Goal: Task Accomplishment & Management: Use online tool/utility

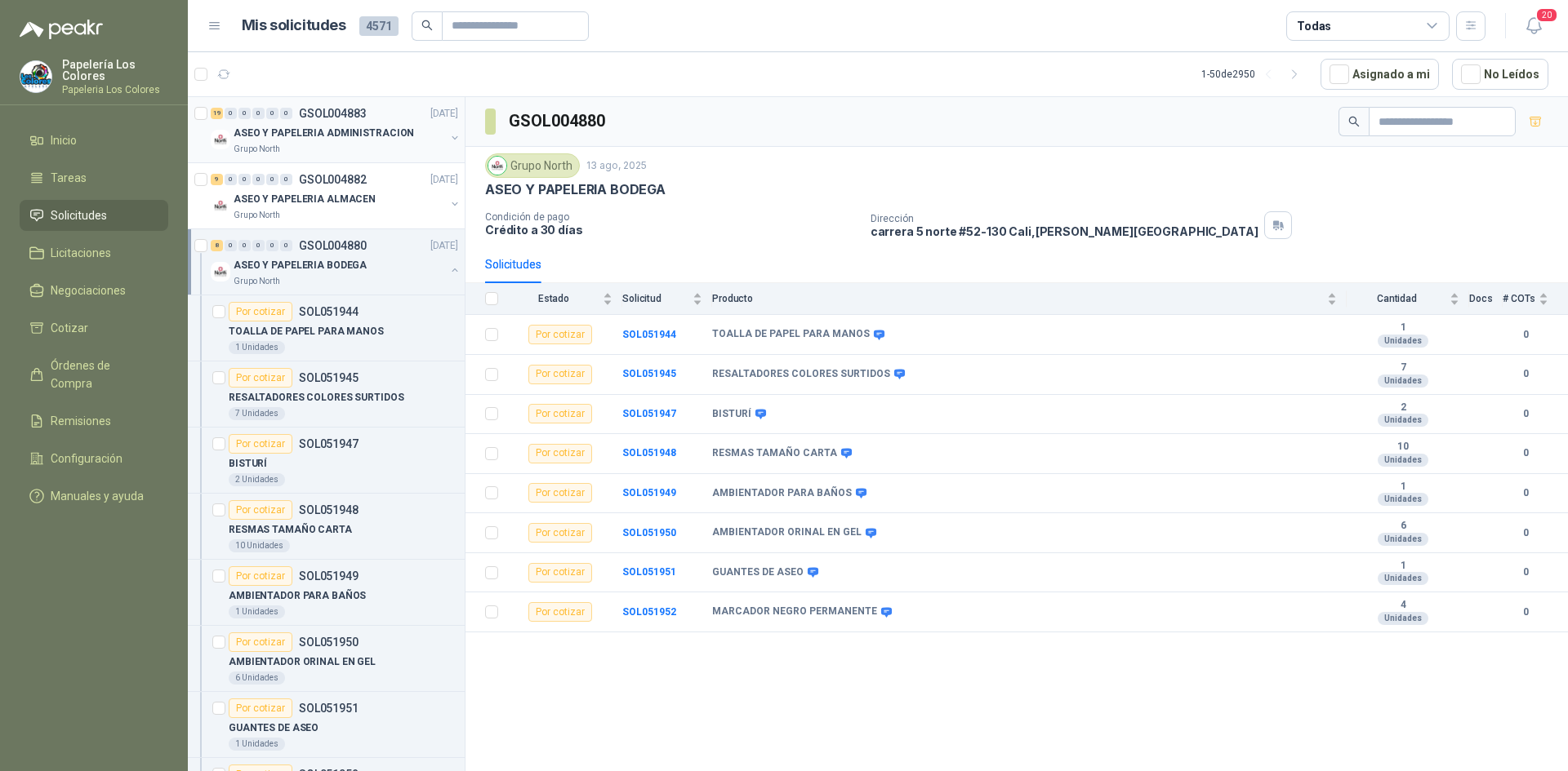
click at [338, 136] on p "ASEO Y PAPELERIA ADMINISTRACION" at bounding box center [324, 133] width 181 height 16
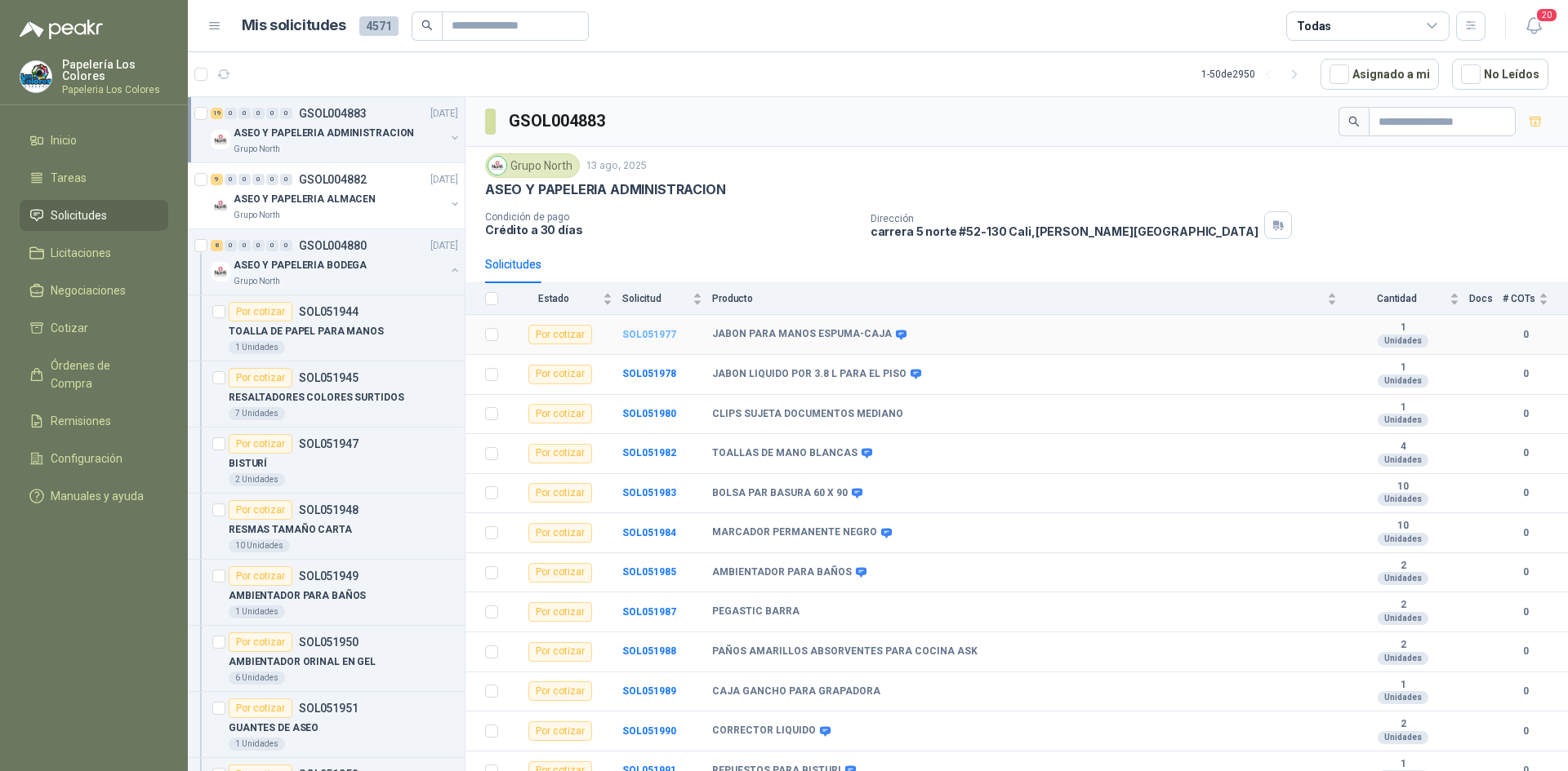
click at [645, 333] on b "SOL051977" at bounding box center [649, 335] width 54 height 11
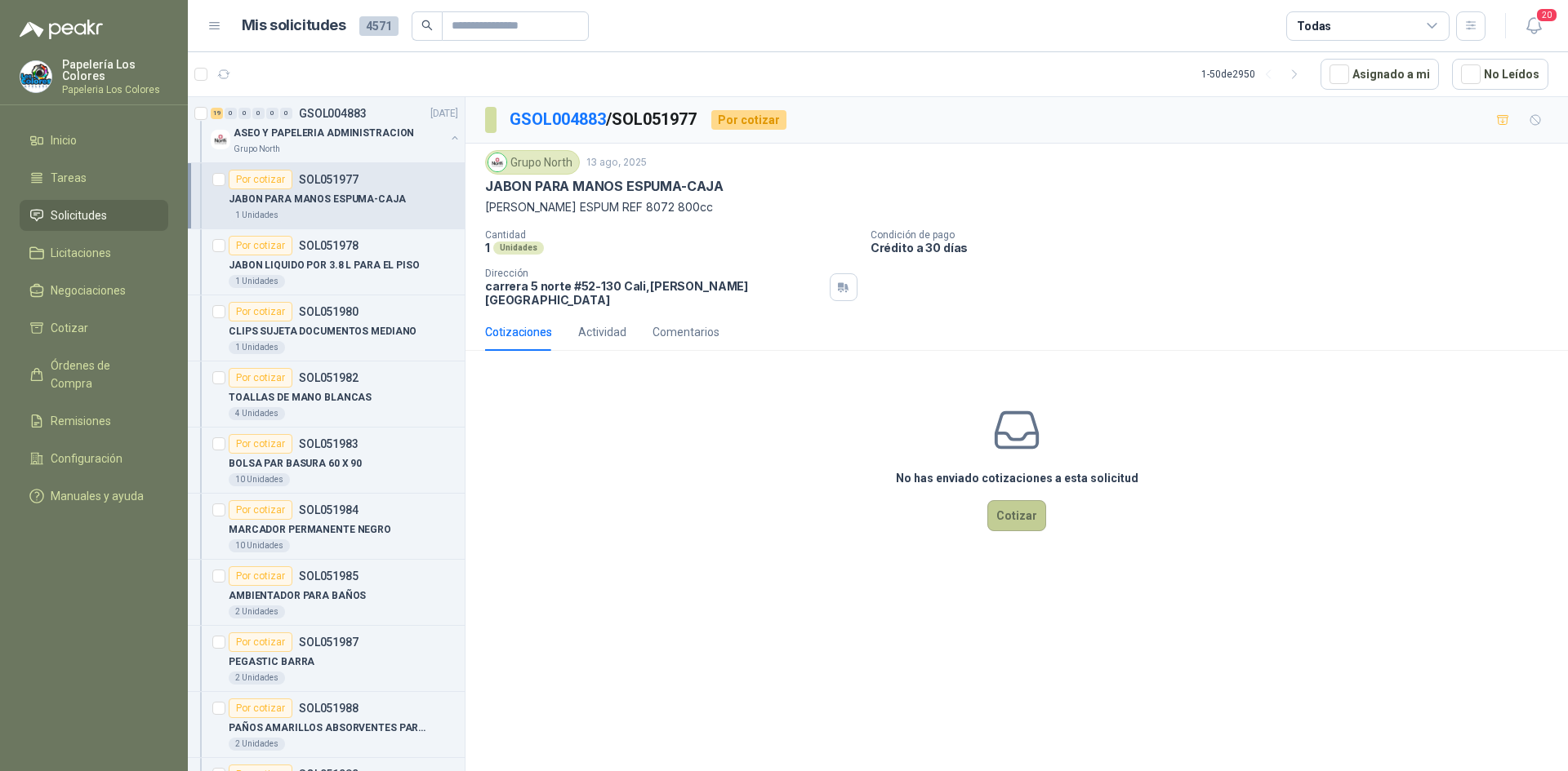
click at [1023, 501] on button "Cotizar" at bounding box center [1016, 515] width 58 height 31
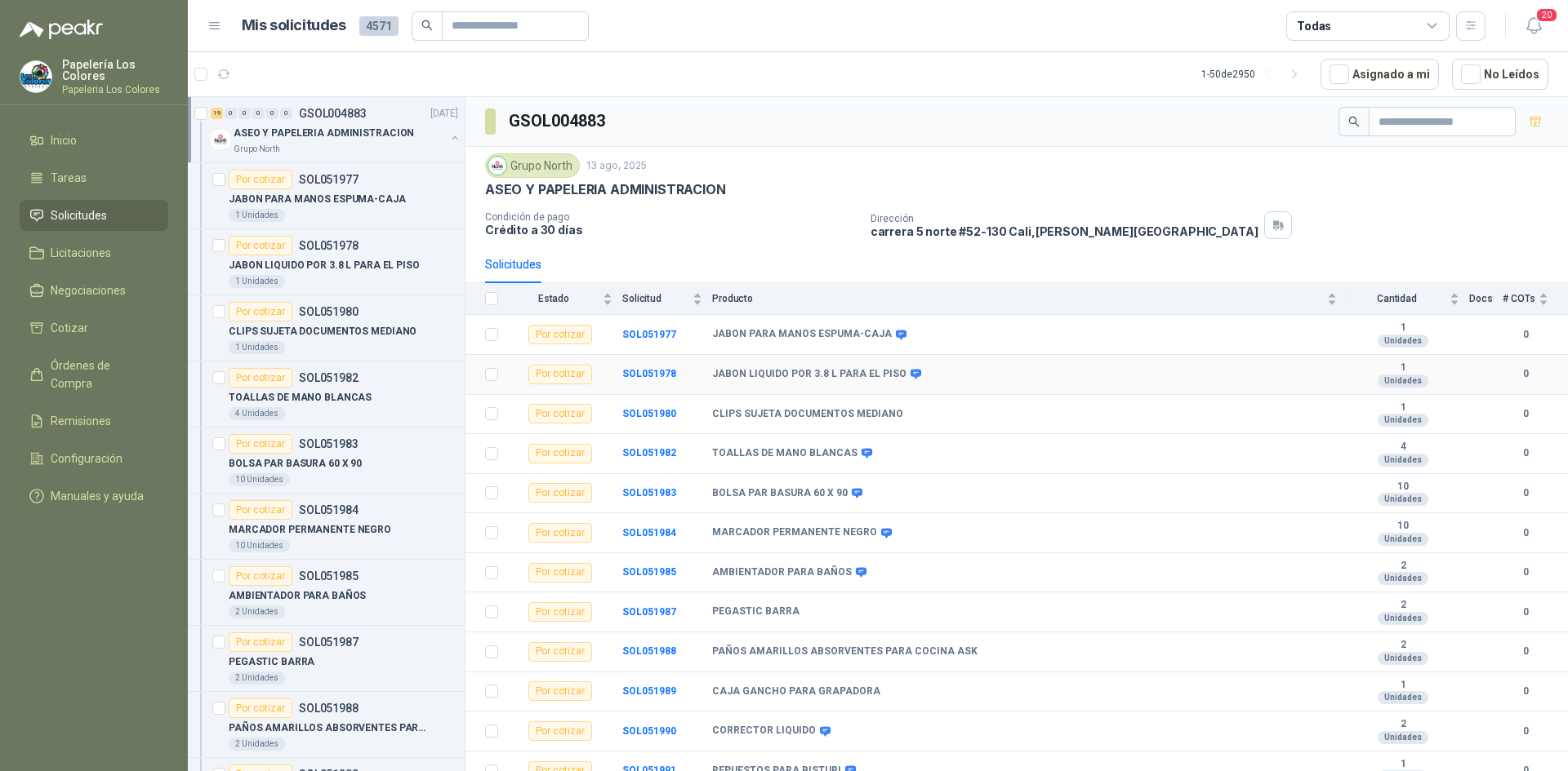
click at [627, 367] on td "SOL051978" at bounding box center [667, 374] width 90 height 40
click at [638, 370] on b "SOL051978" at bounding box center [649, 373] width 54 height 11
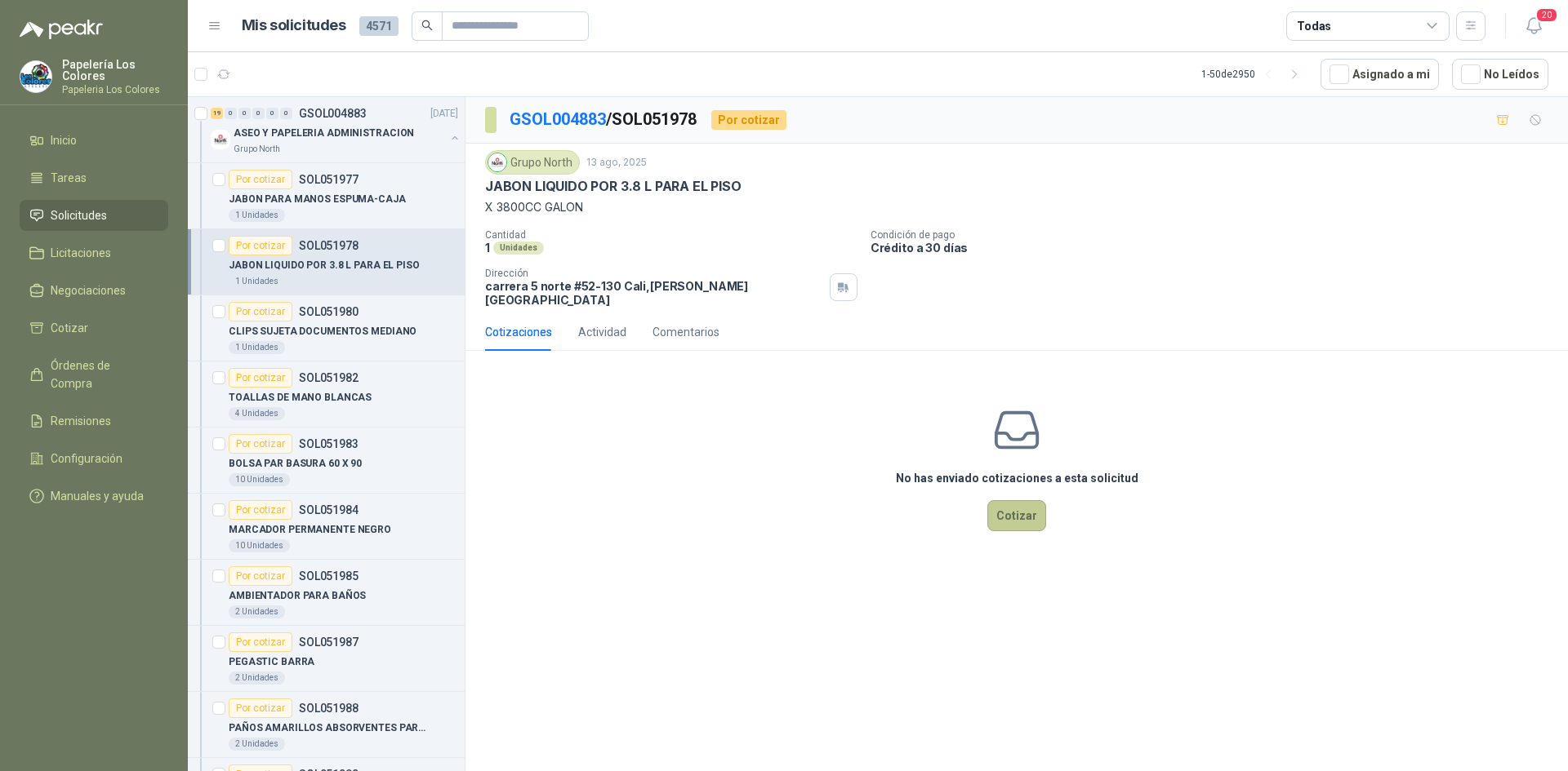
click at [1015, 503] on button "Cotizar" at bounding box center [1016, 515] width 58 height 31
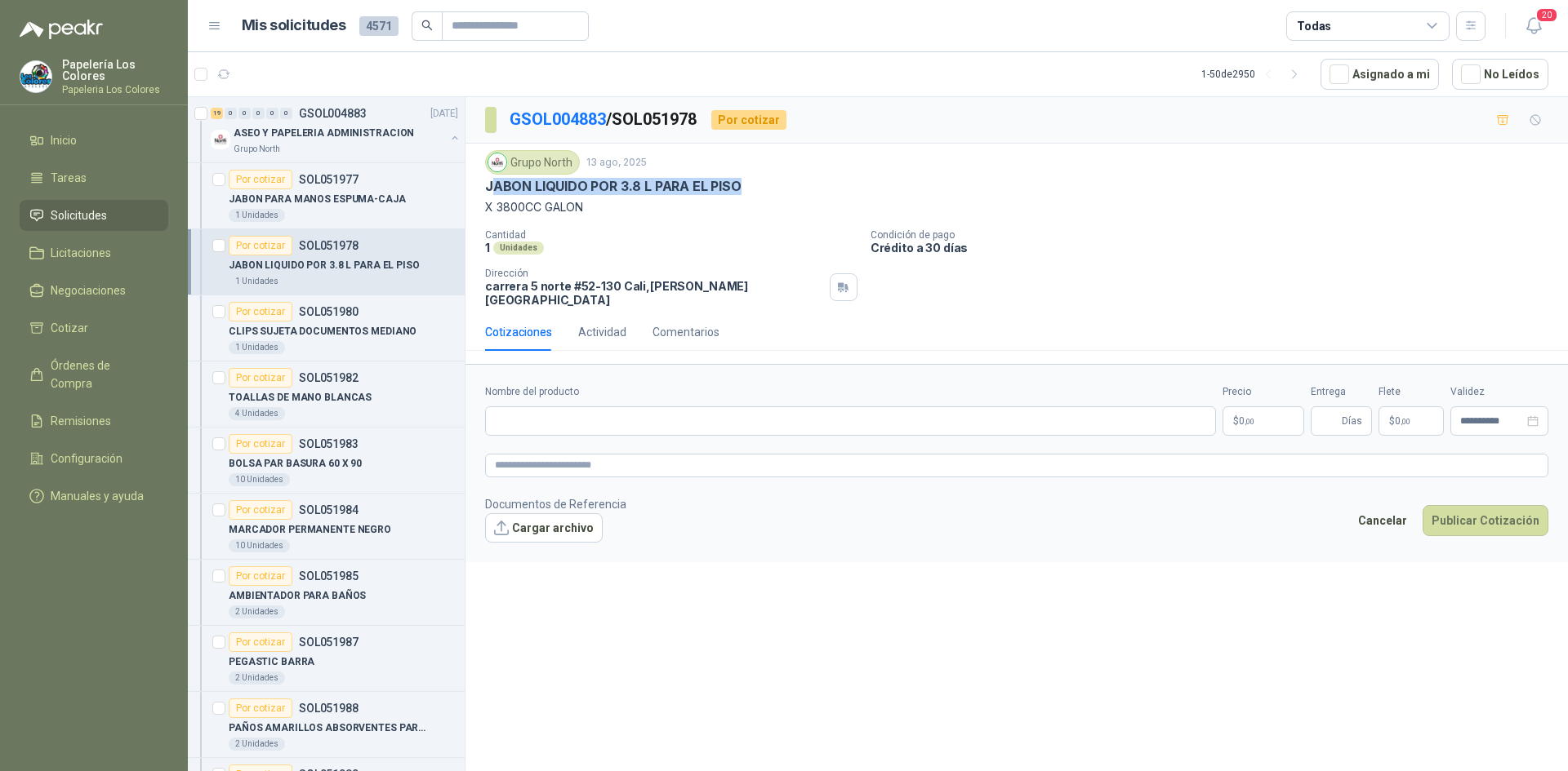
drag, startPoint x: 737, startPoint y: 186, endPoint x: 491, endPoint y: 188, distance: 246.0
click at [491, 188] on p "JABON LIQUIDO POR 3.8 L PARA EL PISO" at bounding box center [613, 186] width 257 height 17
click at [469, 191] on div "Grupo North 13 ago, 2025 JABON LIQUIDO POR 3.8 L PARA EL PISO X 3800CC GALON Ca…" at bounding box center [1016, 228] width 1103 height 170
drag, startPoint x: 736, startPoint y: 183, endPoint x: 489, endPoint y: 191, distance: 247.1
click at [489, 191] on p "JABON LIQUIDO POR 3.8 L PARA EL PISO" at bounding box center [613, 186] width 257 height 17
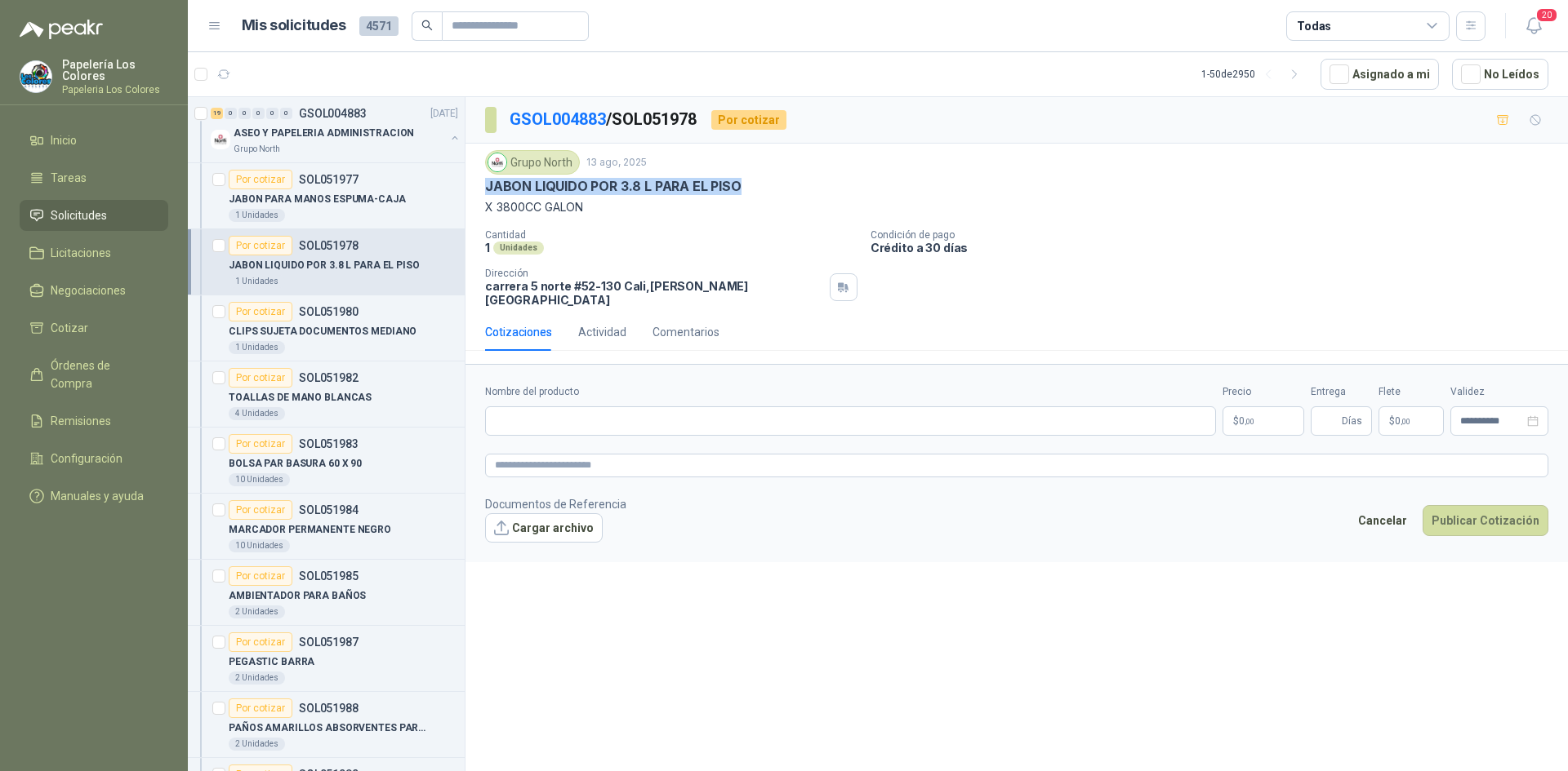
copy p "JABON LIQUIDO POR 3.8 L PARA EL PISO"
click at [600, 407] on input "Nombre del producto" at bounding box center [850, 422] width 731 height 30
paste input "**********"
type input "**********"
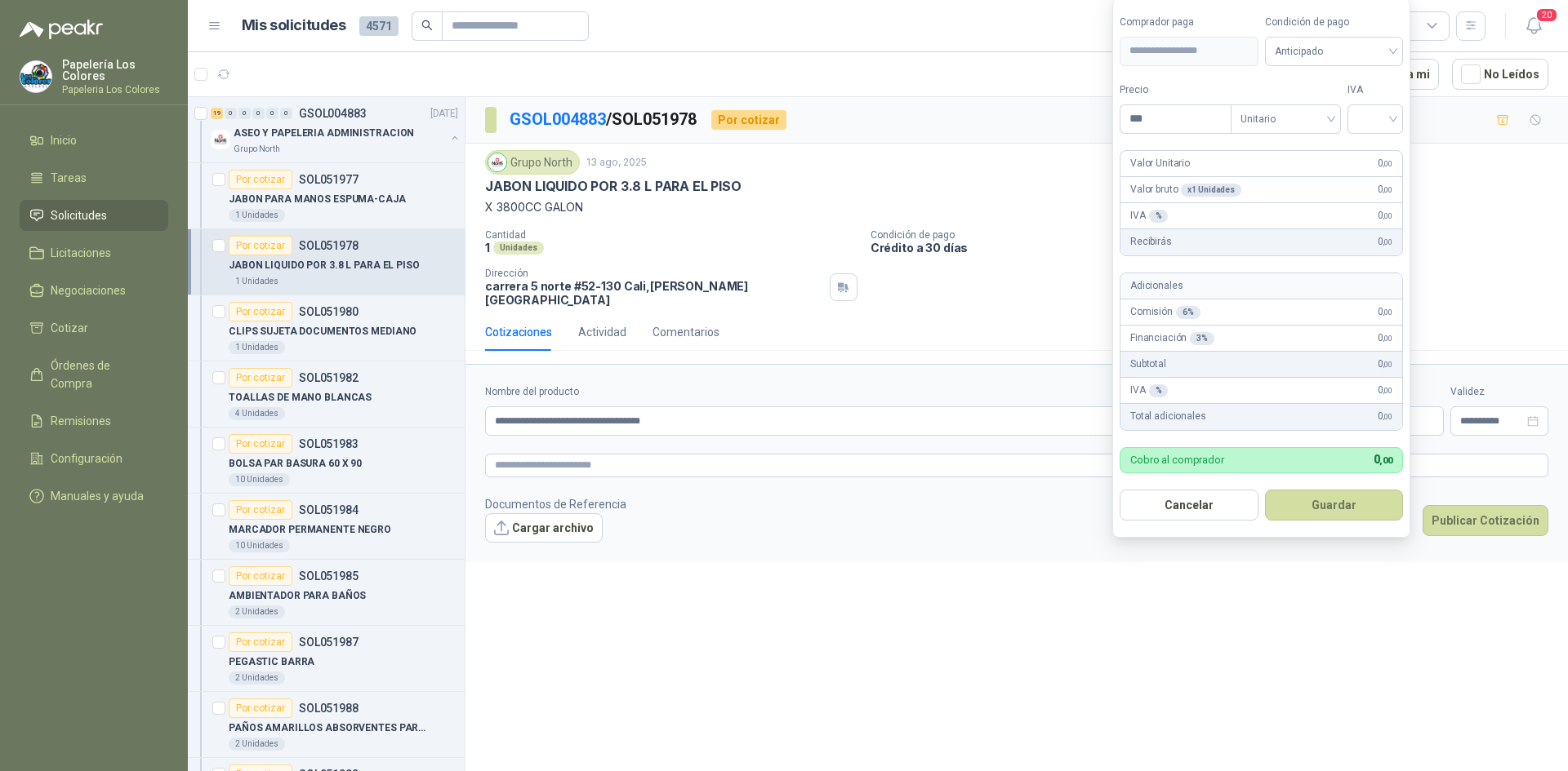
click at [1250, 410] on body "Papelería Los Colores Papeleria Los Colores Inicio Tareas Solicitudes Licitacio…" at bounding box center [784, 386] width 1568 height 771
type input "********"
click at [1393, 116] on input "search" at bounding box center [1375, 118] width 36 height 24
click at [1374, 147] on div "19%" at bounding box center [1379, 152] width 31 height 18
click at [1359, 52] on span "Anticipado" at bounding box center [1337, 51] width 121 height 24
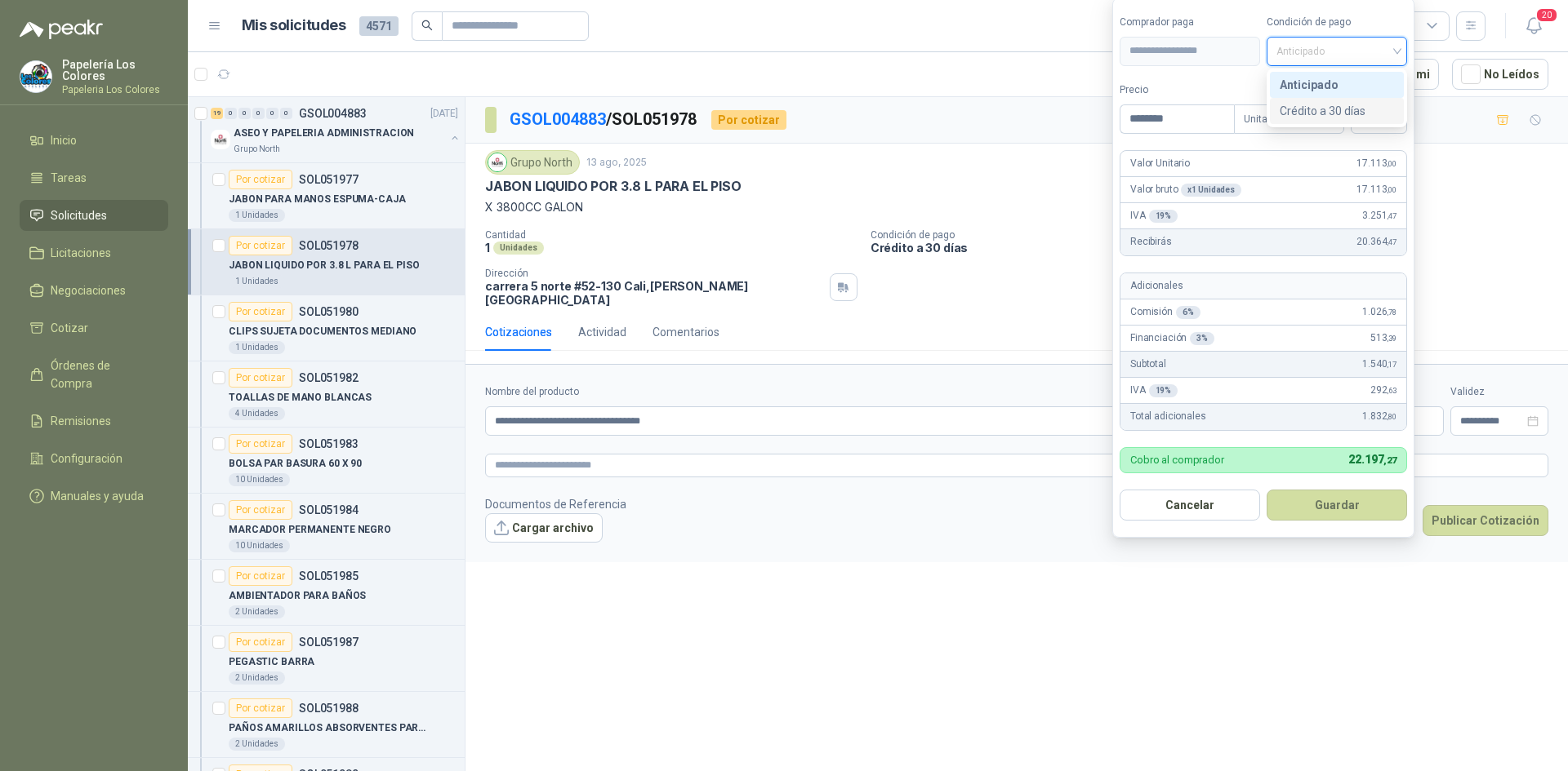
click at [1347, 107] on div "Crédito a 30 días" at bounding box center [1336, 110] width 114 height 18
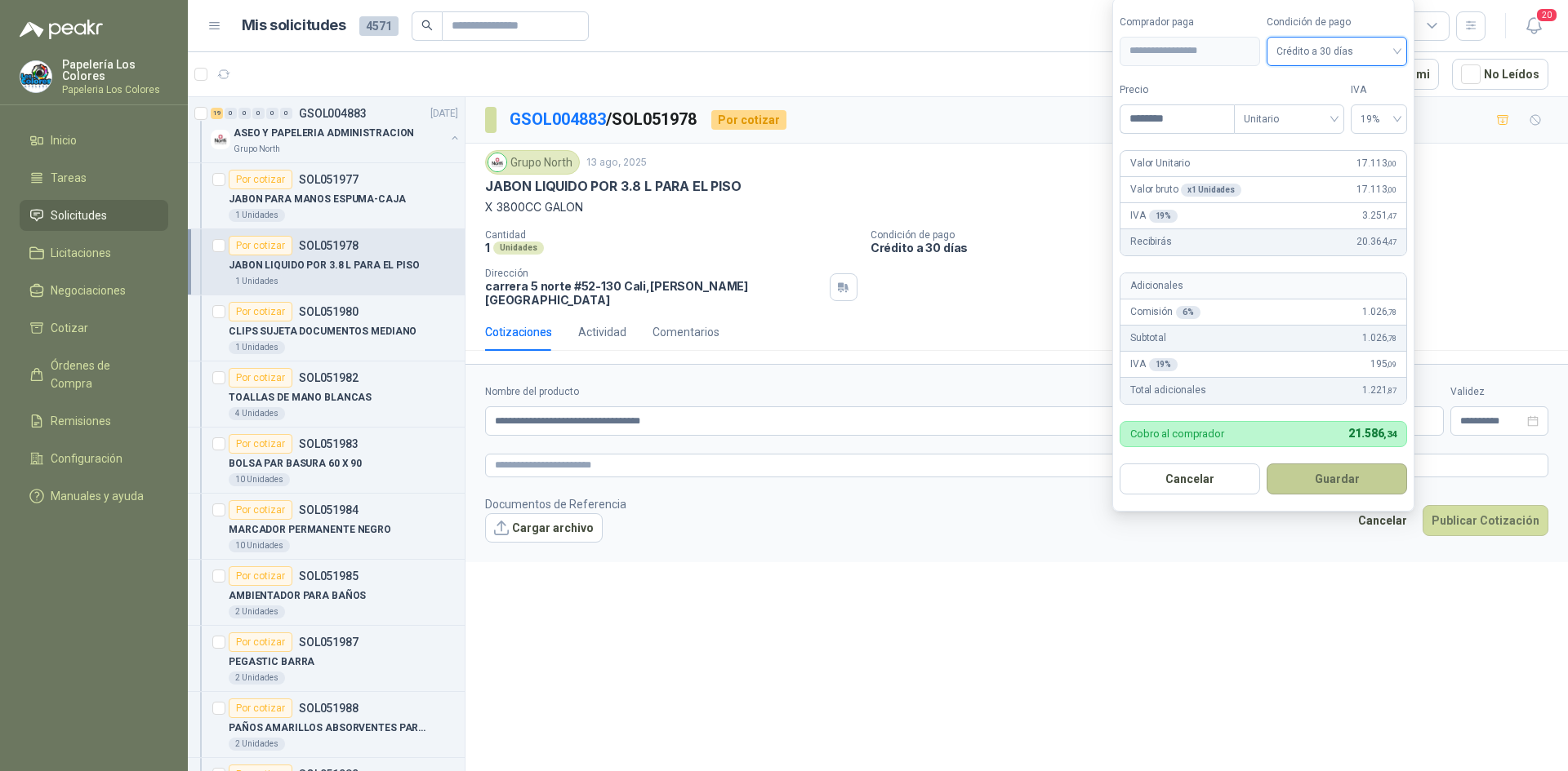
click at [1331, 480] on button "Guardar" at bounding box center [1337, 478] width 141 height 31
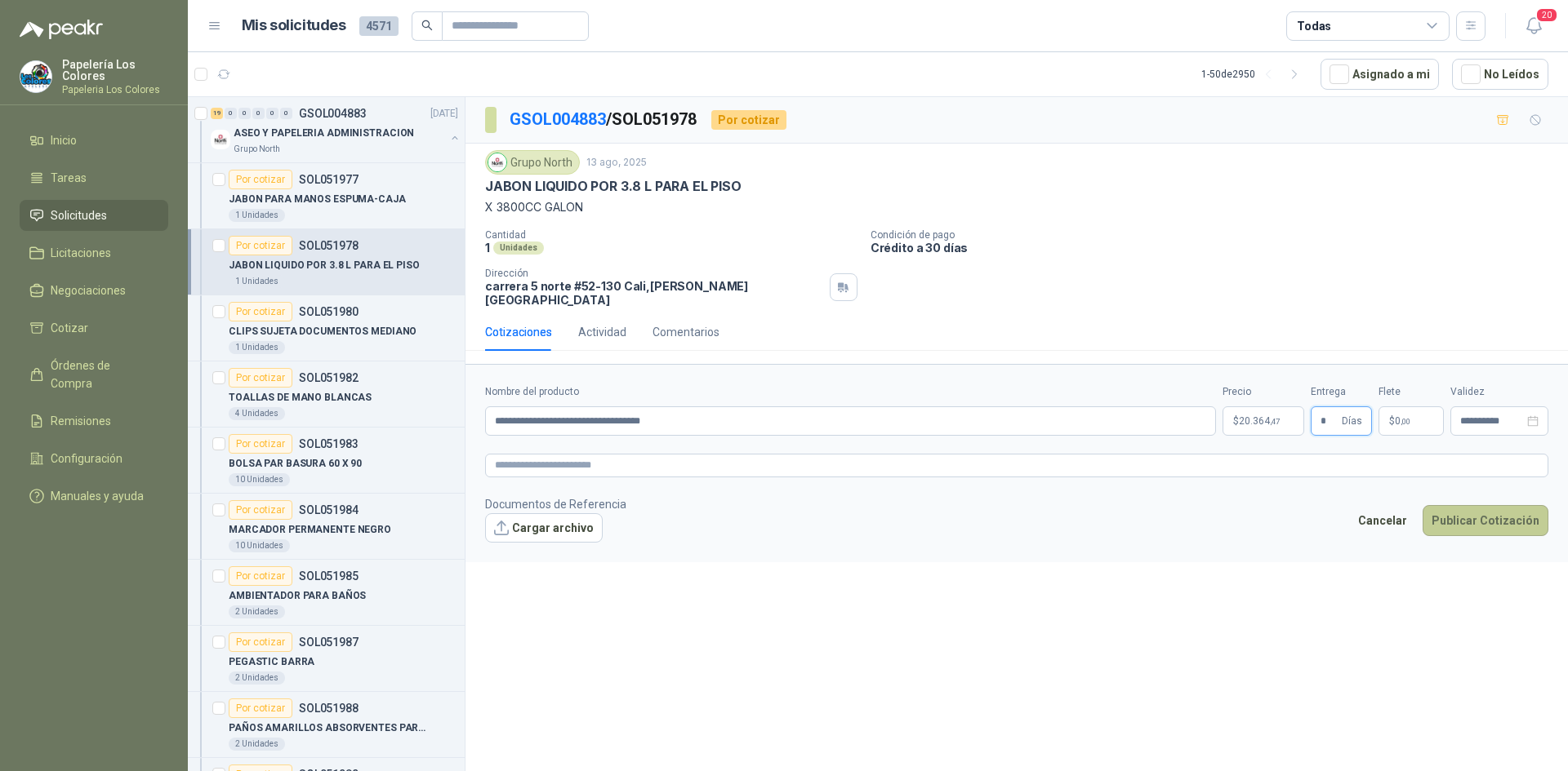
type input "*"
click at [1488, 506] on button "Publicar Cotización" at bounding box center [1485, 520] width 126 height 31
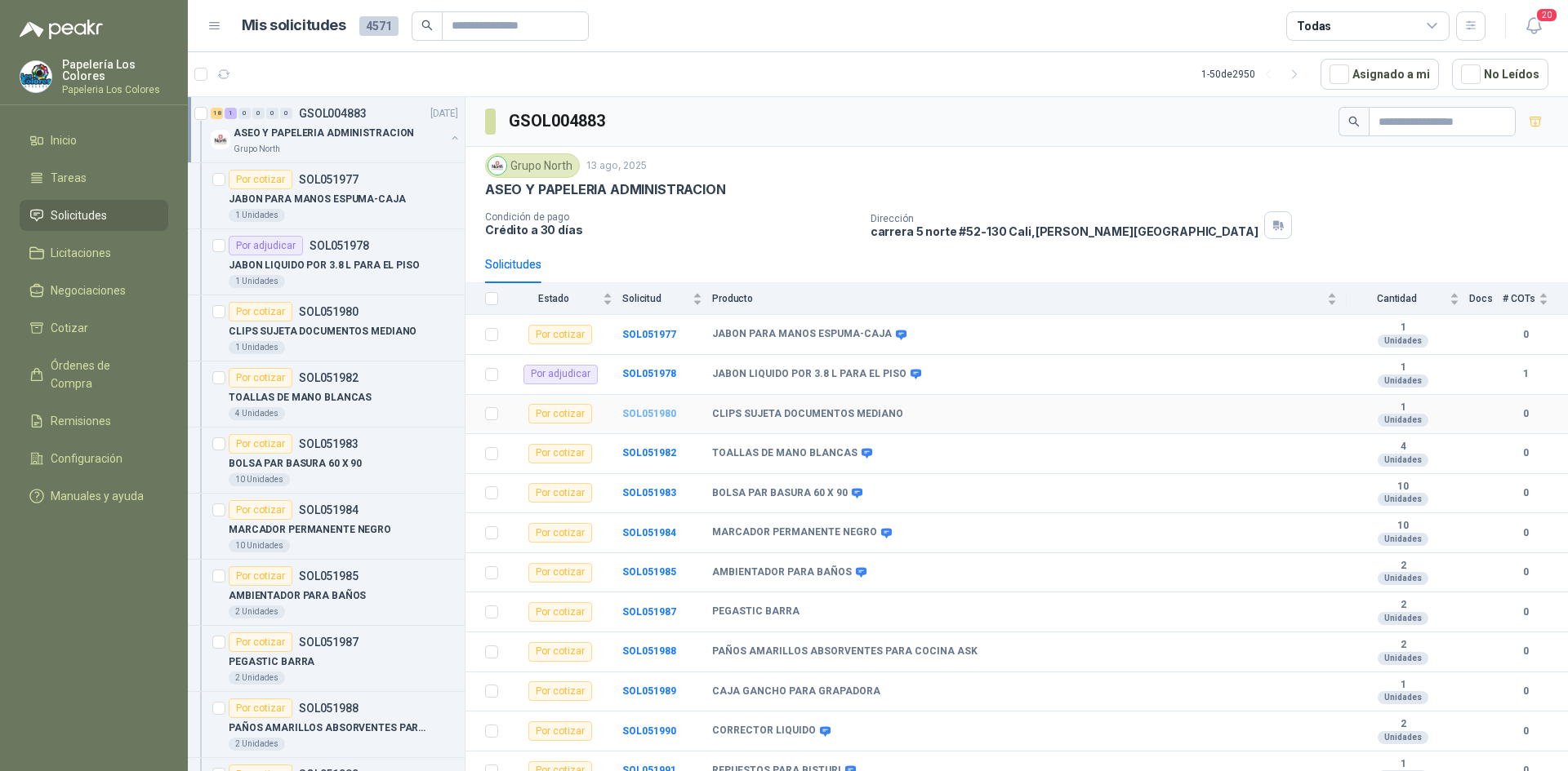
click at [648, 413] on b "SOL051980" at bounding box center [649, 413] width 54 height 11
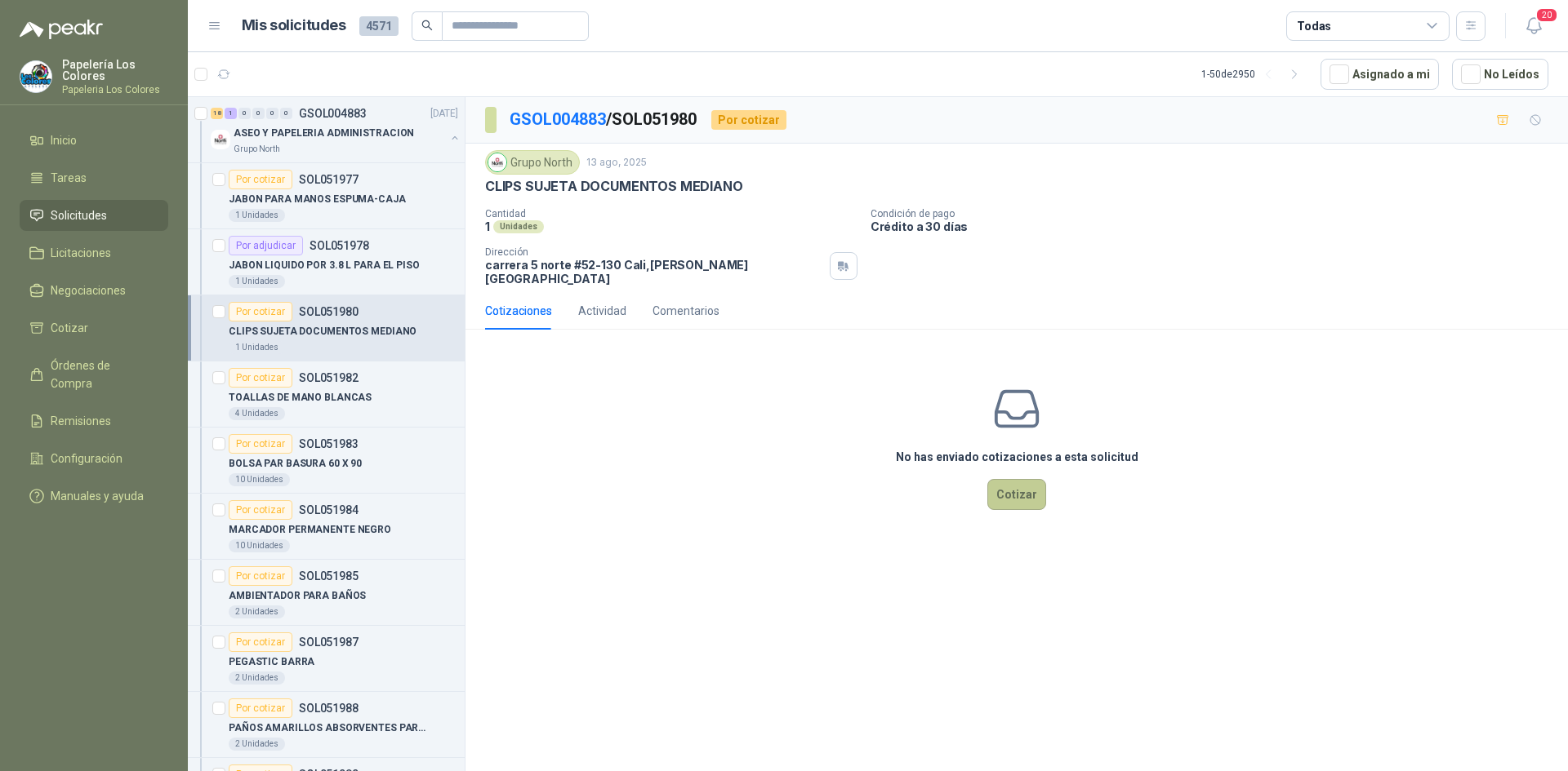
click at [1028, 485] on button "Cotizar" at bounding box center [1016, 494] width 58 height 31
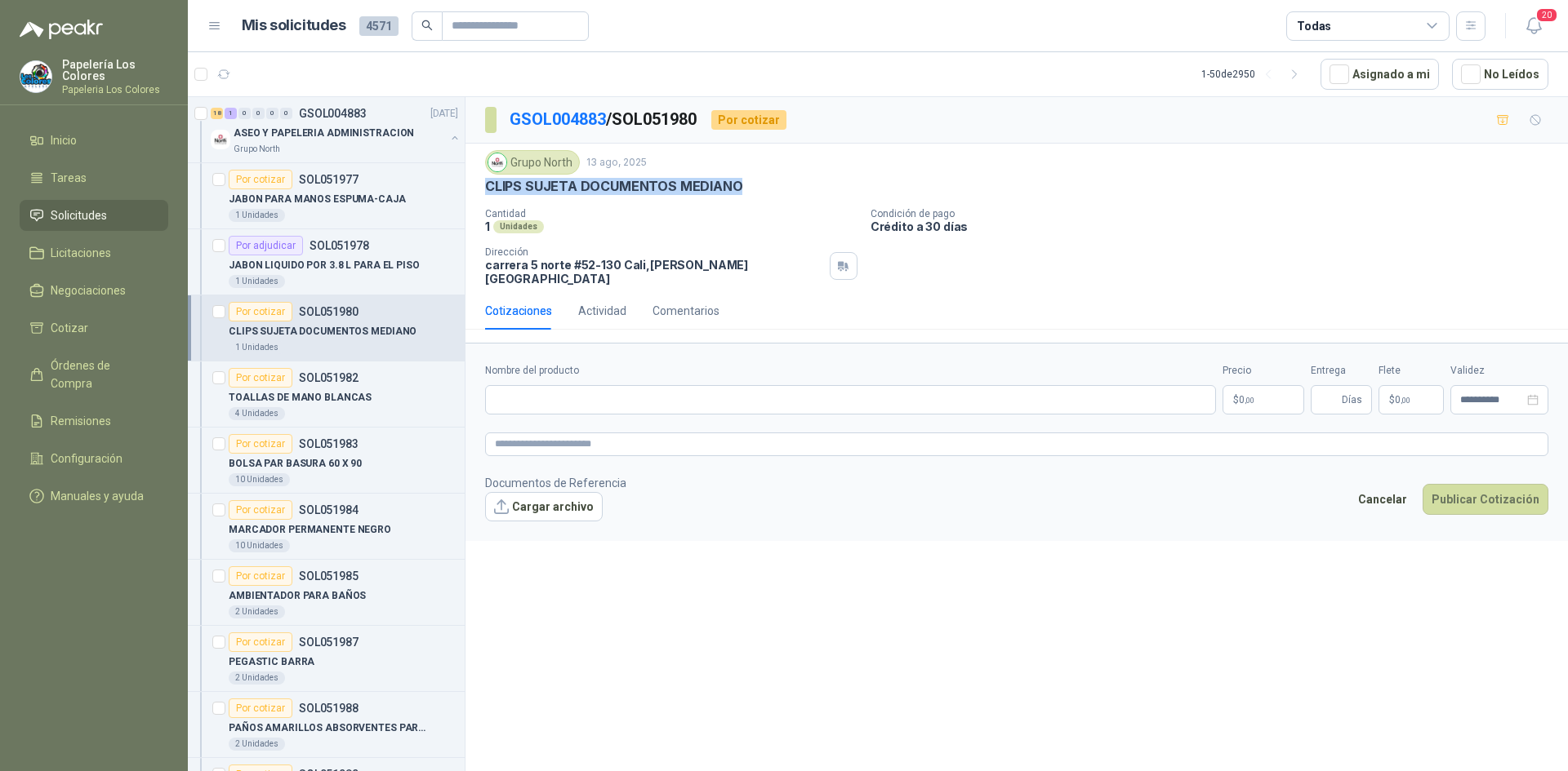
drag, startPoint x: 737, startPoint y: 186, endPoint x: 484, endPoint y: 188, distance: 253.0
click at [484, 188] on div "Grupo North 13 ago, 2025 CLIPS SUJETA DOCUMENTOS MEDIANO Cantidad 1 Unidades Co…" at bounding box center [1016, 218] width 1103 height 148
copy p "CLIPS SUJETA DOCUMENTOS MEDIANO"
click at [658, 395] on input "Nombre del producto" at bounding box center [850, 400] width 731 height 30
type input "*"
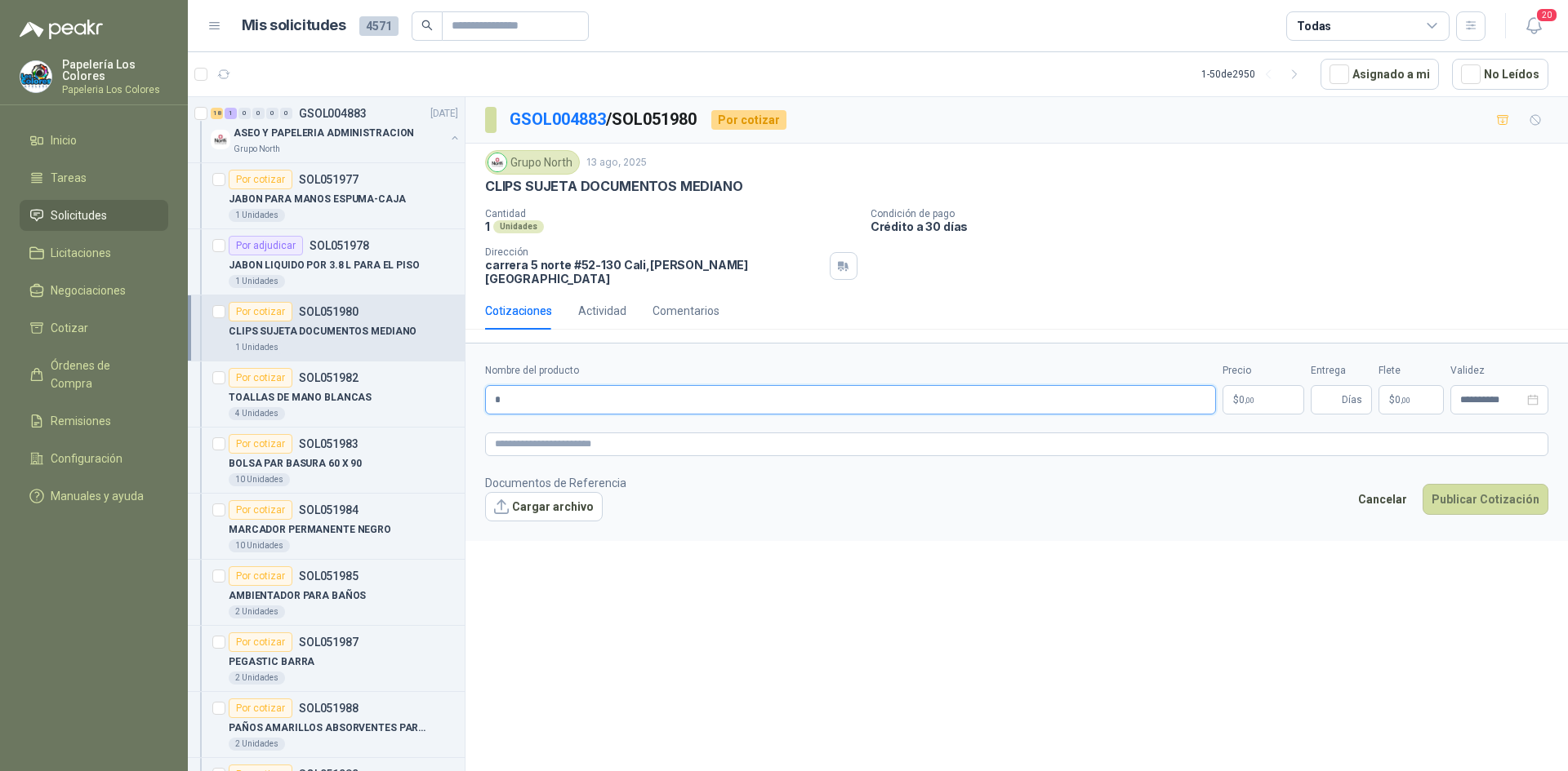
click at [517, 389] on input "*" at bounding box center [850, 400] width 731 height 30
drag, startPoint x: 737, startPoint y: 185, endPoint x: 482, endPoint y: 192, distance: 255.1
click at [482, 192] on div "Grupo North 13 ago, 2025 CLIPS SUJETA DOCUMENTOS MEDIANO Cantidad 1 Unidades Co…" at bounding box center [1016, 218] width 1103 height 148
copy p "CLIPS SUJETA DOCUMENTOS MEDIANO"
click at [628, 386] on input "Nombre del producto" at bounding box center [850, 400] width 731 height 30
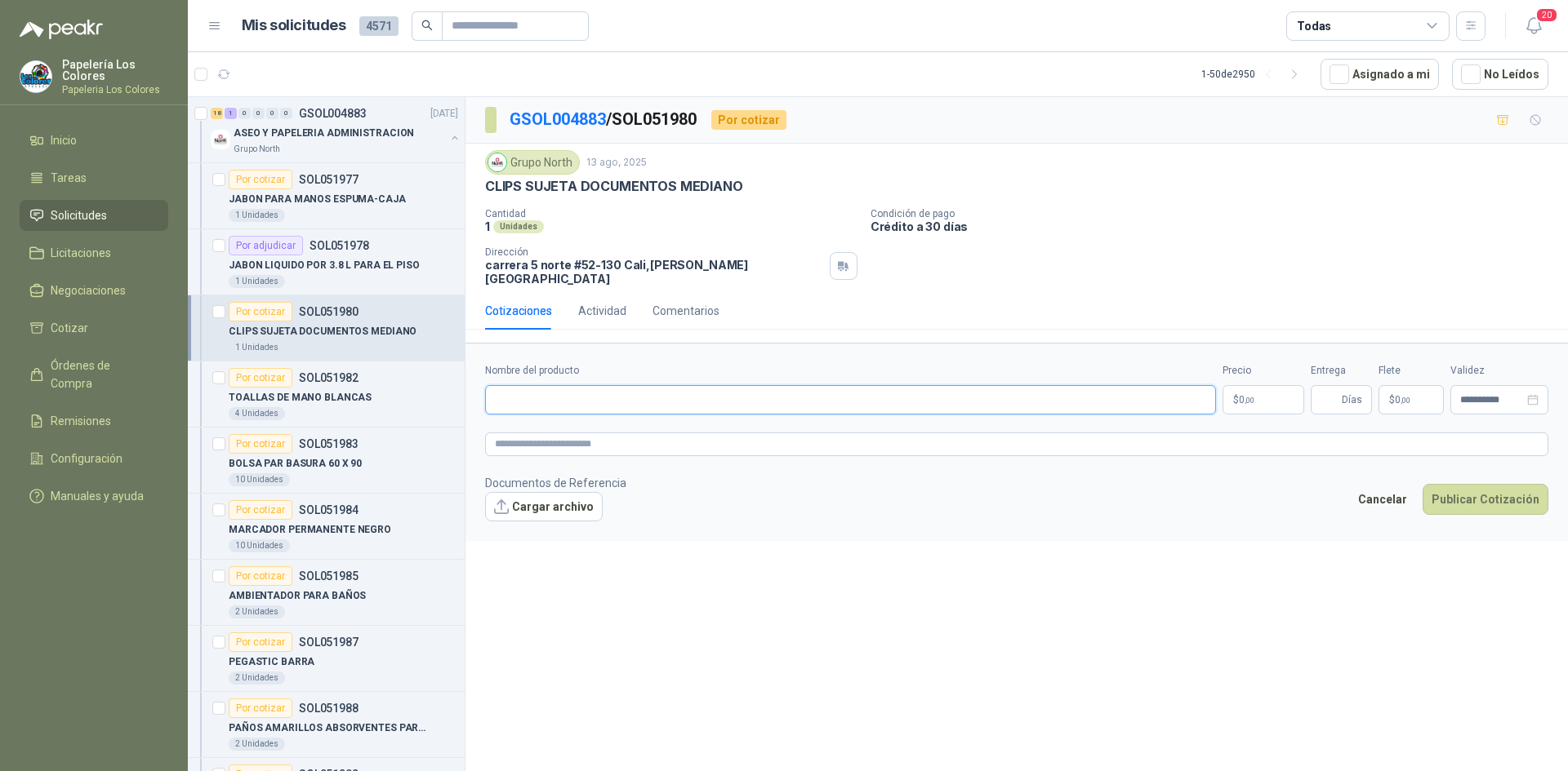
paste input "**********"
type input "**********"
click at [1265, 382] on body "Papelería Los Colores Papeleria Los Colores Inicio Tareas Solicitudes Licitacio…" at bounding box center [784, 386] width 1568 height 771
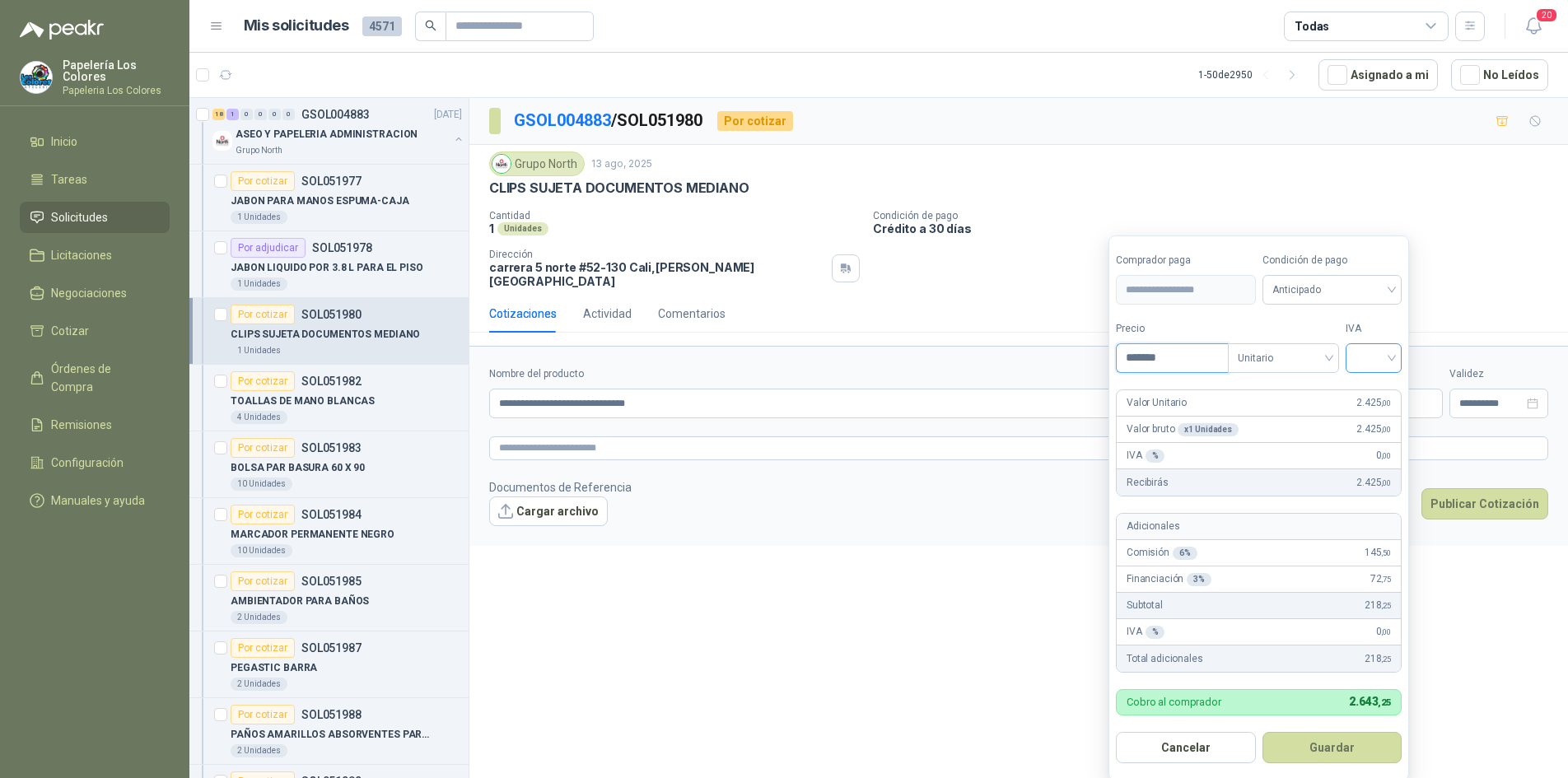
type input "*******"
click at [1386, 361] on input "search" at bounding box center [1374, 356] width 36 height 24
click at [1379, 389] on div "19%" at bounding box center [1377, 392] width 31 height 18
click at [1349, 290] on span "Anticipado" at bounding box center [1335, 290] width 122 height 24
click at [1310, 345] on div "Crédito a 30 días" at bounding box center [1334, 351] width 115 height 18
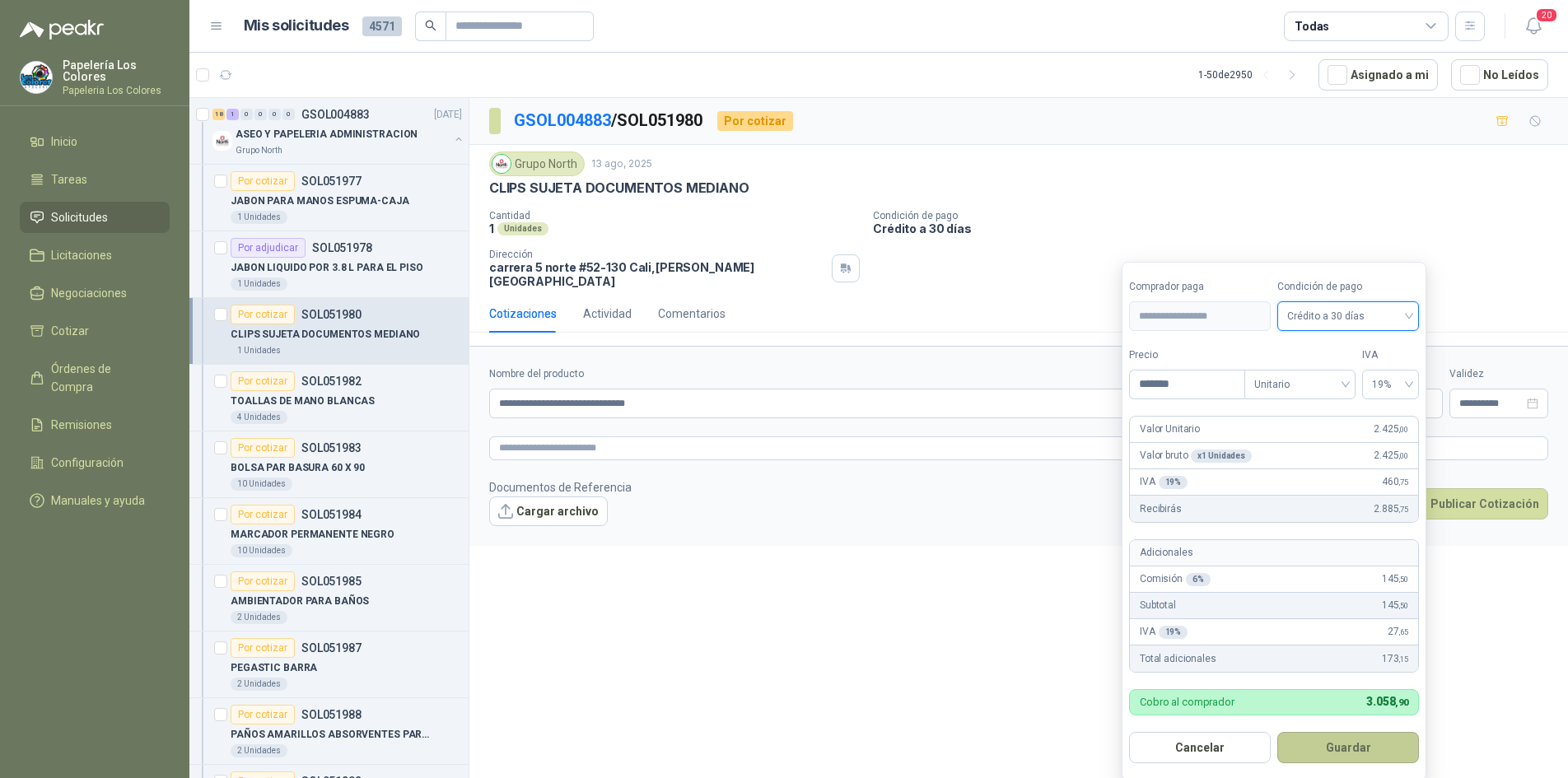
click at [1334, 749] on button "Guardar" at bounding box center [1348, 747] width 142 height 31
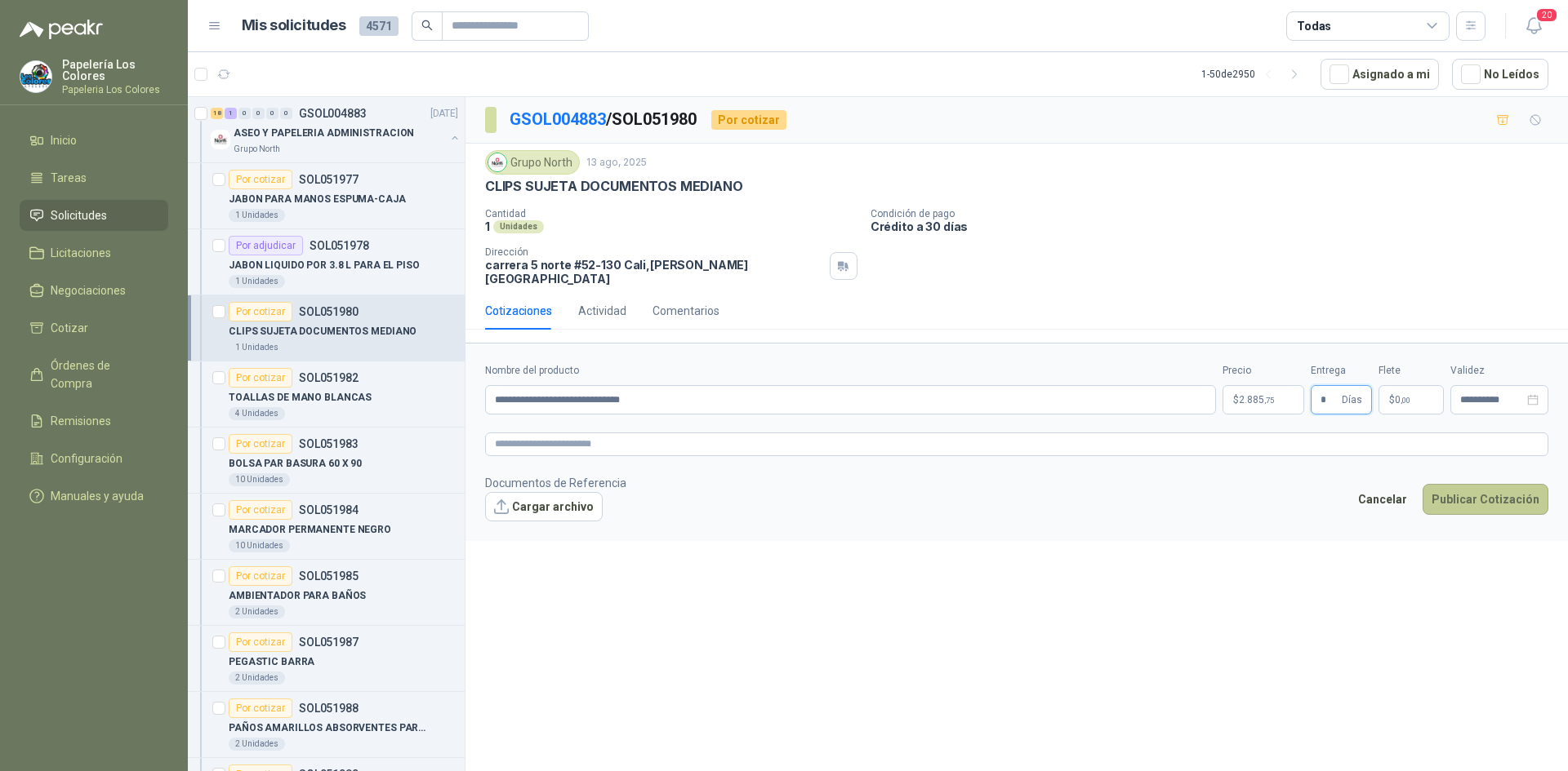
type input "*"
click at [1478, 484] on button "Publicar Cotización" at bounding box center [1485, 499] width 126 height 31
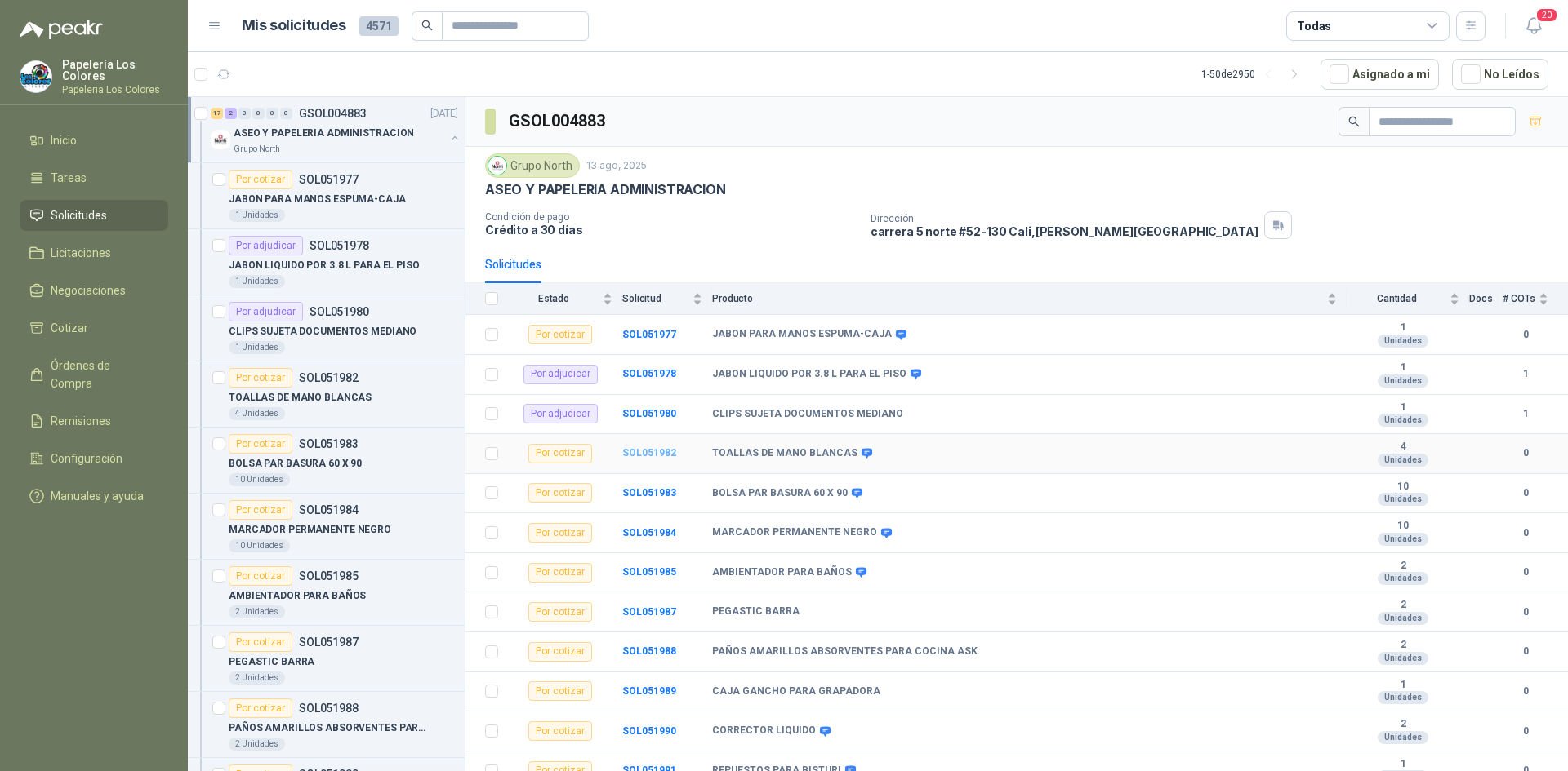
click at [646, 455] on b "SOL051982" at bounding box center [649, 453] width 54 height 11
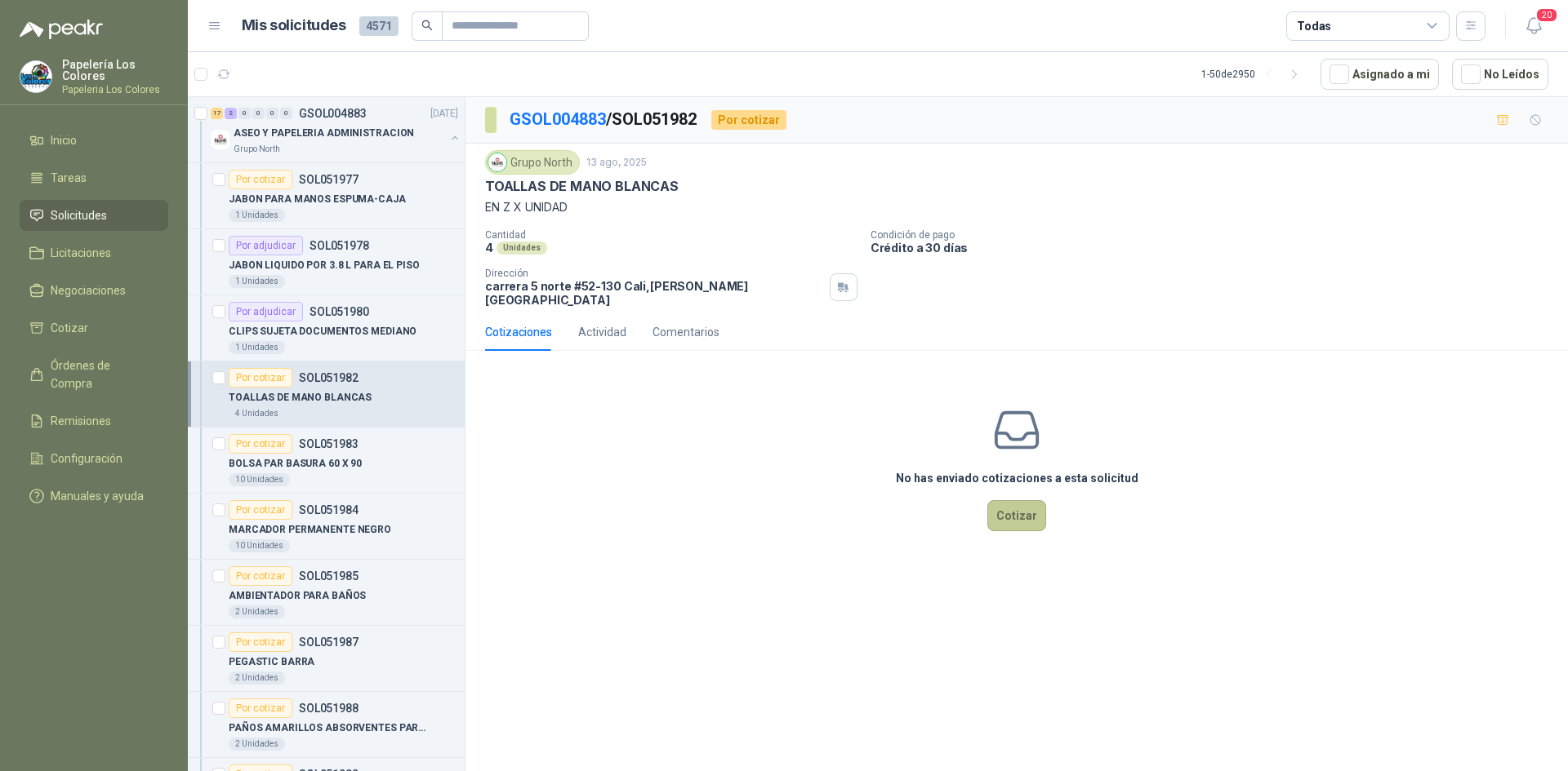
click at [1019, 500] on button "Cotizar" at bounding box center [1016, 515] width 58 height 31
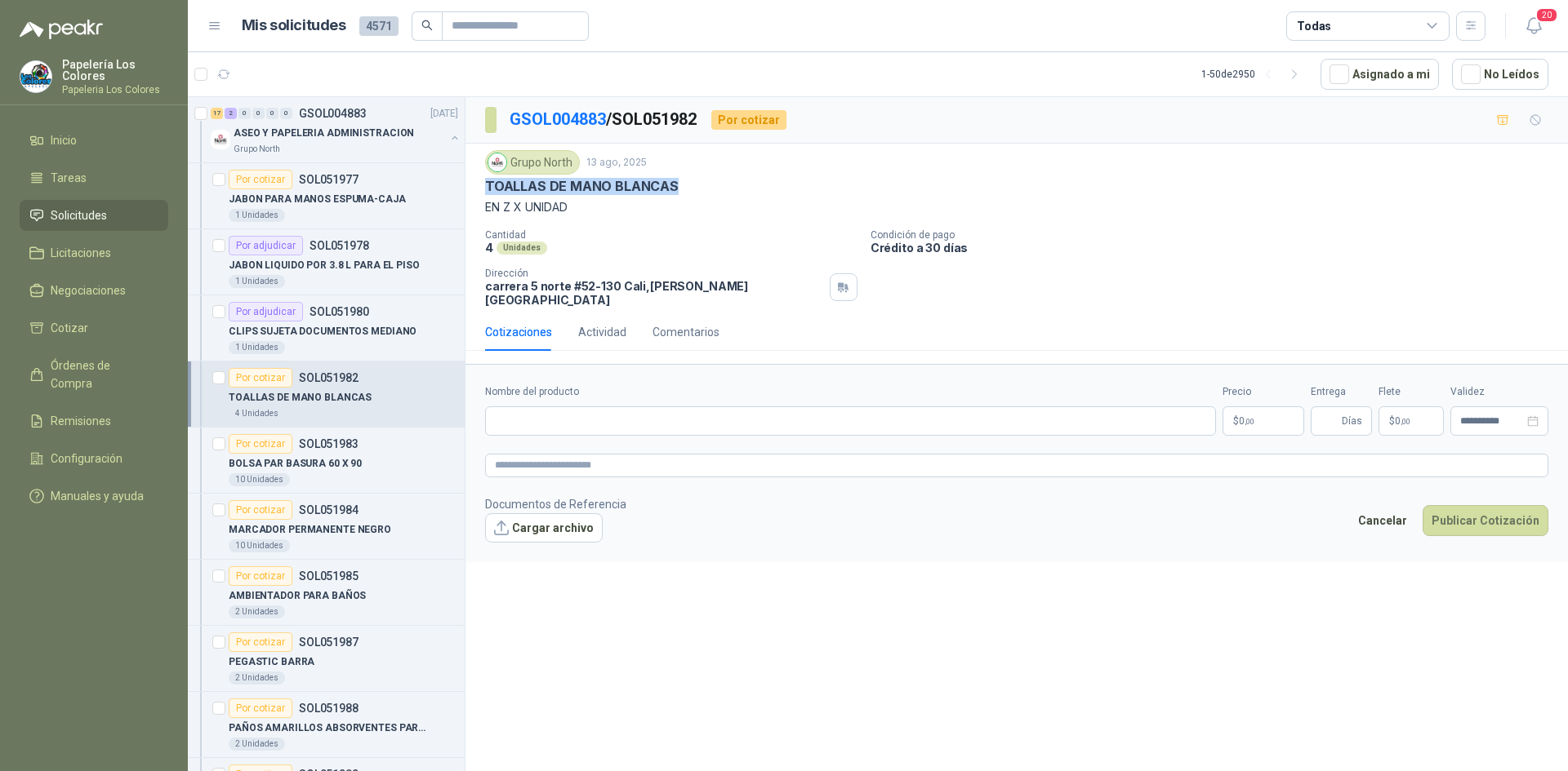
drag, startPoint x: 671, startPoint y: 183, endPoint x: 481, endPoint y: 191, distance: 190.2
click at [481, 191] on div "Grupo North 13 ago, 2025 TOALLAS DE MANO [PERSON_NAME] EN Z X UNIDAD Cantidad 4…" at bounding box center [1016, 228] width 1103 height 170
copy p "TOALLAS DE MANO BLANCAS"
click at [619, 411] on input "Nombre del producto" at bounding box center [850, 422] width 731 height 30
paste input "**********"
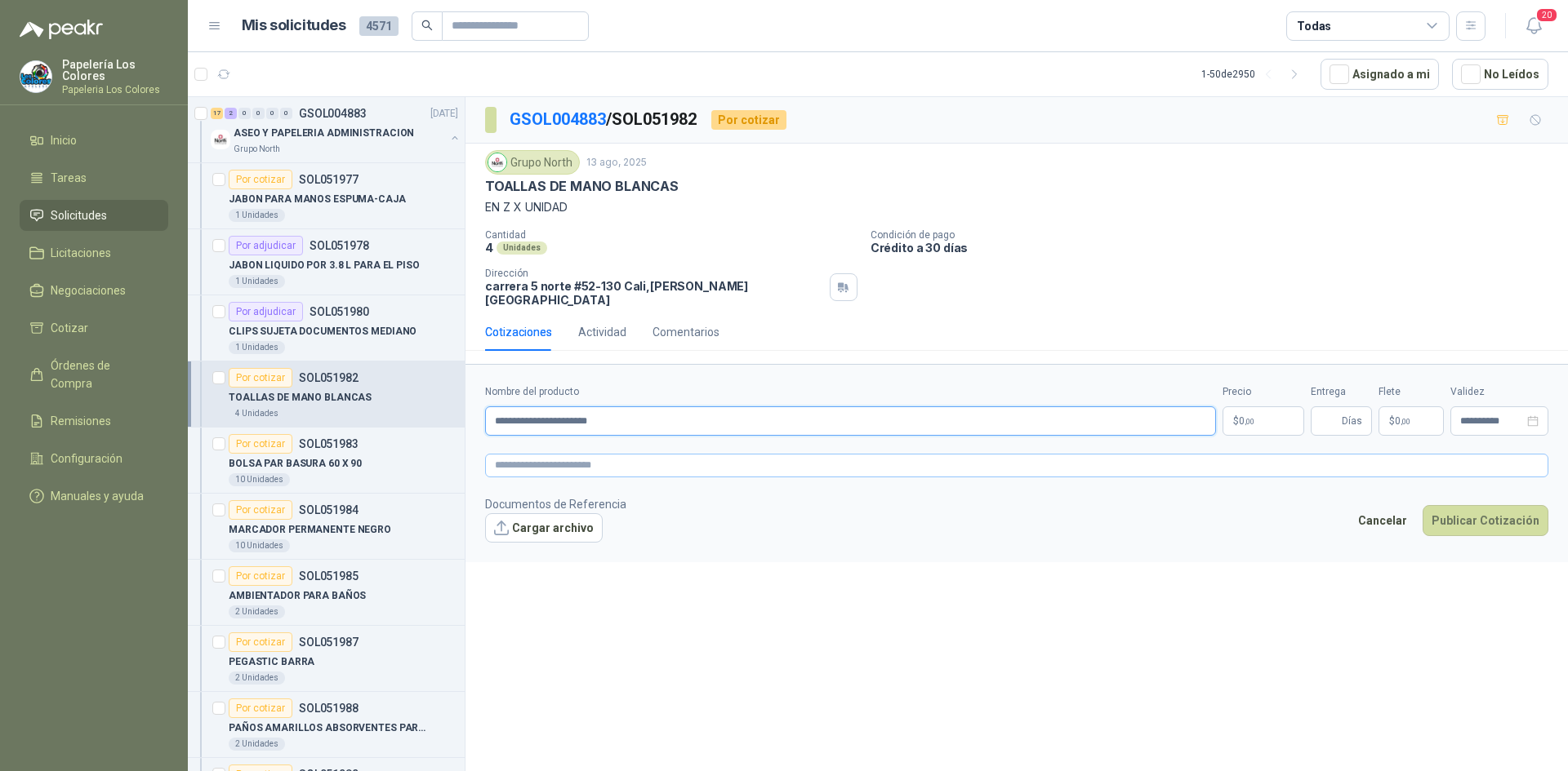
type input "**********"
click at [604, 454] on textarea at bounding box center [1016, 466] width 1064 height 24
paste textarea "**********"
type textarea "**********"
click at [1258, 406] on body "Papelería Los Colores Papeleria Los Colores Inicio Tareas Solicitudes Licitacio…" at bounding box center [784, 386] width 1568 height 771
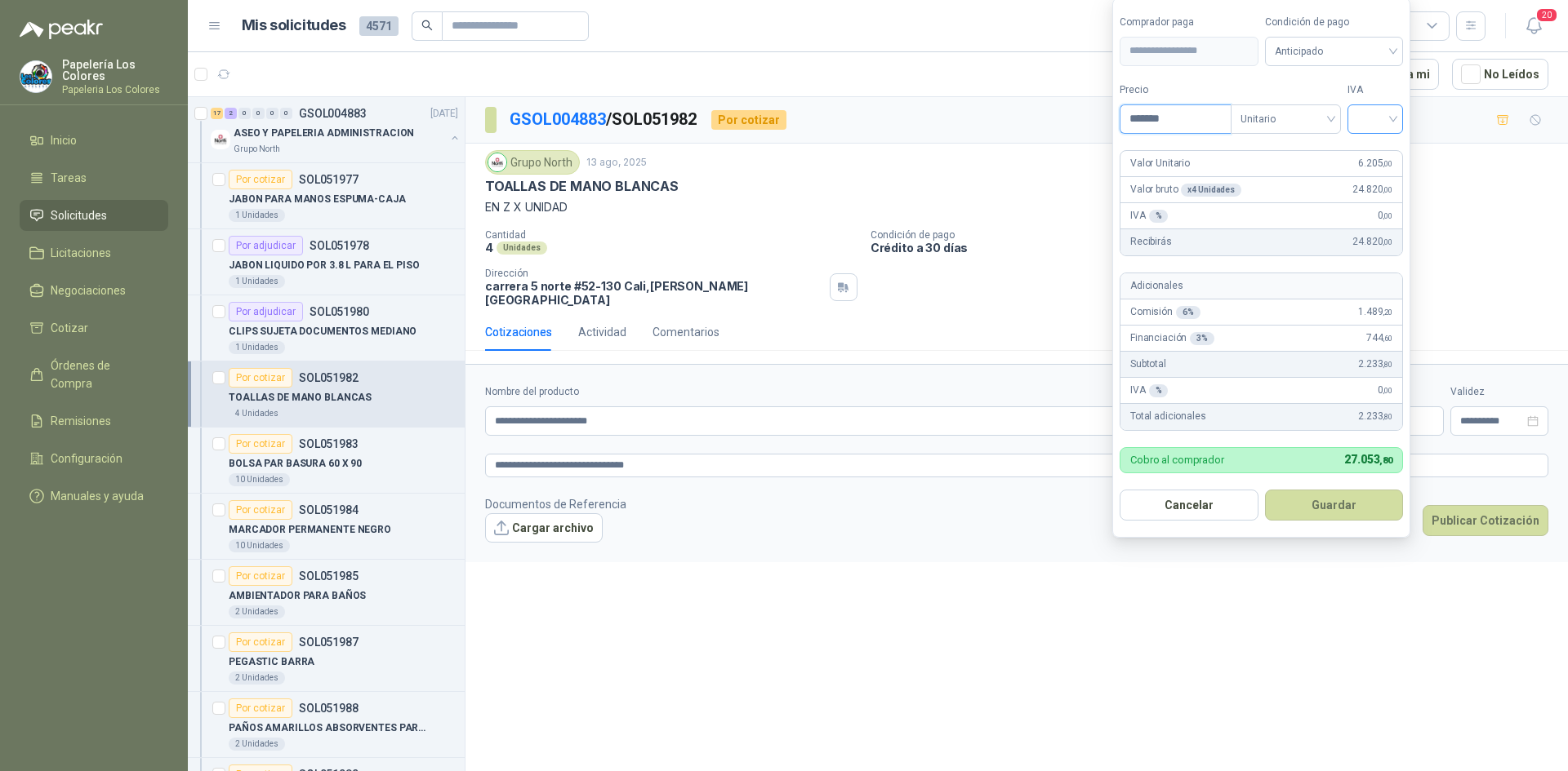
type input "*******"
click at [1378, 118] on input "search" at bounding box center [1375, 118] width 36 height 24
click at [1379, 150] on div "19%" at bounding box center [1379, 152] width 31 height 18
click at [1368, 48] on span "Anticipado" at bounding box center [1337, 51] width 121 height 24
click at [1323, 110] on div "Crédito a 30 días" at bounding box center [1336, 110] width 114 height 18
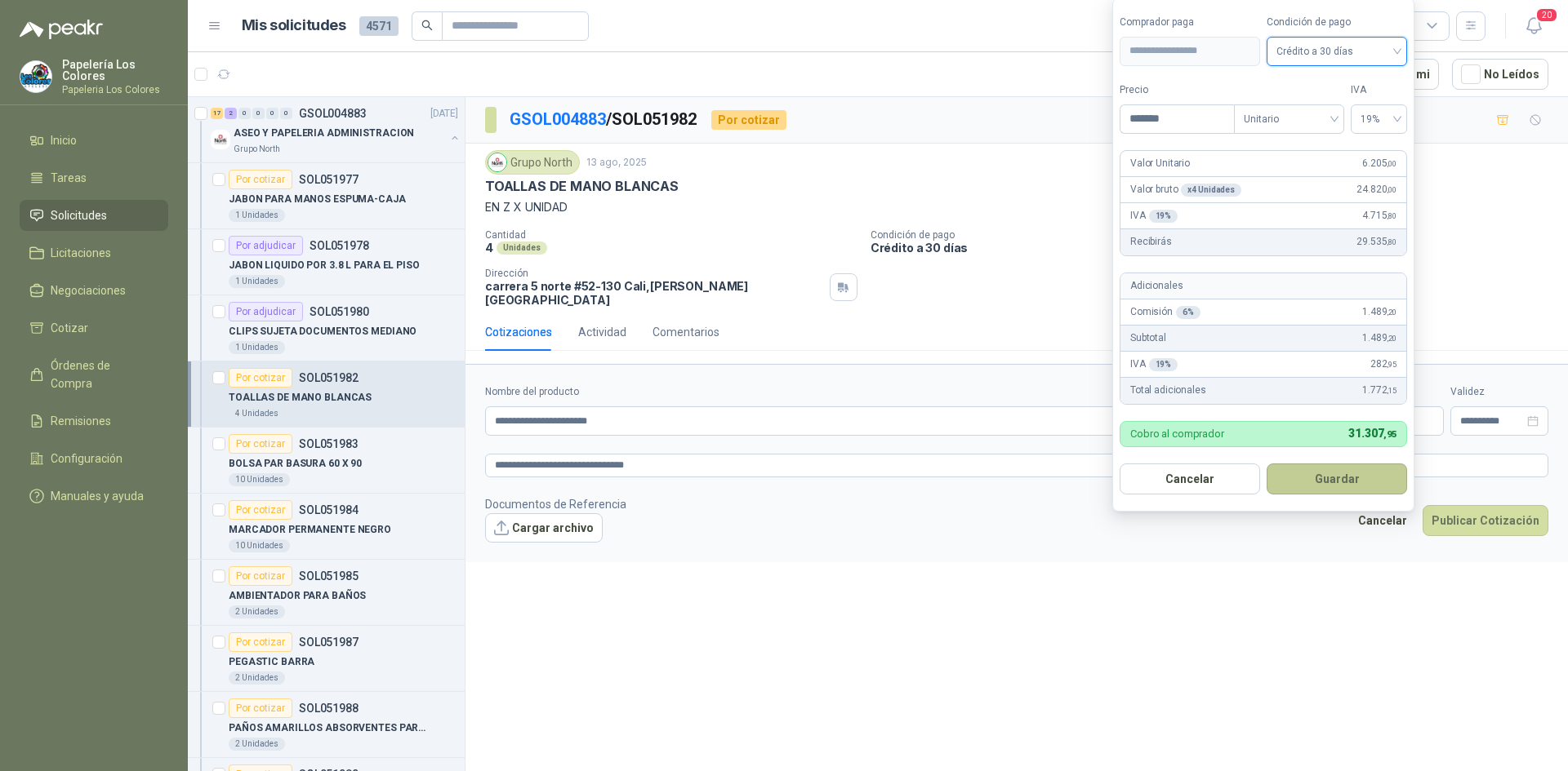
click at [1337, 474] on button "Guardar" at bounding box center [1337, 478] width 141 height 31
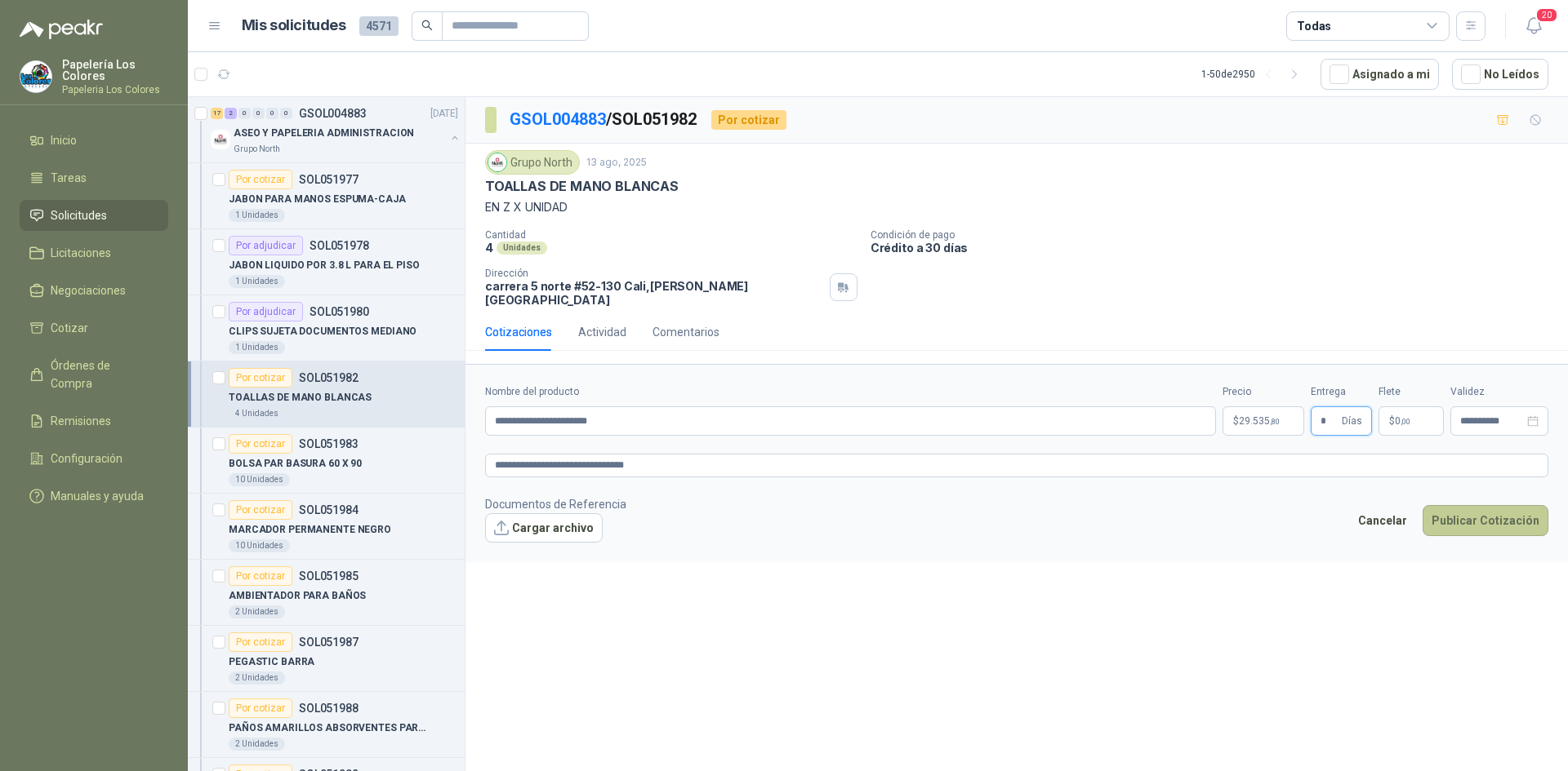
type input "*"
click at [1491, 510] on button "Publicar Cotización" at bounding box center [1485, 520] width 126 height 31
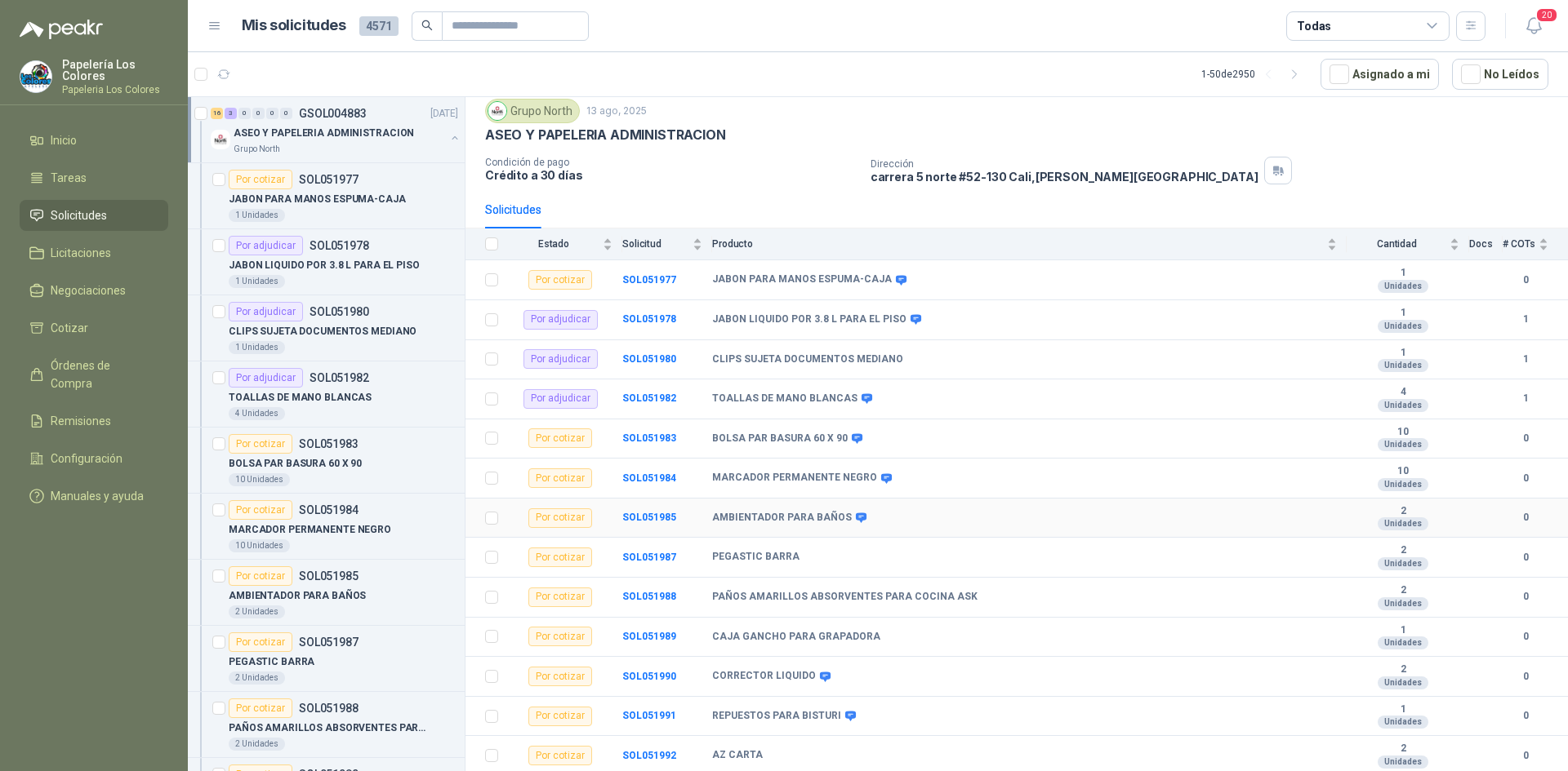
scroll to position [82, 0]
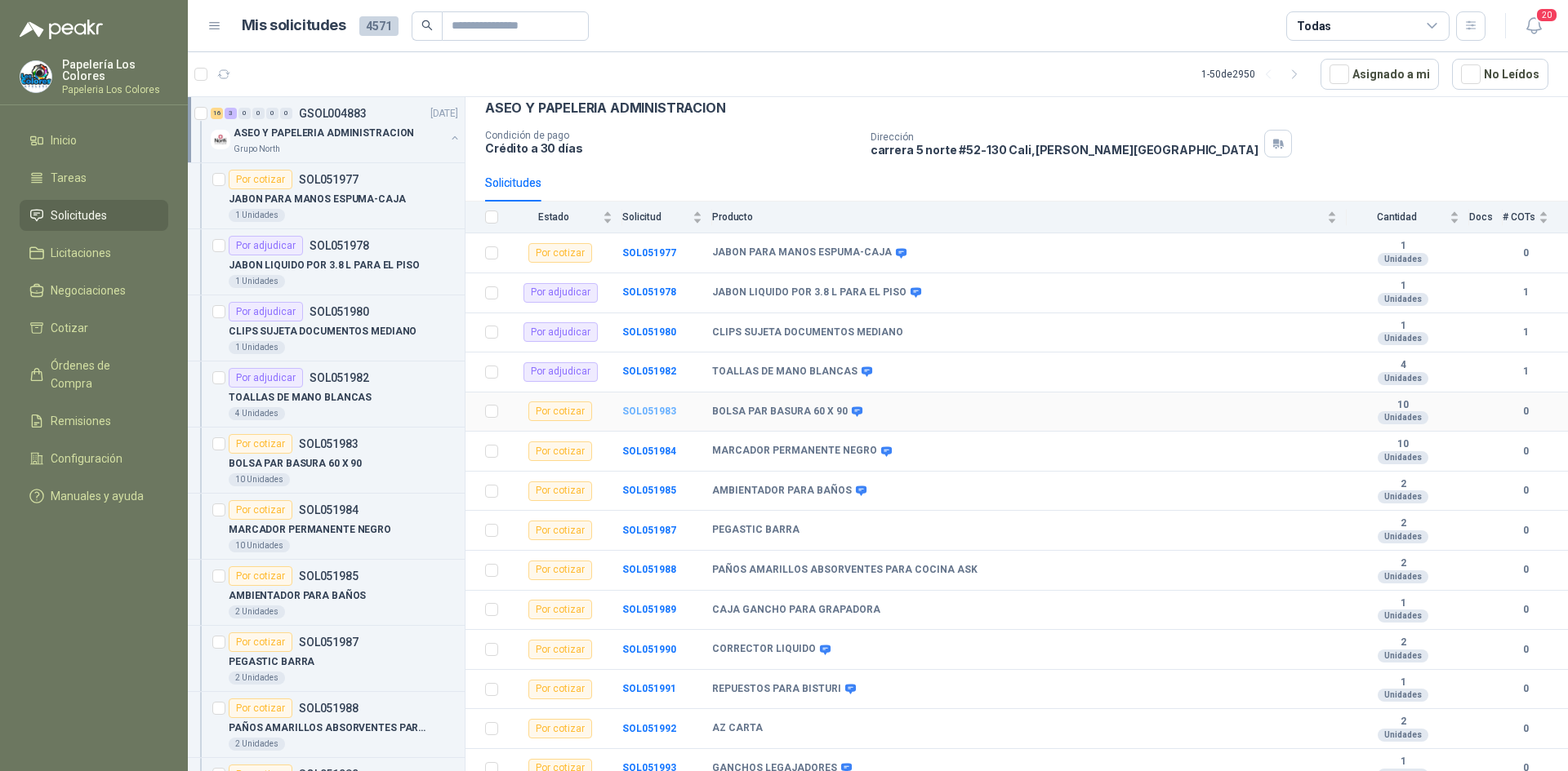
click at [646, 411] on b "SOL051983" at bounding box center [649, 411] width 54 height 11
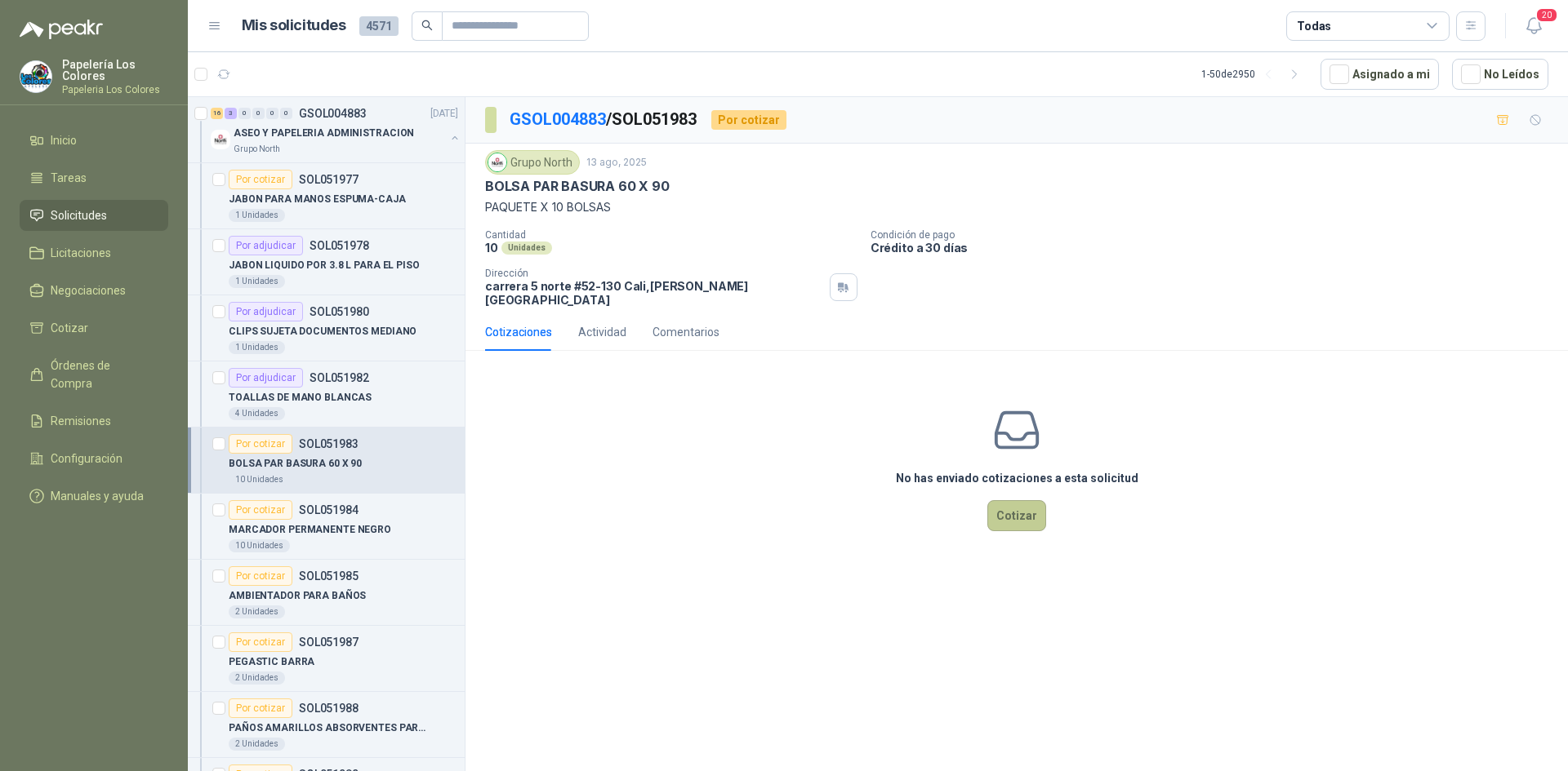
click at [1008, 500] on button "Cotizar" at bounding box center [1016, 515] width 58 height 31
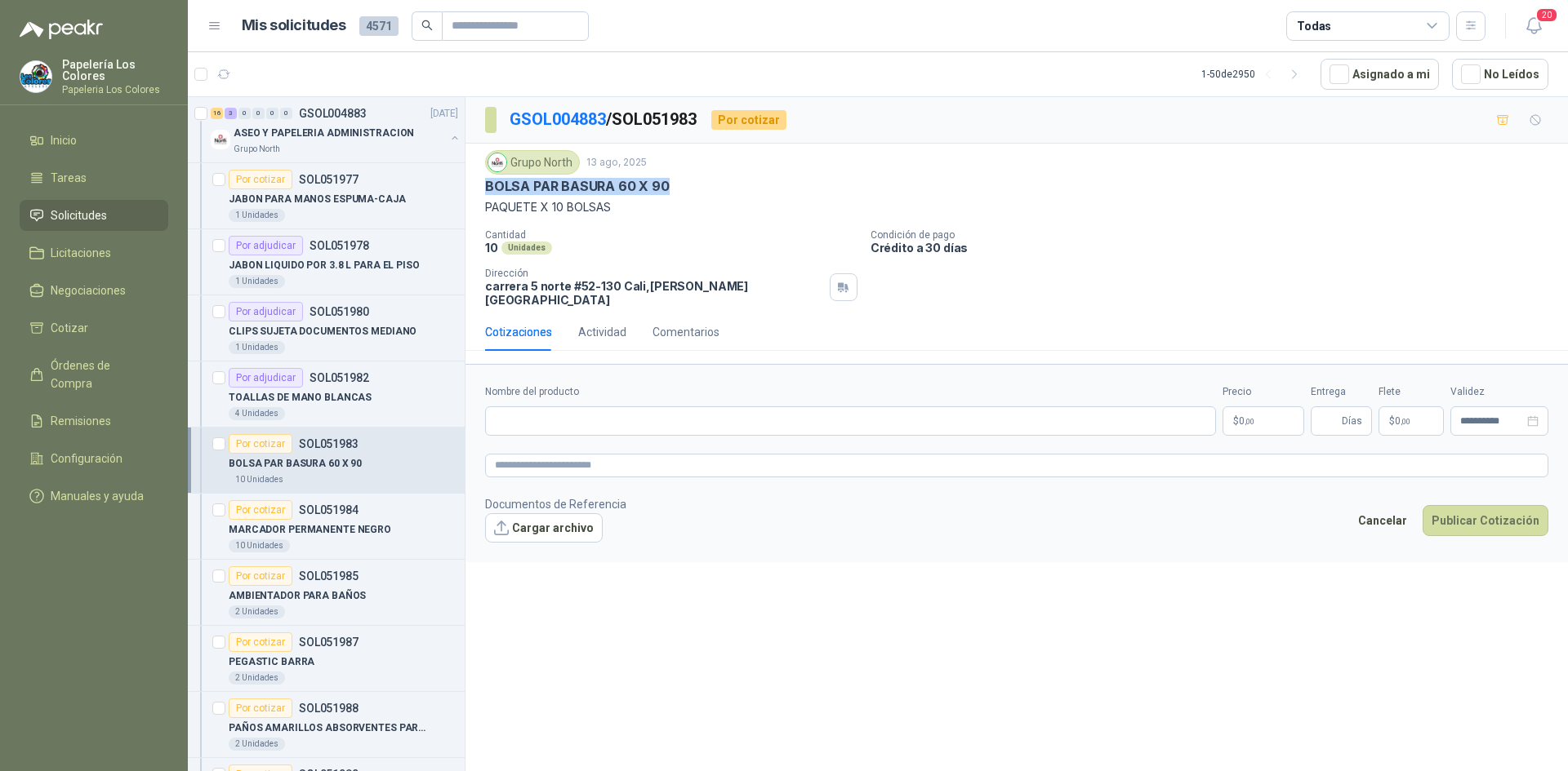
drag, startPoint x: 664, startPoint y: 184, endPoint x: 483, endPoint y: 194, distance: 181.3
click at [483, 194] on div "Grupo North 13 ago, 2025 BOLSA PAR BASURA 60 X 90 PAQUETE X 10 BOLSAS Cantidad …" at bounding box center [1016, 228] width 1103 height 170
copy p "BOLSA PAR BASURA 60 X 90"
click at [603, 407] on input "Nombre del producto" at bounding box center [850, 422] width 731 height 30
paste input "**********"
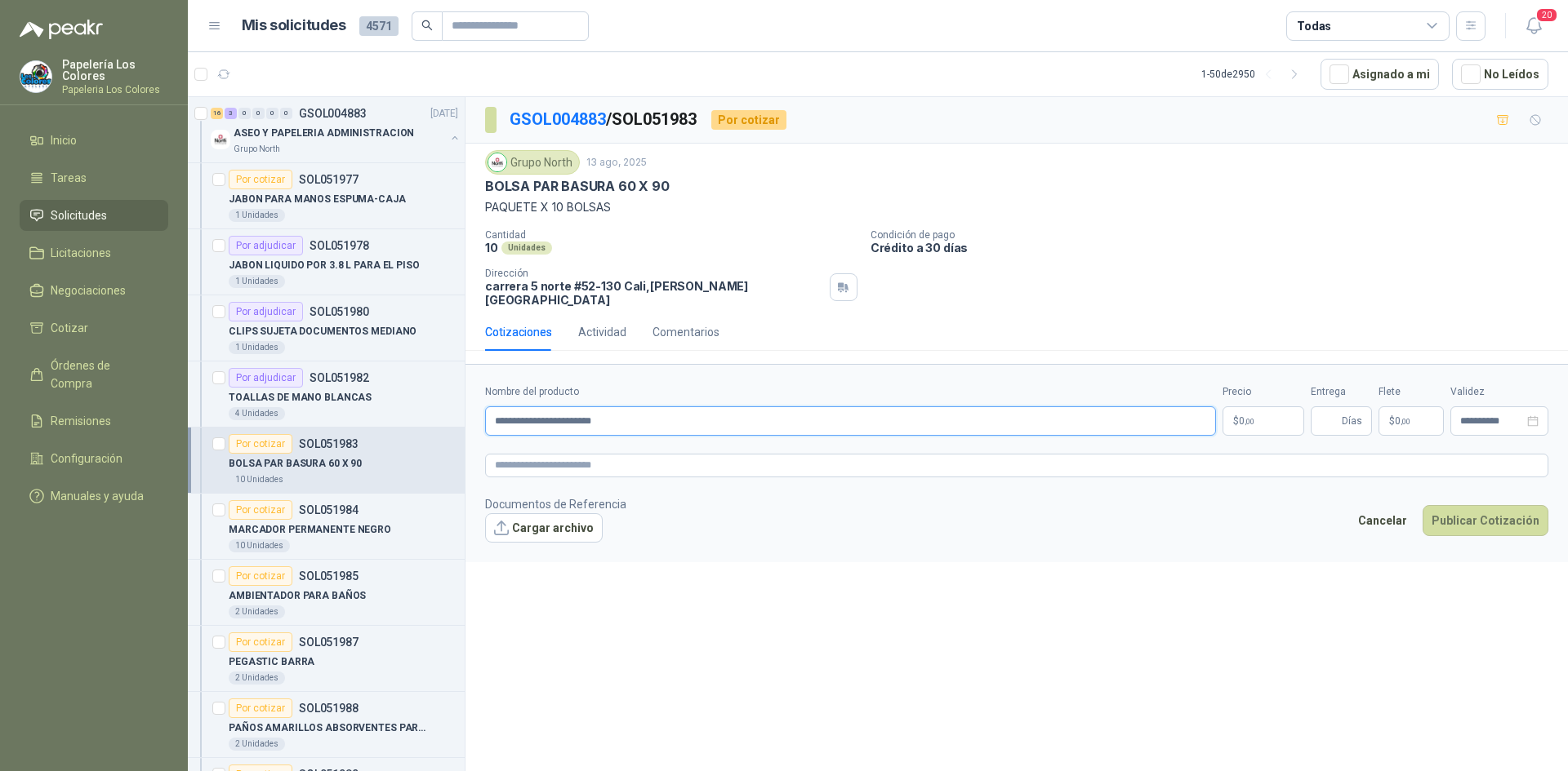
type input "**********"
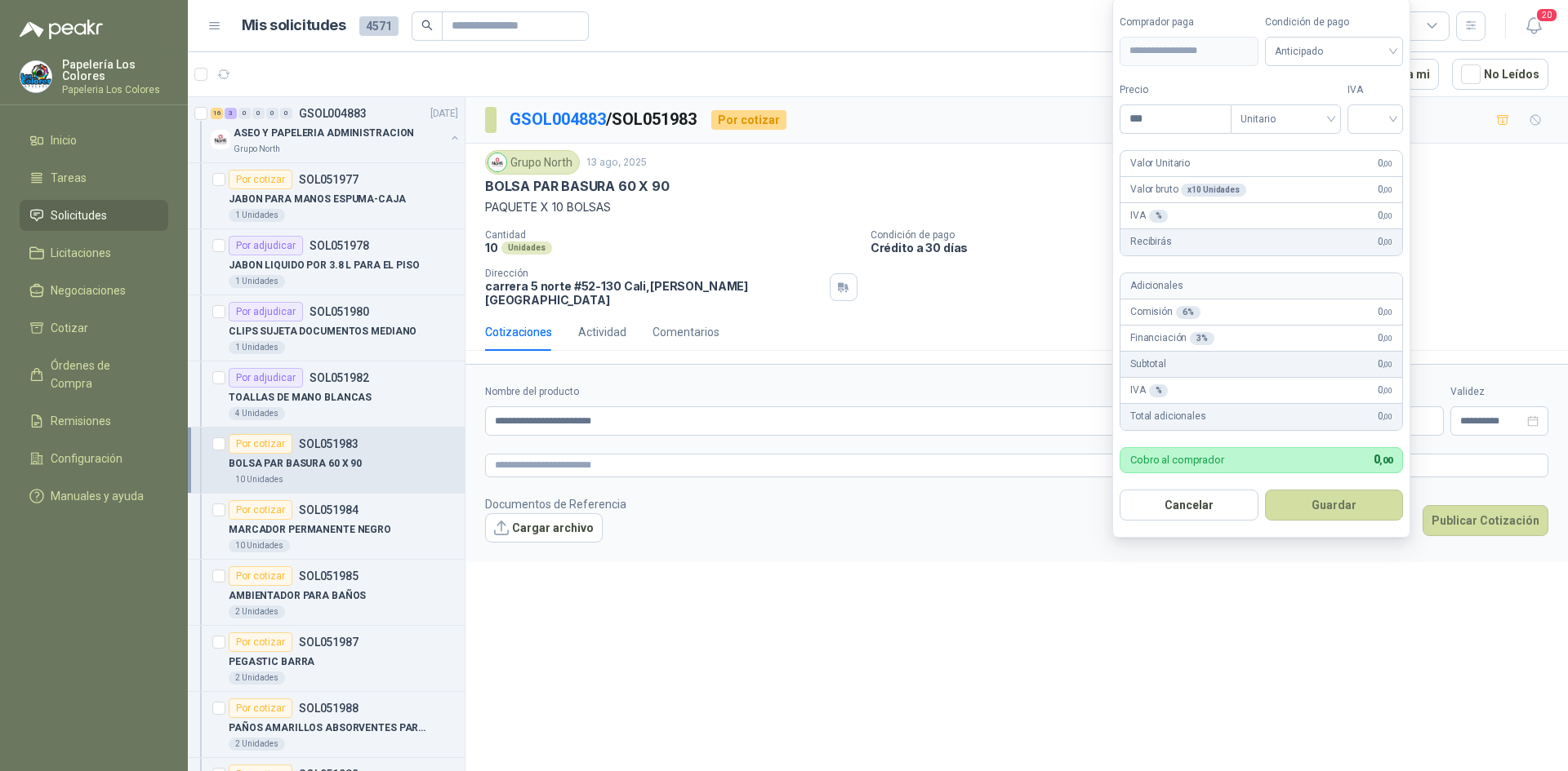
click at [1285, 403] on body "Papelería Los Colores Papeleria Los Colores Inicio Tareas Solicitudes Licitacio…" at bounding box center [784, 386] width 1568 height 771
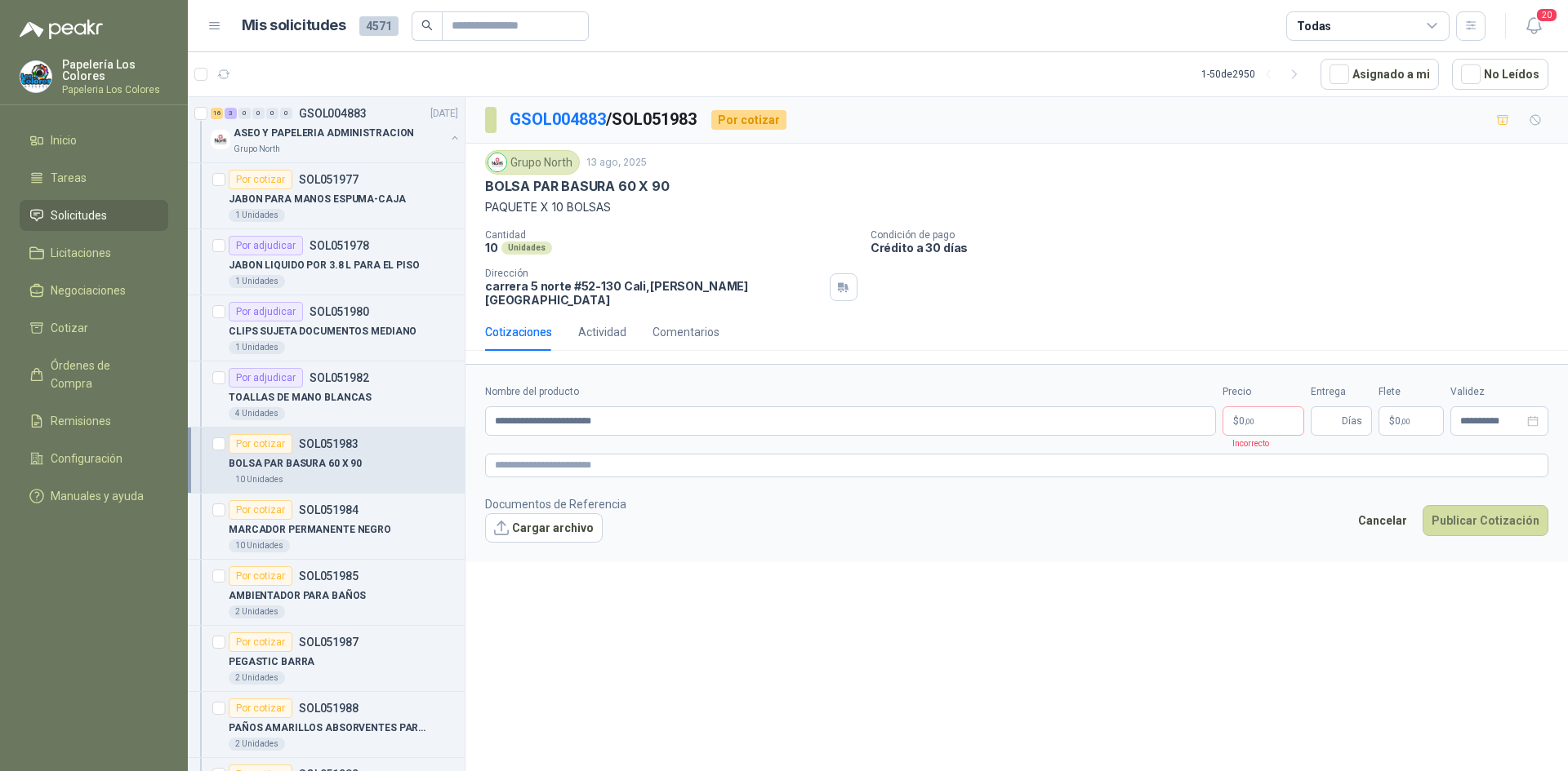
click at [665, 565] on div "**********" at bounding box center [1016, 437] width 1103 height 680
drag, startPoint x: 643, startPoint y: 414, endPoint x: 452, endPoint y: 420, distance: 191.1
click at [452, 420] on div "16 3 0 0 0 0 GSOL004883 [DATE] ASEO Y PAPELERIA ADMINISTRACION Grupo North Por …" at bounding box center [878, 436] width 1381 height 681
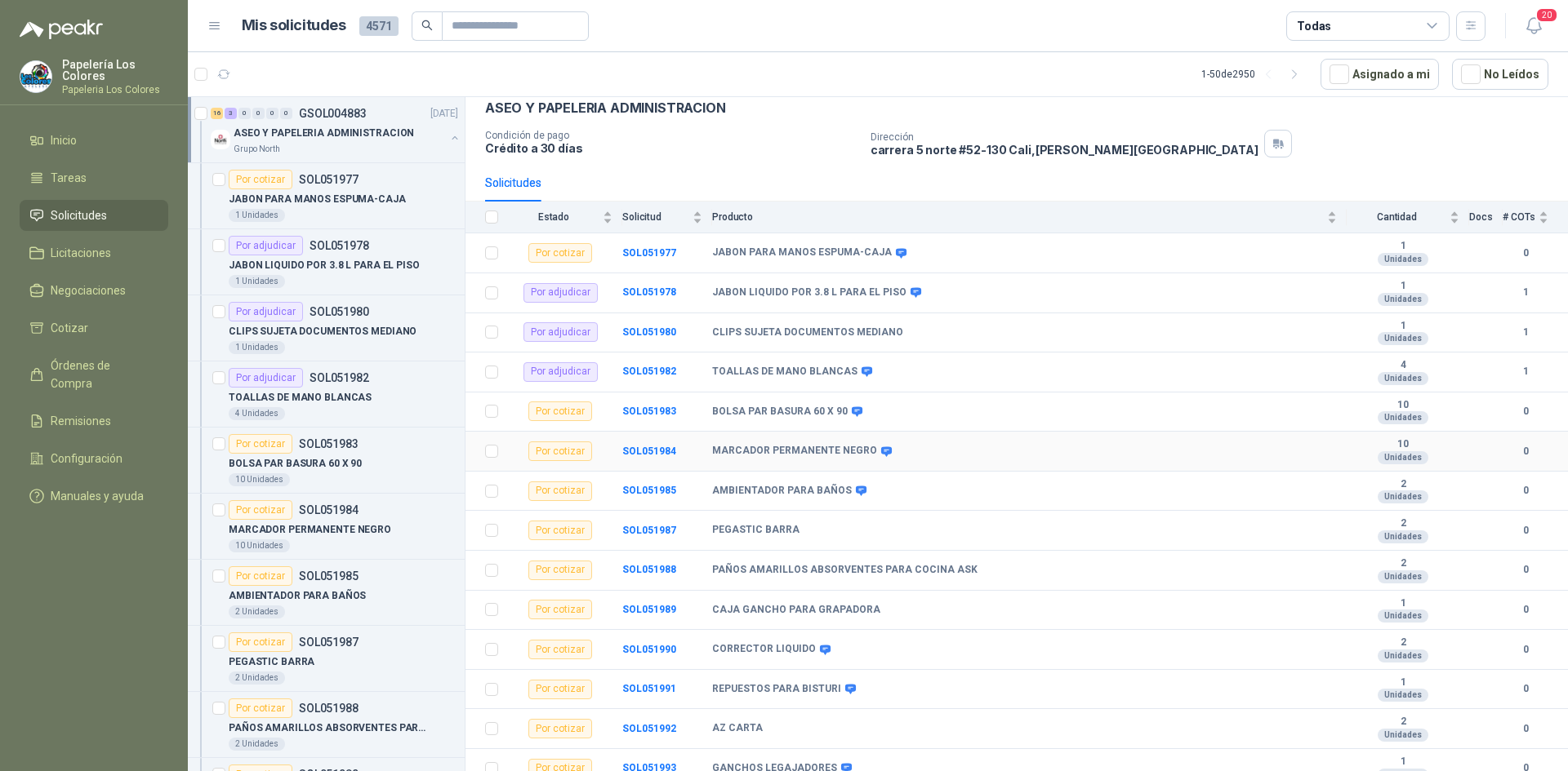
scroll to position [163, 0]
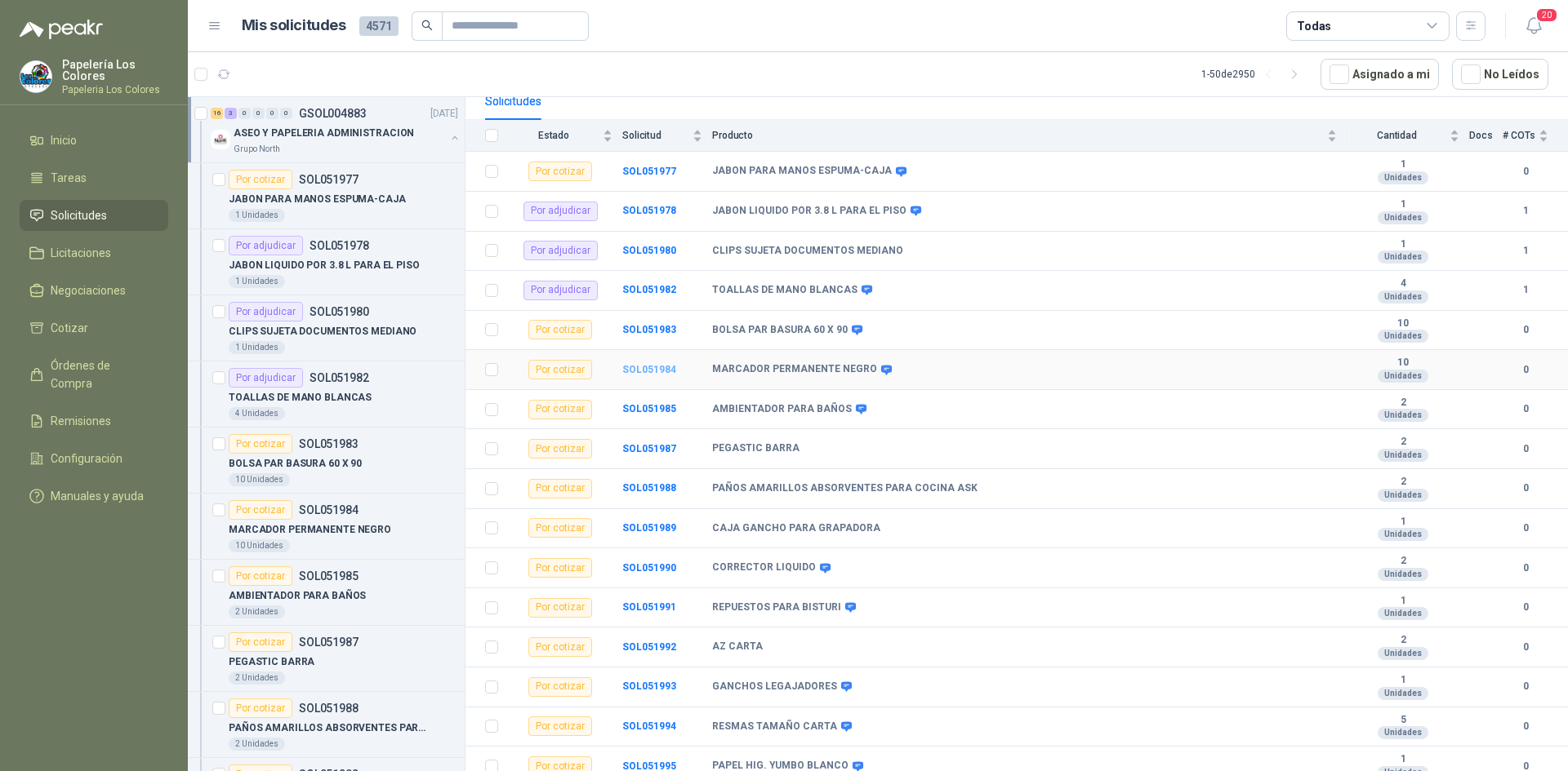
click at [648, 369] on b "SOL051984" at bounding box center [649, 370] width 54 height 11
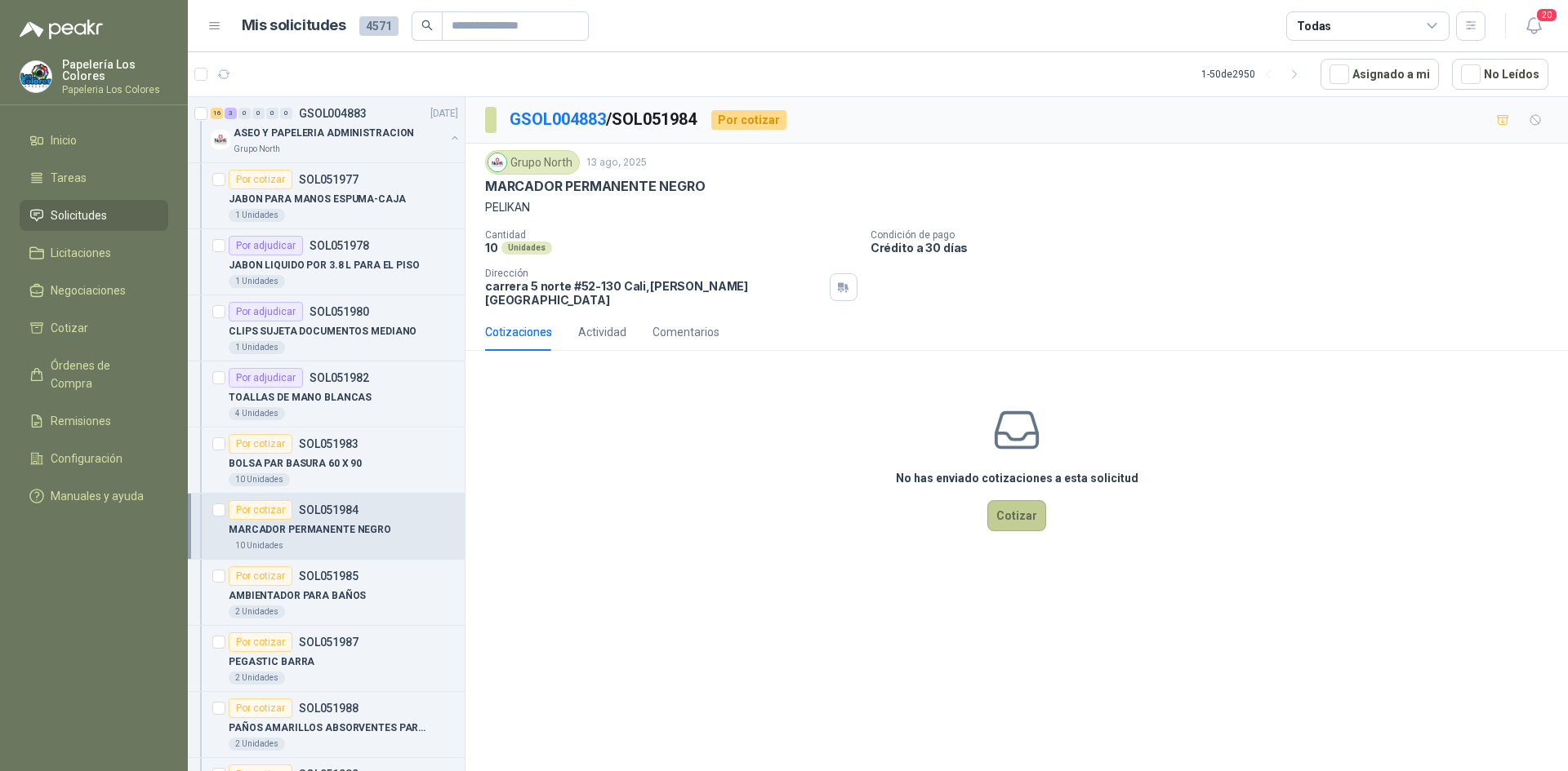
click at [1018, 500] on button "Cotizar" at bounding box center [1016, 515] width 58 height 31
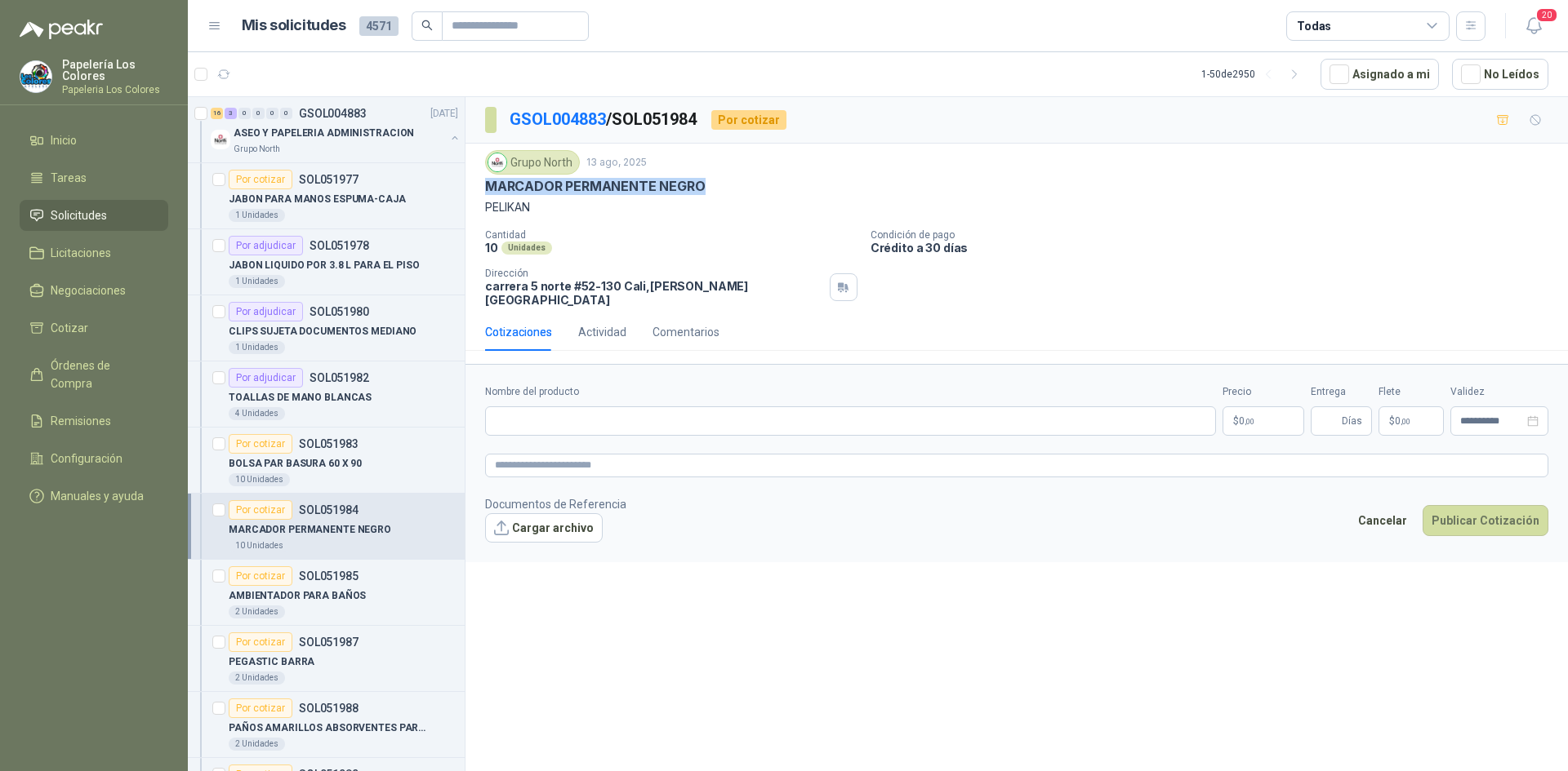
drag, startPoint x: 701, startPoint y: 185, endPoint x: 484, endPoint y: 189, distance: 217.0
click at [484, 189] on div "Grupo North 13 ago, 2025 MARCADOR PERMANENTE NEGRO PELIKAN Cantidad 10 Unidades…" at bounding box center [1016, 228] width 1103 height 170
copy p "MARCADOR PERMANENTE NEGRO"
click at [606, 414] on input "Nombre del producto" at bounding box center [850, 422] width 731 height 30
paste input "**********"
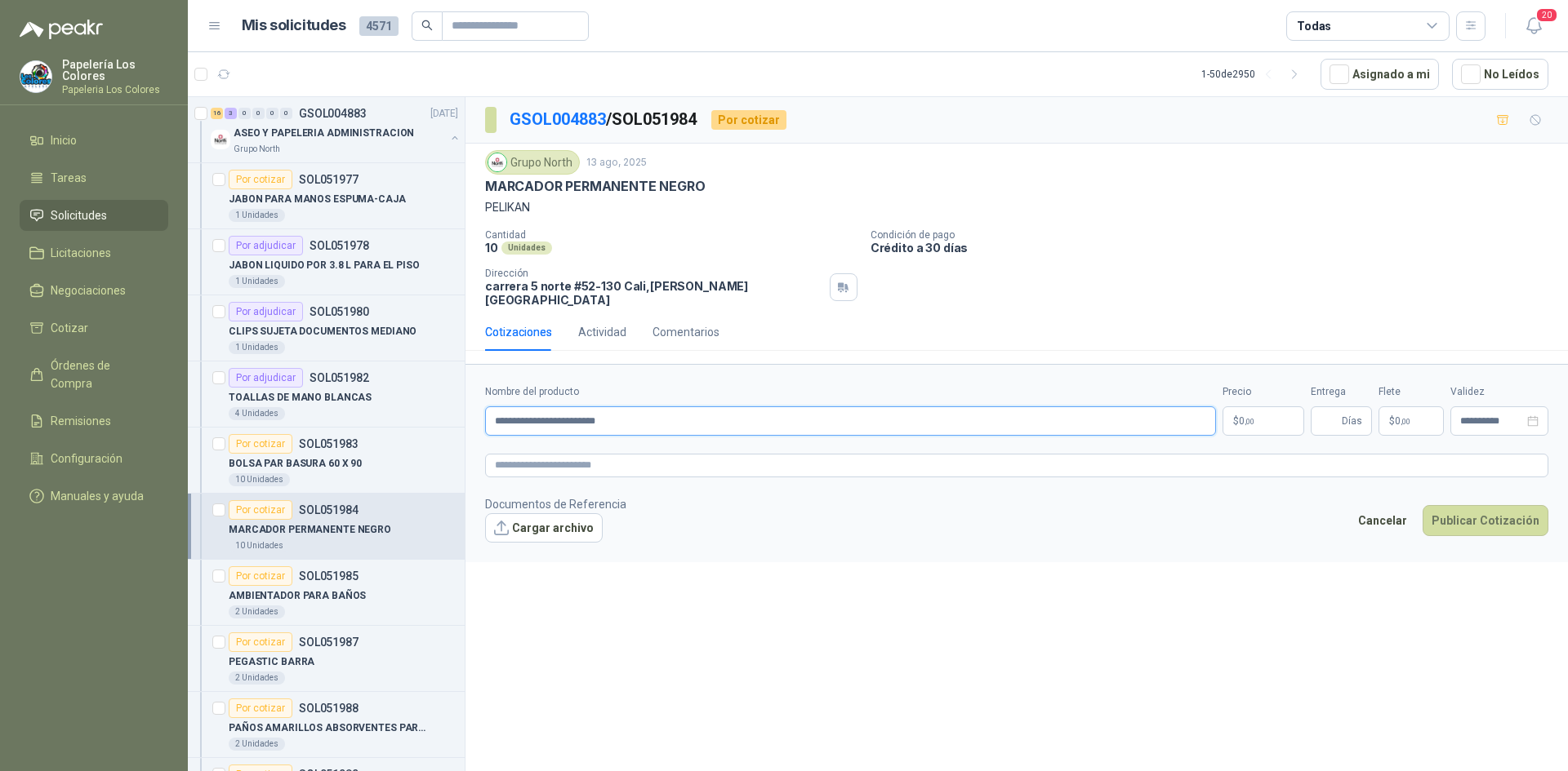
type input "**********"
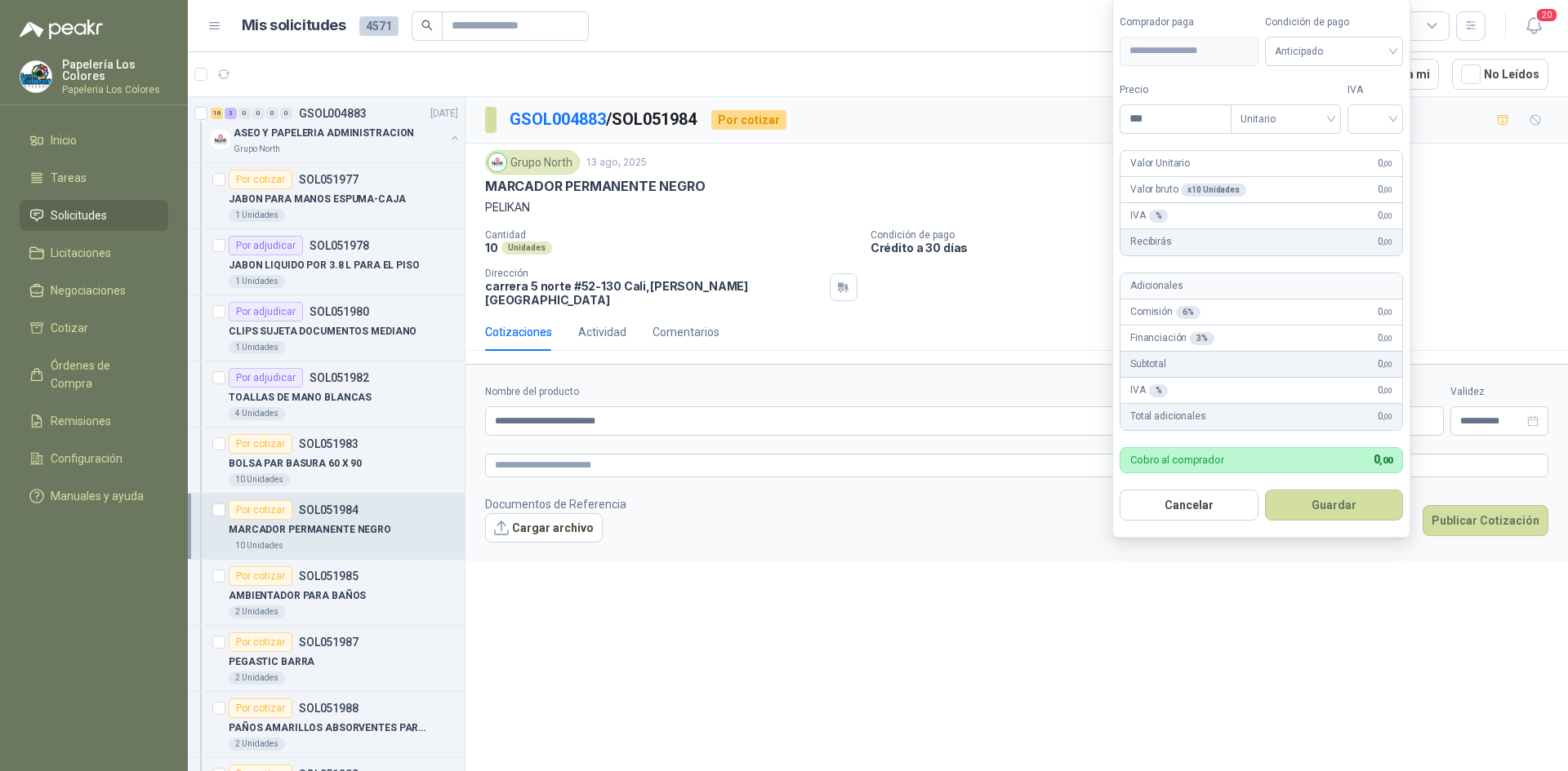
click at [1278, 409] on body "Papelería Los Colores Papeleria Los Colores Inicio Tareas Solicitudes Licitacio…" at bounding box center [784, 386] width 1568 height 771
type input "*******"
click at [1382, 109] on input "search" at bounding box center [1375, 118] width 36 height 24
click at [1375, 152] on div "19%" at bounding box center [1379, 152] width 31 height 18
click at [1339, 43] on span "Anticipado" at bounding box center [1337, 51] width 121 height 24
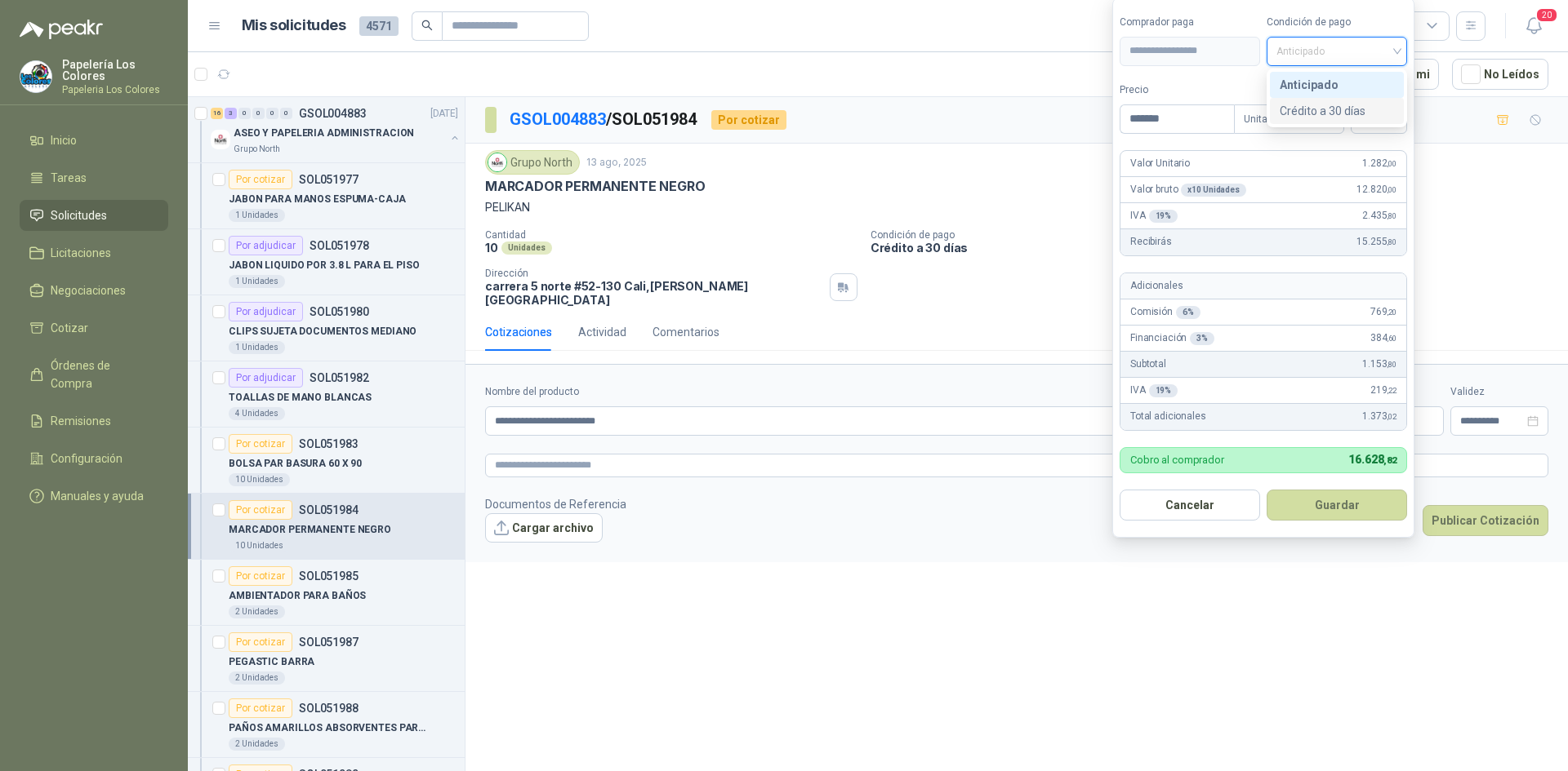
click at [1325, 112] on div "Crédito a 30 días" at bounding box center [1336, 110] width 114 height 18
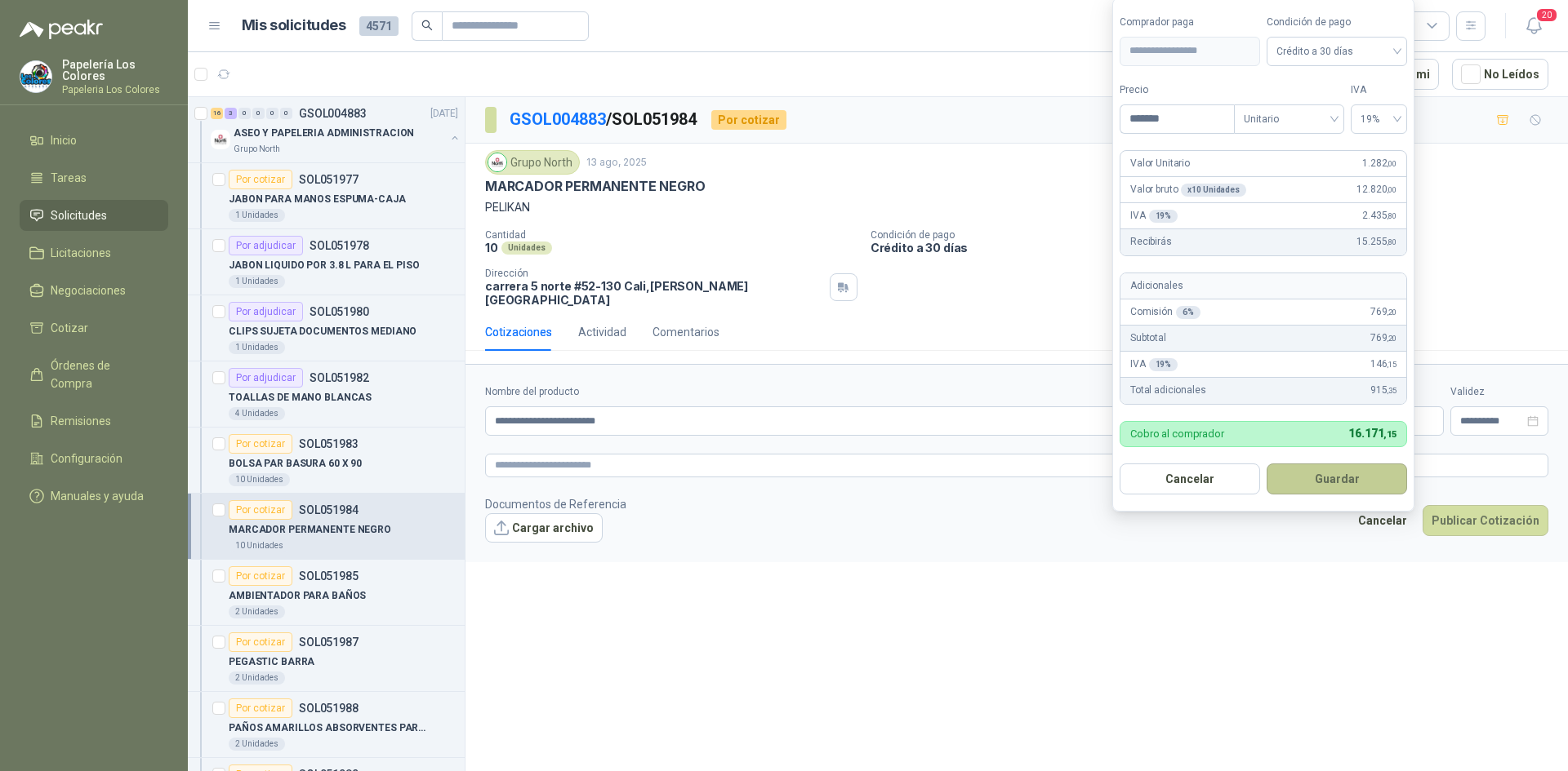
click at [1322, 474] on button "Guardar" at bounding box center [1337, 478] width 141 height 31
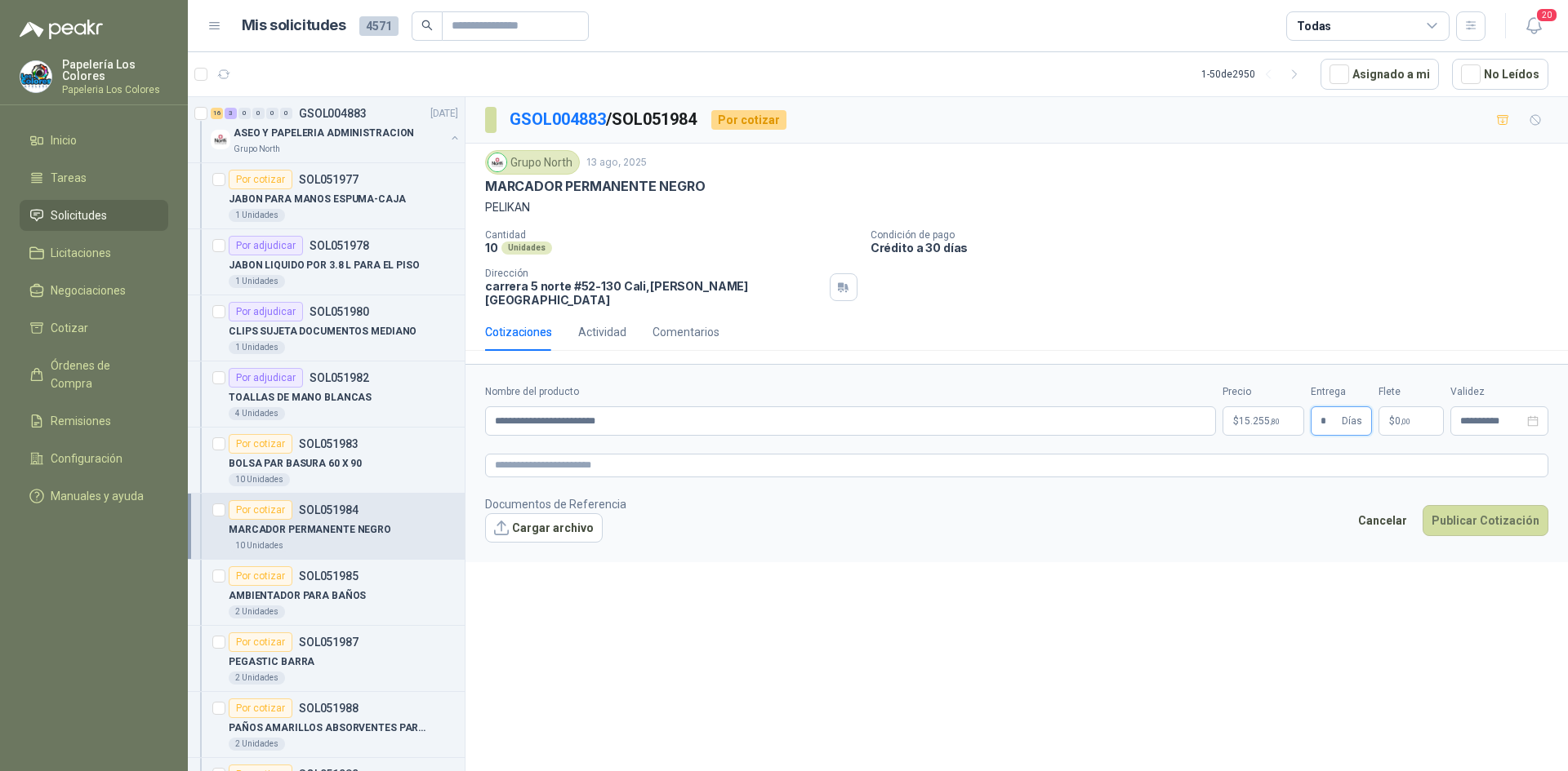
type input "*"
click at [1490, 505] on button "Publicar Cotización" at bounding box center [1485, 520] width 126 height 31
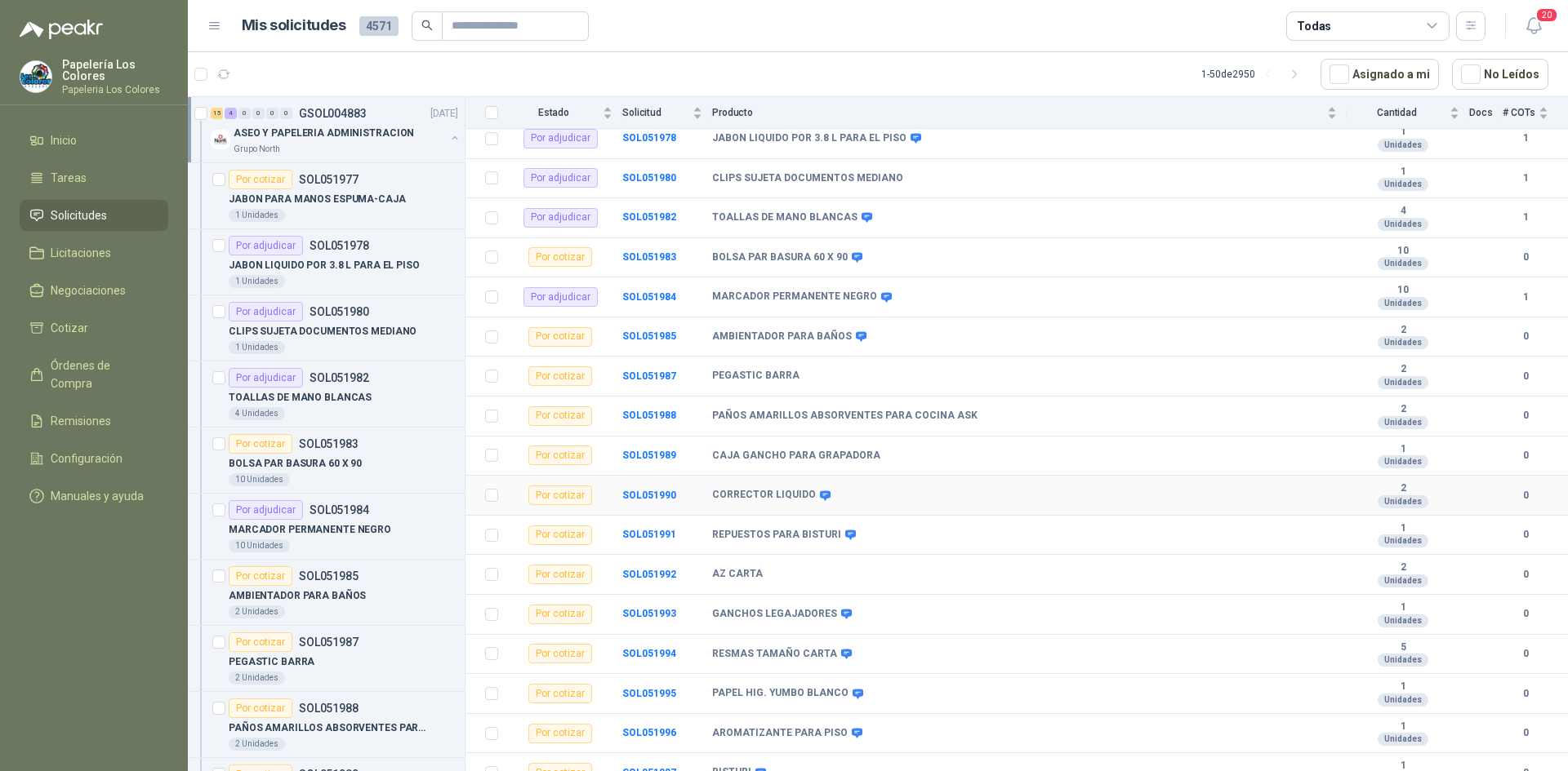
scroll to position [245, 0]
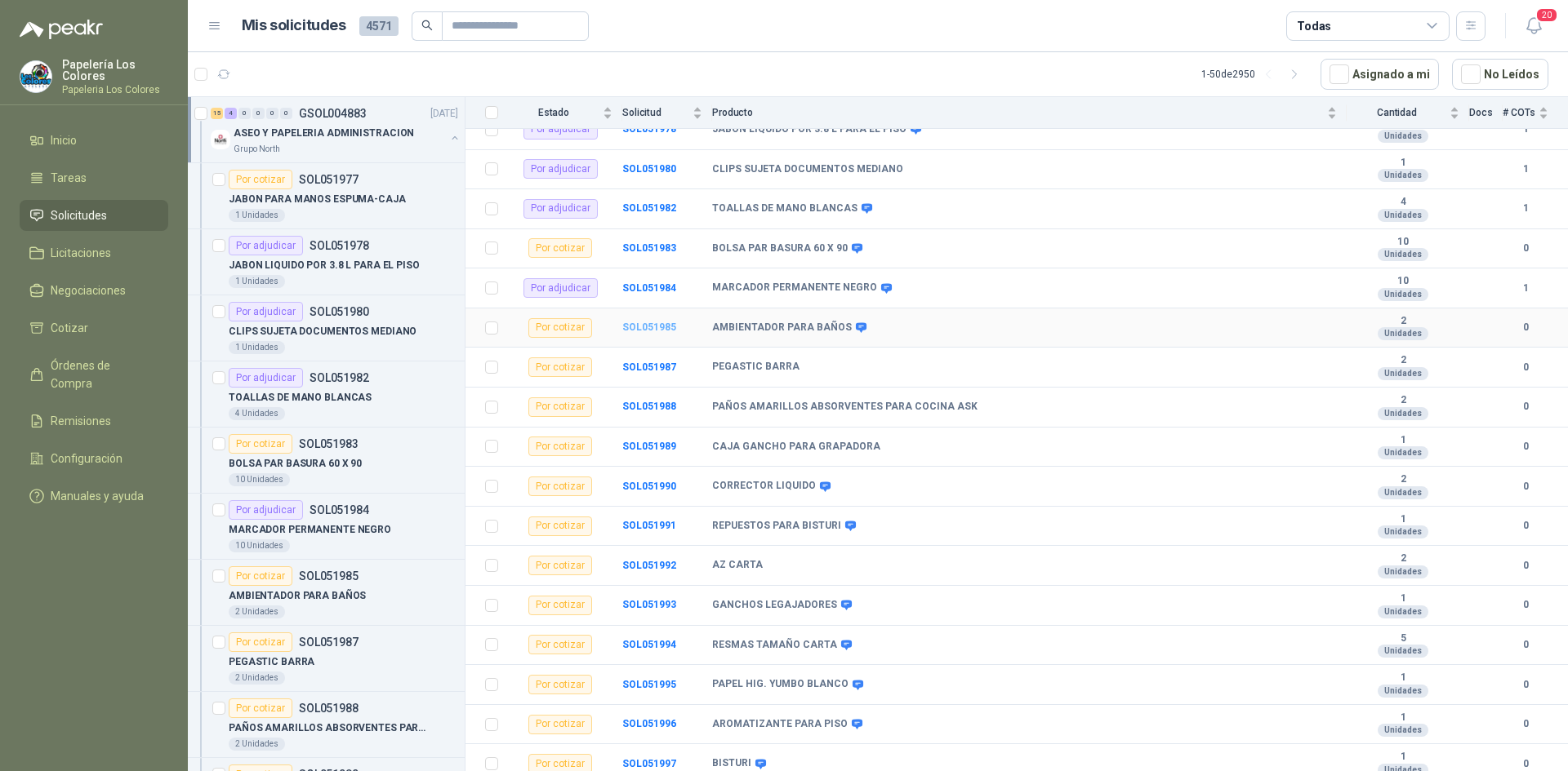
click at [644, 326] on b "SOL051985" at bounding box center [649, 327] width 54 height 11
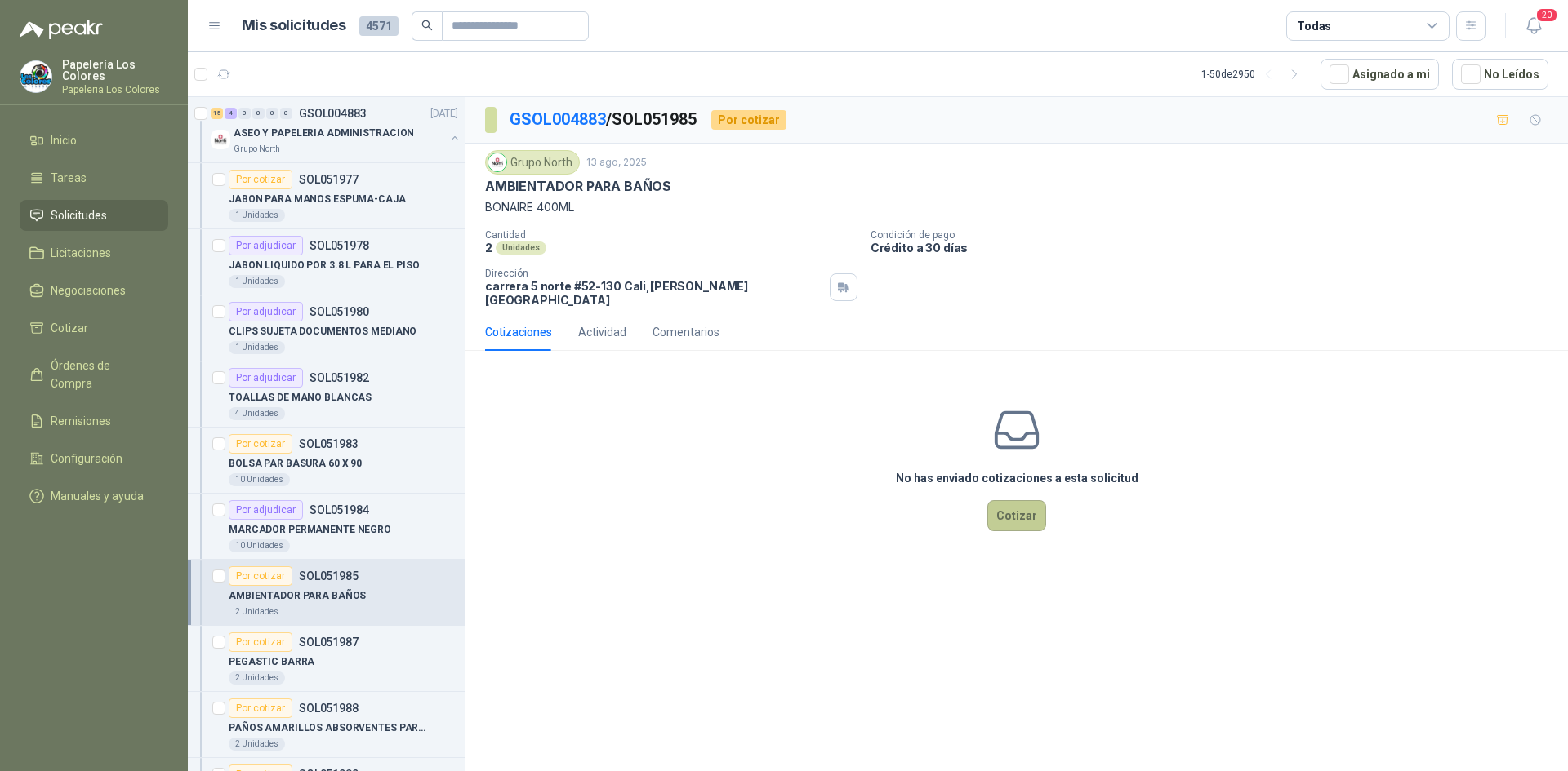
click at [1012, 501] on button "Cotizar" at bounding box center [1016, 515] width 58 height 31
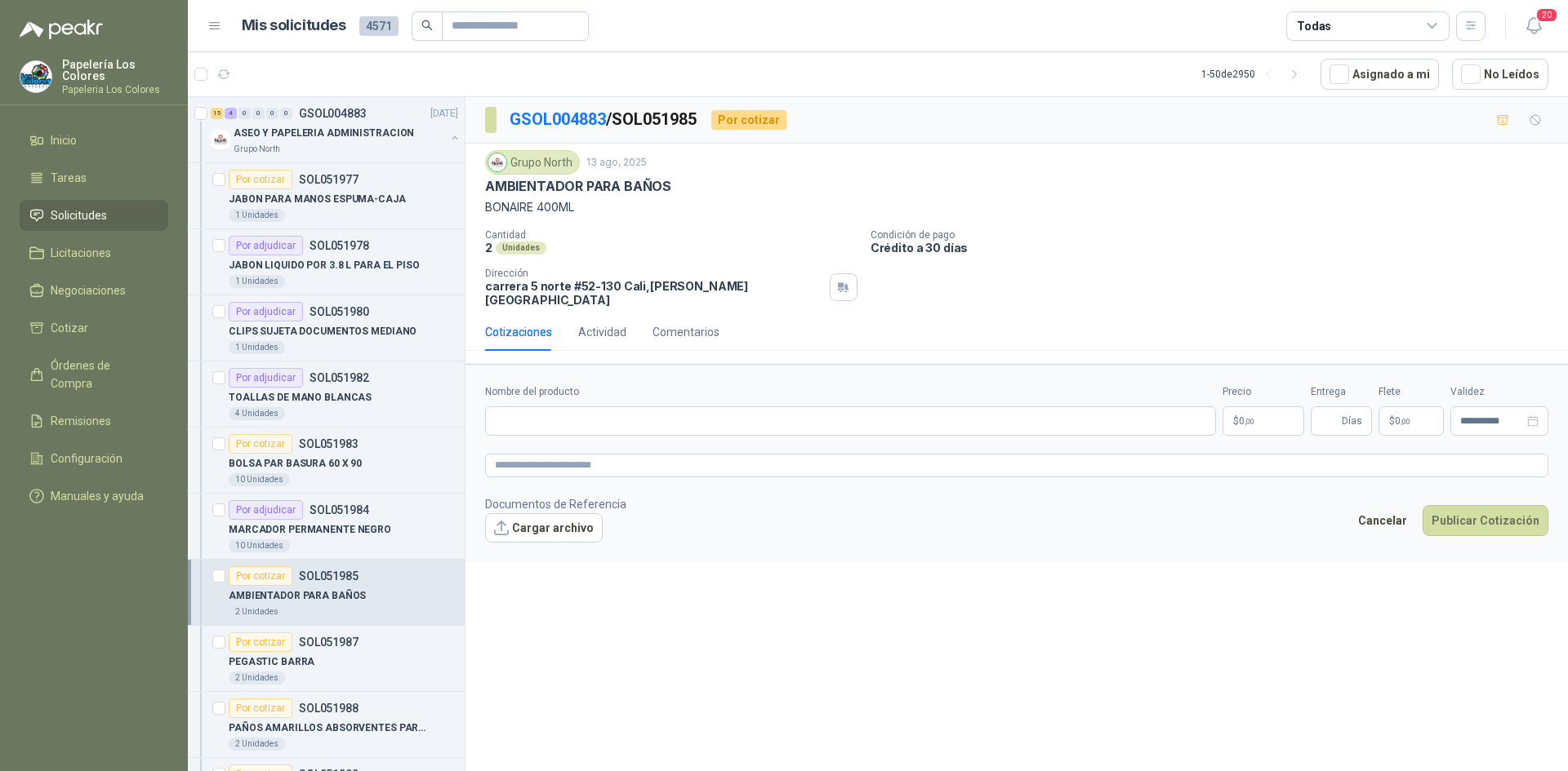
click at [669, 184] on div "AMBIENTADOR PARA BAÑOS" at bounding box center [1016, 186] width 1064 height 17
drag, startPoint x: 665, startPoint y: 186, endPoint x: 485, endPoint y: 189, distance: 180.0
click at [485, 189] on p "AMBIENTADOR PARA BAÑOS" at bounding box center [578, 186] width 186 height 17
copy p "AMBIENTADOR PARA BAÑOS"
click at [625, 407] on input "Nombre del producto" at bounding box center [850, 422] width 731 height 30
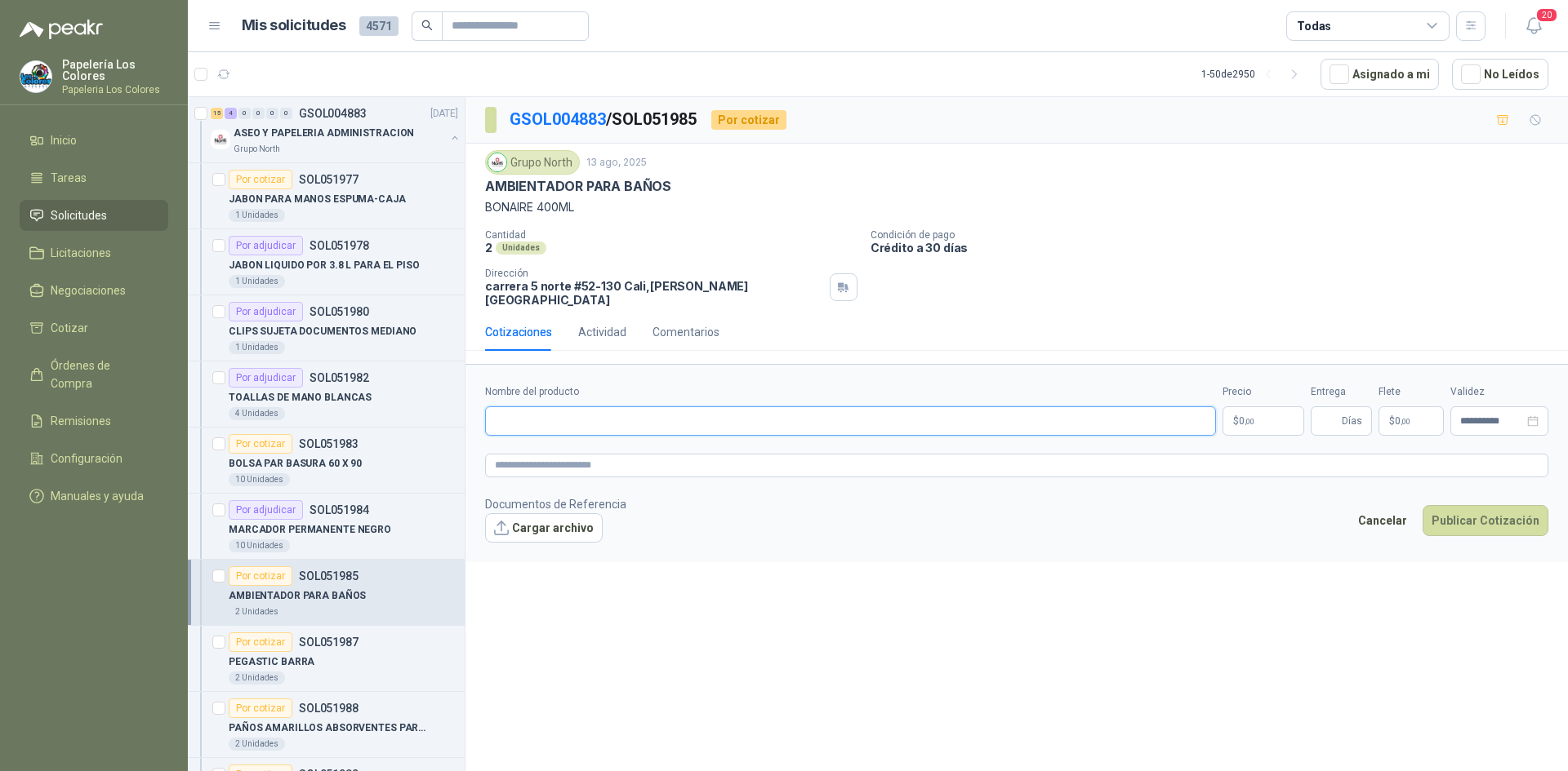
paste input "**********"
type input "**********"
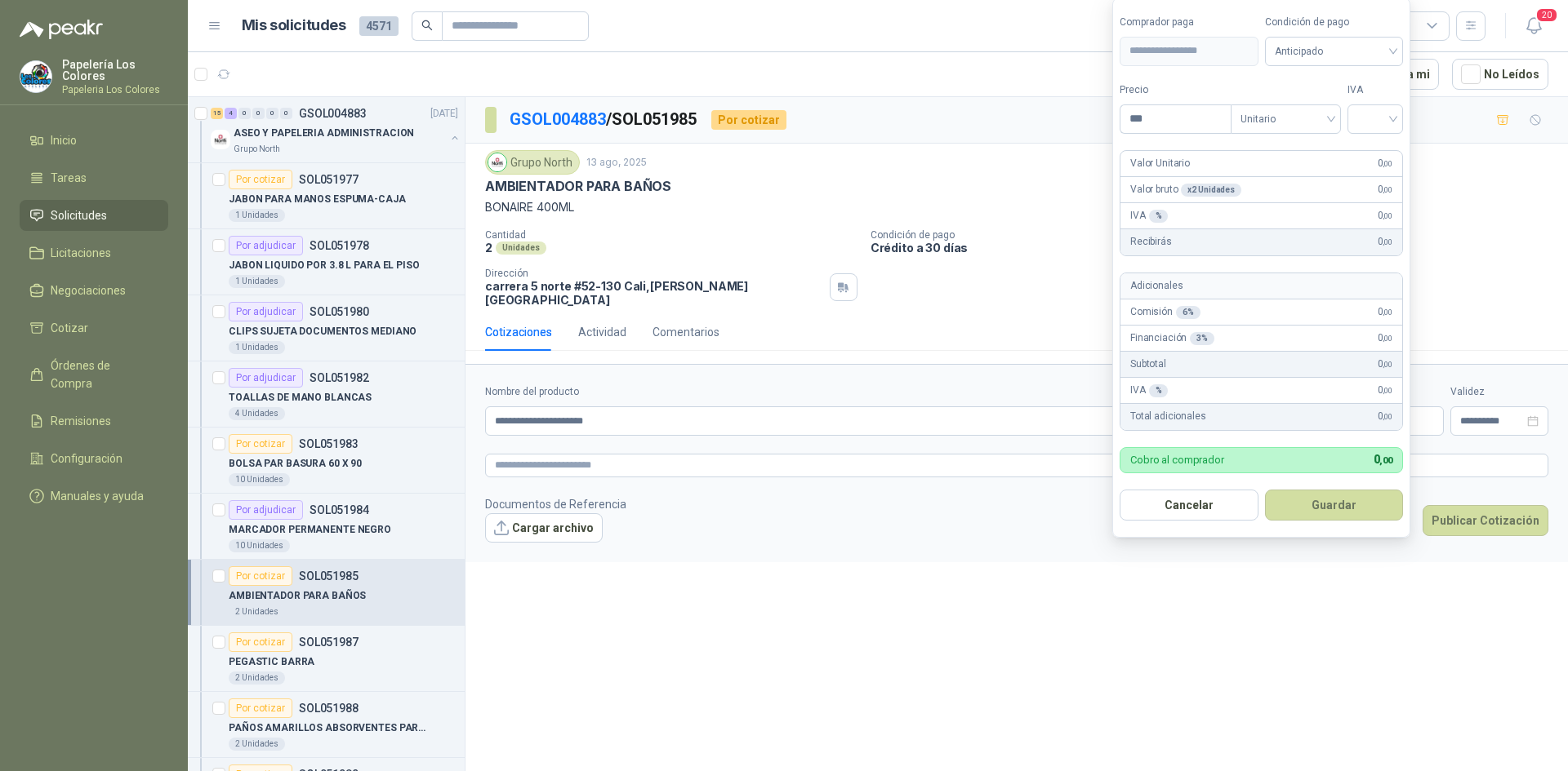
click at [1256, 400] on body "Papelería Los Colores Papeleria Los Colores Inicio Tareas Solicitudes Licitacio…" at bounding box center [784, 386] width 1568 height 771
click at [1374, 53] on span "Anticipado" at bounding box center [1334, 51] width 120 height 24
type input "*******"
click at [1333, 107] on div "Crédito a 30 días" at bounding box center [1336, 110] width 114 height 18
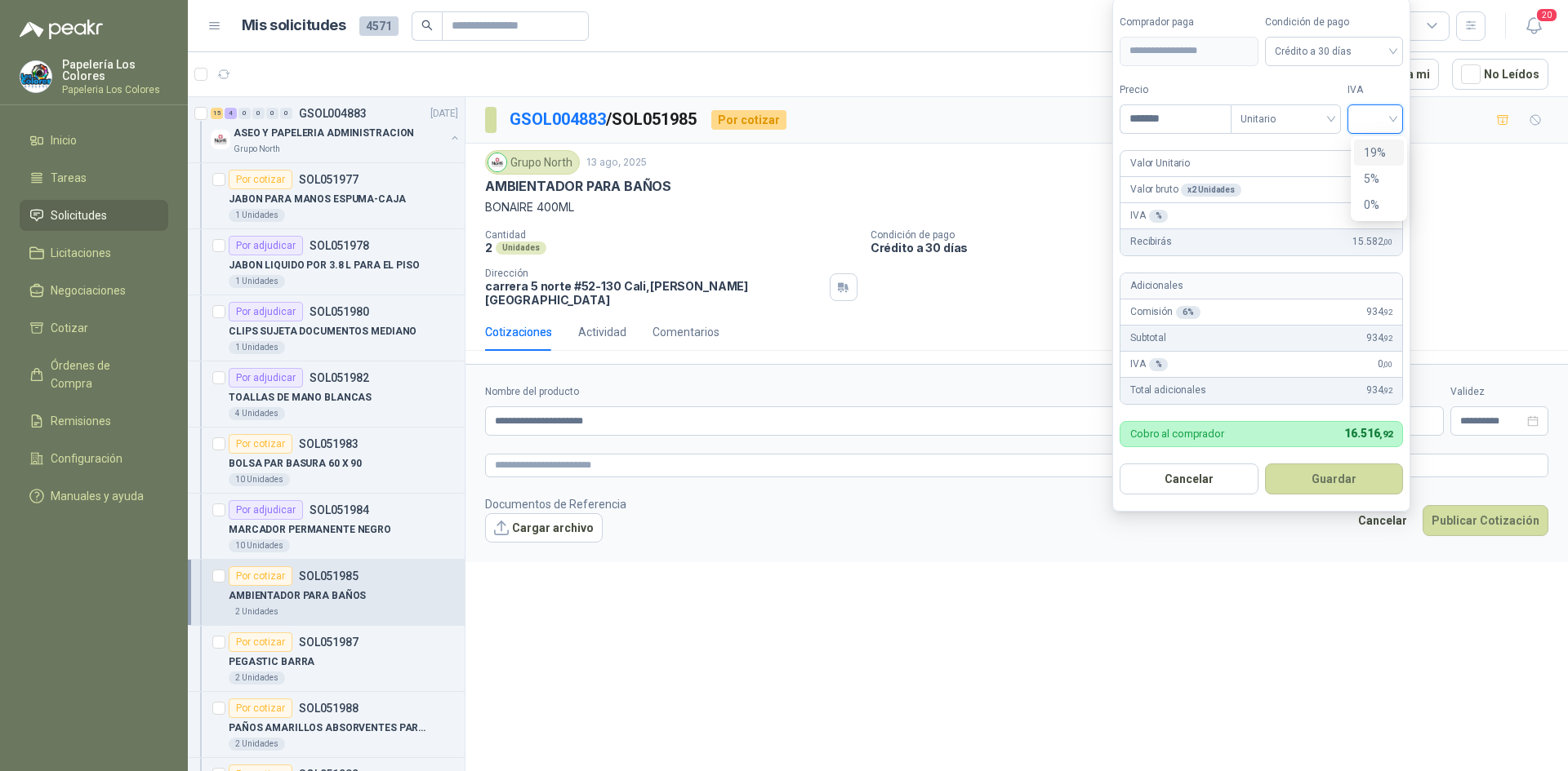
click at [1383, 113] on input "search" at bounding box center [1375, 118] width 36 height 24
click at [1380, 147] on div "19%" at bounding box center [1379, 152] width 31 height 18
click at [1329, 472] on button "Guardar" at bounding box center [1337, 478] width 141 height 31
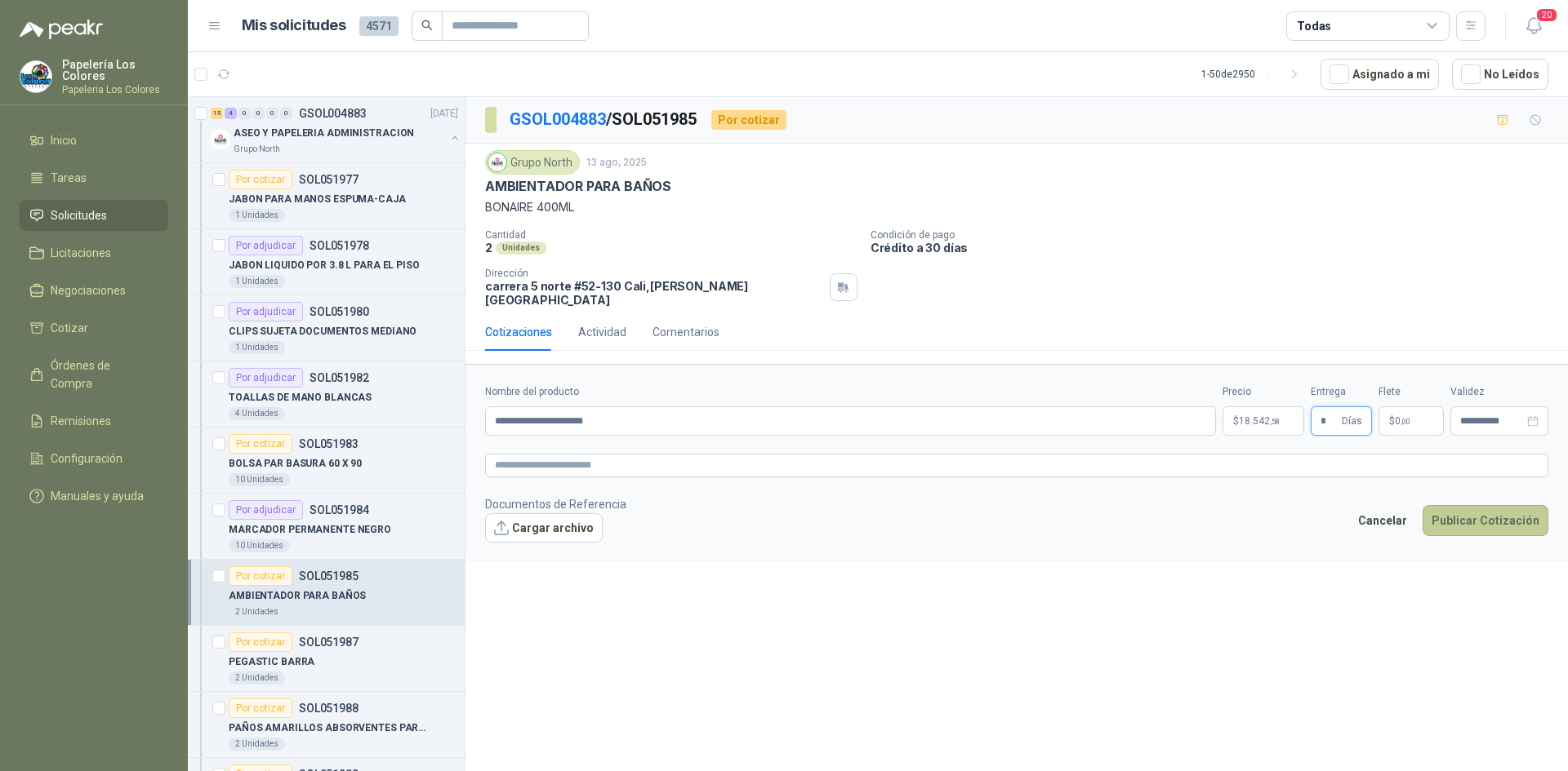
type input "*"
click at [1492, 505] on button "Publicar Cotización" at bounding box center [1485, 520] width 126 height 31
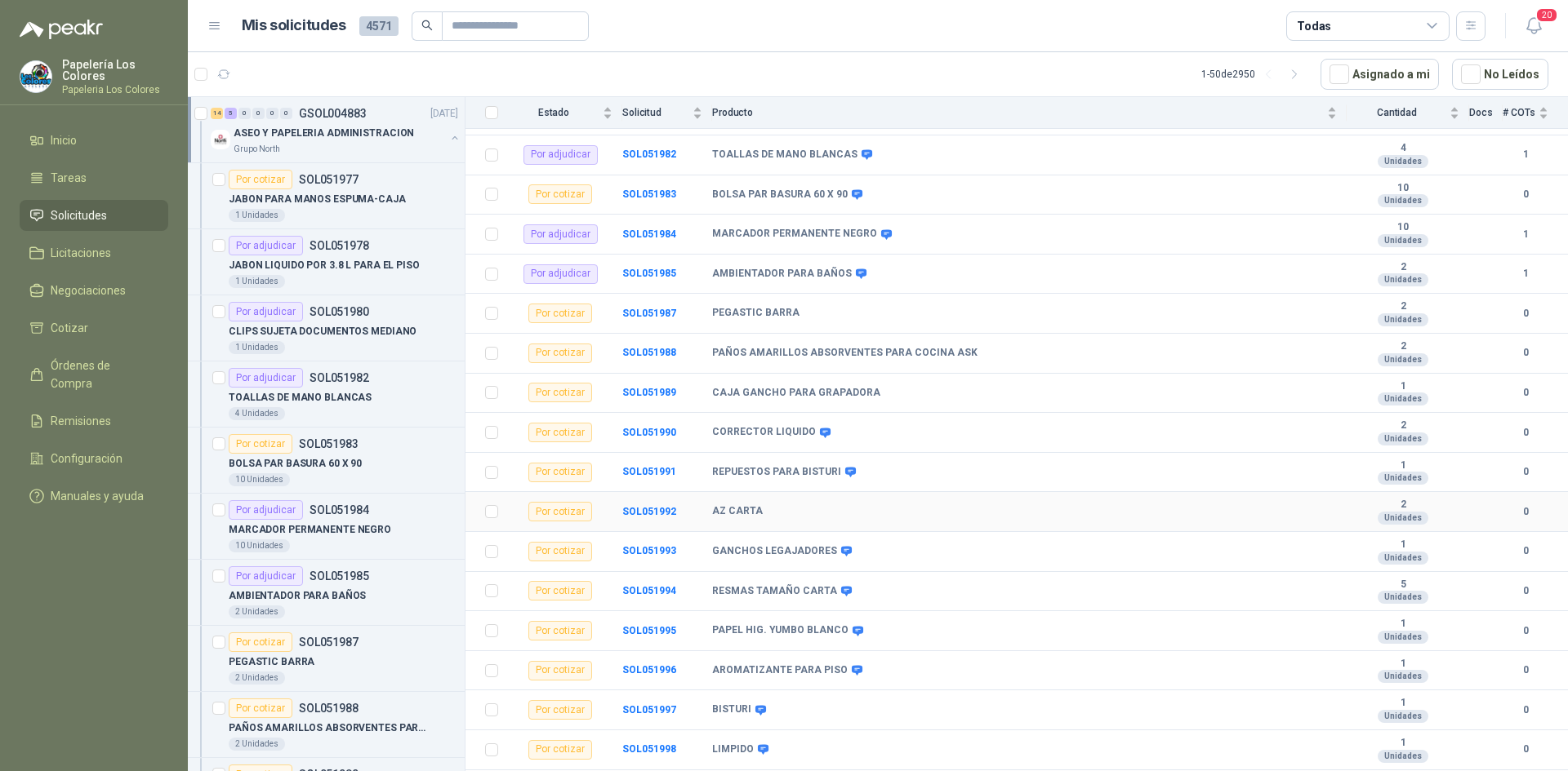
scroll to position [326, 0]
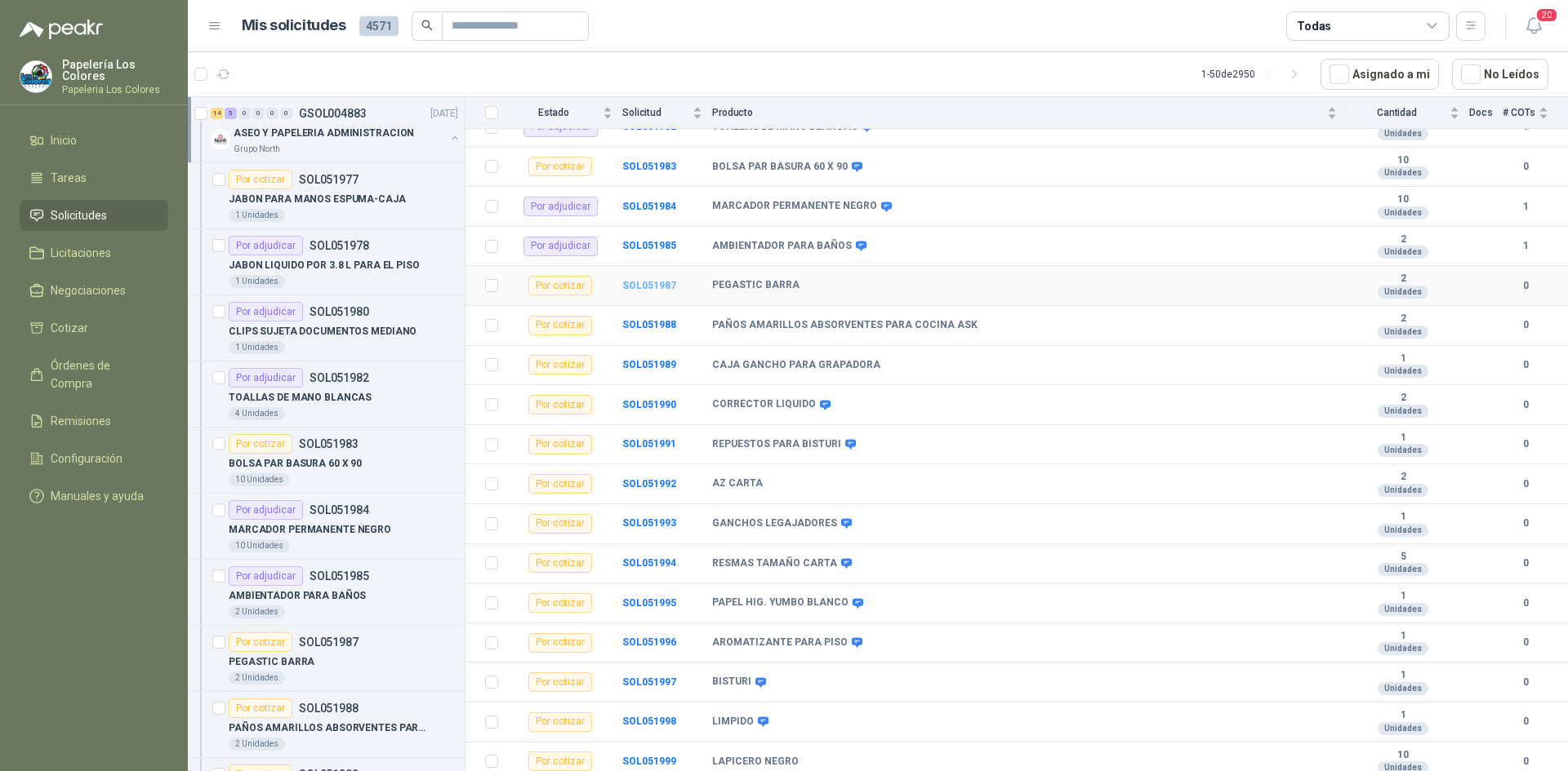
click at [649, 285] on b "SOL051987" at bounding box center [649, 285] width 54 height 11
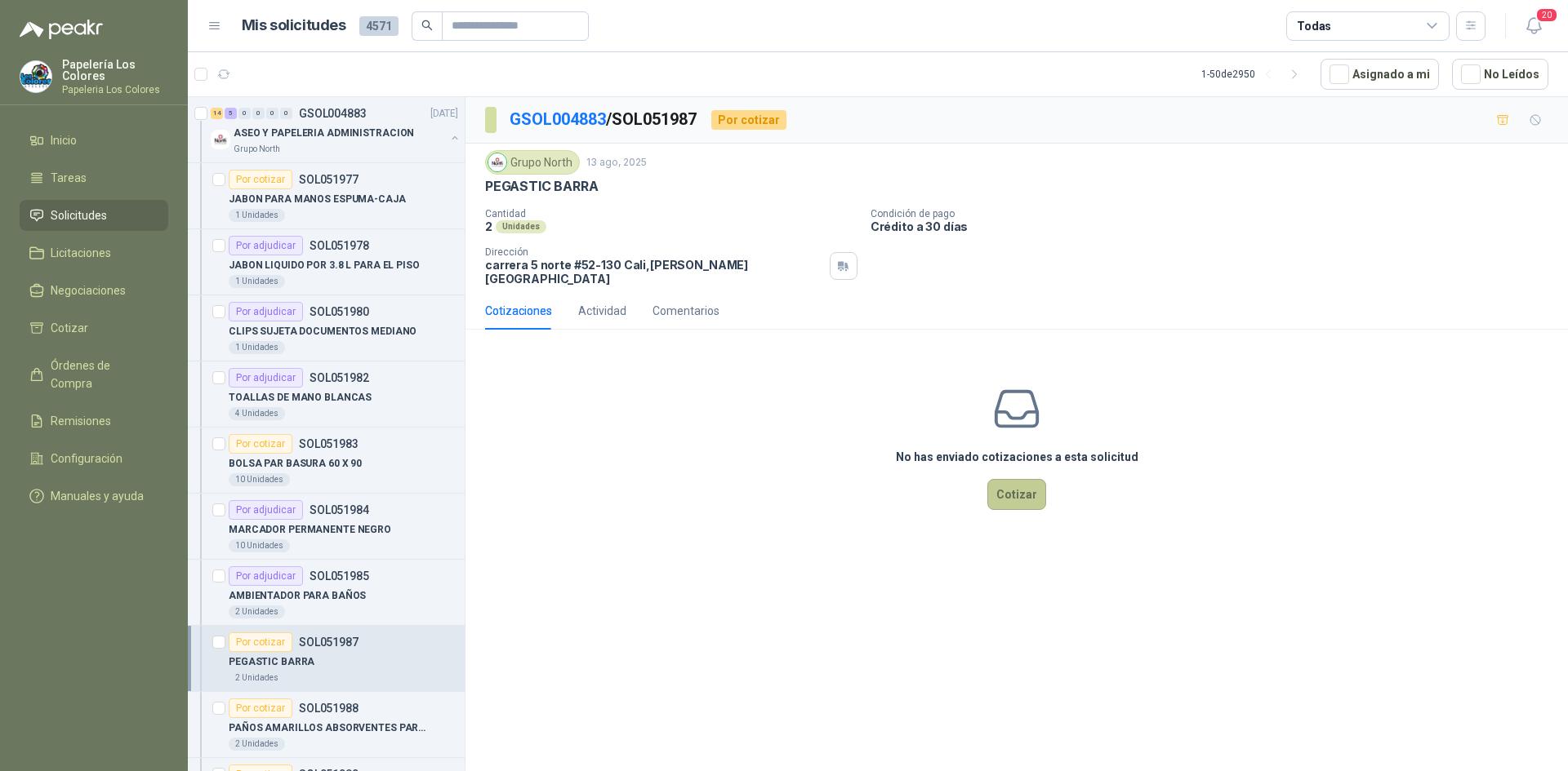
click at [1016, 479] on button "Cotizar" at bounding box center [1016, 494] width 58 height 31
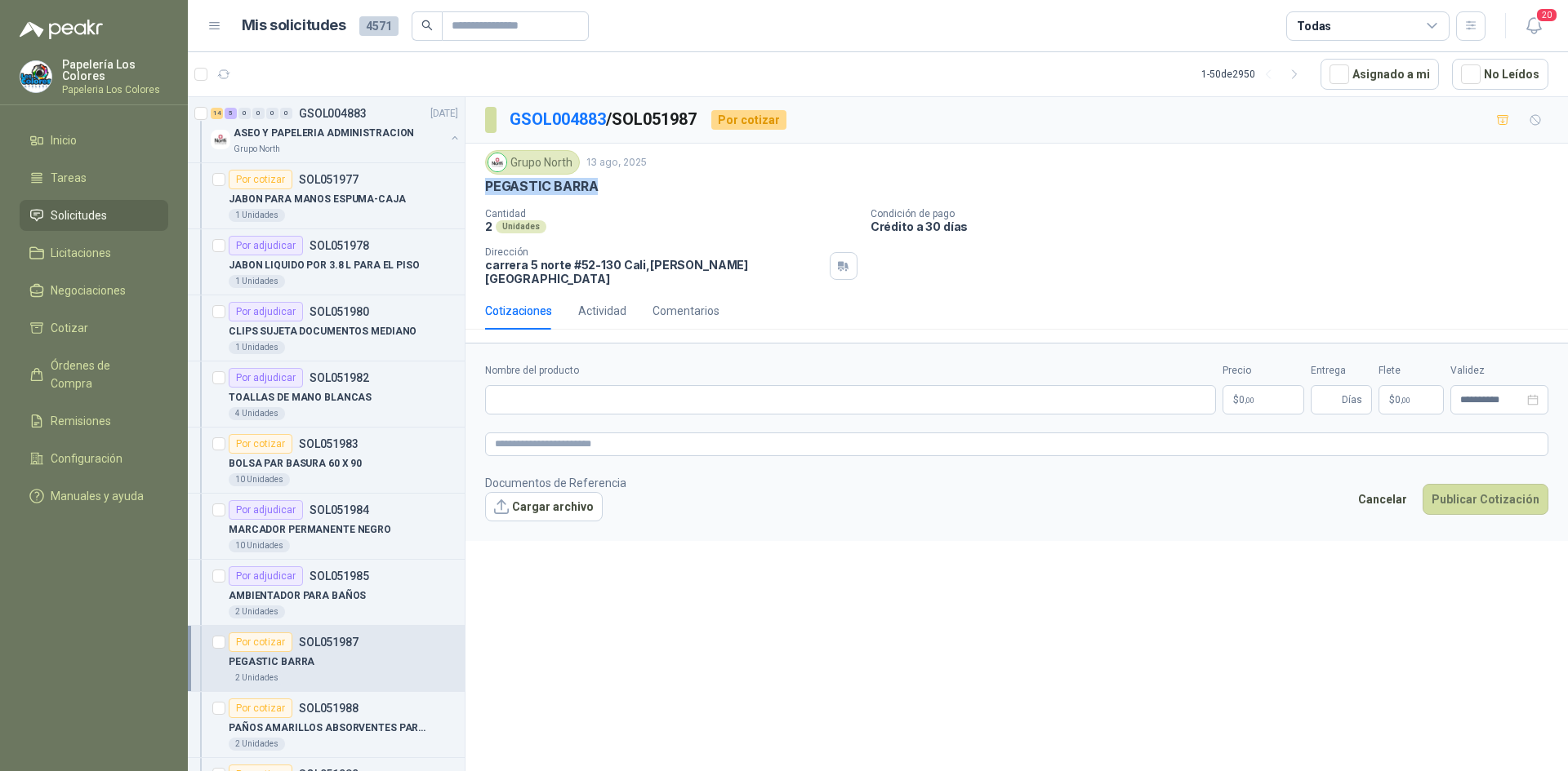
drag, startPoint x: 593, startPoint y: 185, endPoint x: 484, endPoint y: 197, distance: 109.7
click at [484, 197] on div "Grupo North 13 ago, 2025 PEGASTIC BARRA Cantidad 2 Unidades Condición de pago C…" at bounding box center [1016, 218] width 1103 height 148
copy p "PEGASTIC BARRA"
click at [682, 392] on input "Nombre del producto" at bounding box center [850, 400] width 731 height 30
paste input "**********"
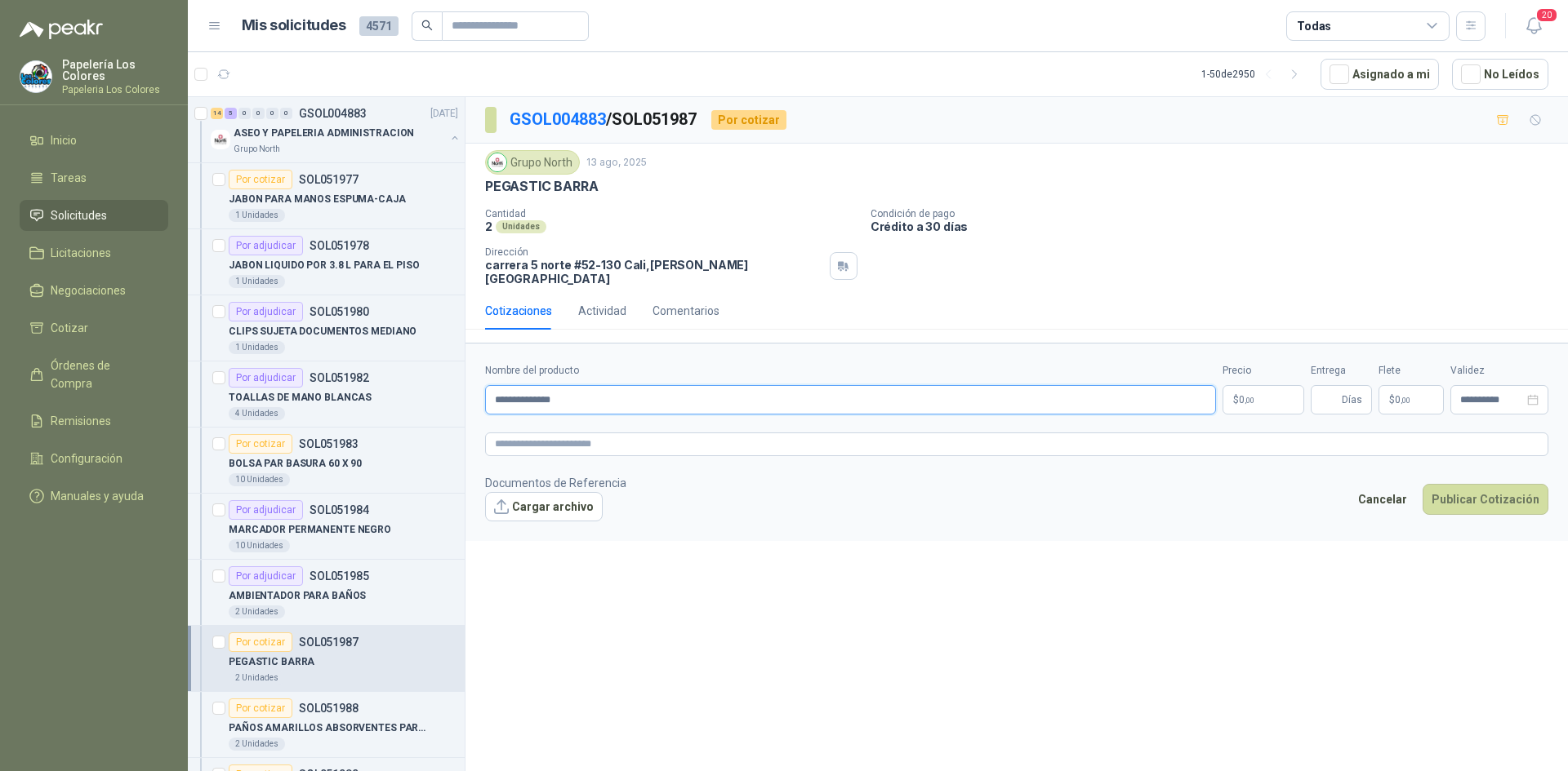
type input "**********"
click at [1258, 386] on body "Papelería Los Colores Papeleria Los Colores Inicio Tareas Solicitudes Licitacio…" at bounding box center [784, 386] width 1568 height 771
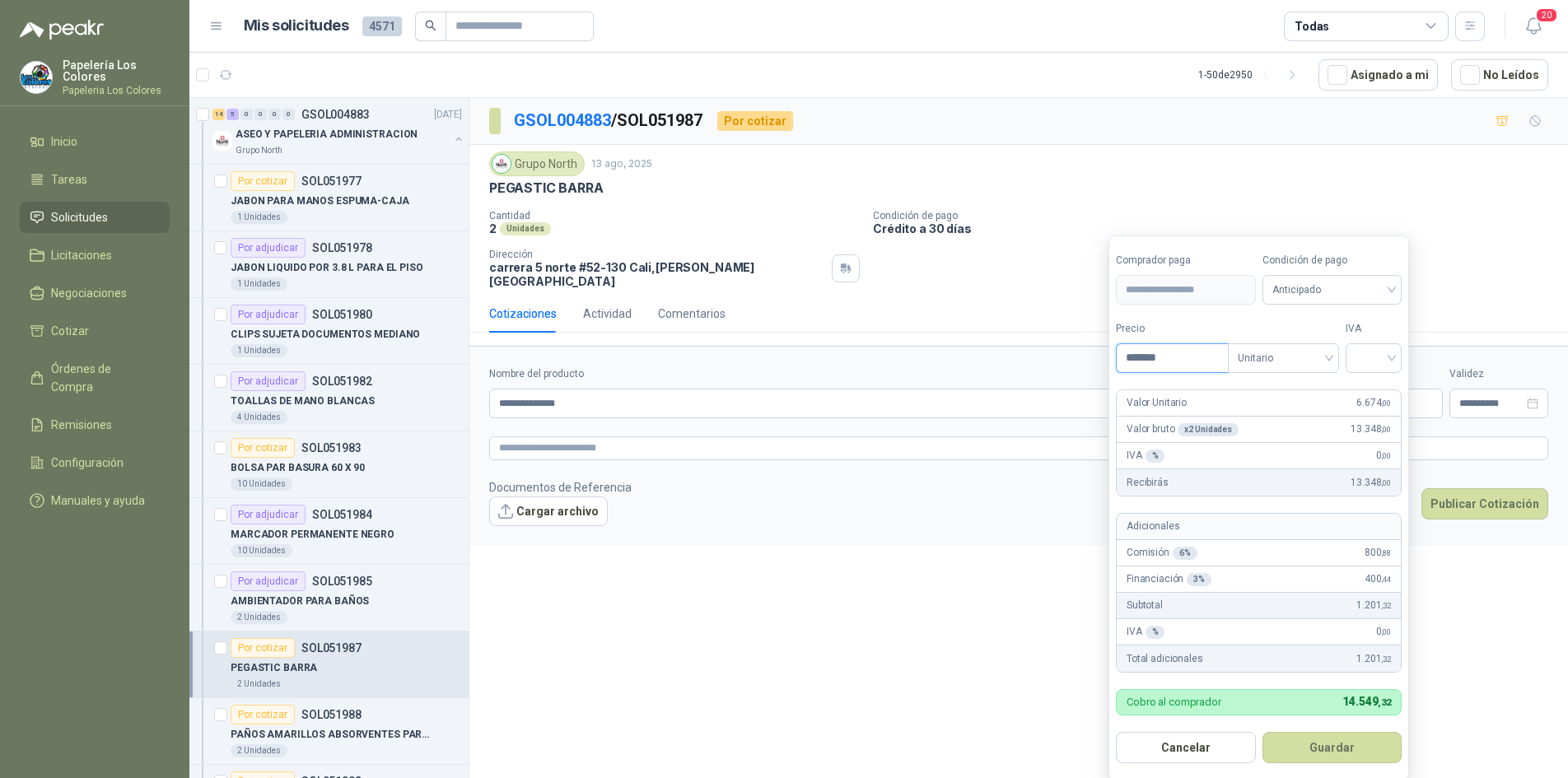
type input "*******"
click at [1391, 350] on input "search" at bounding box center [1374, 356] width 36 height 24
click at [1369, 391] on div "19%" at bounding box center [1377, 392] width 31 height 18
click at [1316, 284] on span "Anticipado" at bounding box center [1335, 290] width 122 height 24
click at [1336, 347] on div "Crédito a 30 días" at bounding box center [1334, 351] width 115 height 18
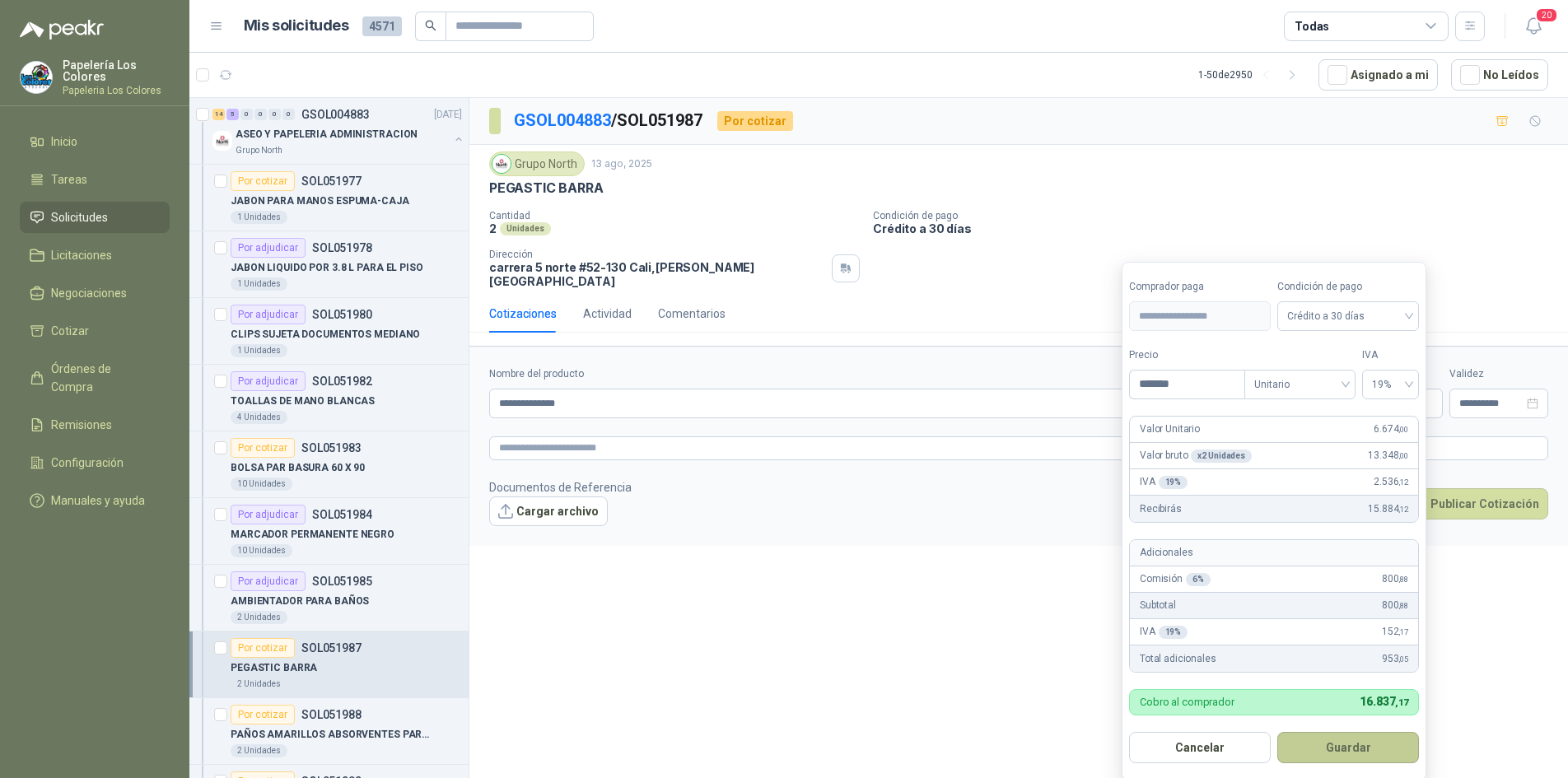
click at [1342, 743] on button "Guardar" at bounding box center [1348, 747] width 142 height 31
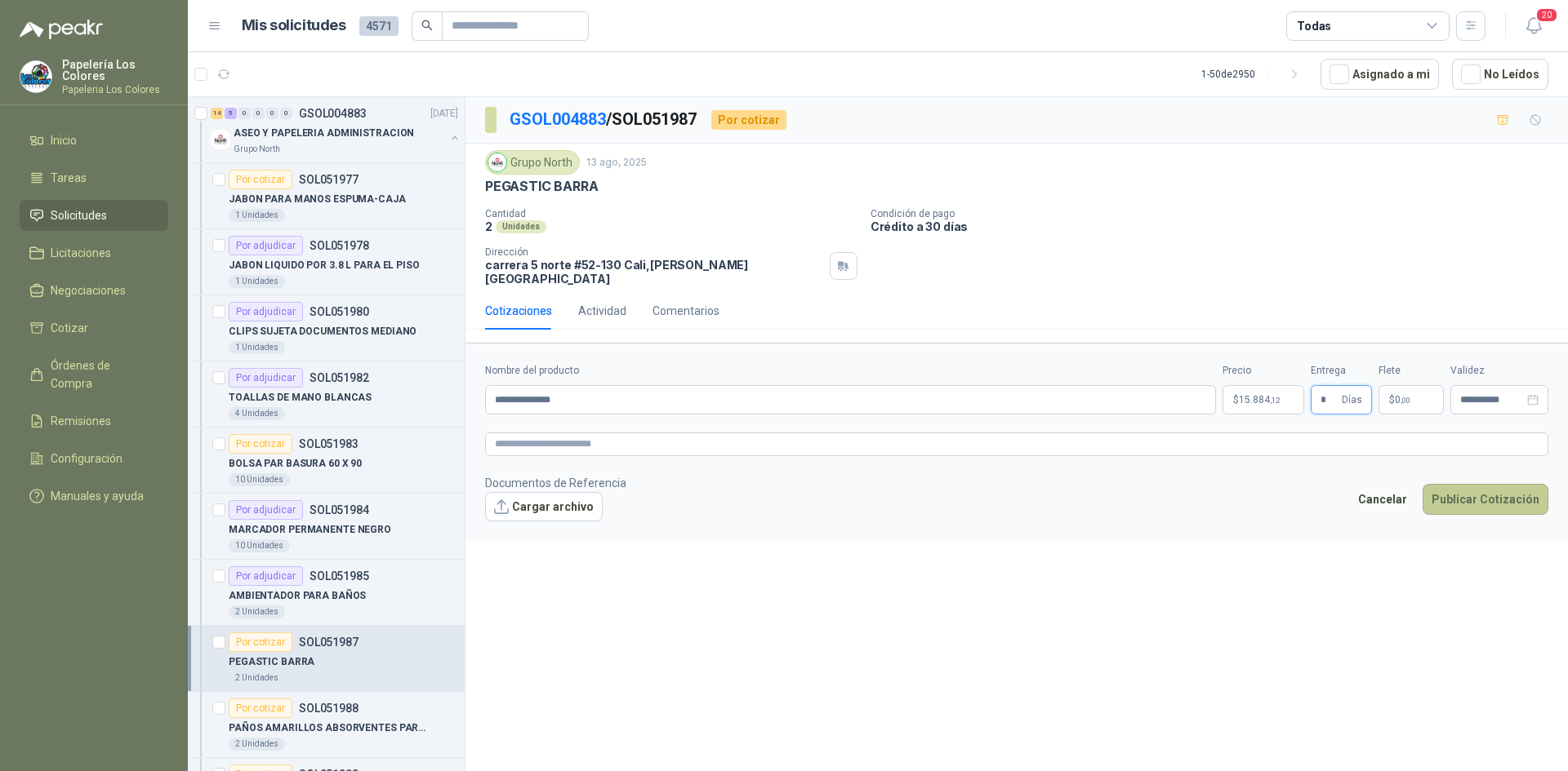
type input "*"
click at [1490, 484] on button "Publicar Cotización" at bounding box center [1485, 499] width 126 height 31
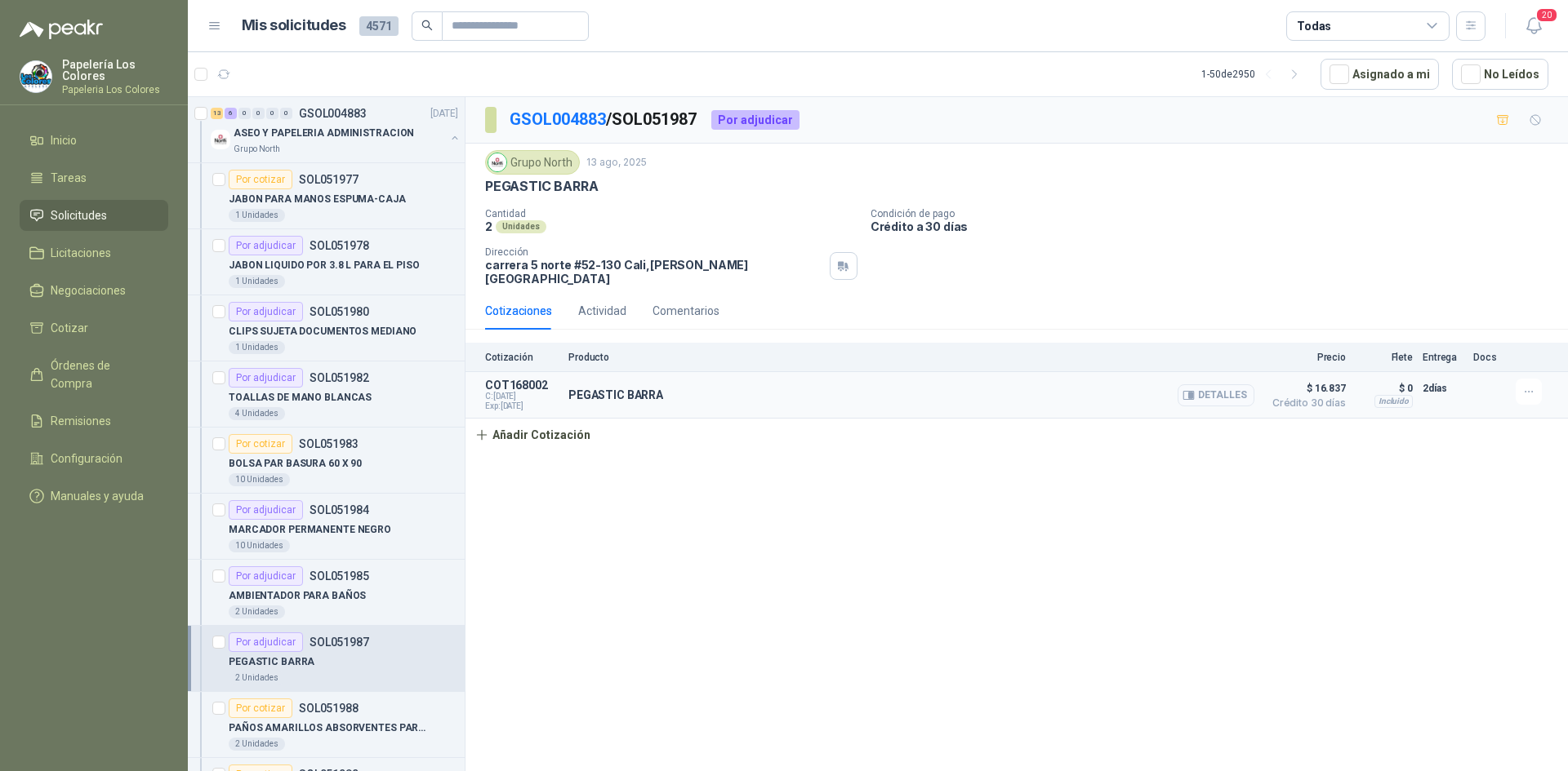
click at [1217, 385] on button "Detalles" at bounding box center [1216, 396] width 77 height 22
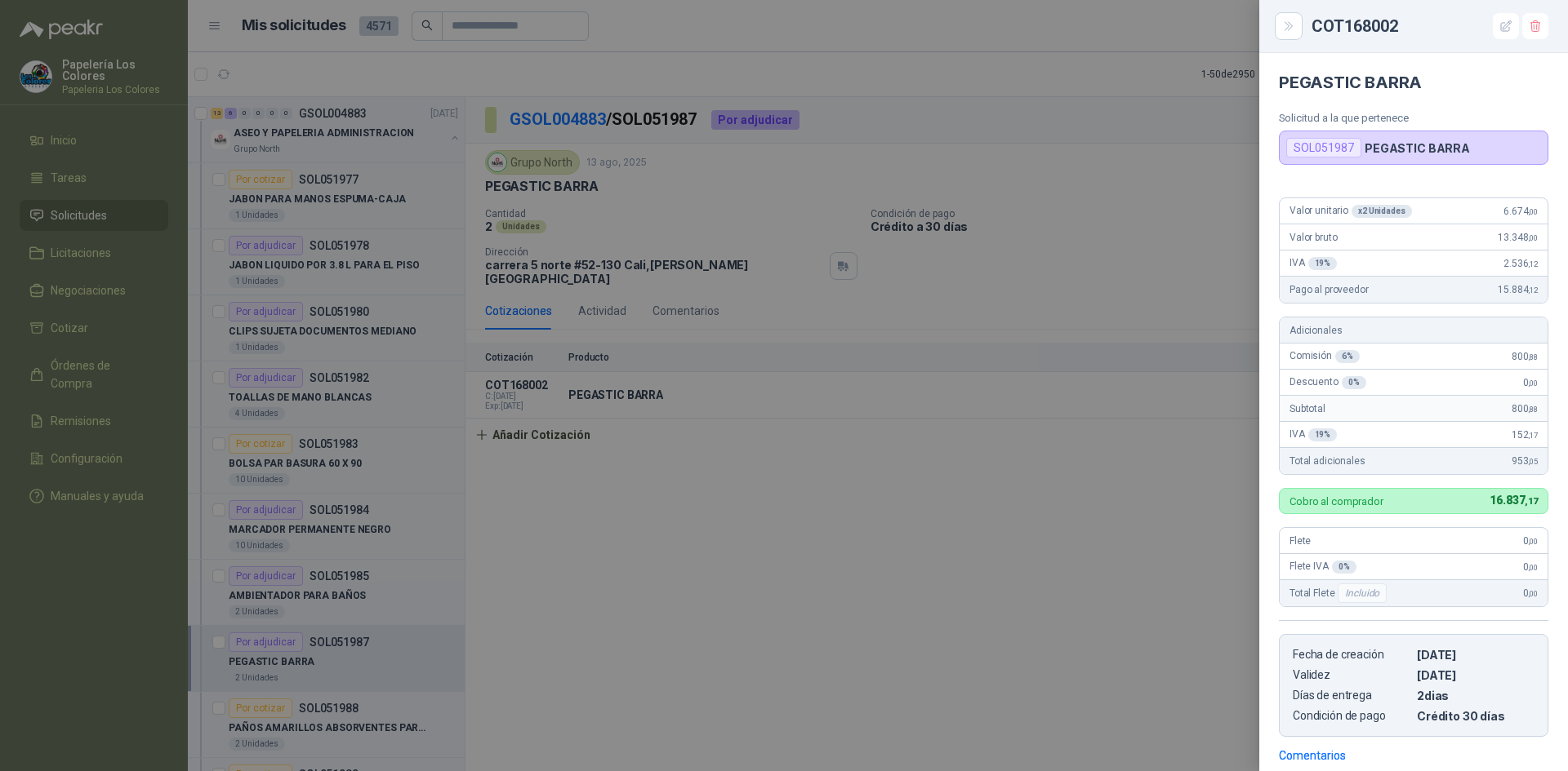
click at [1109, 531] on div at bounding box center [784, 386] width 1568 height 771
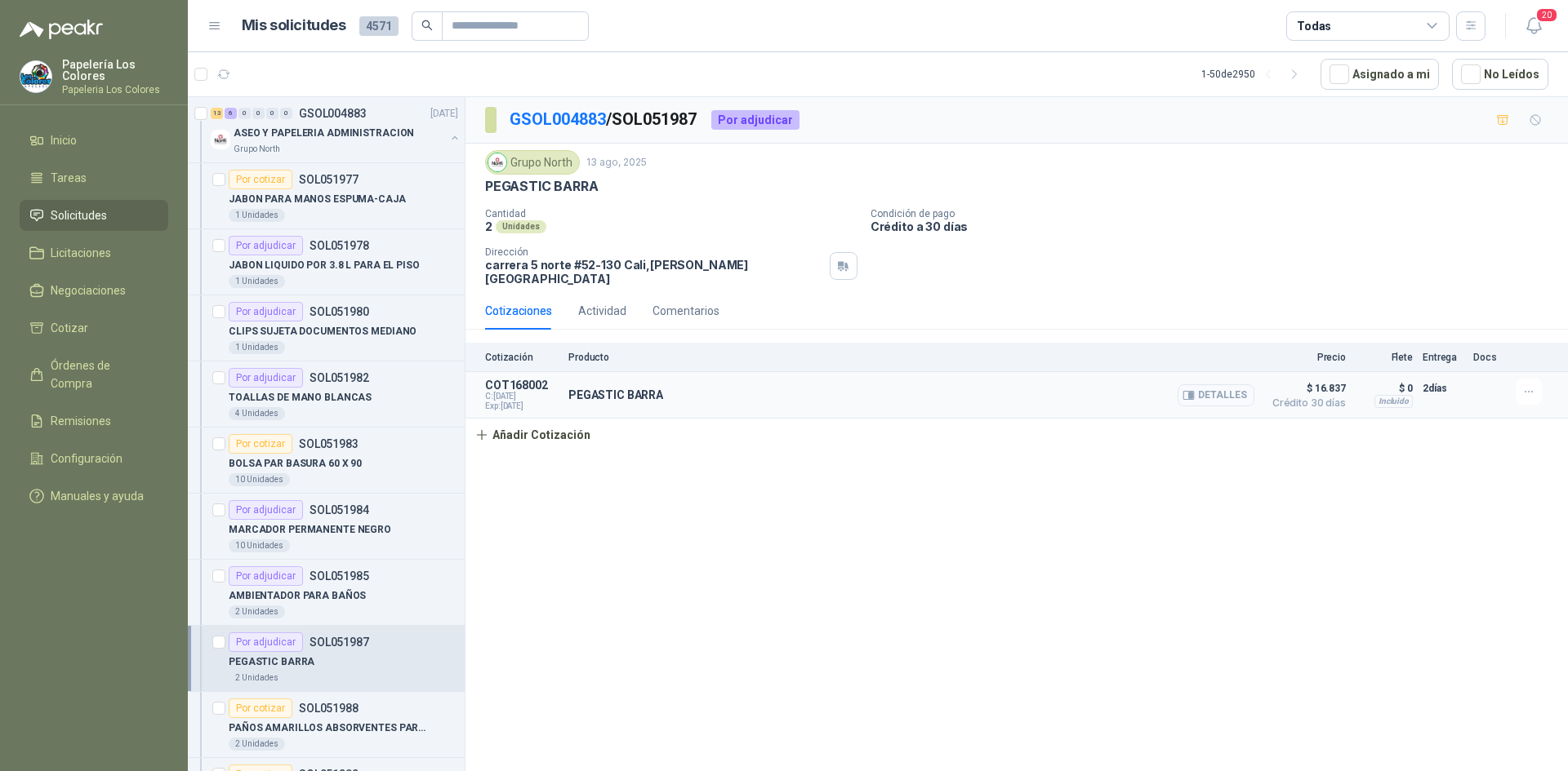
click at [1224, 385] on button "Detalles" at bounding box center [1216, 396] width 77 height 22
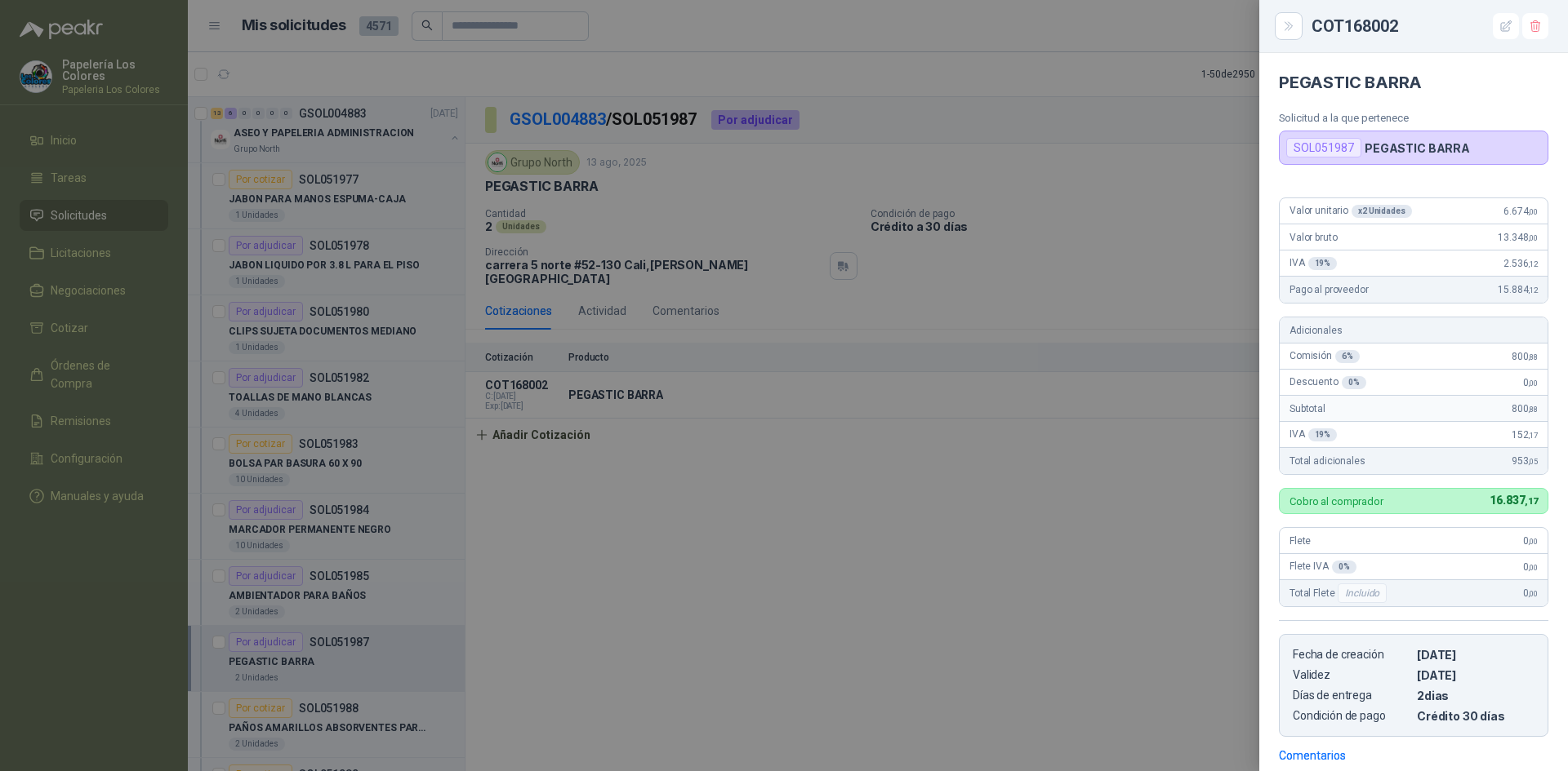
click at [1022, 527] on div at bounding box center [784, 386] width 1568 height 771
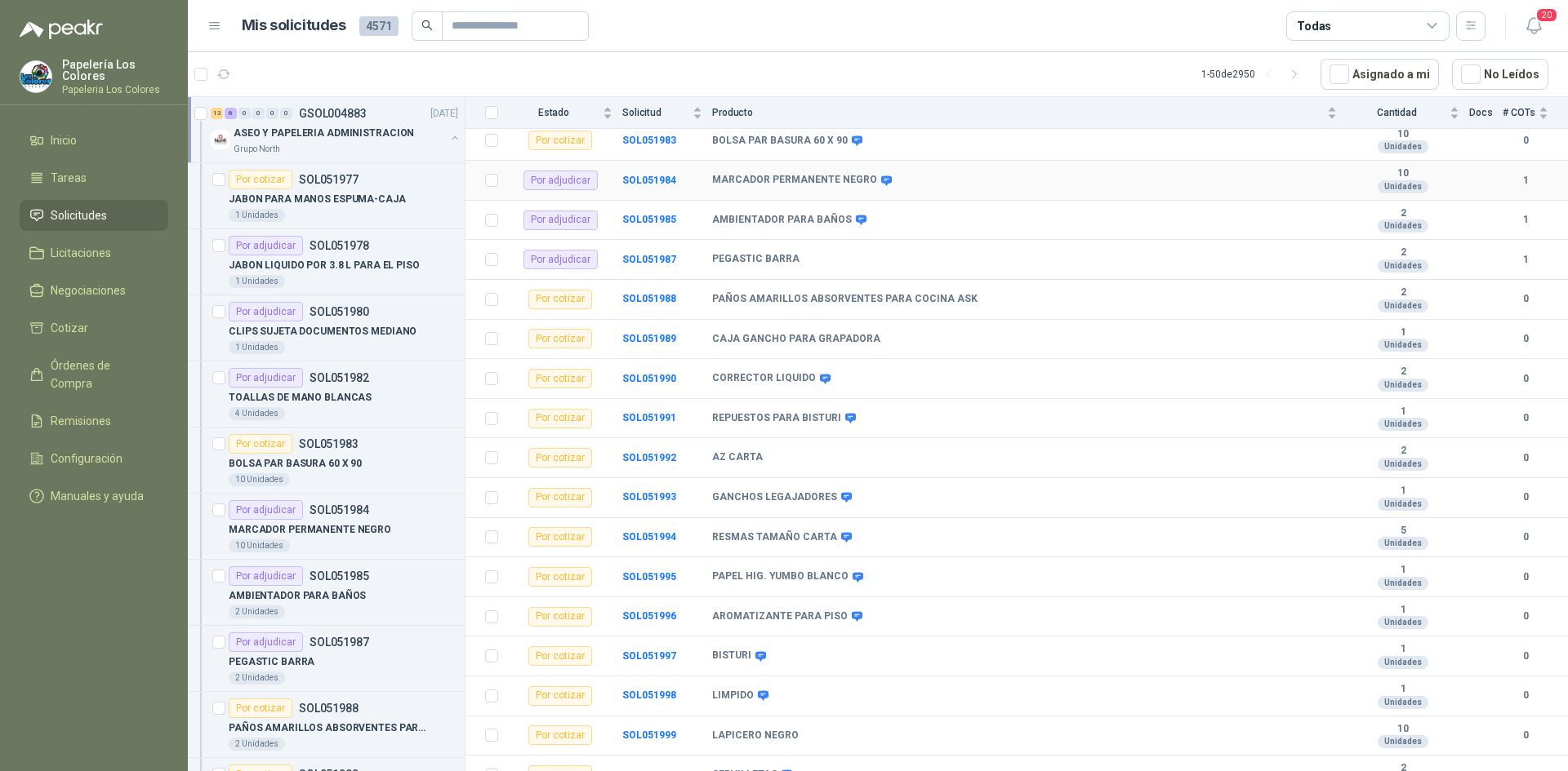
scroll to position [372, 0]
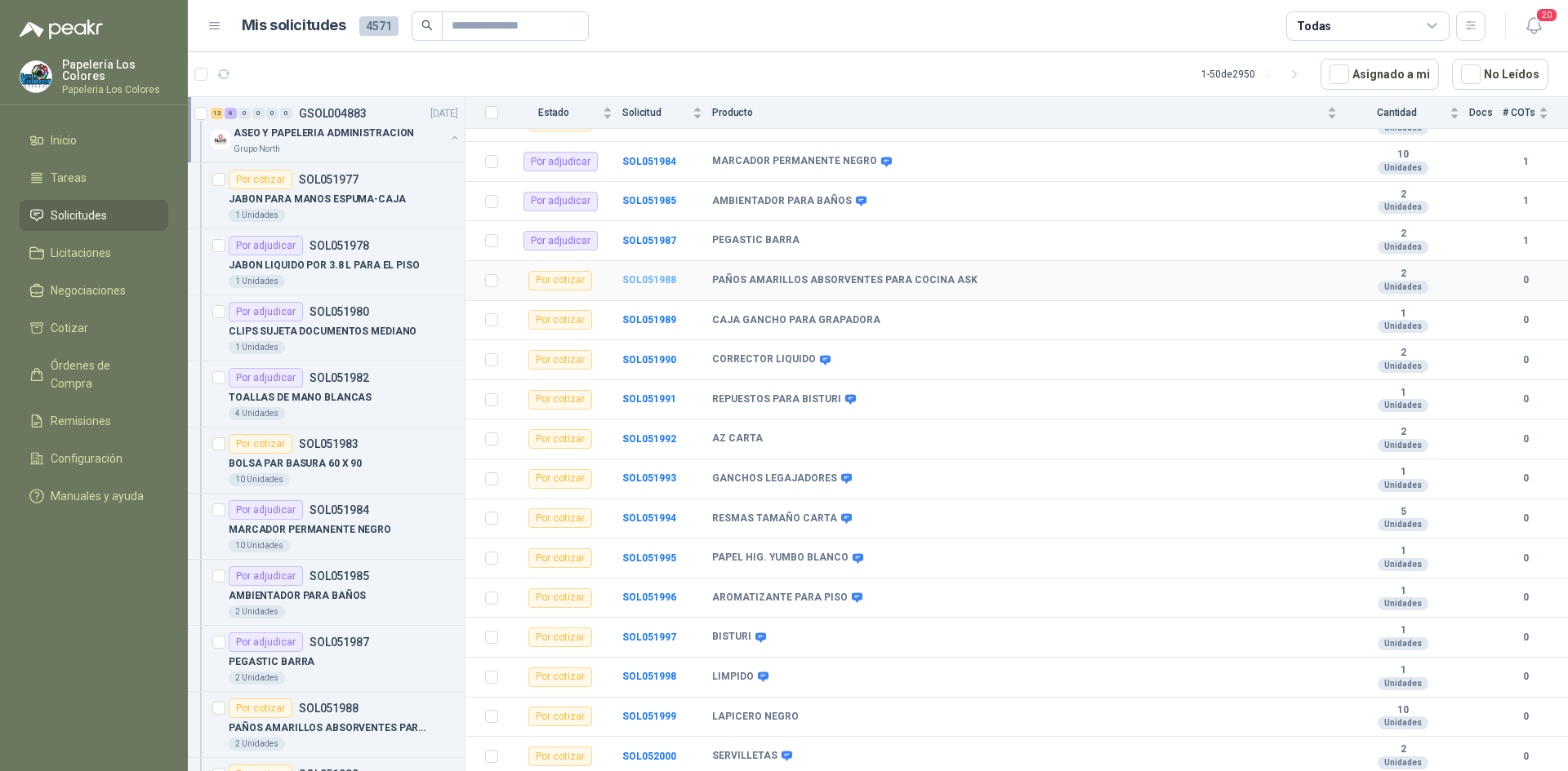
click at [644, 280] on b "SOL051988" at bounding box center [649, 280] width 54 height 11
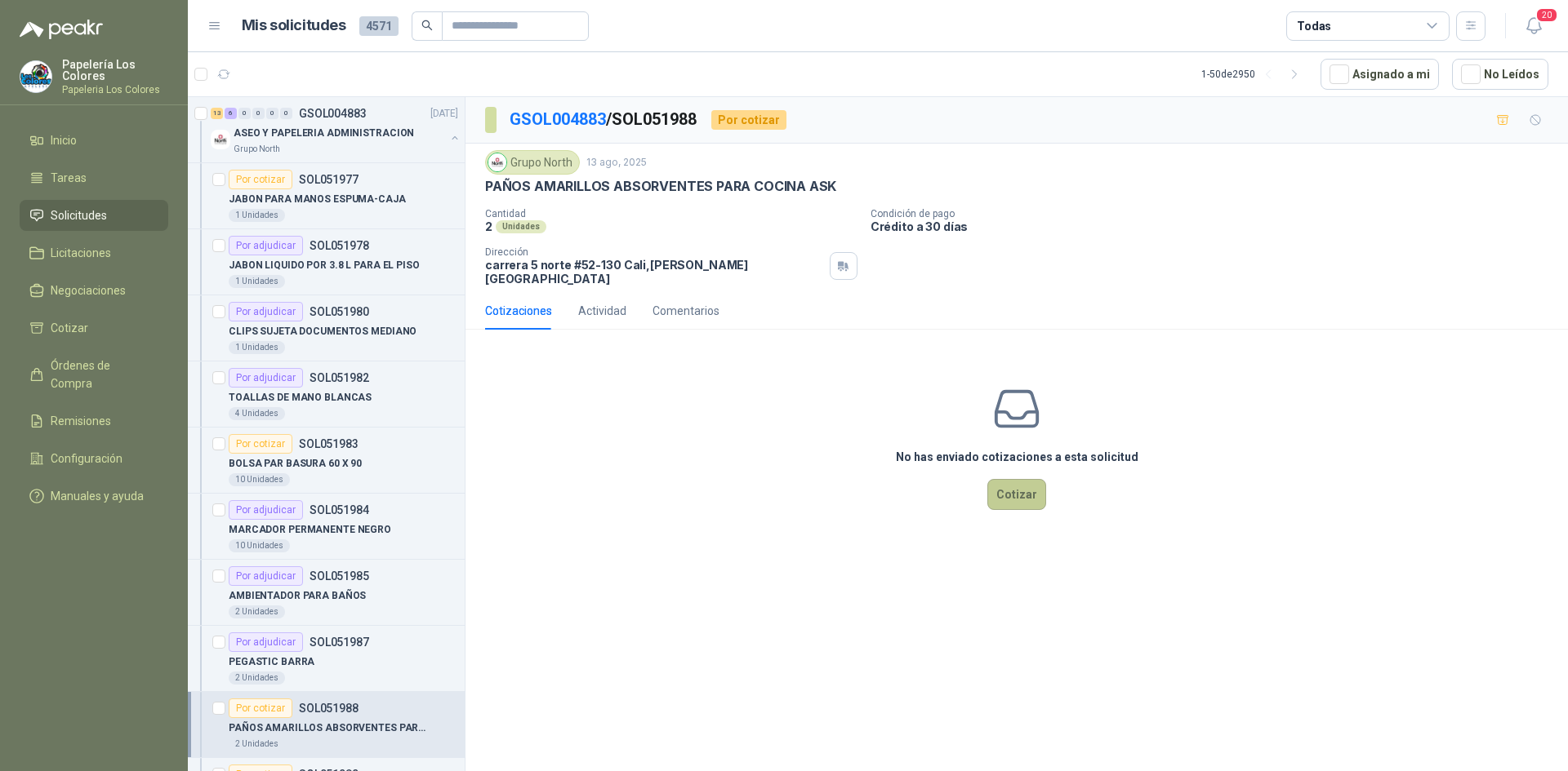
click at [1006, 485] on button "Cotizar" at bounding box center [1016, 494] width 58 height 31
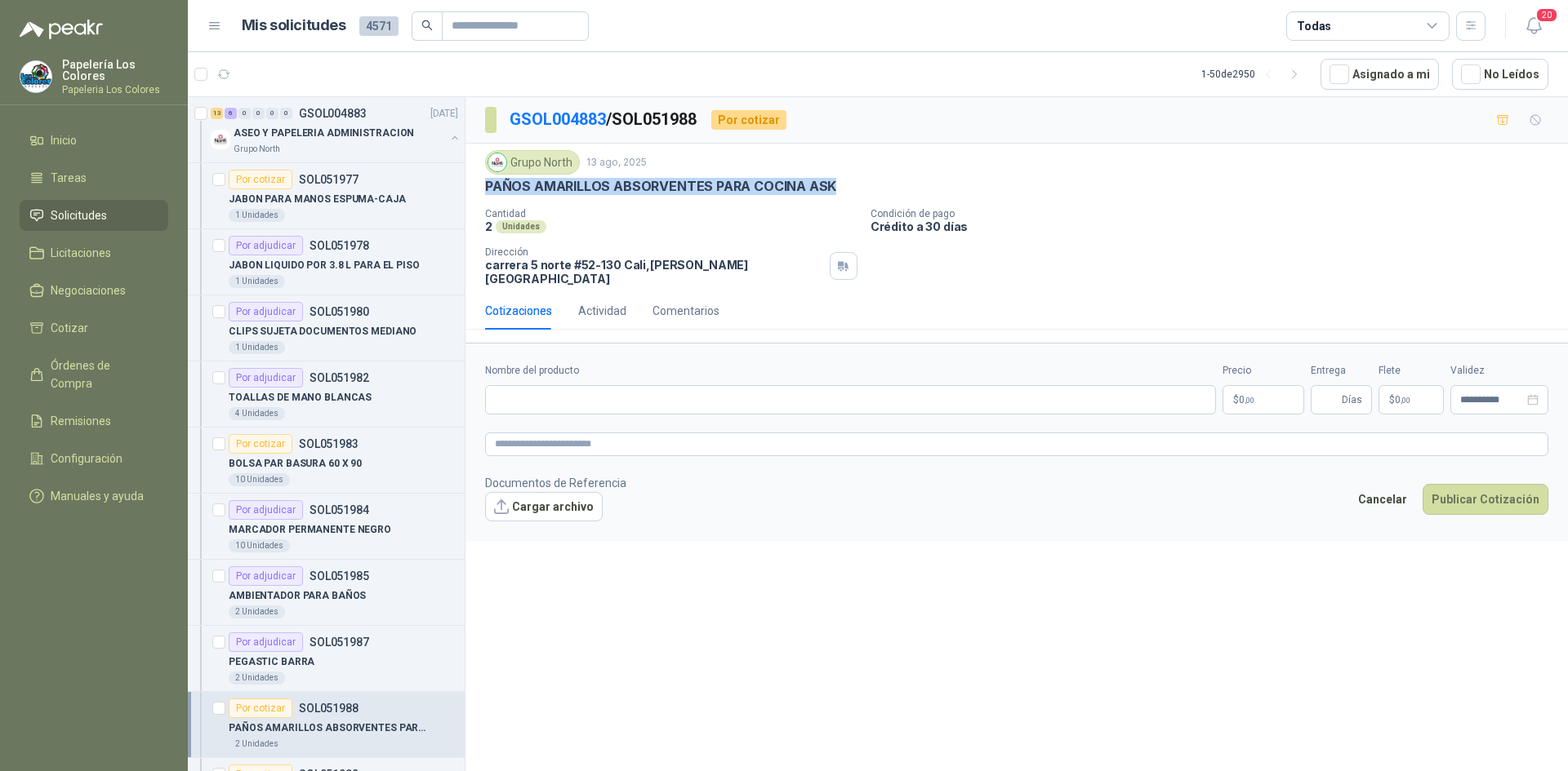
drag, startPoint x: 829, startPoint y: 184, endPoint x: 485, endPoint y: 183, distance: 344.0
click at [485, 183] on p "PAÑOS AMARILLOS ABSORVENTES PARA COCINA ASK" at bounding box center [660, 186] width 351 height 17
copy p "PAÑOS AMARILLOS ABSORVENTES PARA COCINA ASK"
click at [630, 393] on input "Nombre del producto" at bounding box center [850, 400] width 731 height 30
paste input "**********"
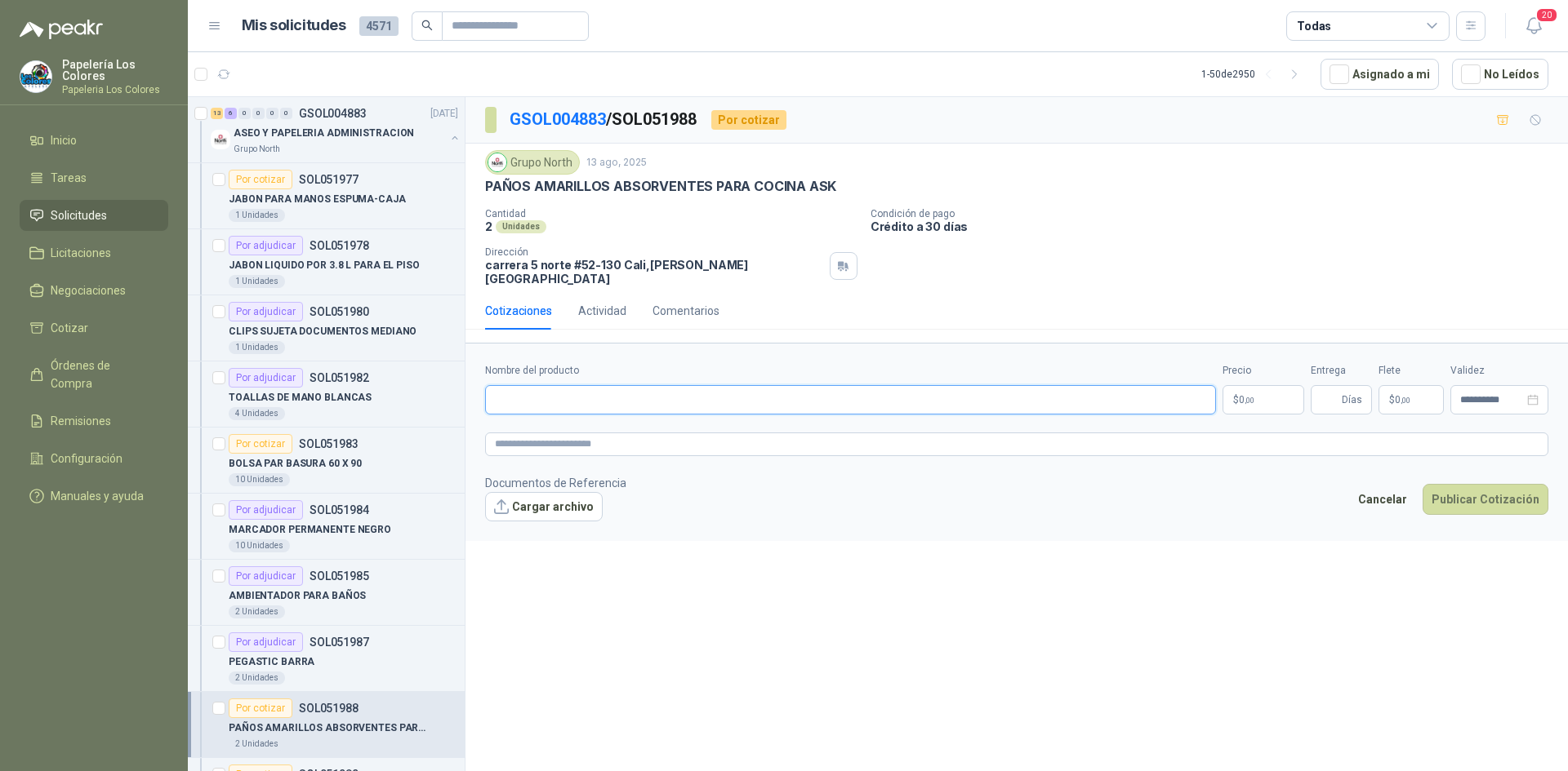
type input "**********"
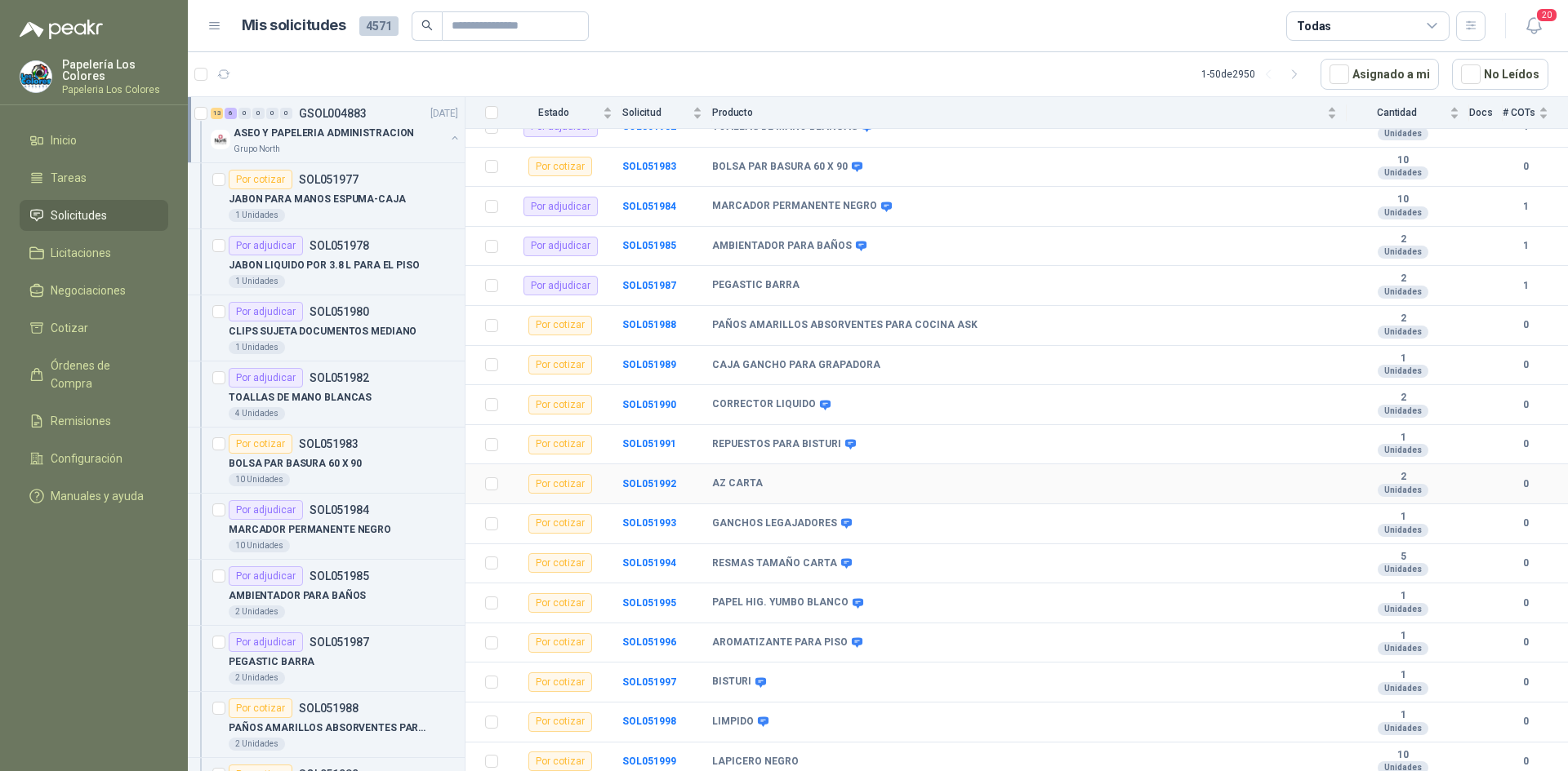
scroll to position [372, 0]
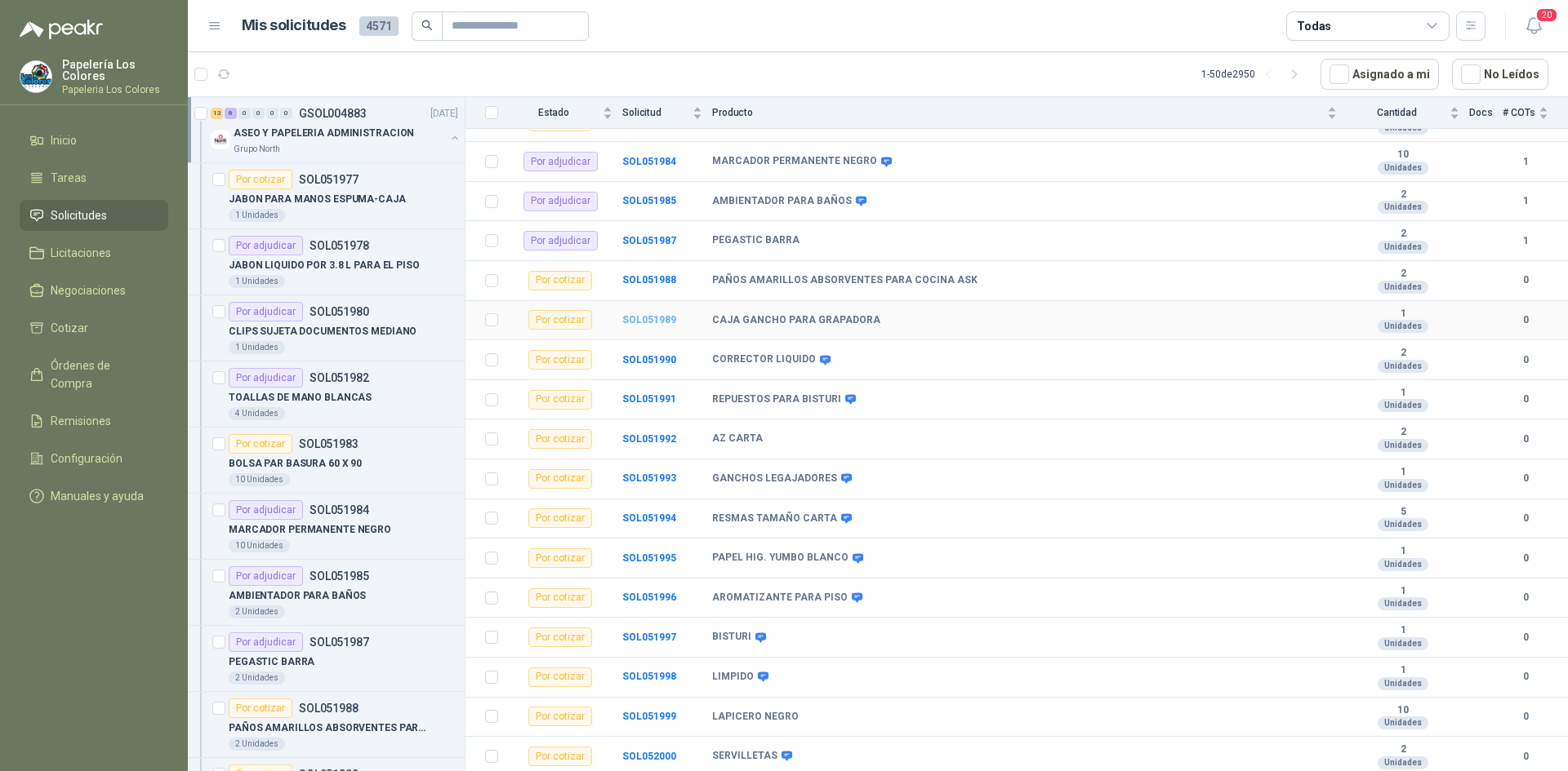
click at [659, 314] on b "SOL051989" at bounding box center [649, 320] width 54 height 11
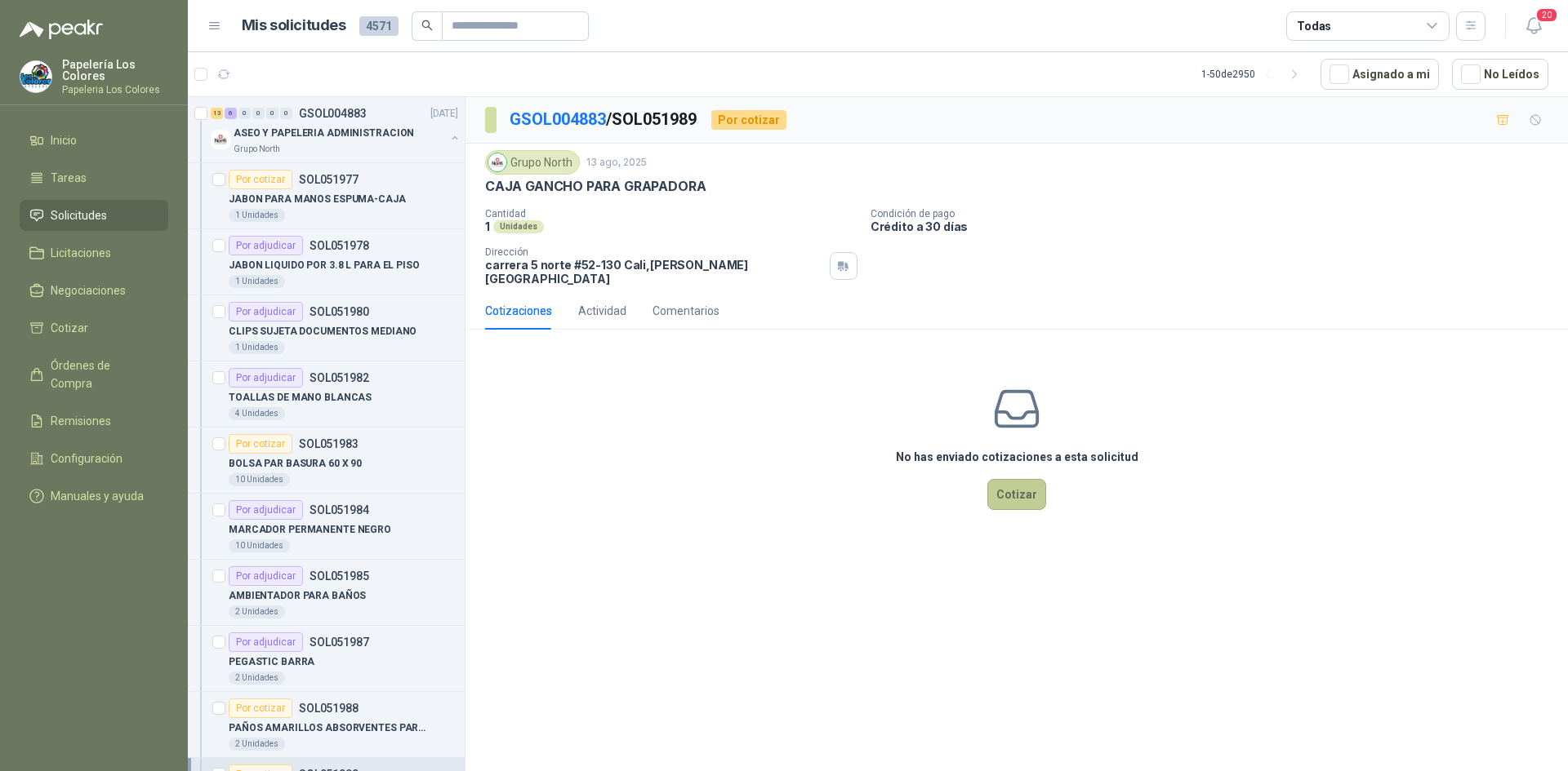
click at [1026, 479] on button "Cotizar" at bounding box center [1016, 494] width 58 height 31
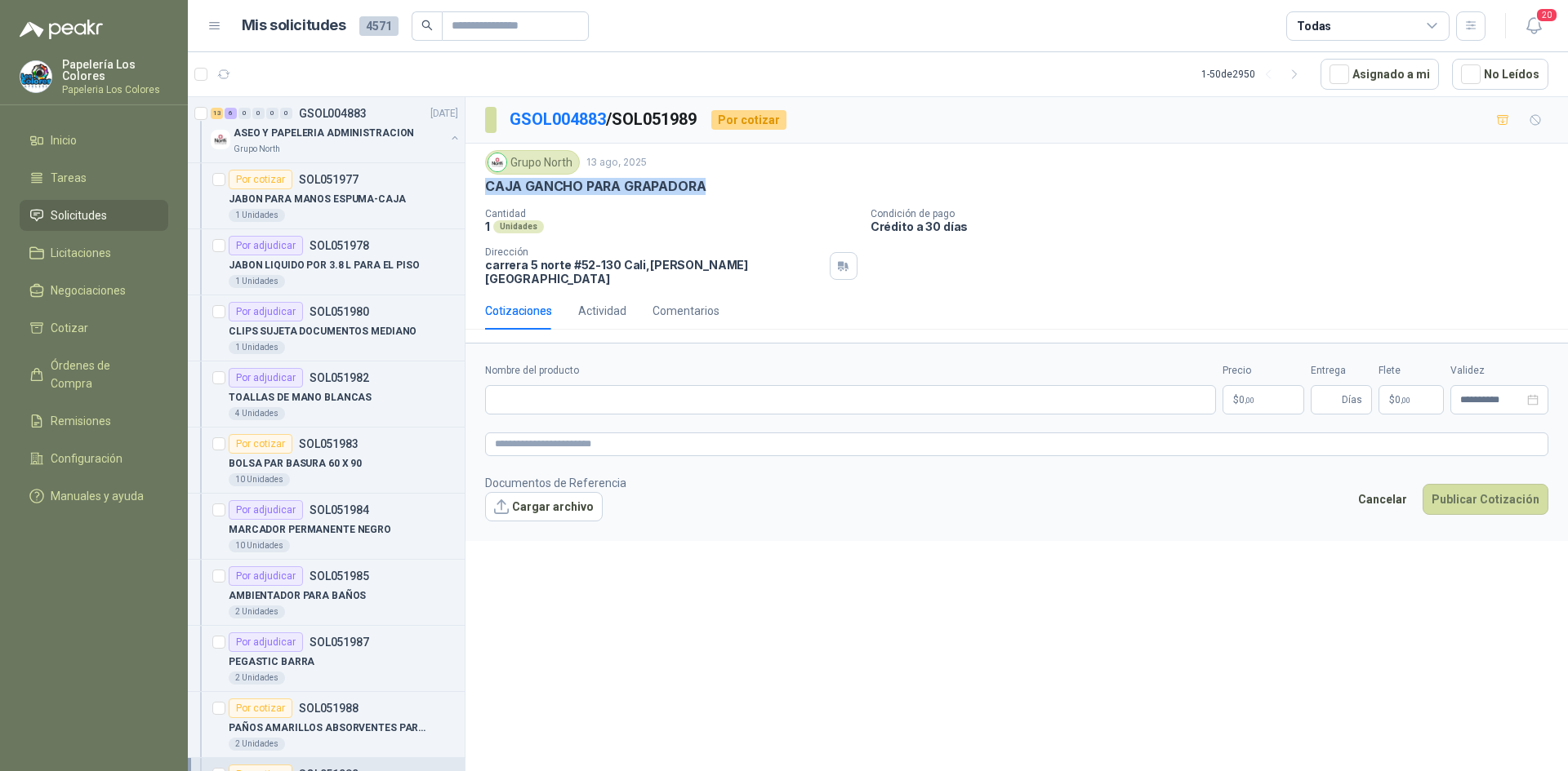
drag, startPoint x: 703, startPoint y: 186, endPoint x: 486, endPoint y: 200, distance: 217.5
click at [486, 200] on div "Grupo North 13 ago, 2025 CAJA GANCHO PARA GRAPADORA Cantidad 1 Unidades Condici…" at bounding box center [1016, 218] width 1064 height 135
copy p "CAJA GANCHO PARA GRAPADORA"
click at [611, 389] on input "Nombre del producto" at bounding box center [850, 400] width 731 height 30
paste input "**********"
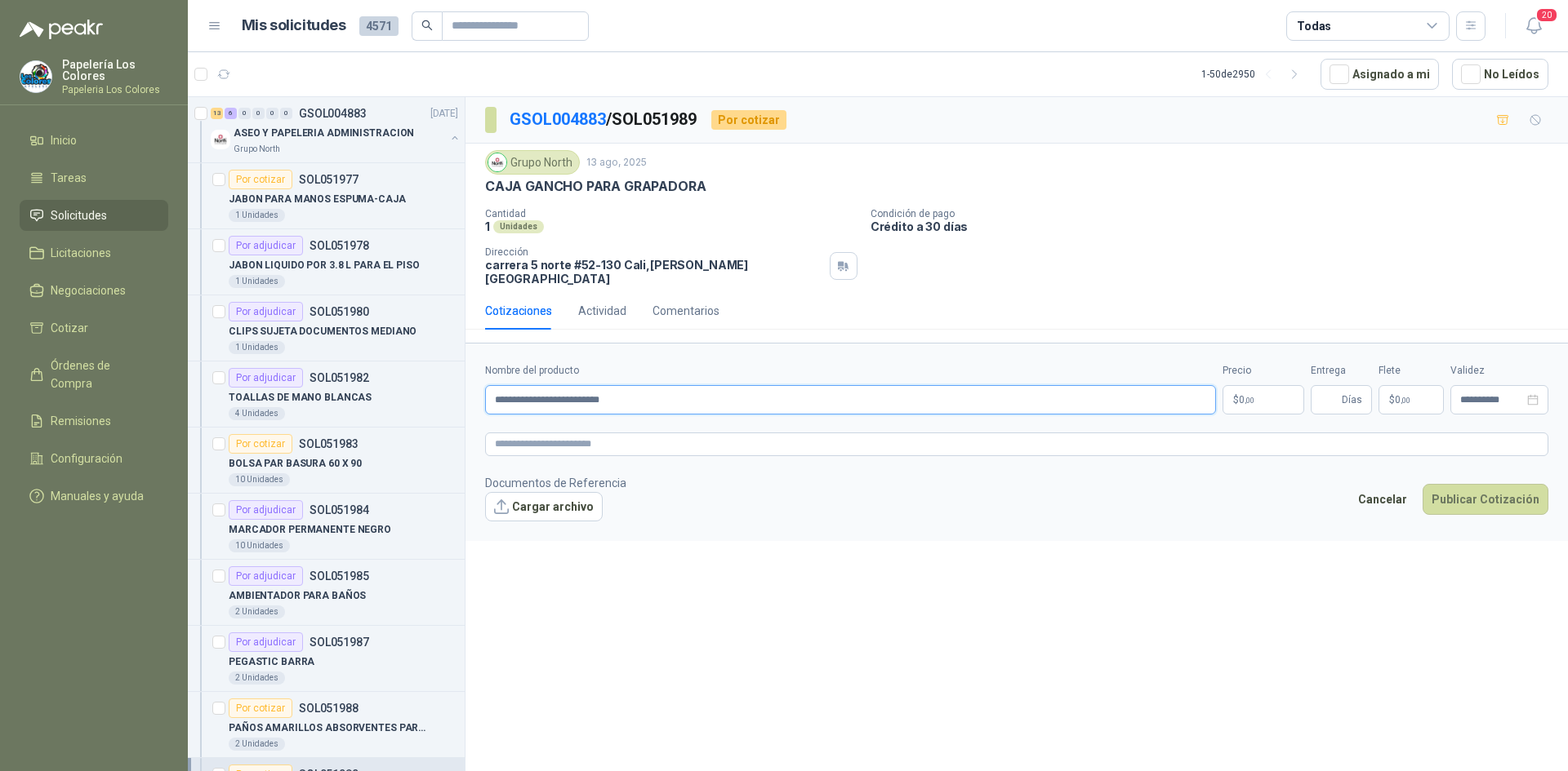
type input "**********"
click at [1281, 392] on body "Papelería Los Colores Papeleria Los Colores Inicio Tareas Solicitudes Licitacio…" at bounding box center [784, 386] width 1568 height 771
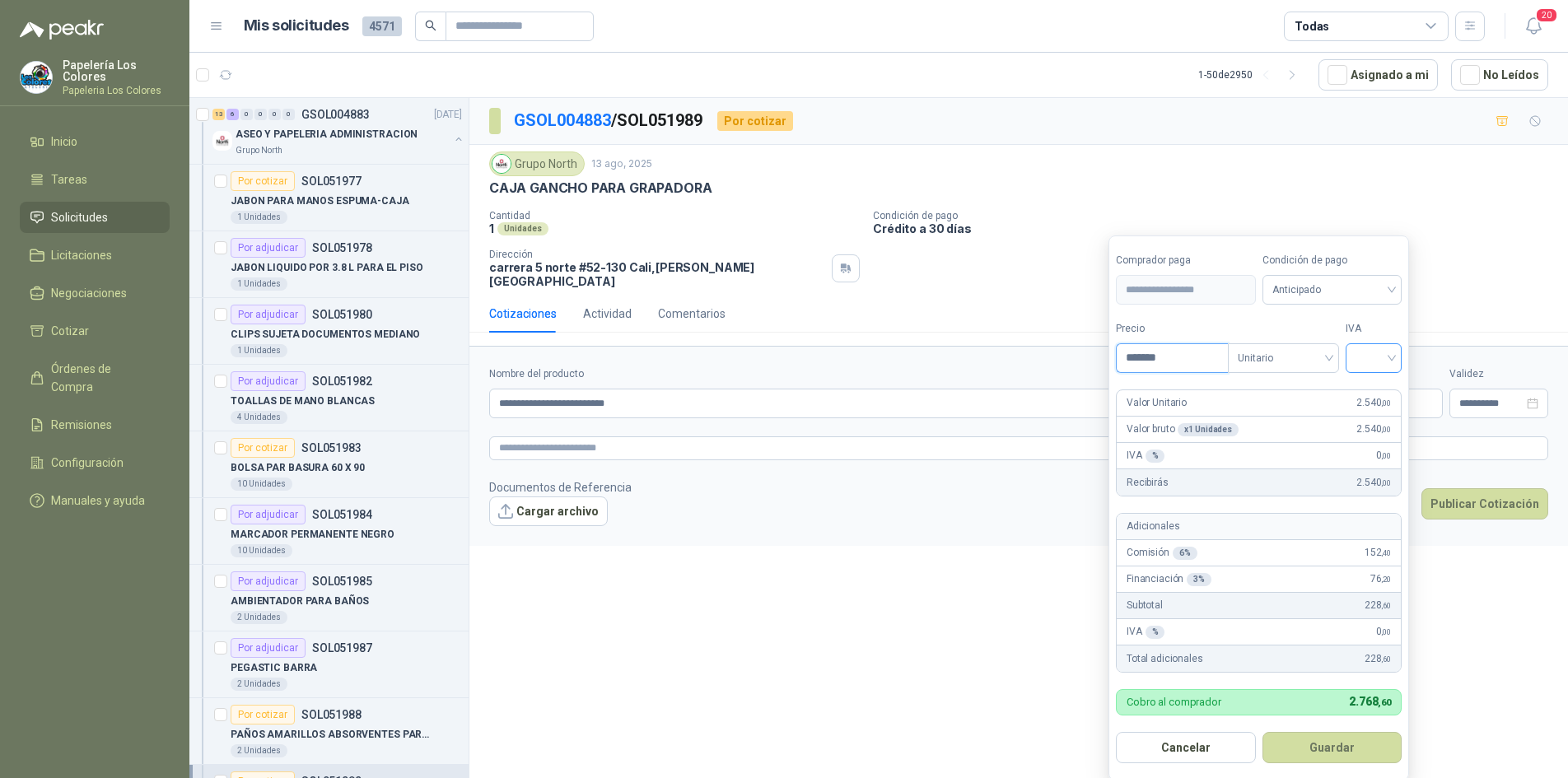
type input "*******"
click at [1371, 362] on input "search" at bounding box center [1374, 356] width 36 height 24
click at [1373, 389] on div "19%" at bounding box center [1377, 392] width 31 height 18
click at [1310, 288] on span "Anticipado" at bounding box center [1335, 290] width 122 height 24
click at [1304, 350] on div "Crédito a 30 días" at bounding box center [1334, 351] width 115 height 18
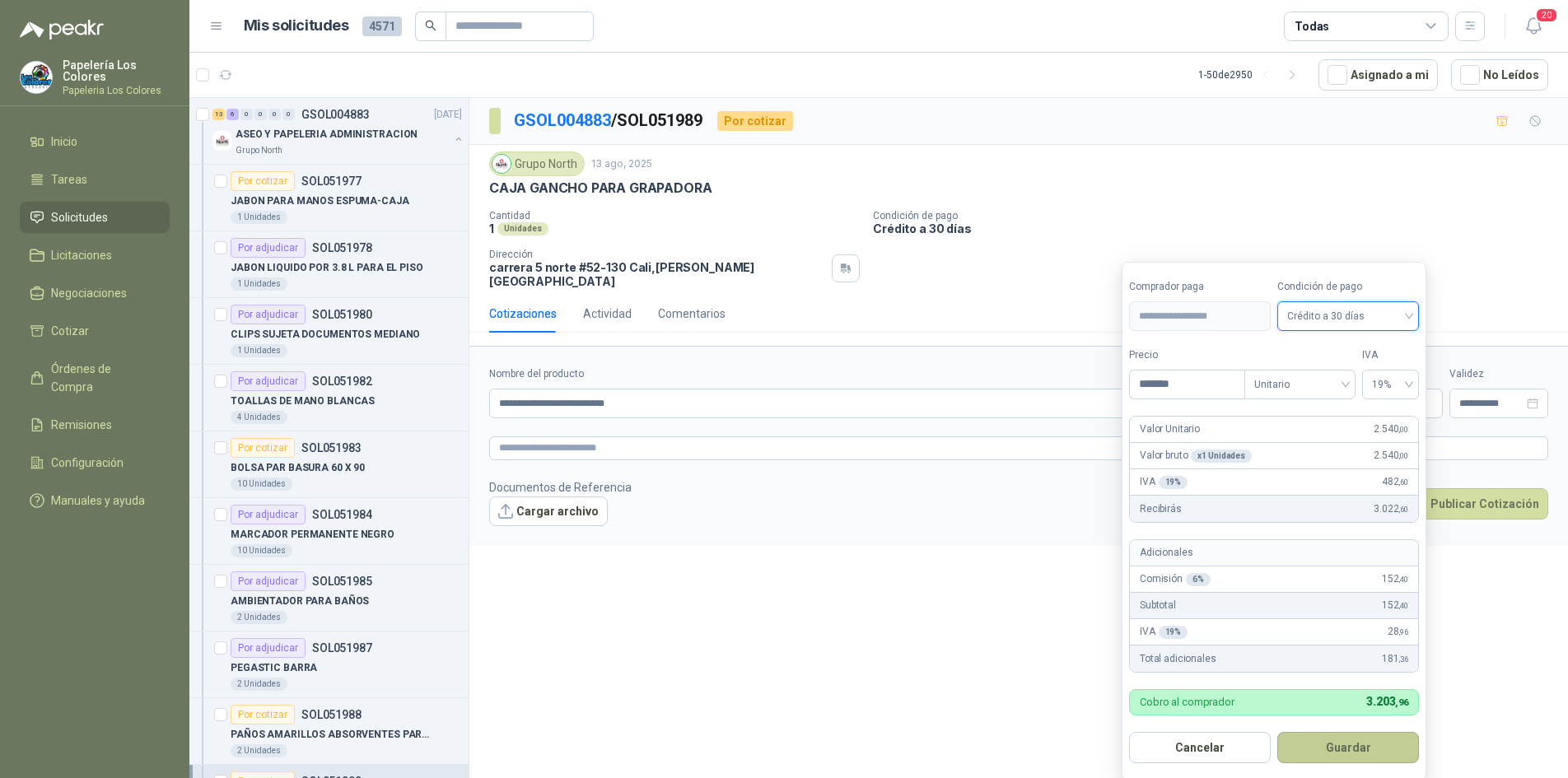
click at [1342, 749] on button "Guardar" at bounding box center [1348, 747] width 142 height 31
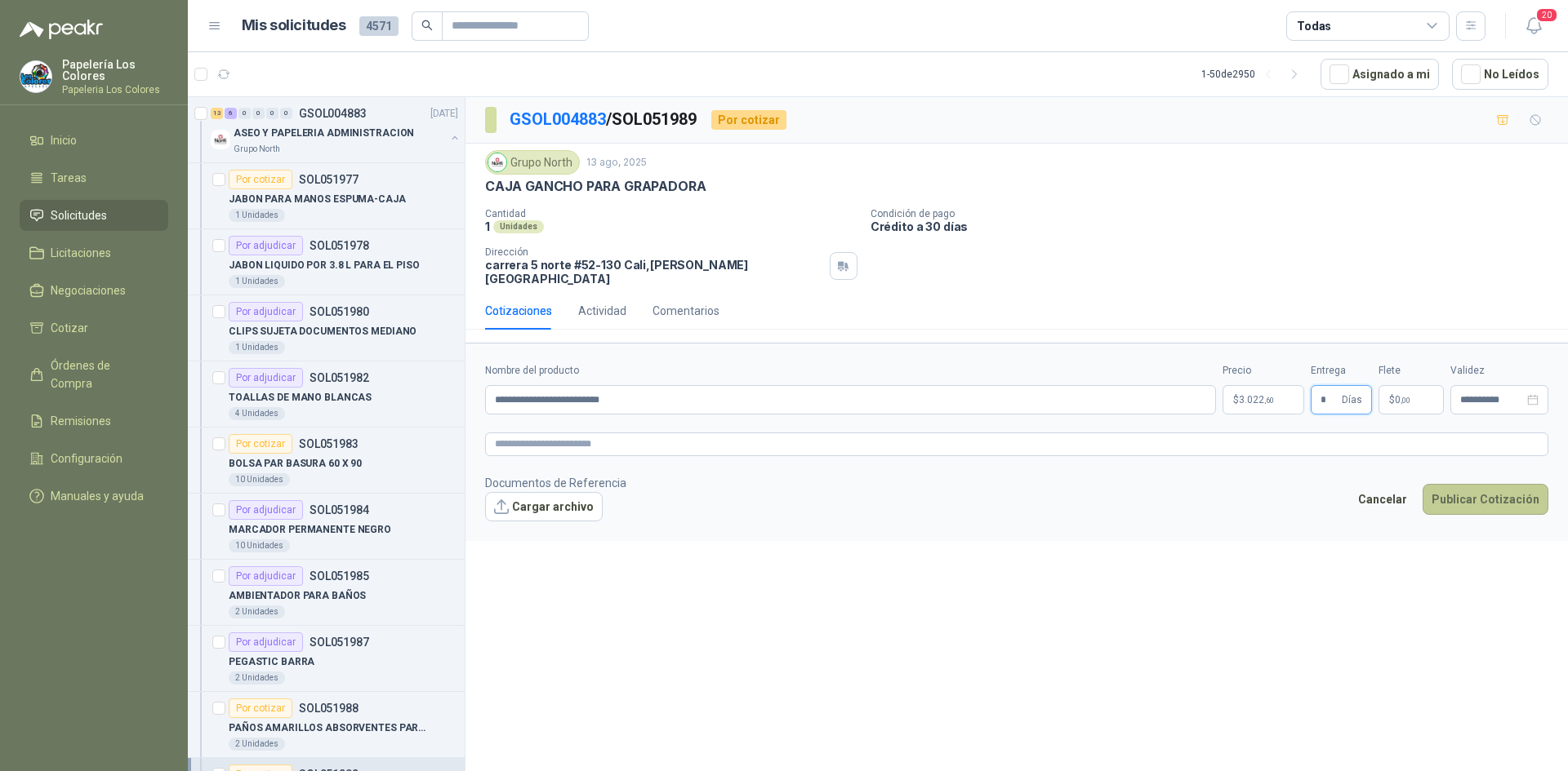
type input "*"
click at [1492, 484] on button "Publicar Cotización" at bounding box center [1485, 499] width 126 height 31
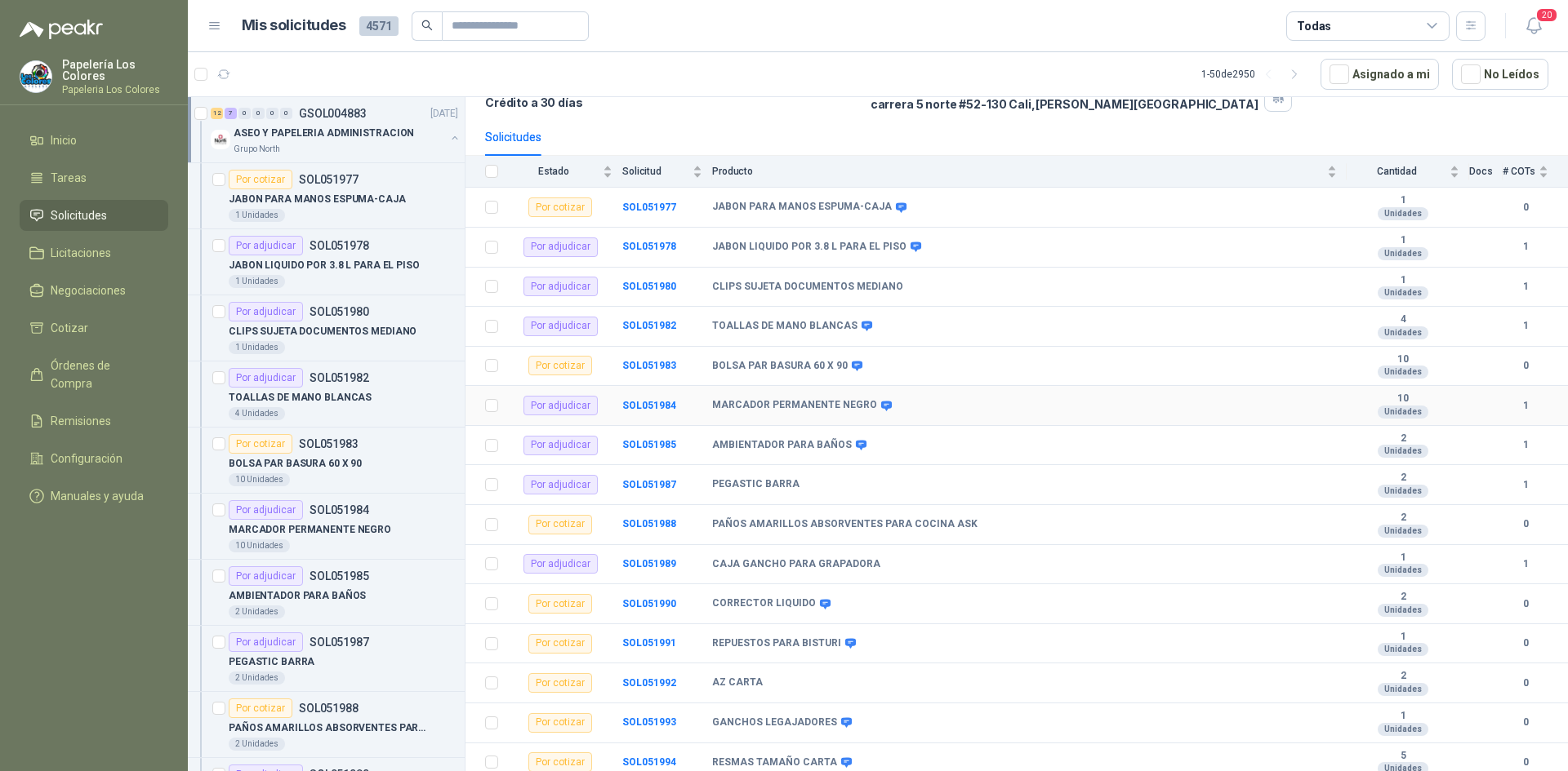
scroll to position [372, 0]
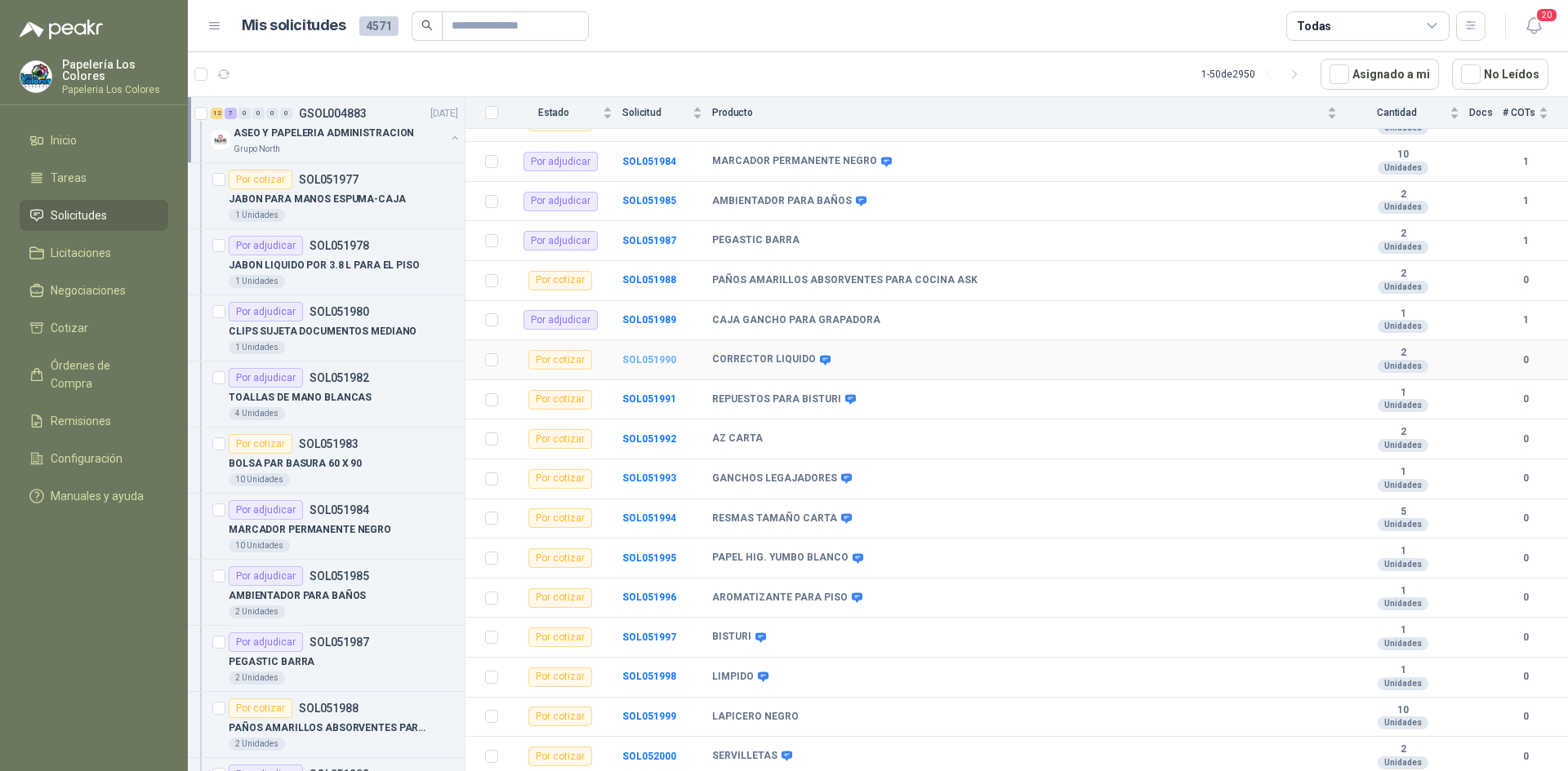
click at [639, 360] on b "SOL051990" at bounding box center [649, 360] width 54 height 11
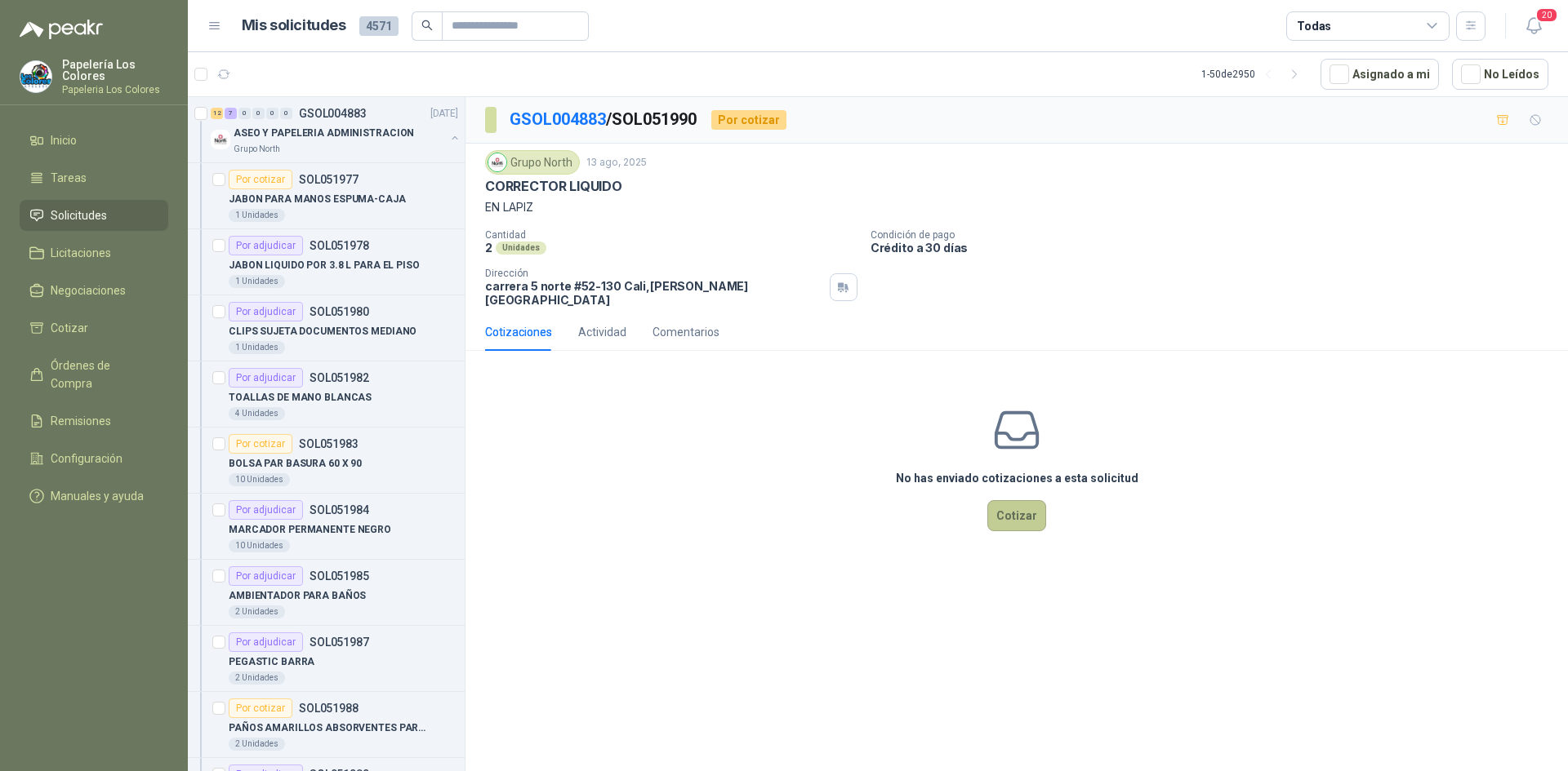
click at [1017, 500] on button "Cotizar" at bounding box center [1016, 515] width 58 height 31
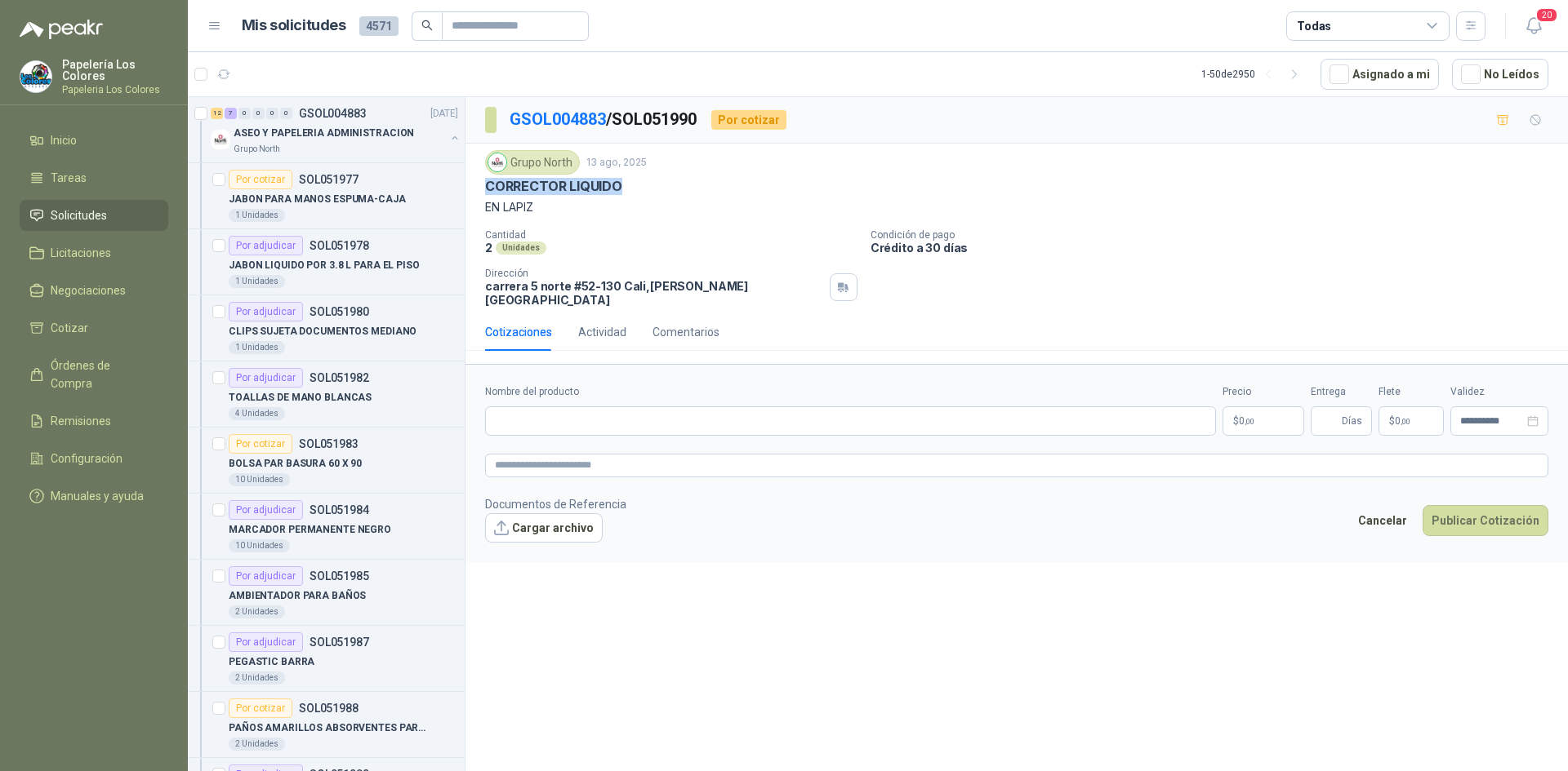
drag, startPoint x: 619, startPoint y: 187, endPoint x: 483, endPoint y: 185, distance: 136.0
click at [483, 185] on div "Grupo North 13 ago, 2025 CORRECTOR LIQUIDO EN LAPIZ Cantidad 2 Unidades Condici…" at bounding box center [1016, 228] width 1103 height 170
click at [629, 407] on input "Nombre del producto" at bounding box center [850, 422] width 731 height 30
paste input "**********"
type input "**********"
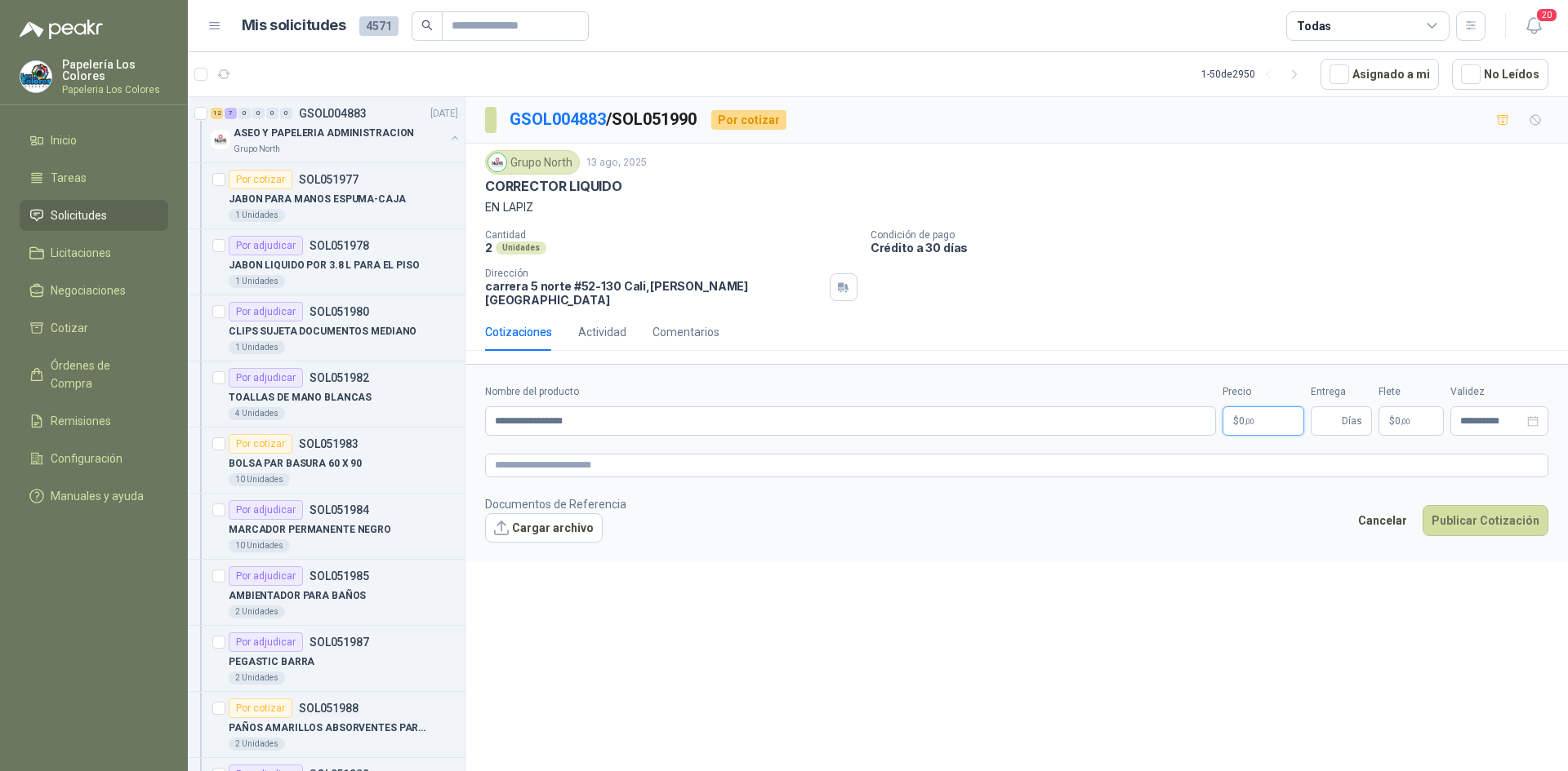
click at [1252, 402] on body "Papelería Los Colores Papeleria Los Colores Inicio Tareas Solicitudes Licitacio…" at bounding box center [784, 386] width 1568 height 771
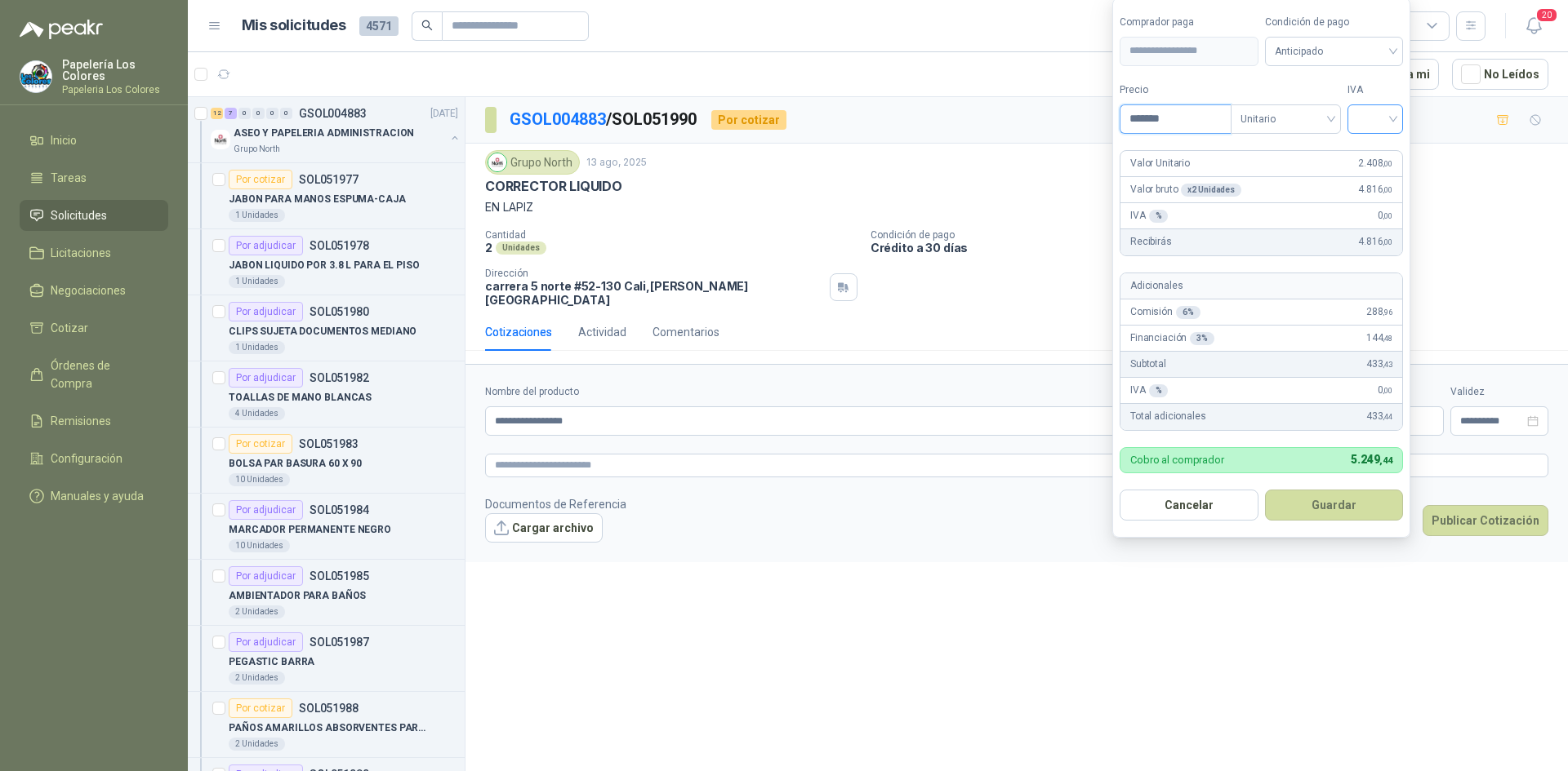
type input "*******"
click at [1368, 128] on input "search" at bounding box center [1375, 118] width 36 height 24
click at [1372, 149] on div "19%" at bounding box center [1379, 152] width 31 height 18
click at [1363, 55] on span "Anticipado" at bounding box center [1337, 51] width 121 height 24
click at [1326, 113] on div "Crédito a 30 días" at bounding box center [1336, 110] width 114 height 18
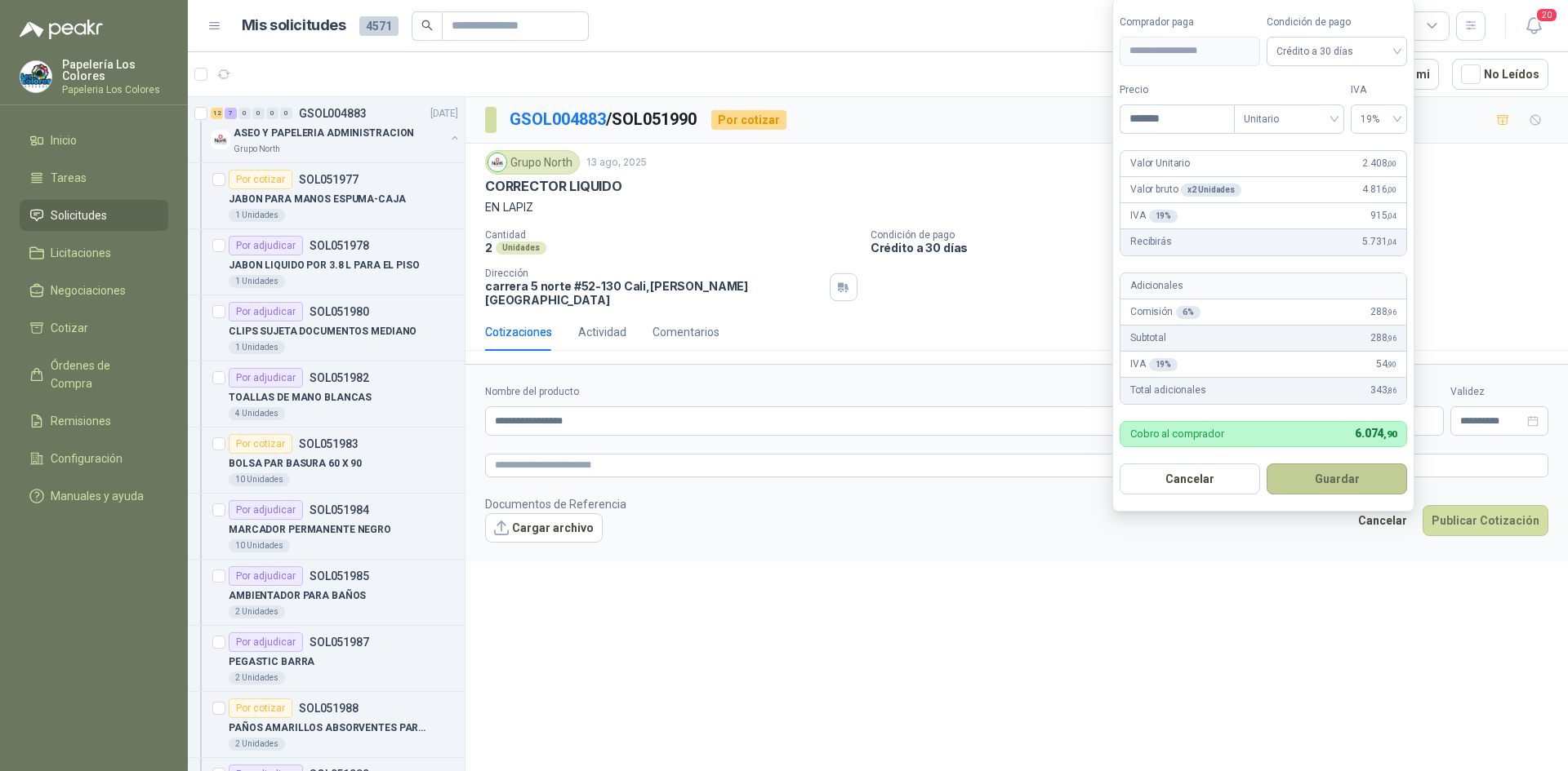
click at [1317, 485] on button "Guardar" at bounding box center [1337, 478] width 141 height 31
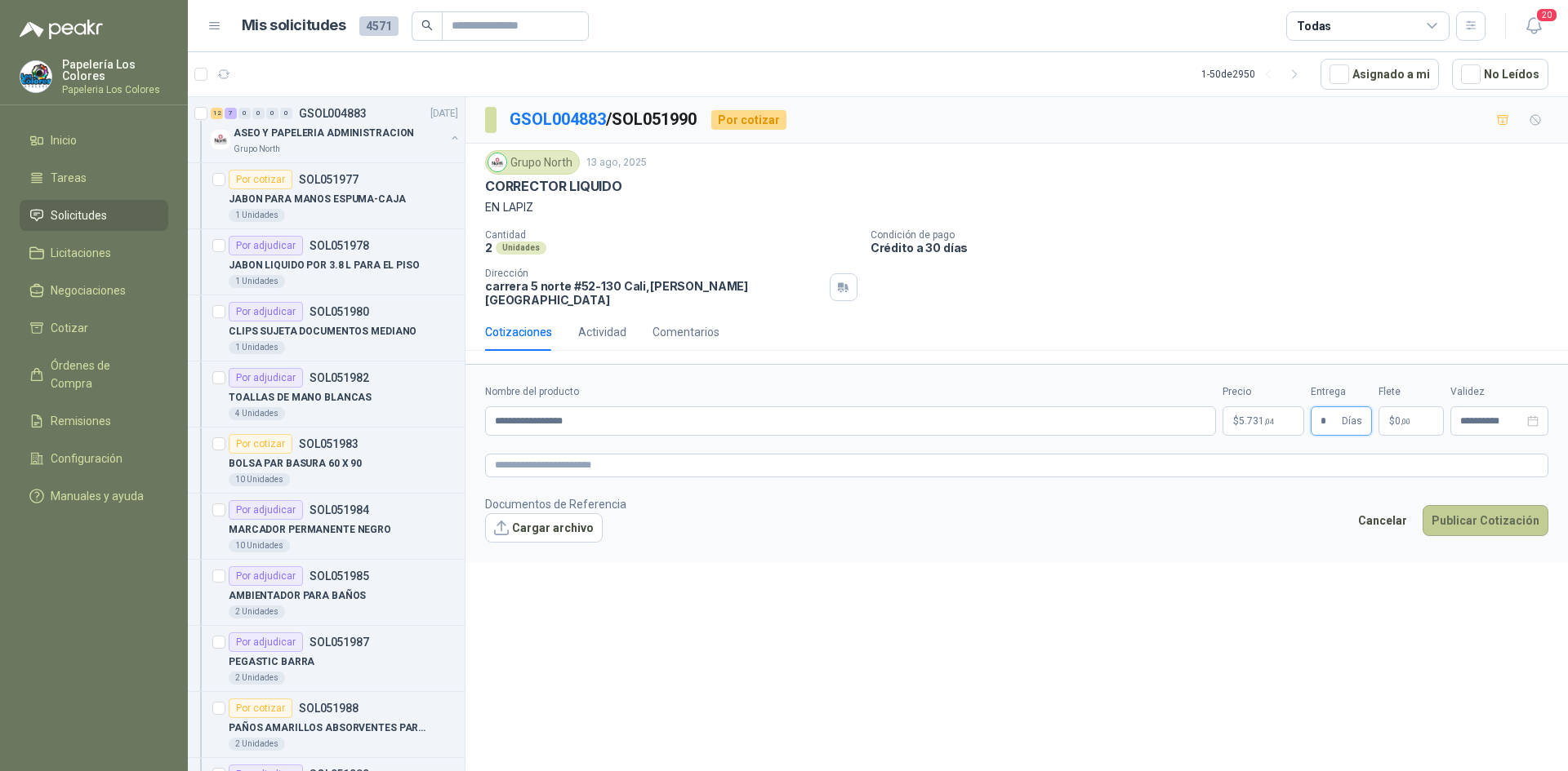
type input "*"
click at [1472, 505] on button "Publicar Cotización" at bounding box center [1485, 520] width 126 height 31
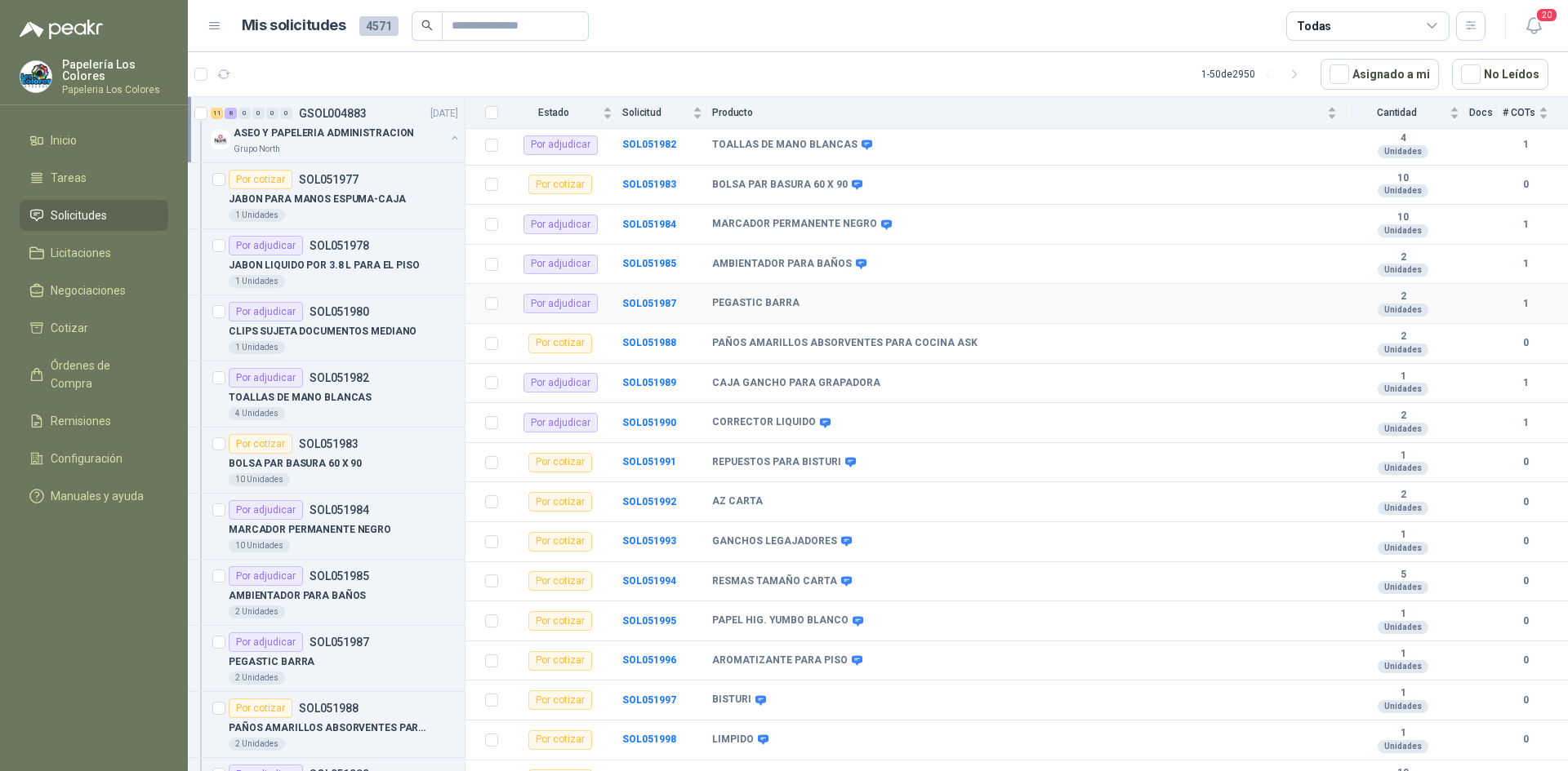
scroll to position [372, 0]
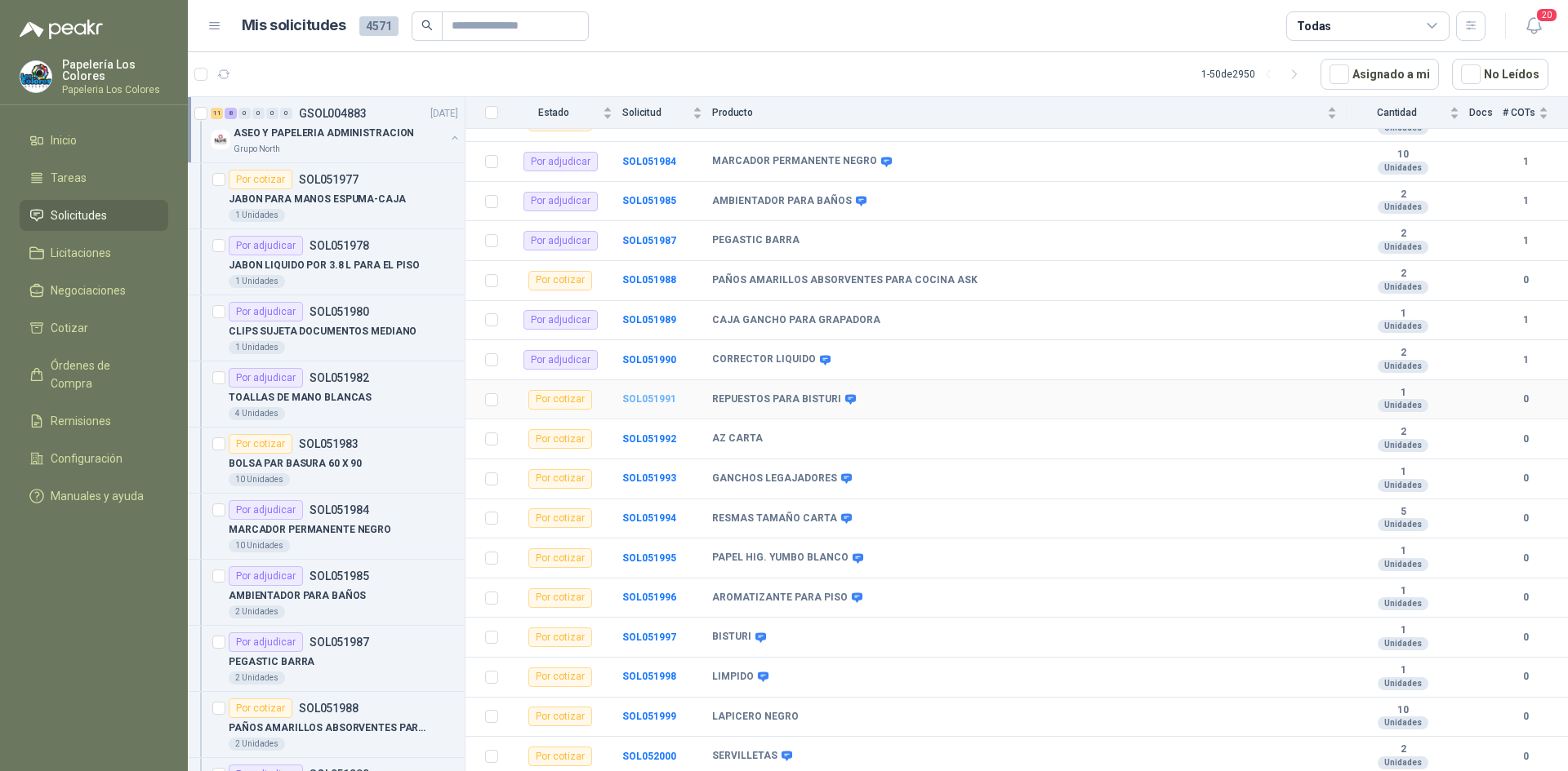
click at [641, 402] on b "SOL051991" at bounding box center [649, 399] width 54 height 11
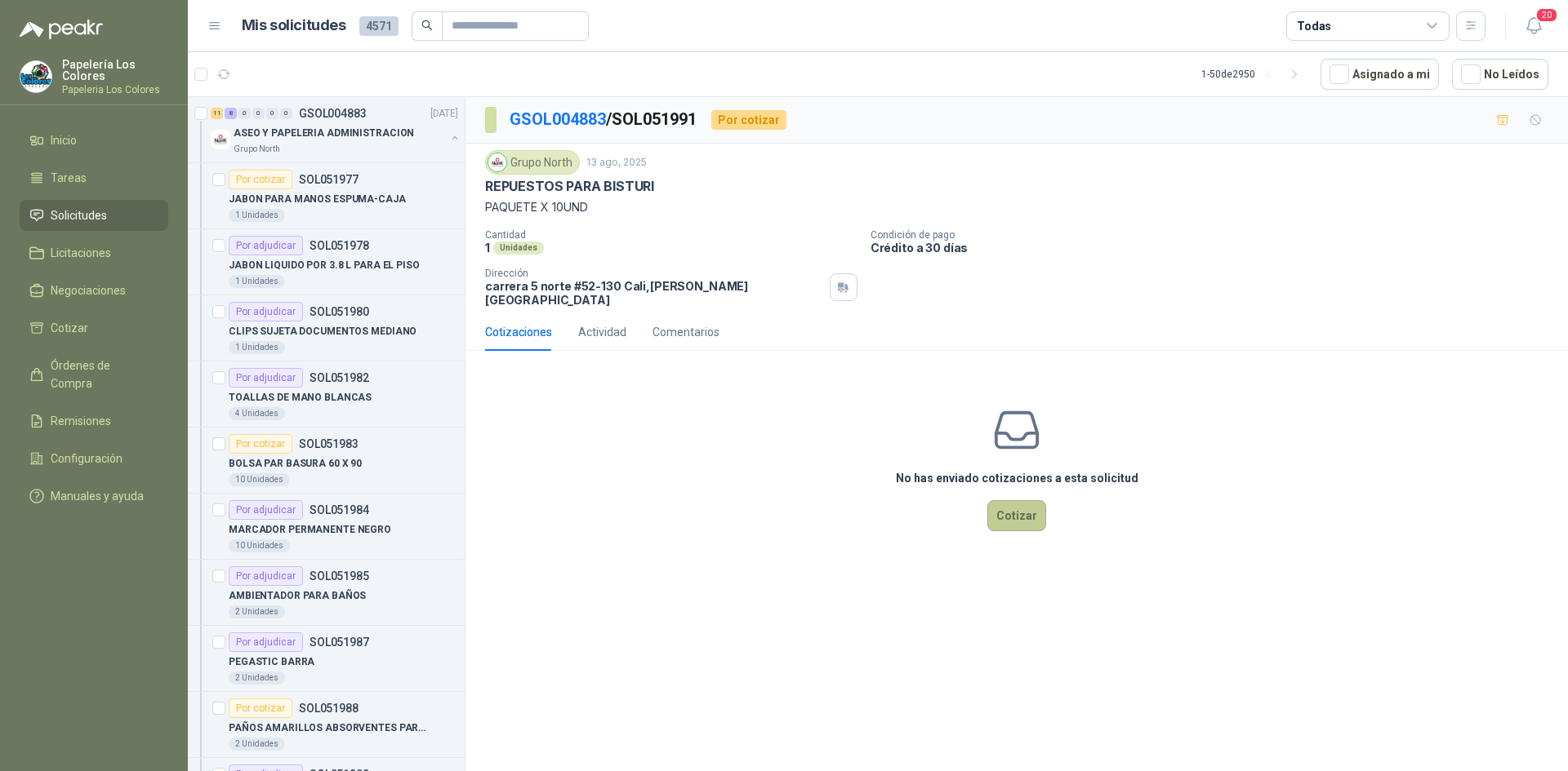
click at [1018, 500] on button "Cotizar" at bounding box center [1016, 515] width 58 height 31
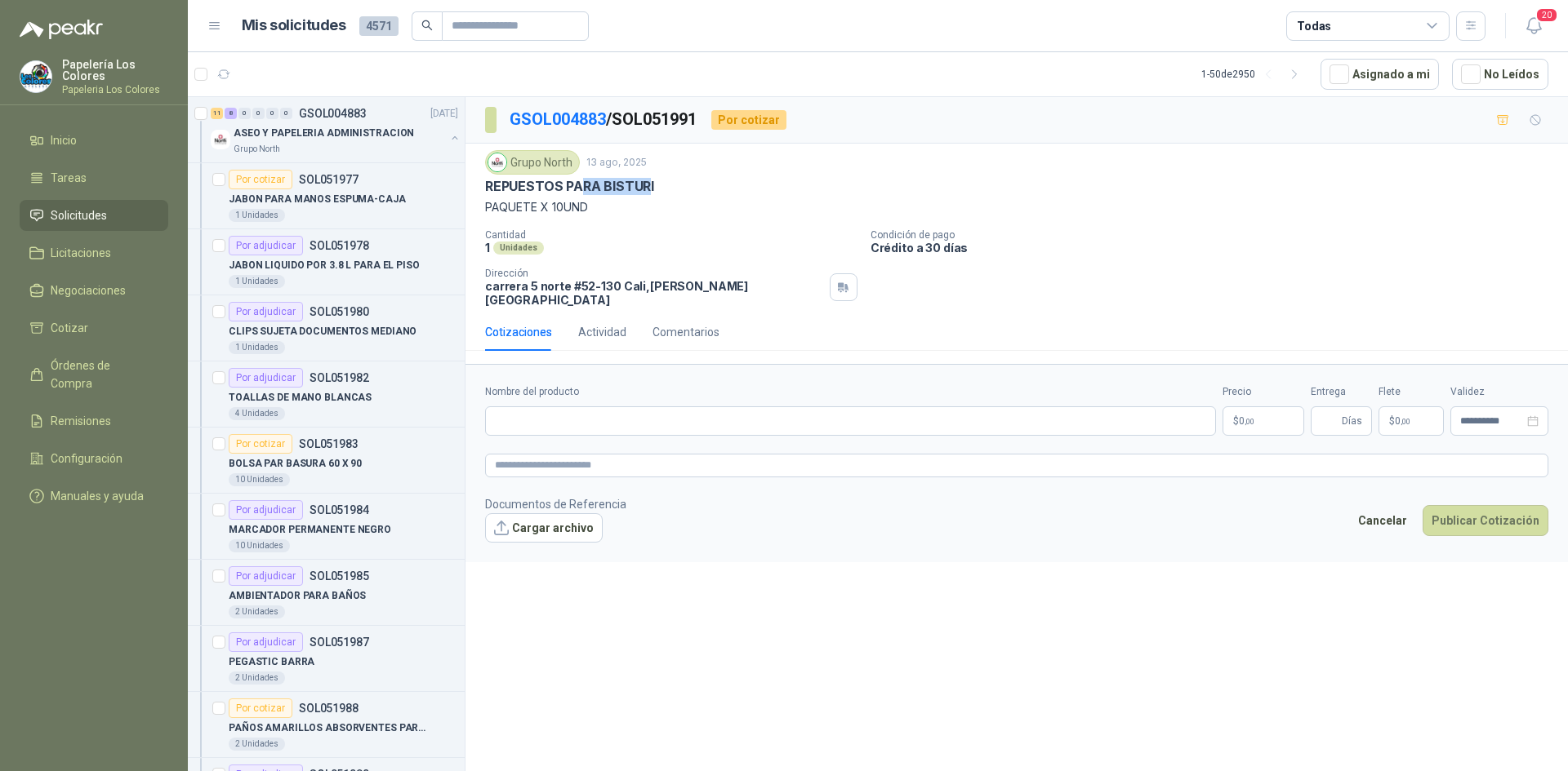
drag, startPoint x: 651, startPoint y: 187, endPoint x: 583, endPoint y: 188, distance: 68.0
click at [583, 188] on p "REPUESTOS PARA BISTURI" at bounding box center [569, 186] width 169 height 17
click at [686, 236] on p "Cantidad" at bounding box center [671, 235] width 373 height 11
drag, startPoint x: 652, startPoint y: 182, endPoint x: 483, endPoint y: 189, distance: 169.1
click at [483, 189] on div "Grupo North 13 ago, 2025 REPUESTOS PARA BISTURI PAQUETE X 10UND Cantidad 1 Unid…" at bounding box center [1016, 228] width 1103 height 170
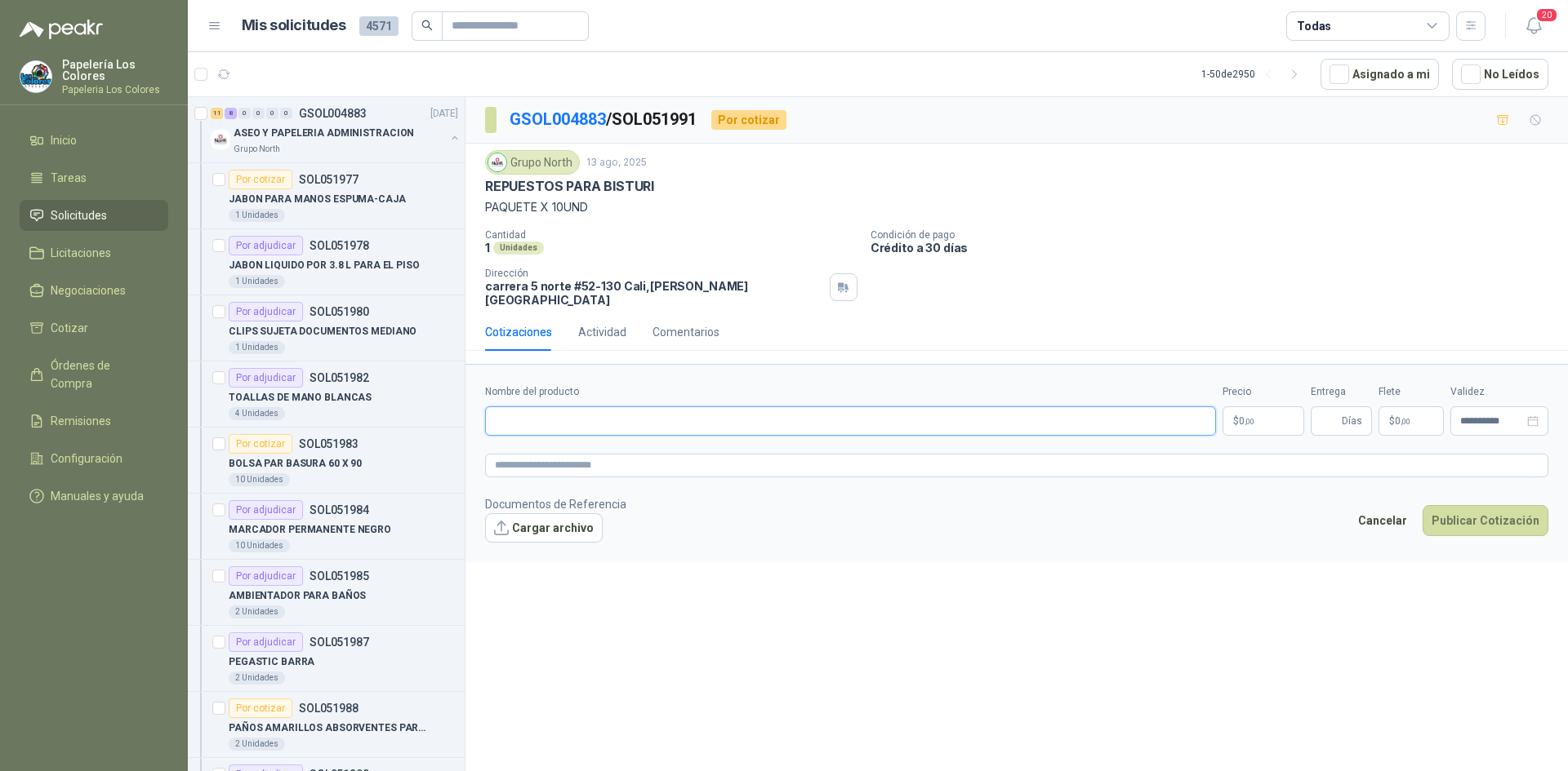
click at [661, 411] on input "Nombre del producto" at bounding box center [850, 422] width 731 height 30
paste input "**********"
type input "**********"
click at [1254, 407] on body "Papelería Los Colores Papeleria Los Colores Inicio Tareas Solicitudes Licitacio…" at bounding box center [784, 386] width 1568 height 771
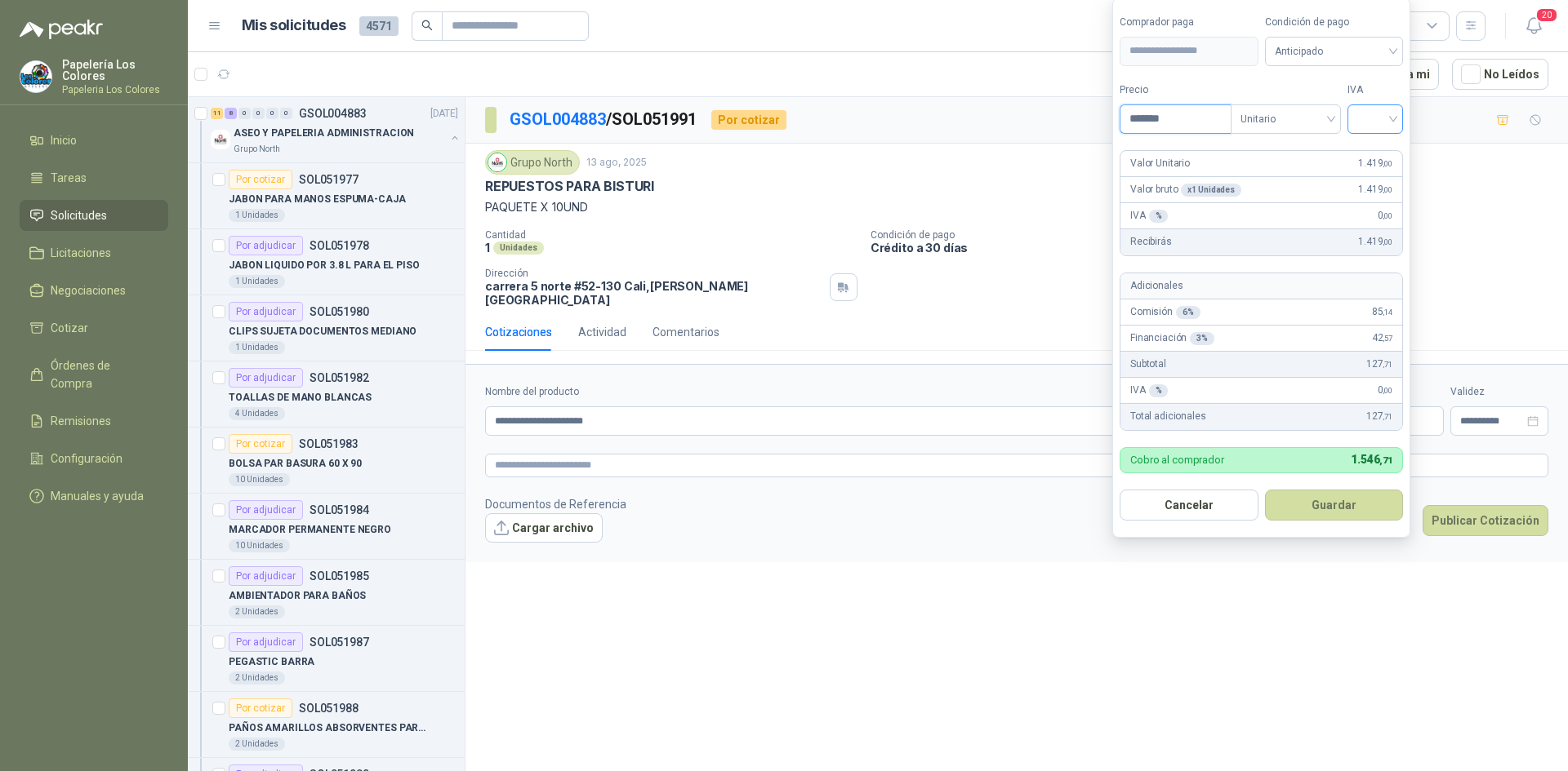
type input "*******"
click at [1379, 116] on input "search" at bounding box center [1375, 118] width 36 height 24
click at [1383, 145] on div "19%" at bounding box center [1379, 152] width 31 height 18
click at [1395, 52] on span "Anticipado" at bounding box center [1337, 51] width 121 height 24
click at [1331, 107] on div "Crédito a 30 días" at bounding box center [1336, 110] width 114 height 18
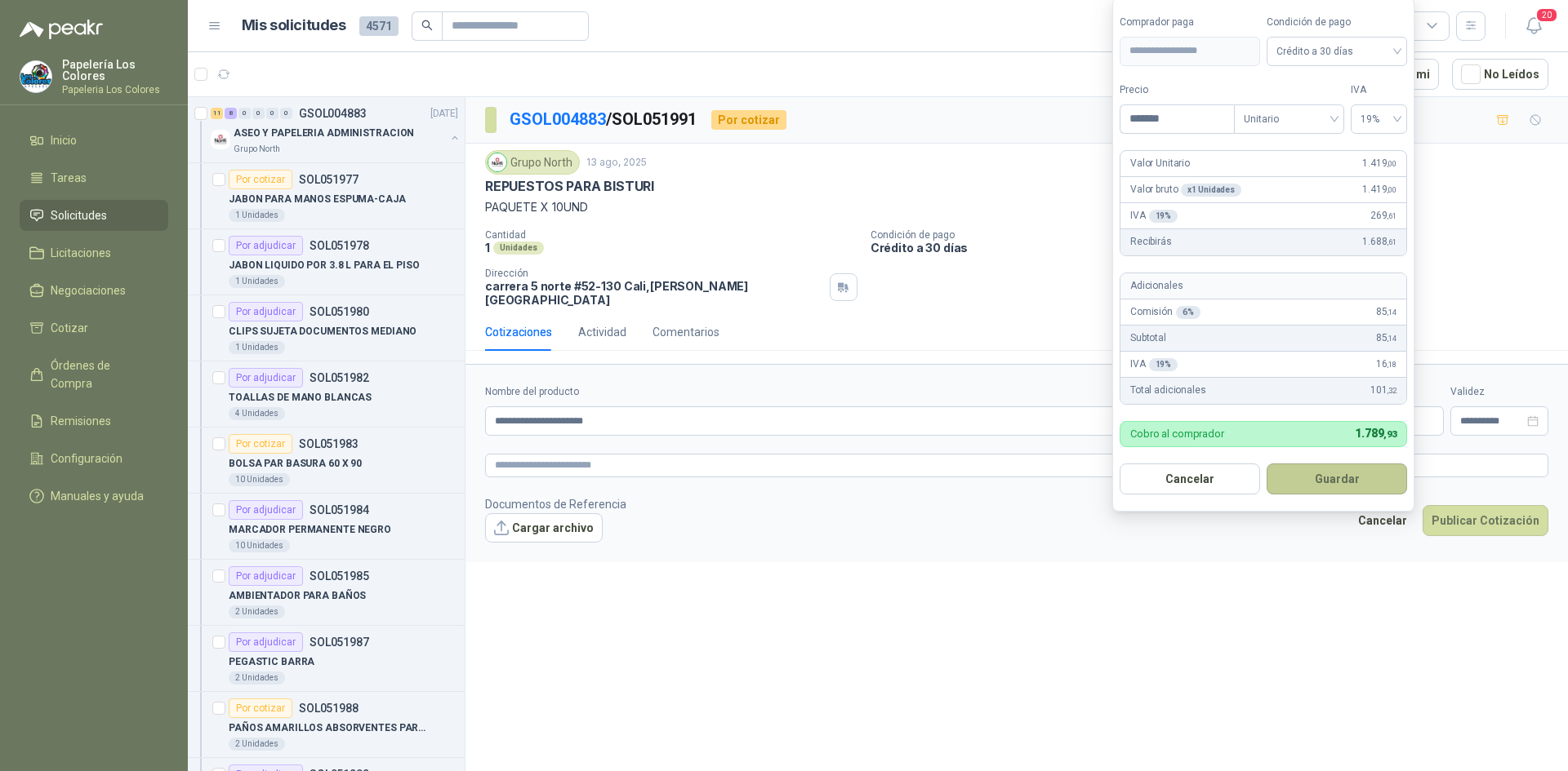
click at [1327, 476] on button "Guardar" at bounding box center [1337, 478] width 141 height 31
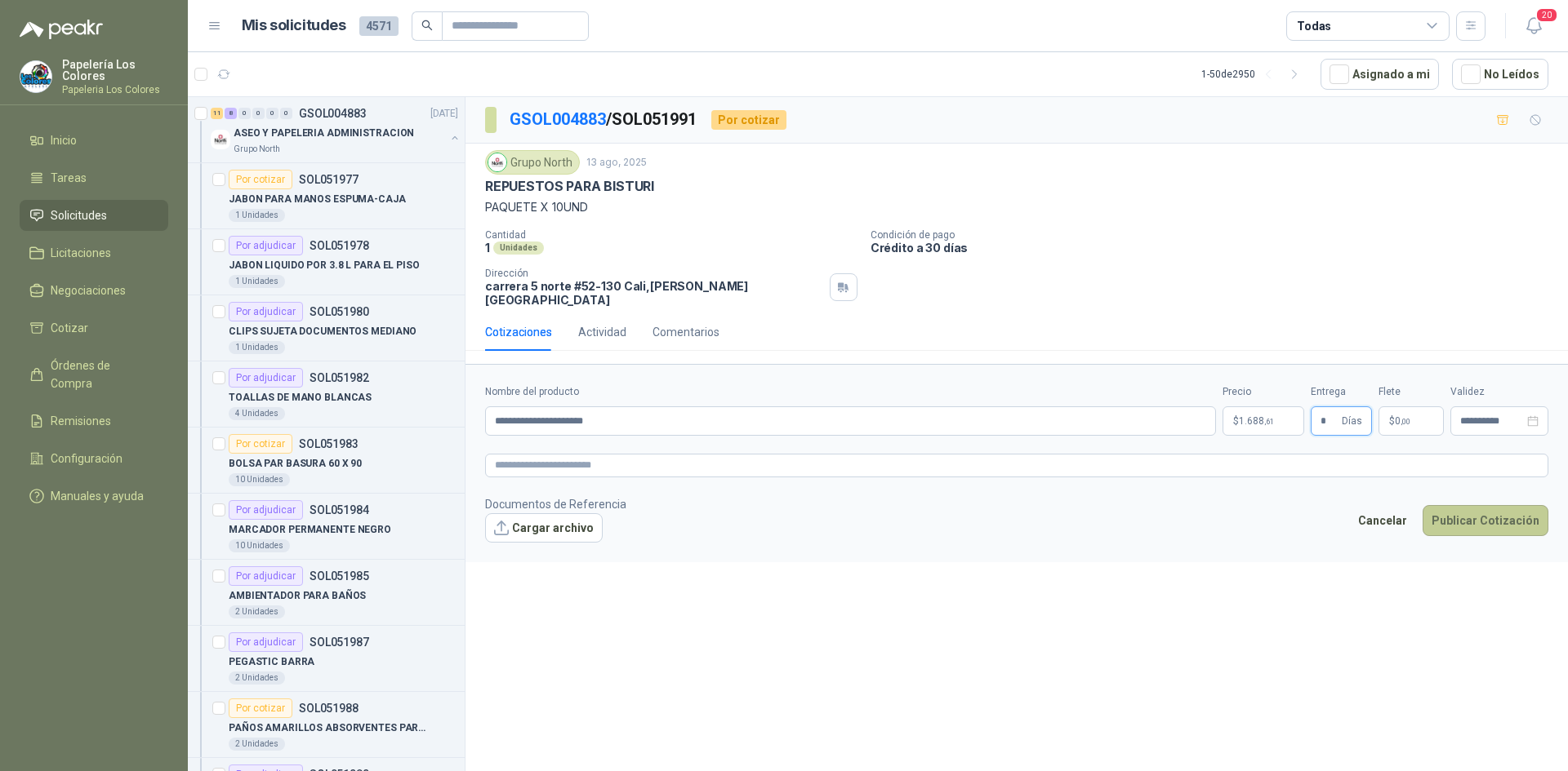
type input "*"
click at [1484, 507] on button "Publicar Cotización" at bounding box center [1485, 520] width 126 height 31
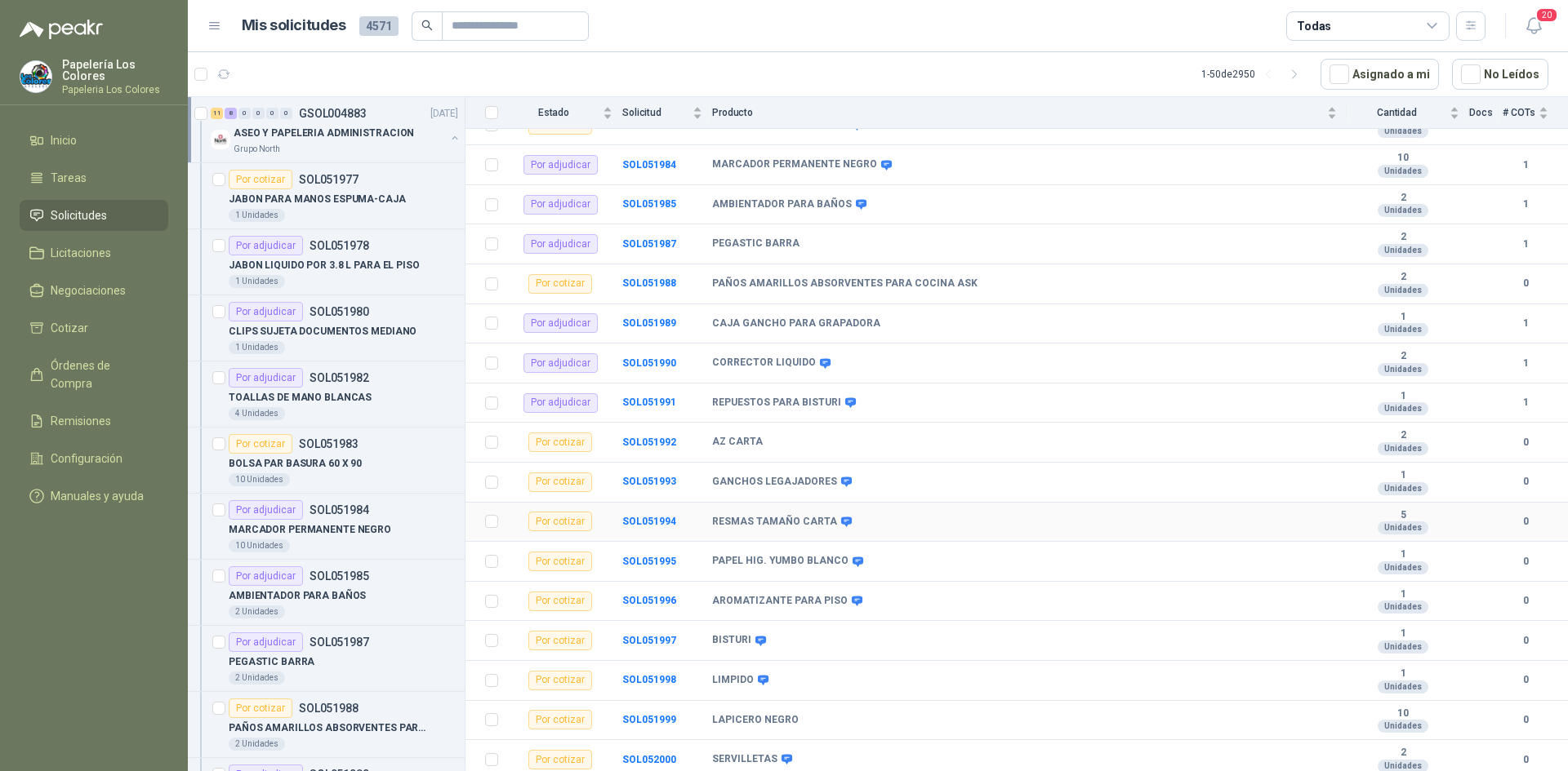
scroll to position [372, 0]
click at [638, 438] on b "SOL051992" at bounding box center [649, 439] width 54 height 11
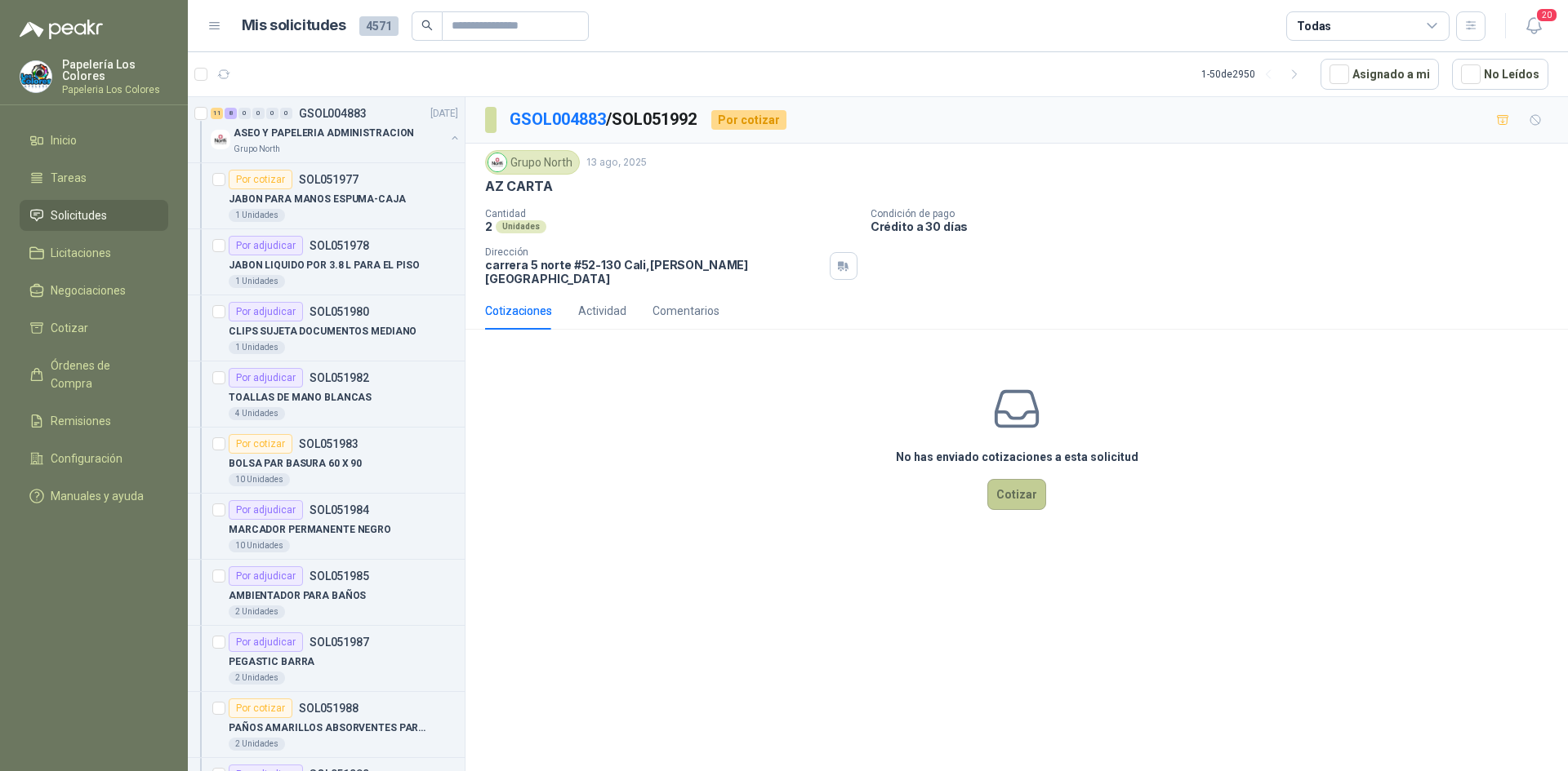
click at [1016, 480] on button "Cotizar" at bounding box center [1016, 494] width 58 height 31
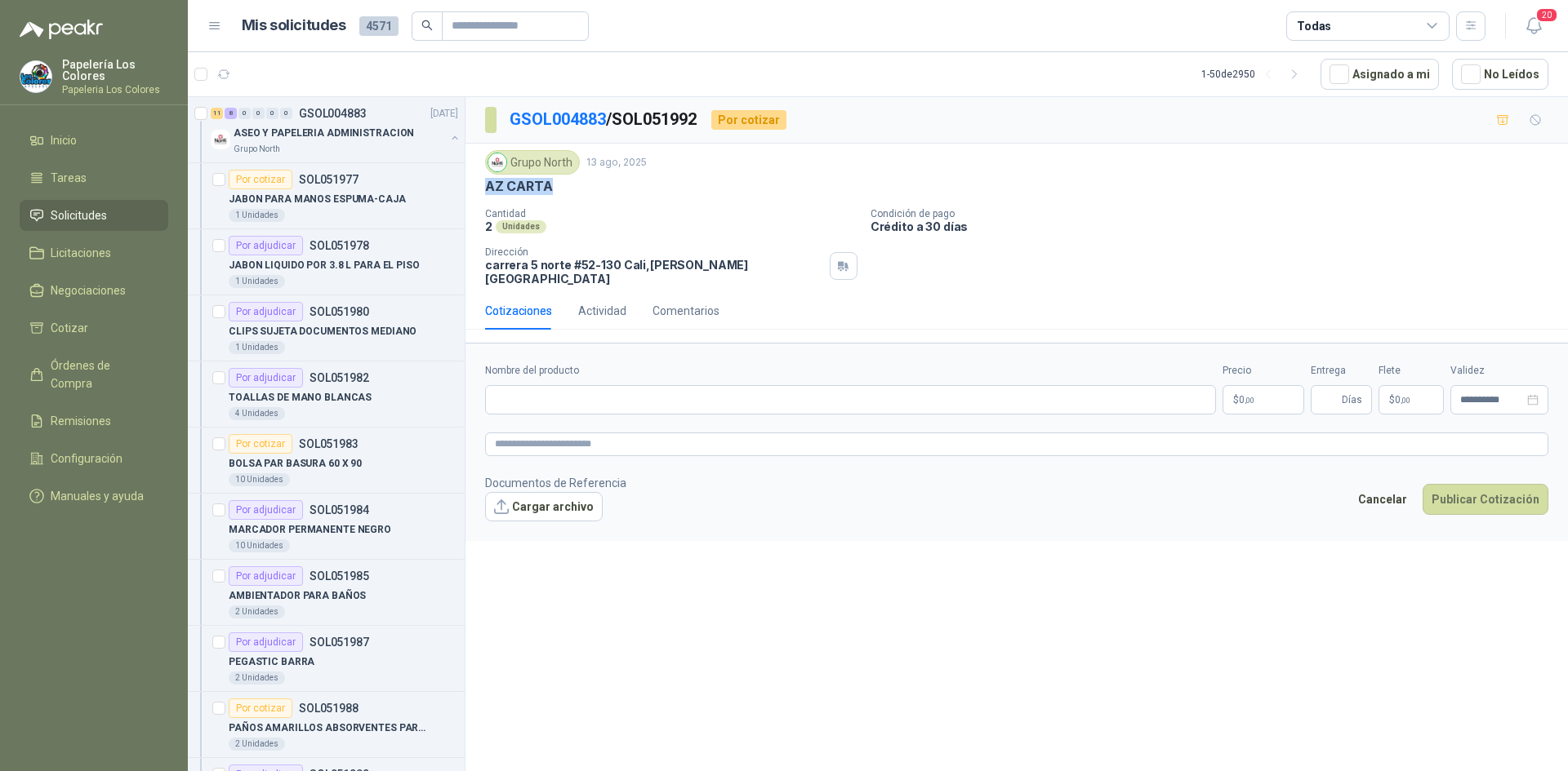
drag, startPoint x: 549, startPoint y: 189, endPoint x: 479, endPoint y: 198, distance: 70.6
click at [479, 198] on div "Grupo North 13 ago, 2025 AZ CARTA Cantidad 2 Unidades Condición de pago Crédito…" at bounding box center [1016, 218] width 1103 height 148
click at [587, 386] on input "Nombre del producto" at bounding box center [850, 400] width 731 height 30
paste input "********"
type input "********"
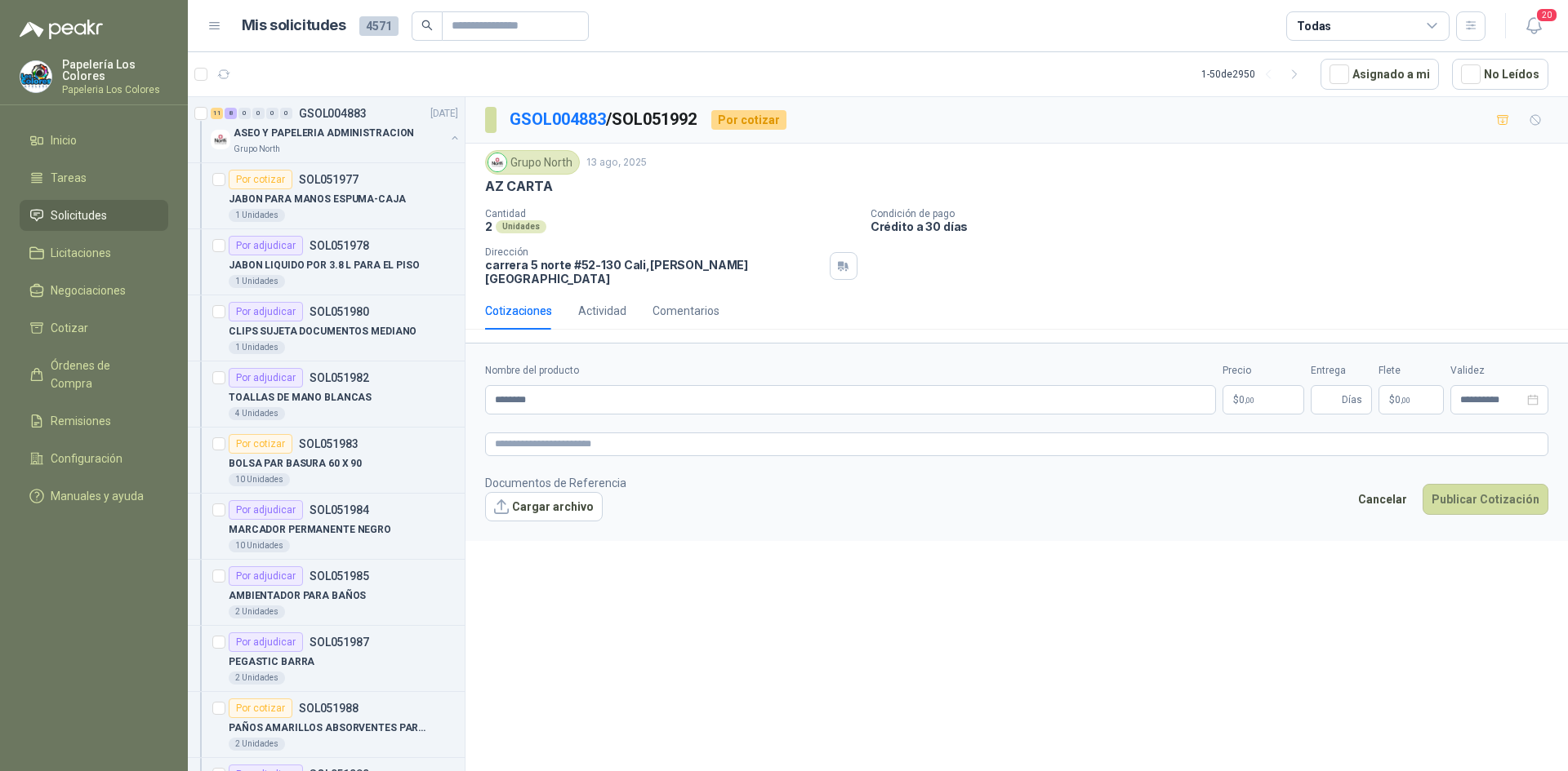
click at [1253, 386] on body "Papelería Los Colores Papeleria Los Colores Inicio Tareas Solicitudes Licitacio…" at bounding box center [784, 386] width 1568 height 771
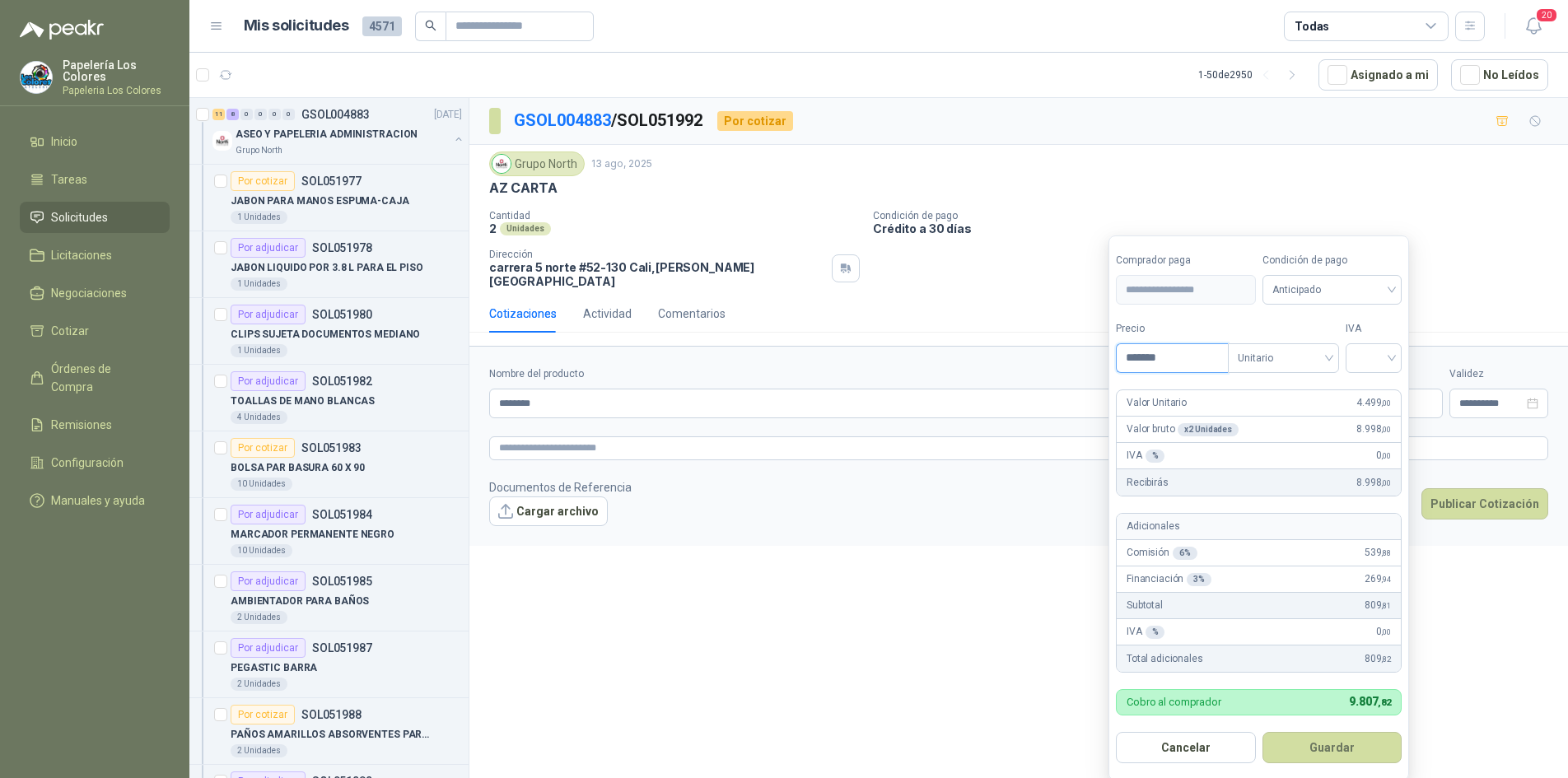
type input "*******"
click at [1379, 297] on span "Anticipado" at bounding box center [1332, 290] width 121 height 24
click at [1319, 348] on div "Crédito a 30 días" at bounding box center [1334, 351] width 115 height 18
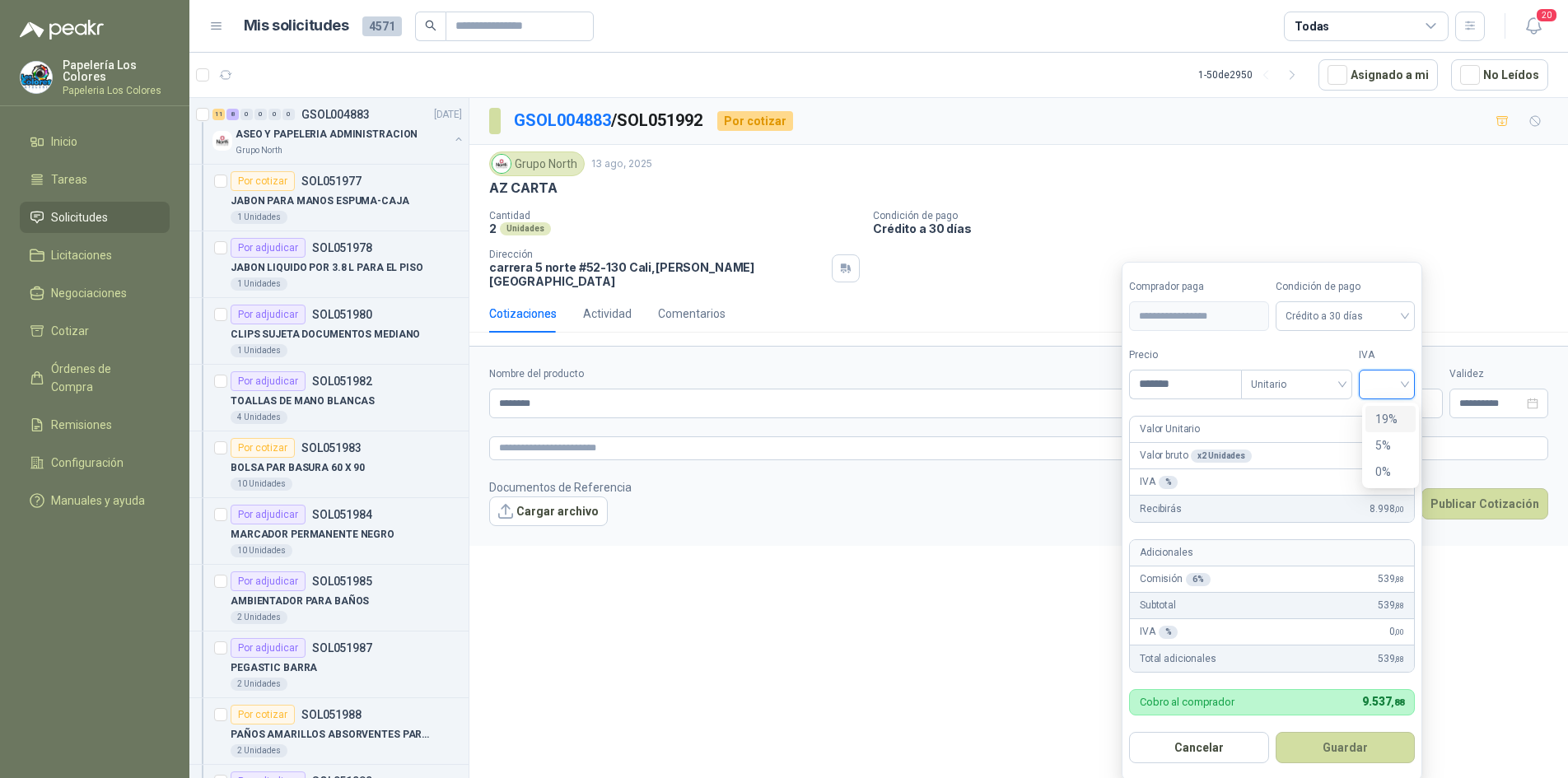
click at [1380, 376] on input "search" at bounding box center [1387, 382] width 36 height 24
click at [1380, 419] on div "19%" at bounding box center [1390, 419] width 31 height 18
click at [1341, 748] on button "Guardar" at bounding box center [1348, 747] width 142 height 31
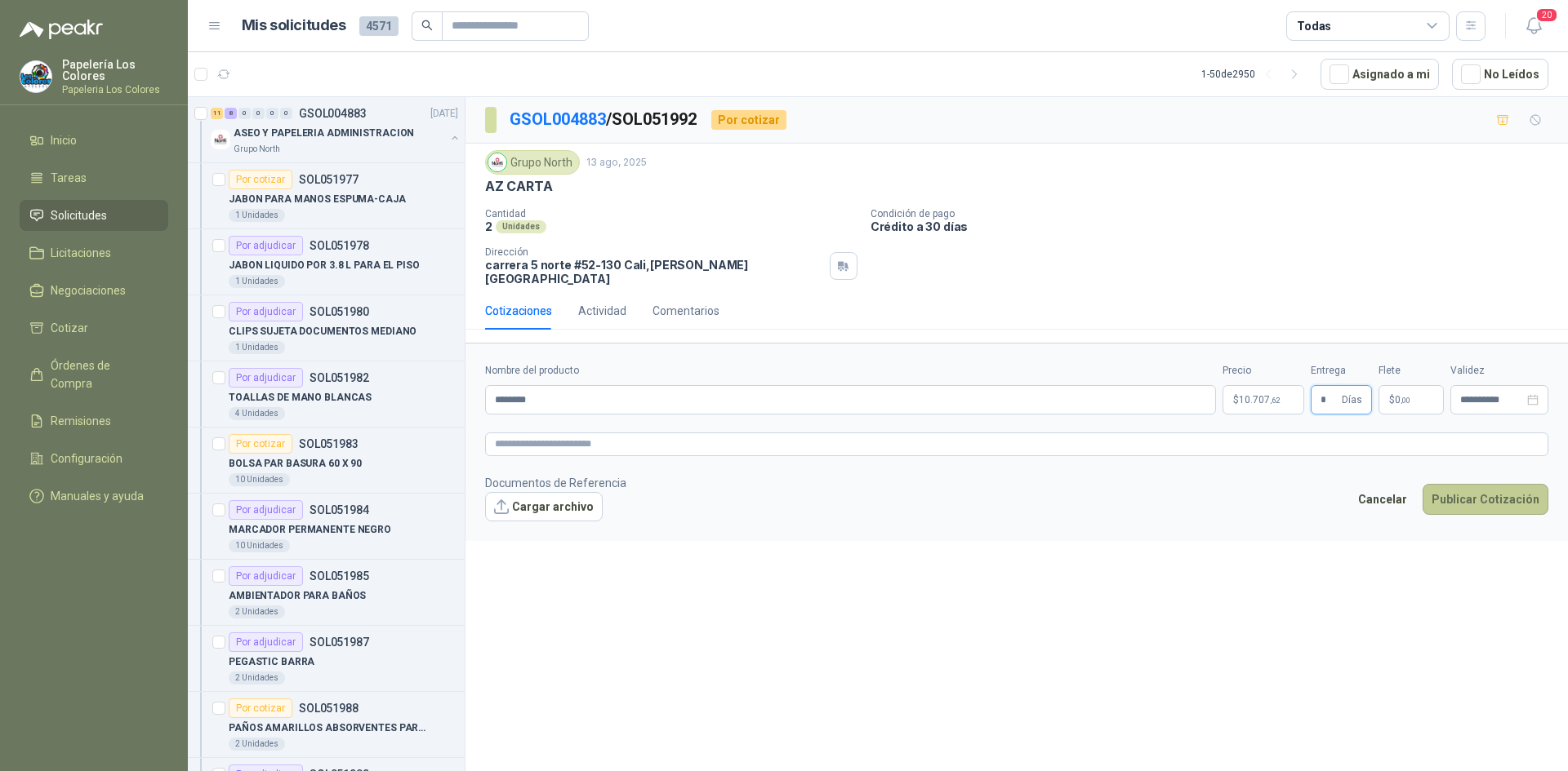
type input "*"
click at [1459, 484] on button "Publicar Cotización" at bounding box center [1485, 499] width 126 height 31
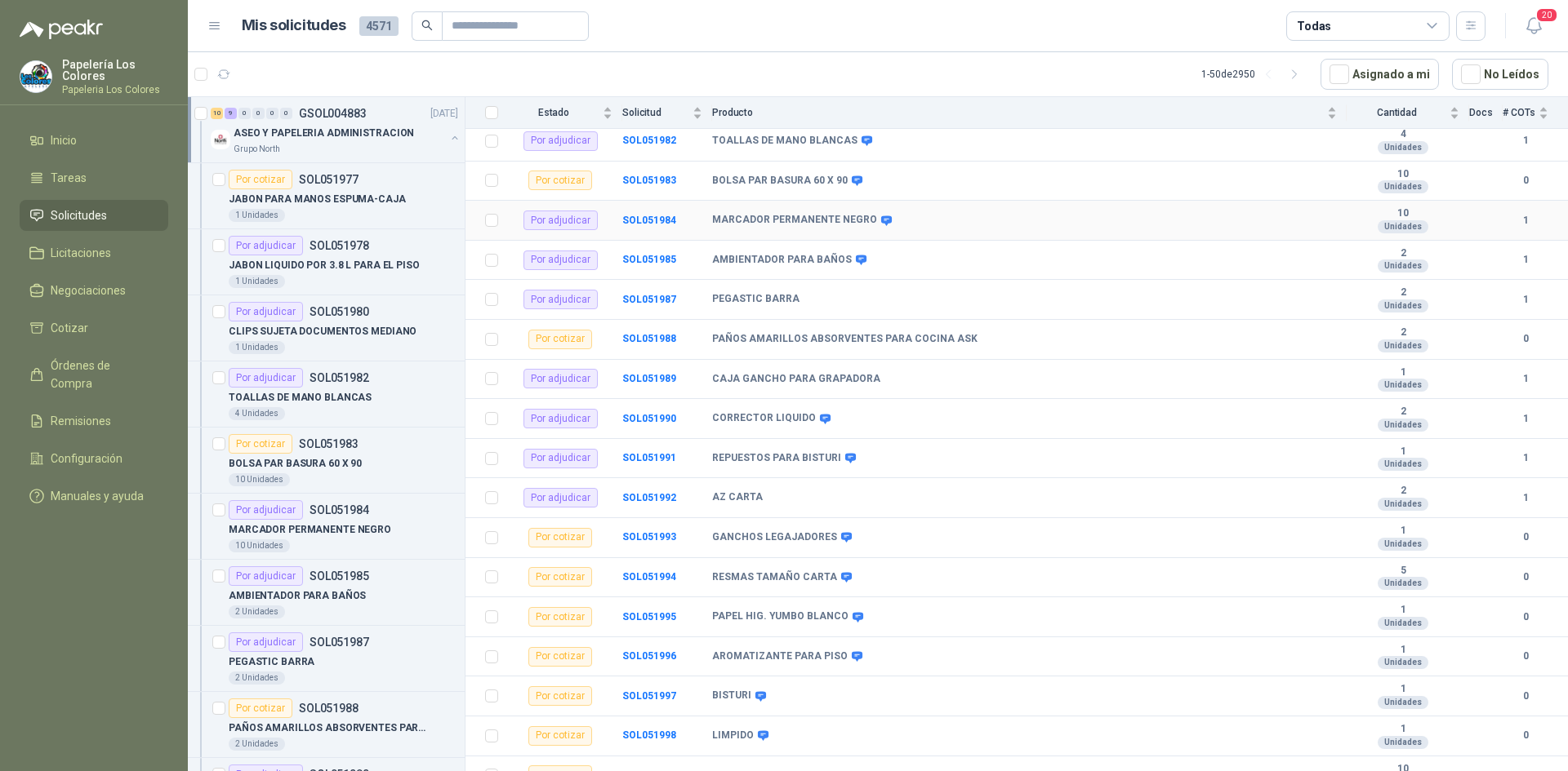
scroll to position [372, 0]
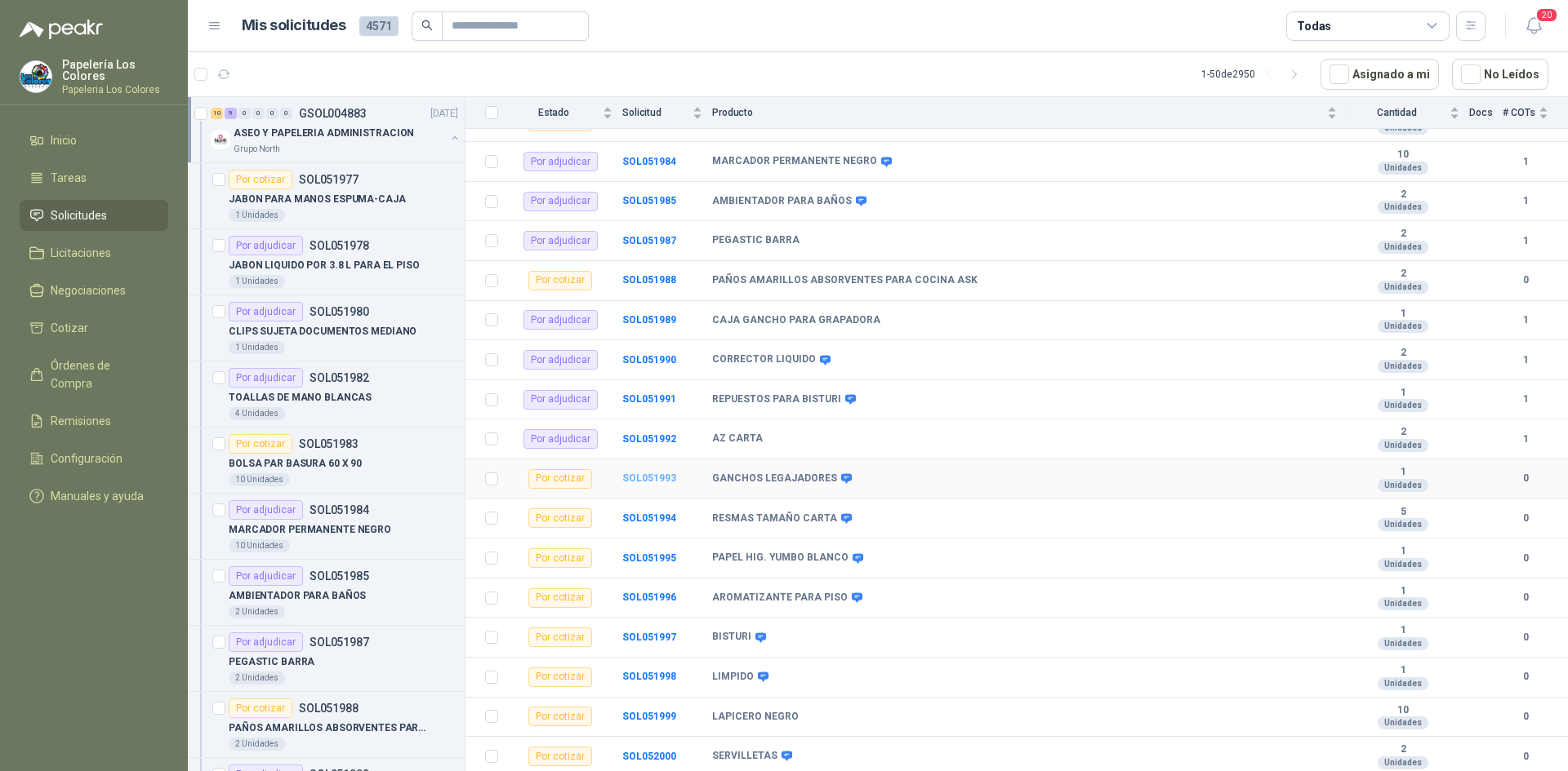
click at [644, 477] on b "SOL051993" at bounding box center [649, 478] width 54 height 11
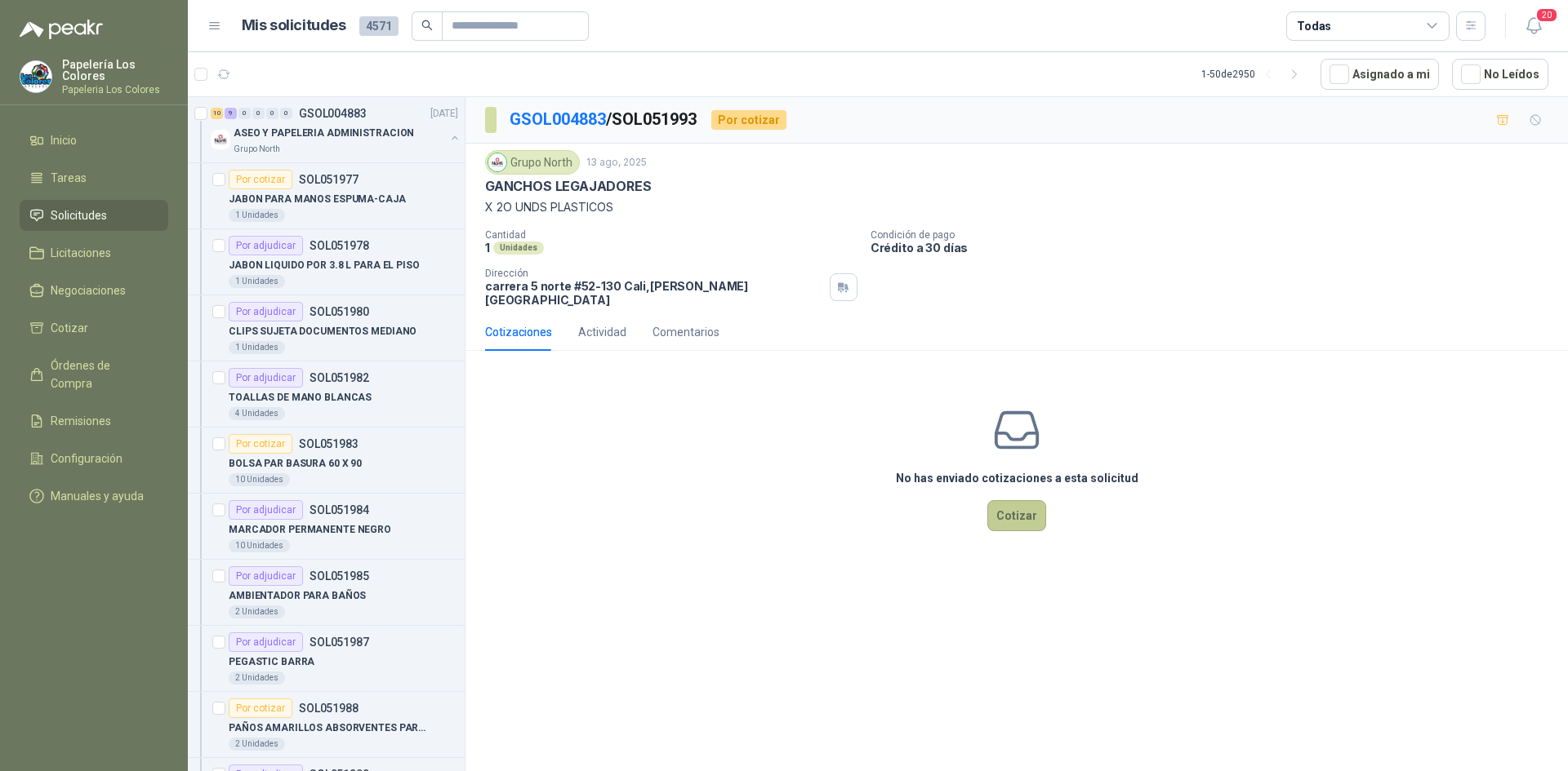
click at [1013, 500] on button "Cotizar" at bounding box center [1016, 515] width 58 height 31
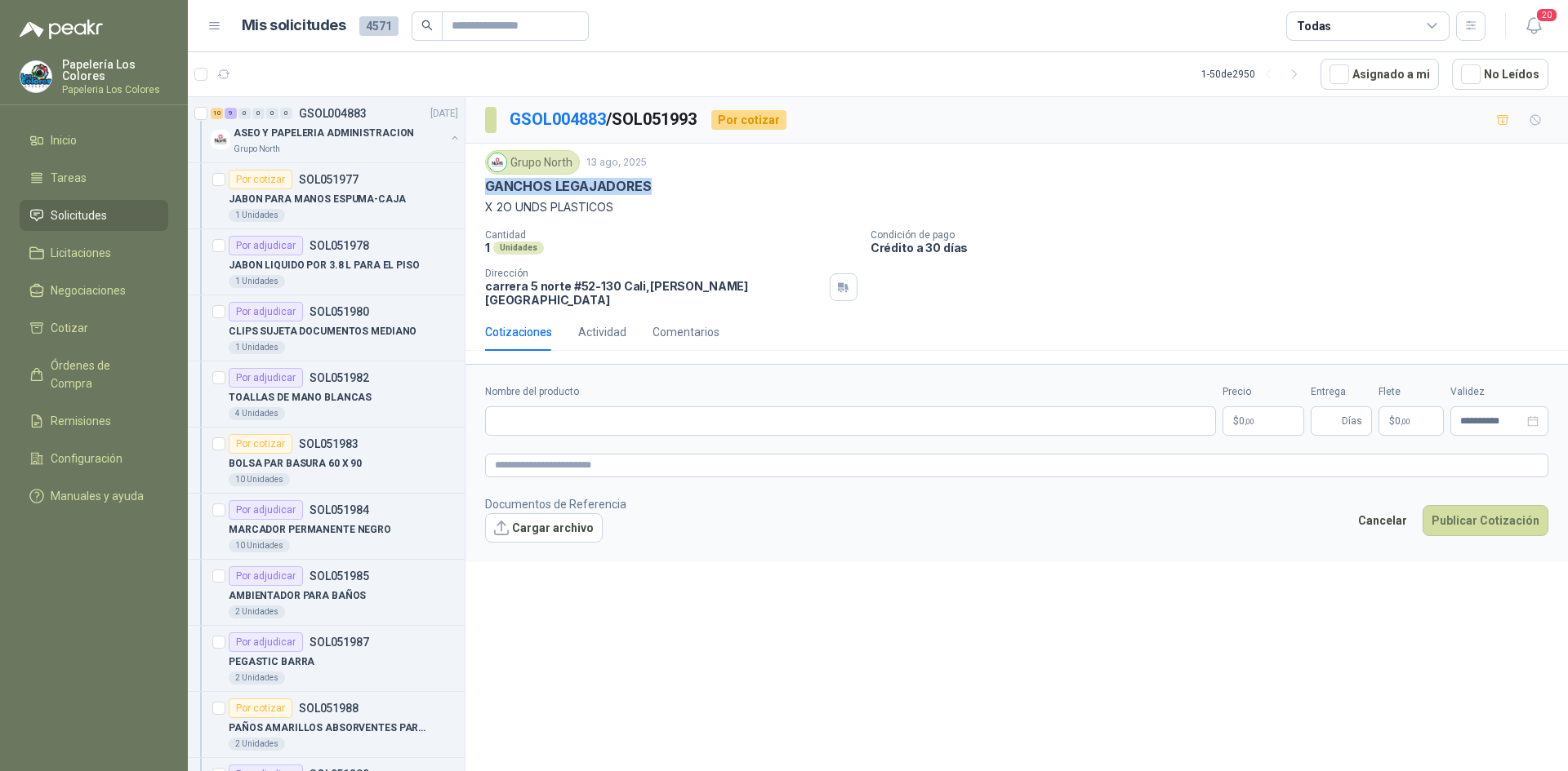
drag, startPoint x: 645, startPoint y: 187, endPoint x: 483, endPoint y: 188, distance: 162.0
click at [483, 188] on div "Grupo North 13 ago, 2025 GANCHOS LEGAJADORES X 2O UNDS PLASTICOS Cantidad 1 Uni…" at bounding box center [1016, 228] width 1103 height 170
click at [615, 407] on input "Nombre del producto" at bounding box center [850, 422] width 731 height 30
paste input "**********"
type input "**********"
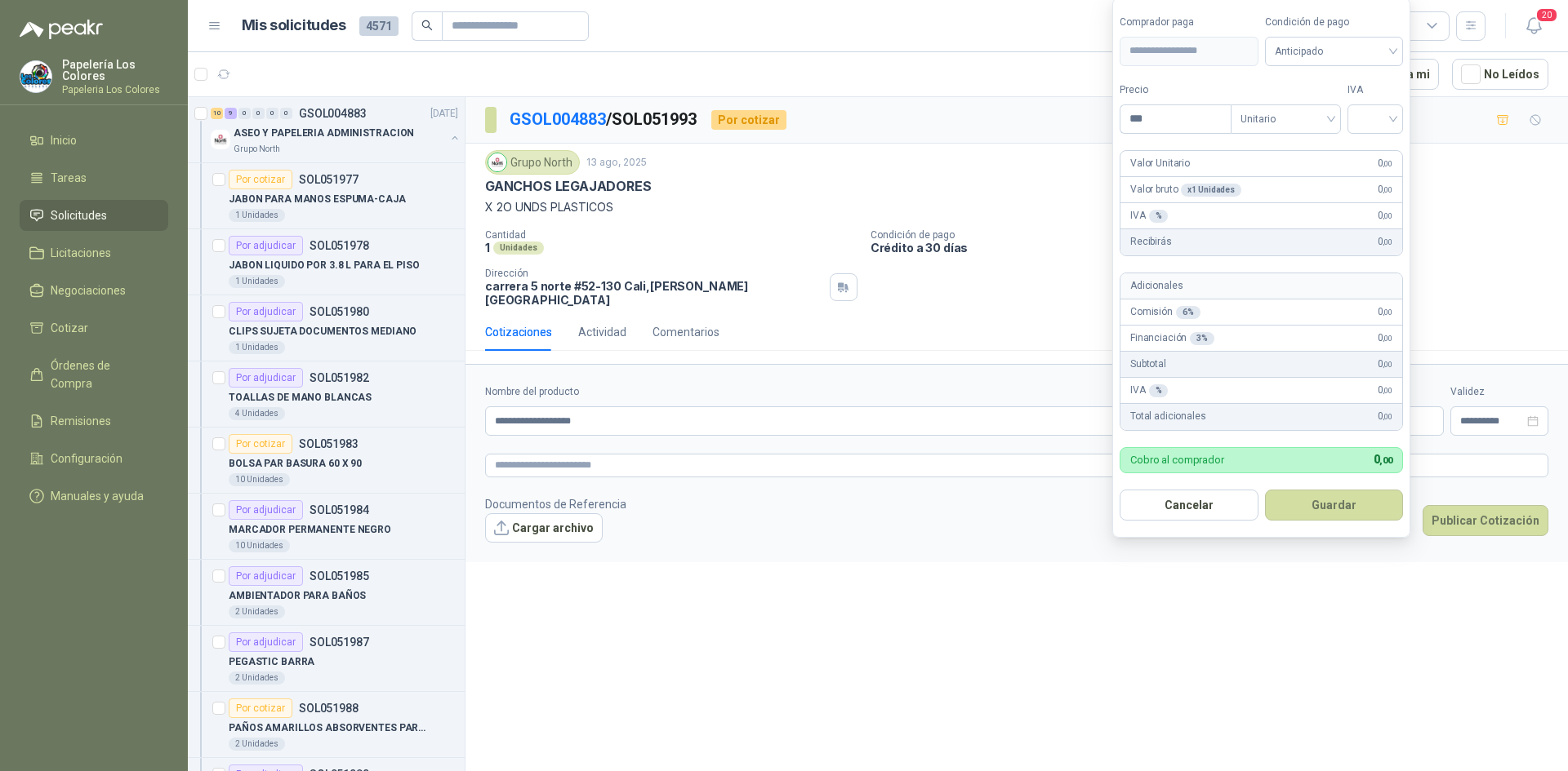
click at [1249, 412] on body "Papelería Los Colores Papeleria Los Colores Inicio Tareas Solicitudes Licitacio…" at bounding box center [784, 386] width 1568 height 771
type input "*******"
click at [1383, 117] on input "search" at bounding box center [1375, 118] width 36 height 24
click at [1381, 148] on div "19%" at bounding box center [1379, 152] width 31 height 18
click at [1334, 44] on span "Anticipado" at bounding box center [1337, 51] width 121 height 24
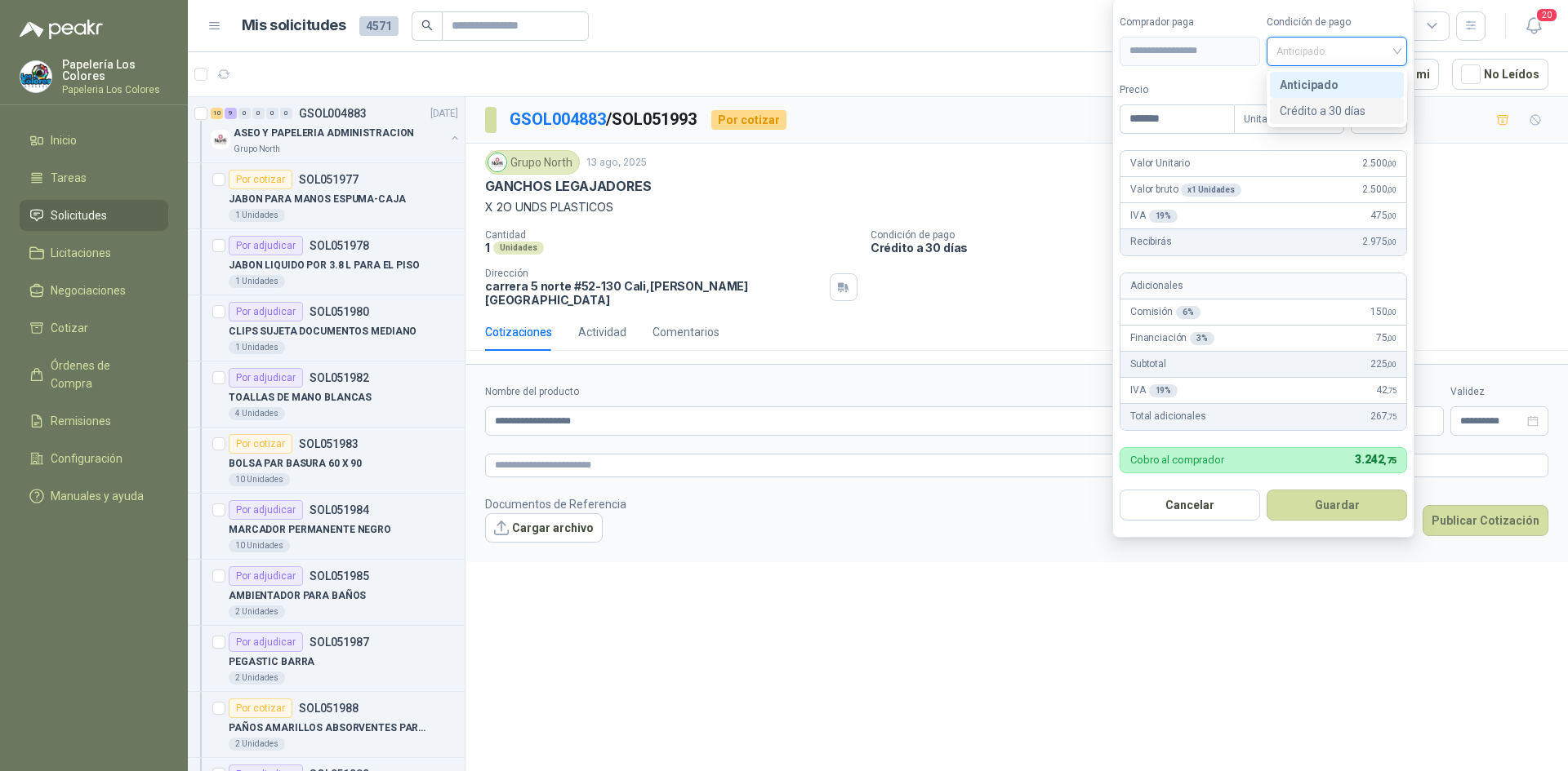
click at [1324, 107] on div "Crédito a 30 días" at bounding box center [1336, 110] width 114 height 18
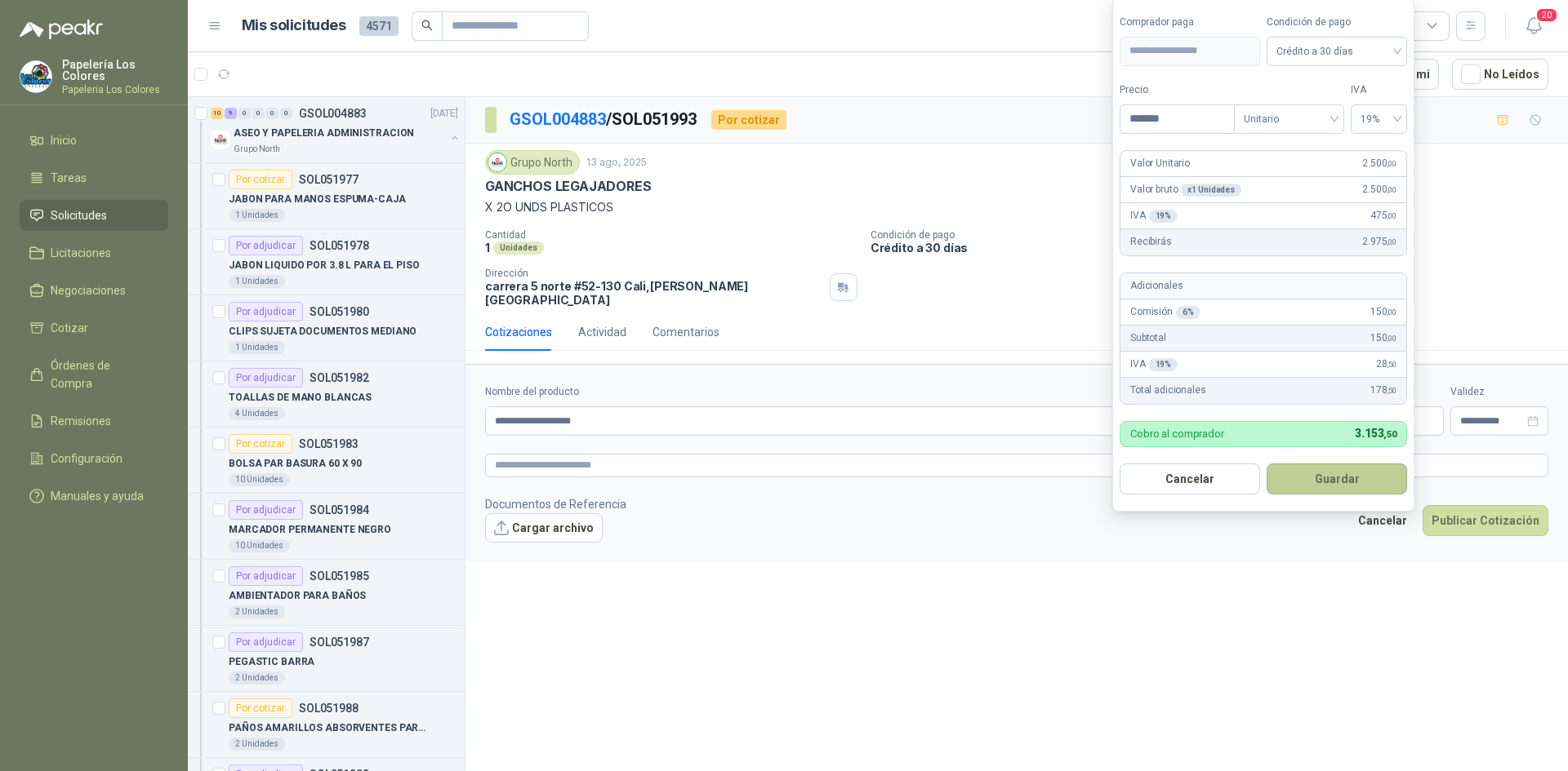
click at [1318, 471] on button "Guardar" at bounding box center [1337, 478] width 141 height 31
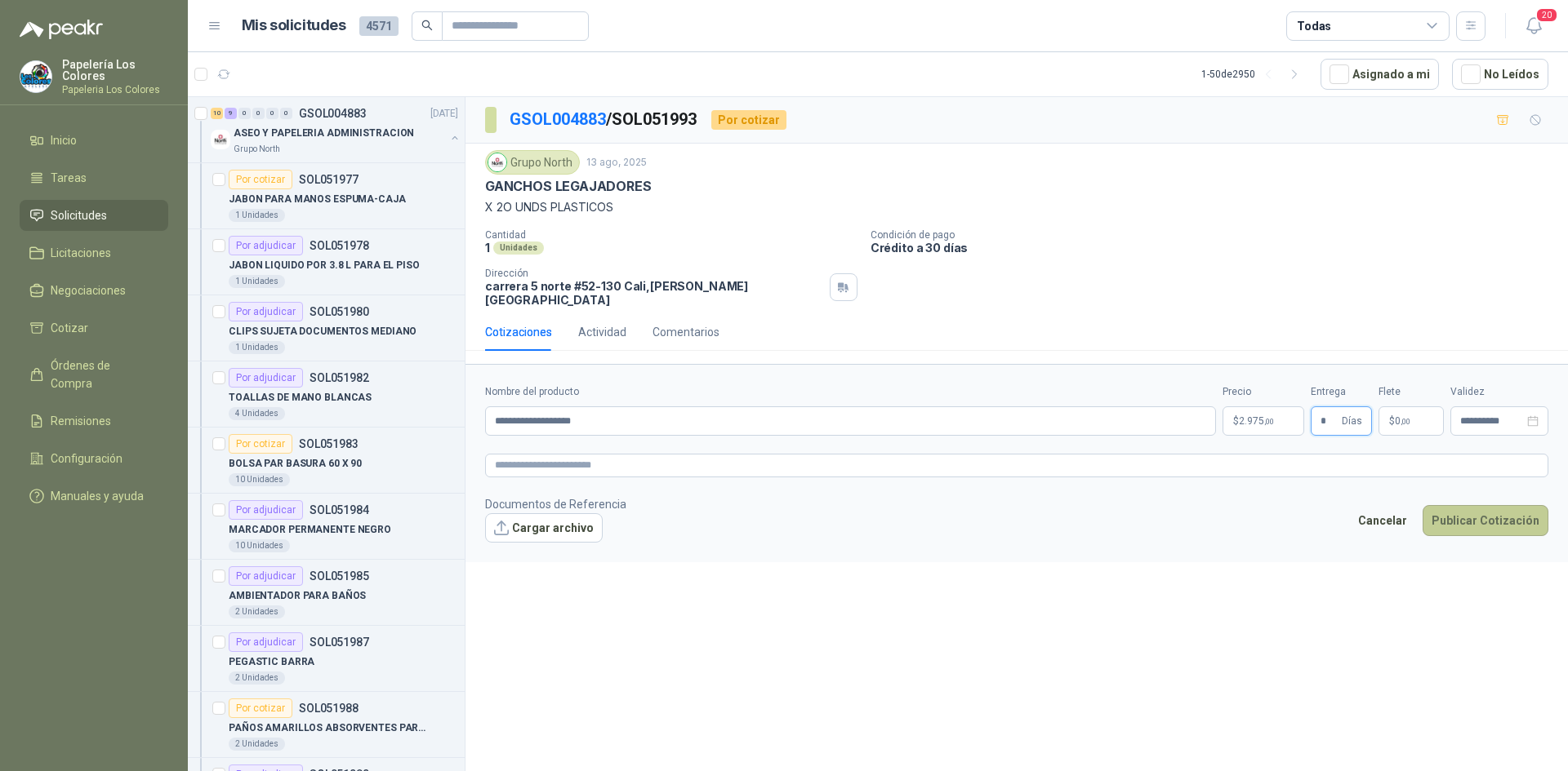
type input "*"
click at [1476, 505] on button "Publicar Cotización" at bounding box center [1485, 520] width 126 height 31
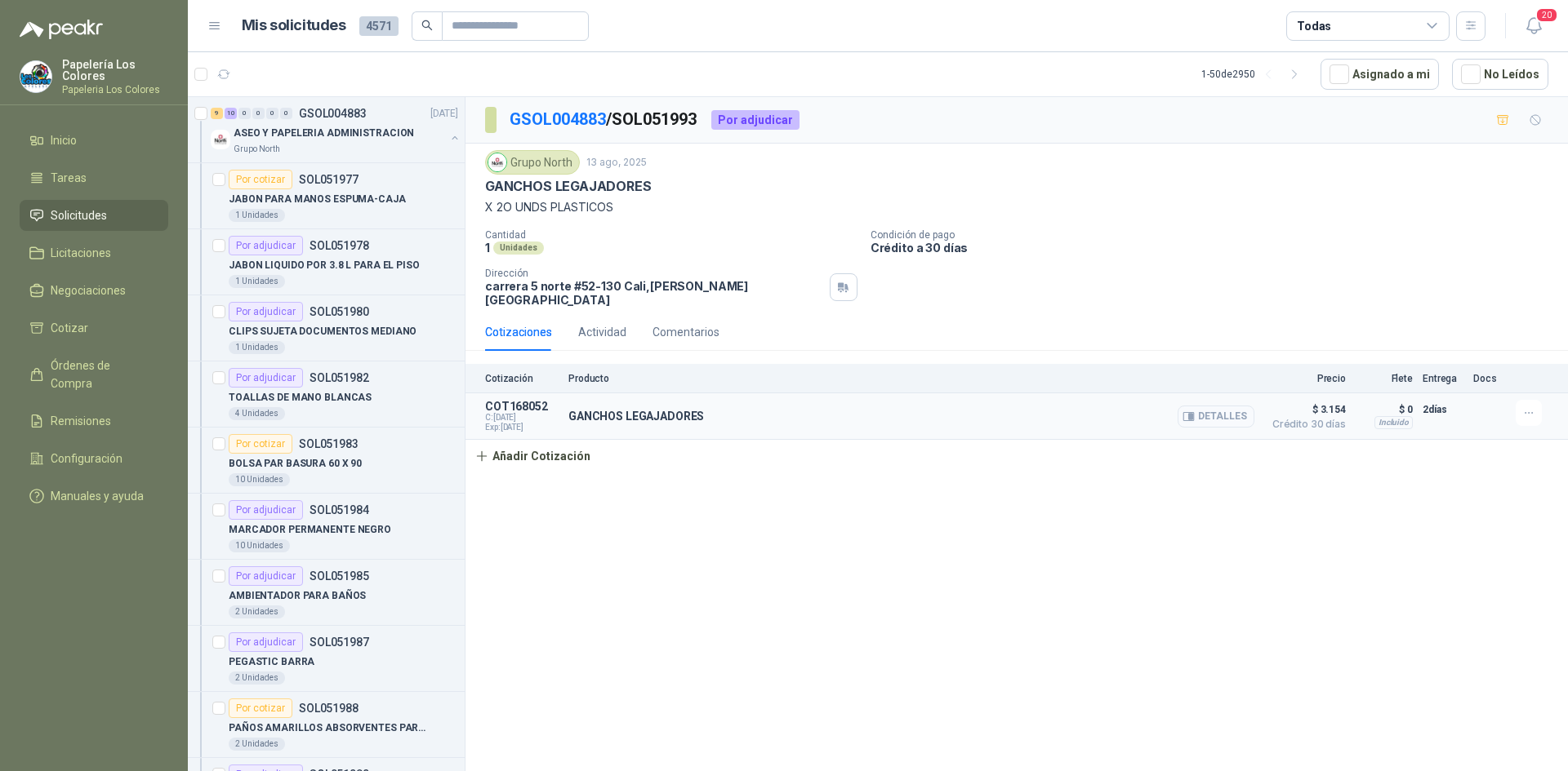
click at [1231, 406] on button "Detalles" at bounding box center [1216, 417] width 77 height 22
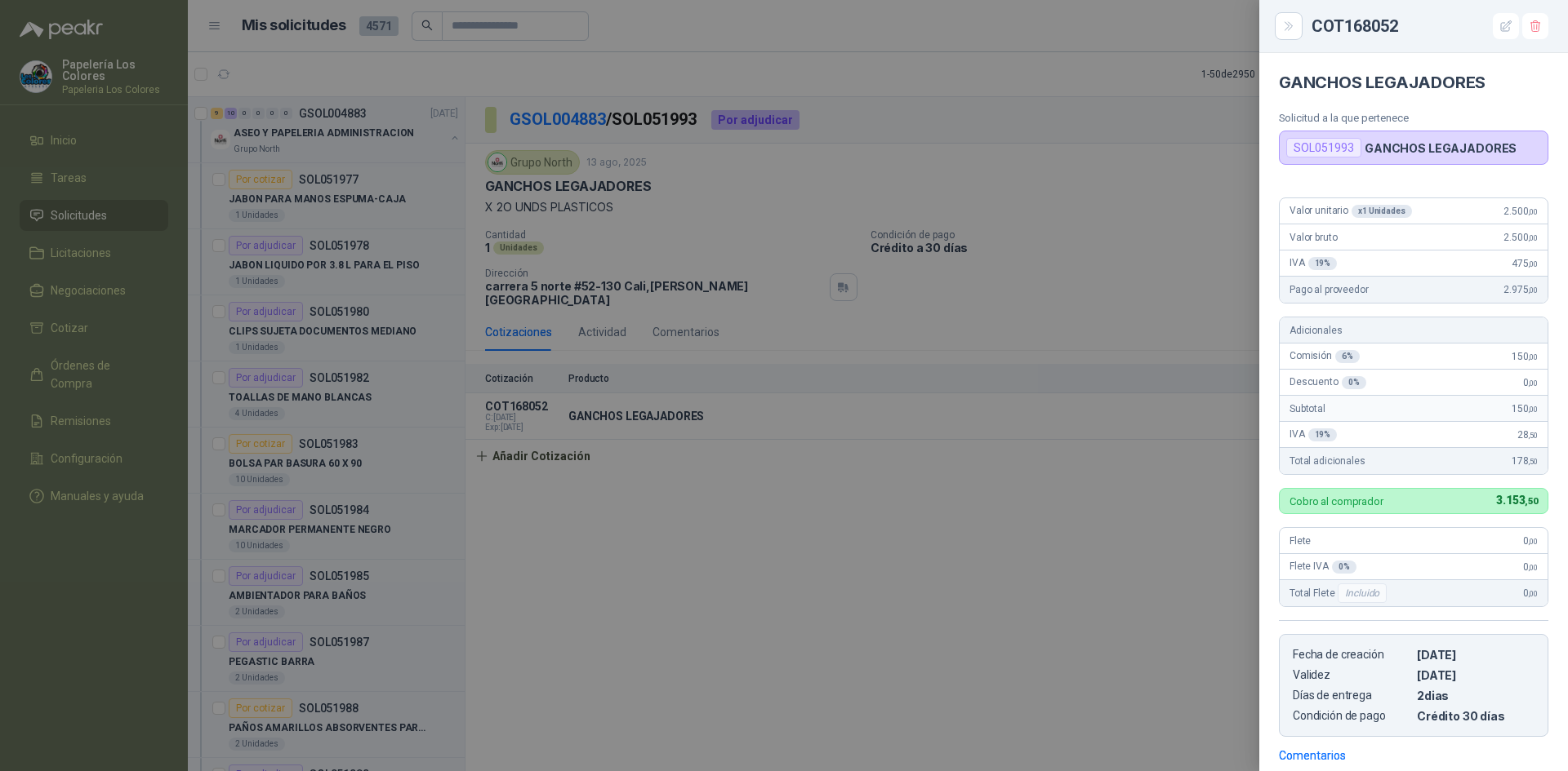
click at [999, 422] on div at bounding box center [784, 386] width 1568 height 771
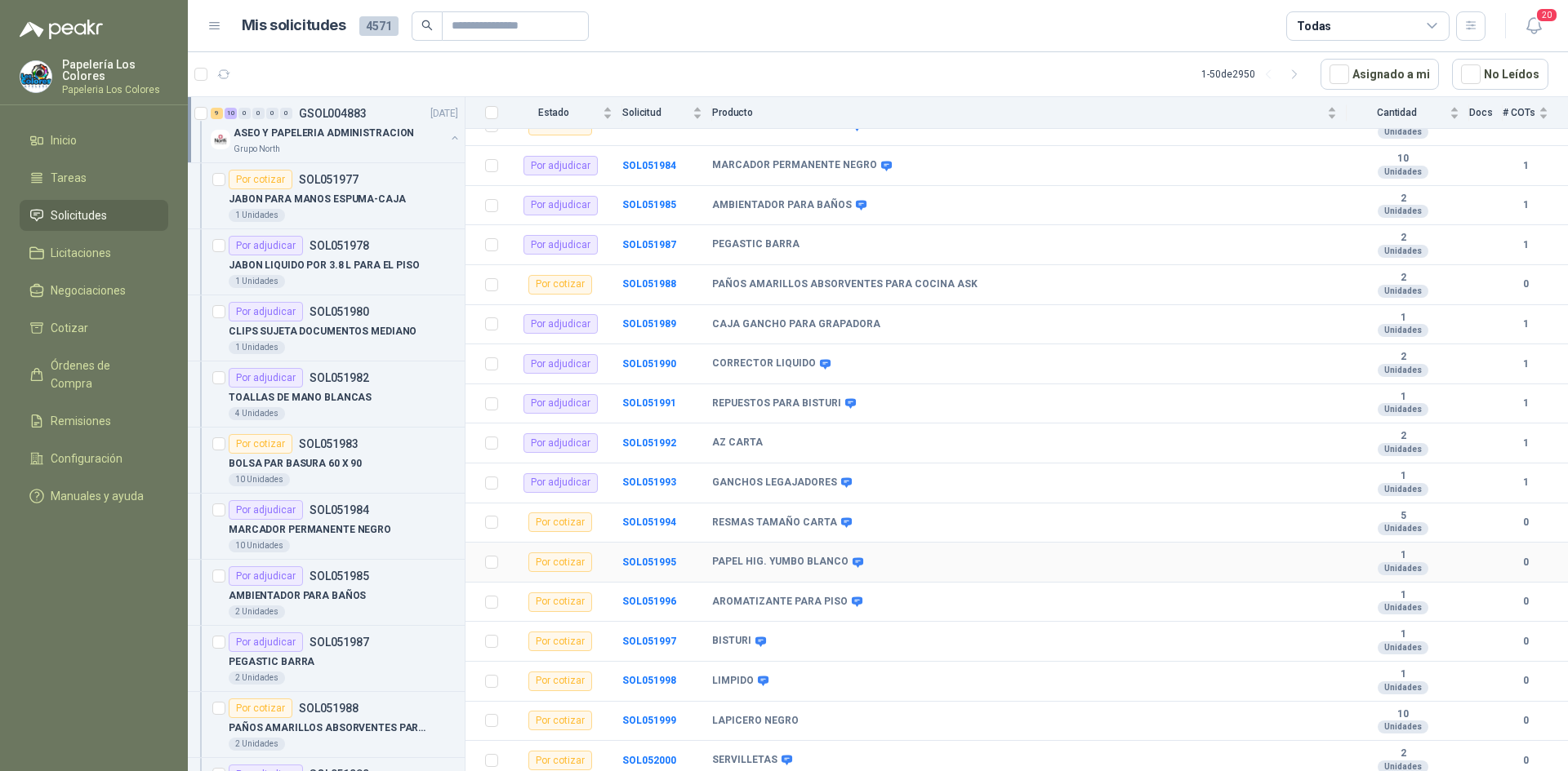
scroll to position [372, 0]
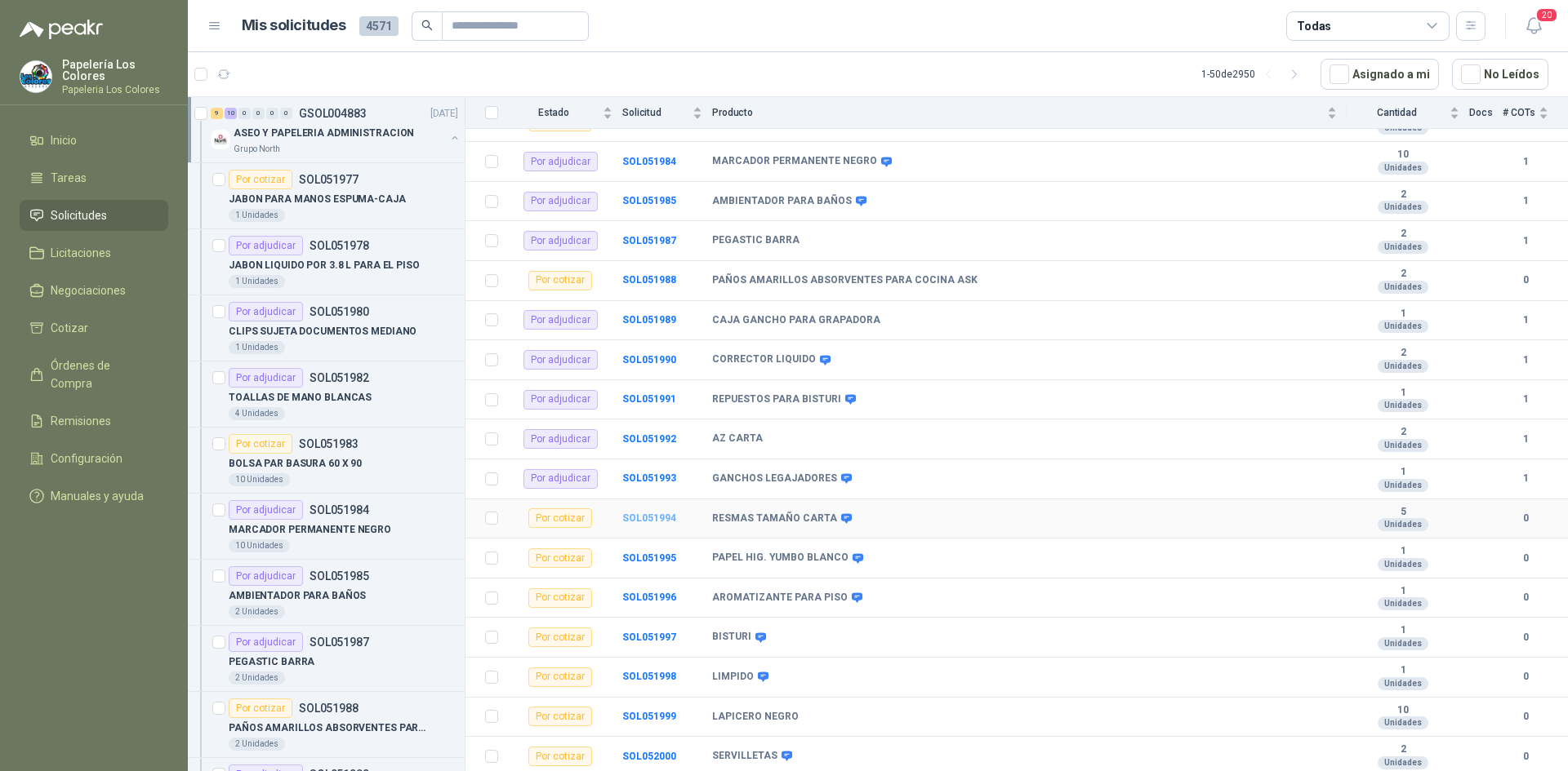
click at [654, 521] on b "SOL051994" at bounding box center [649, 518] width 54 height 11
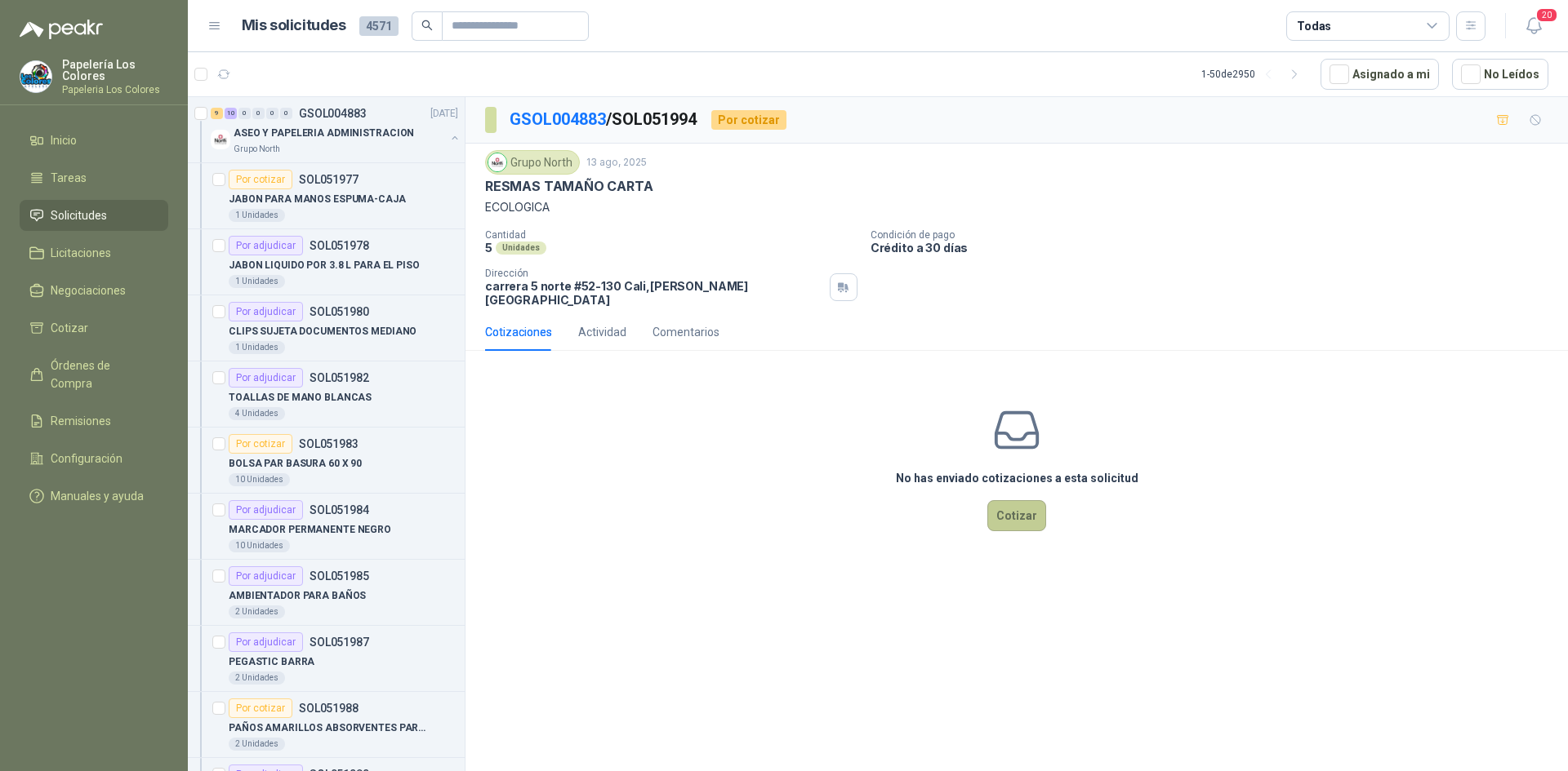
click at [1015, 503] on button "Cotizar" at bounding box center [1016, 515] width 58 height 31
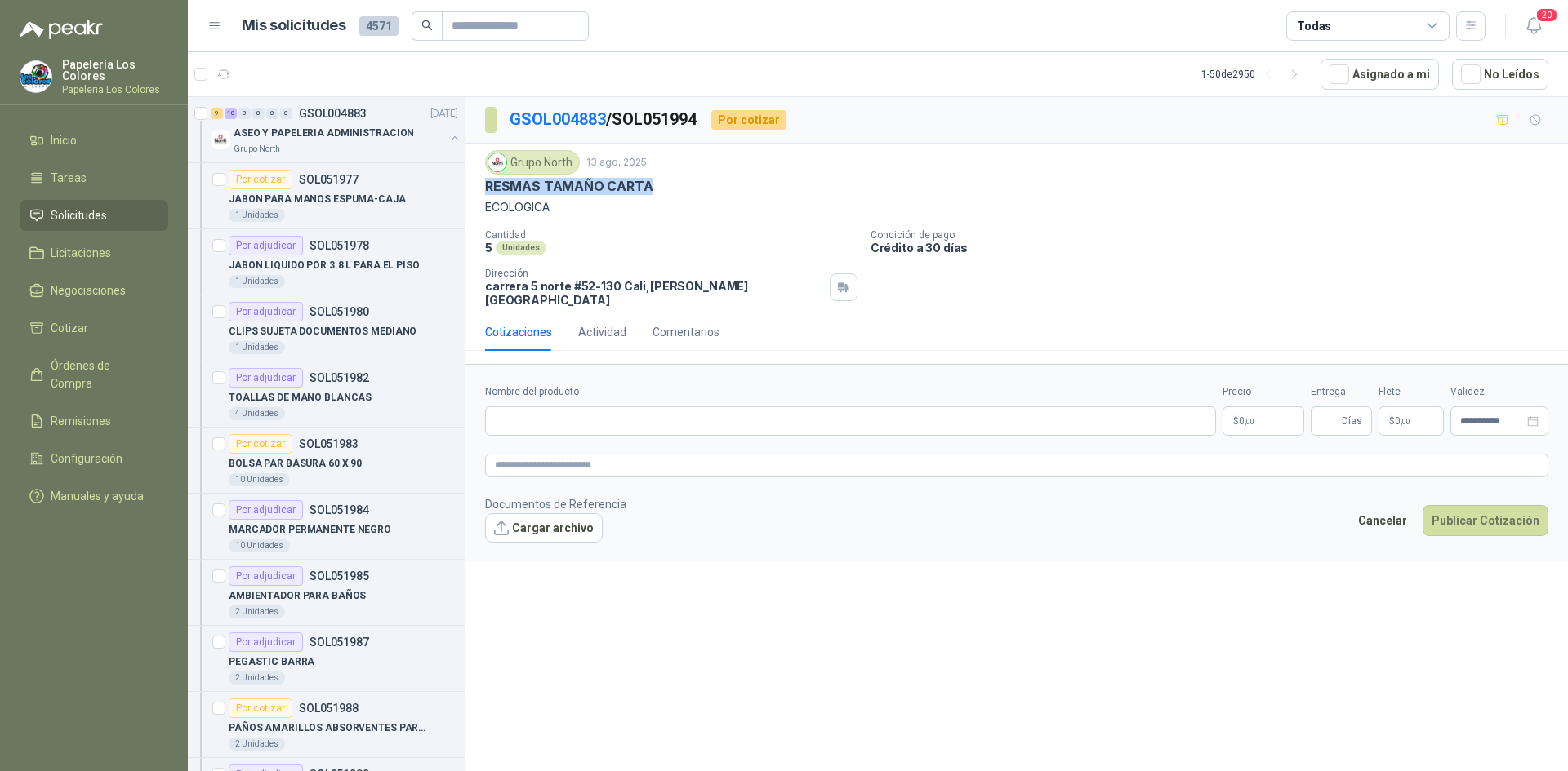
drag, startPoint x: 645, startPoint y: 187, endPoint x: 488, endPoint y: 193, distance: 157.1
click at [488, 193] on p "RESMAS TAMAÑO CARTA" at bounding box center [568, 186] width 168 height 17
click at [593, 408] on input "Nombre del producto" at bounding box center [850, 422] width 731 height 30
paste input "**********"
type input "**********"
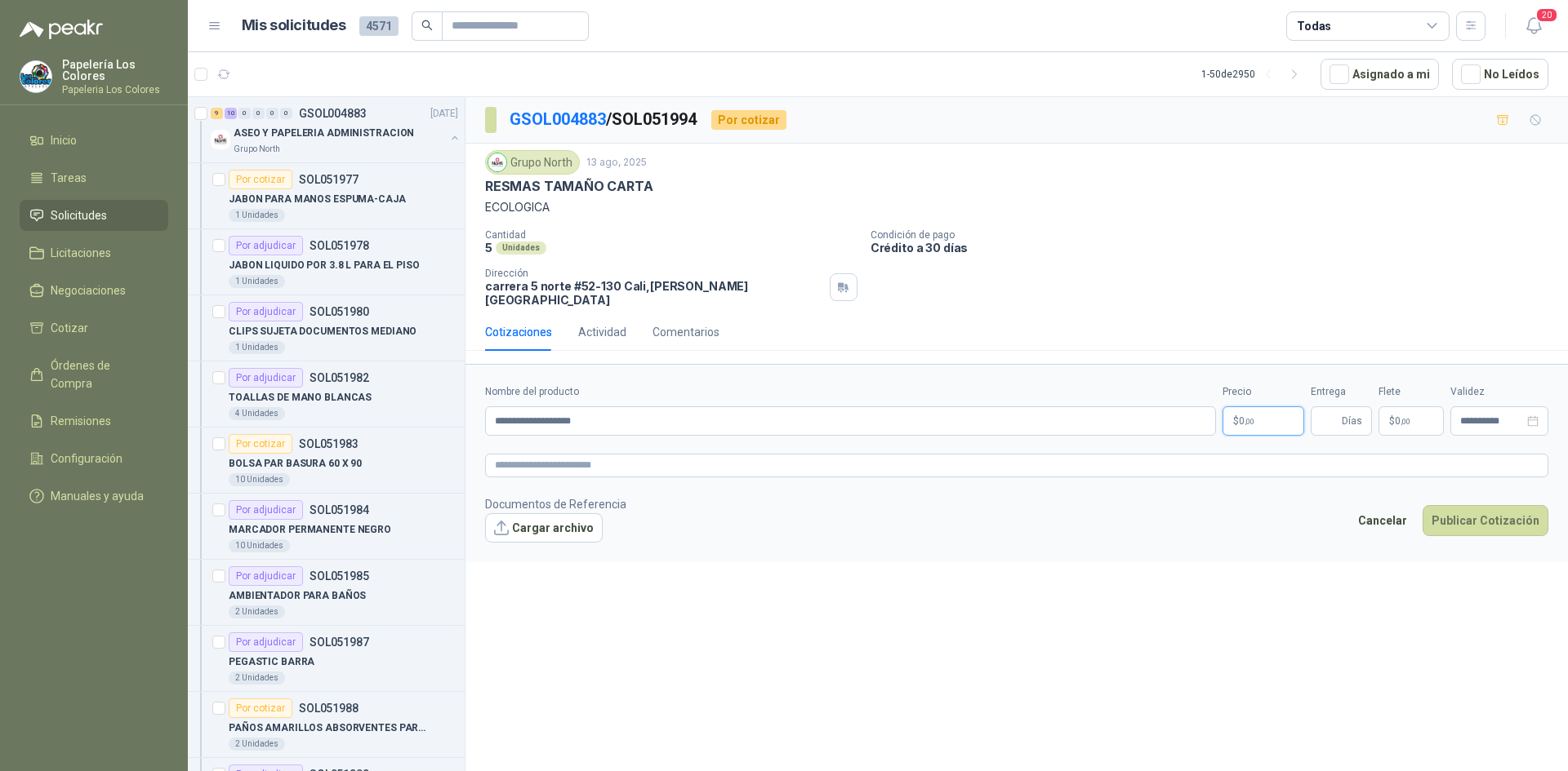
click at [1267, 416] on body "Papelería Los Colores Papeleria Los Colores Inicio Tareas Solicitudes Licitacio…" at bounding box center [784, 386] width 1568 height 771
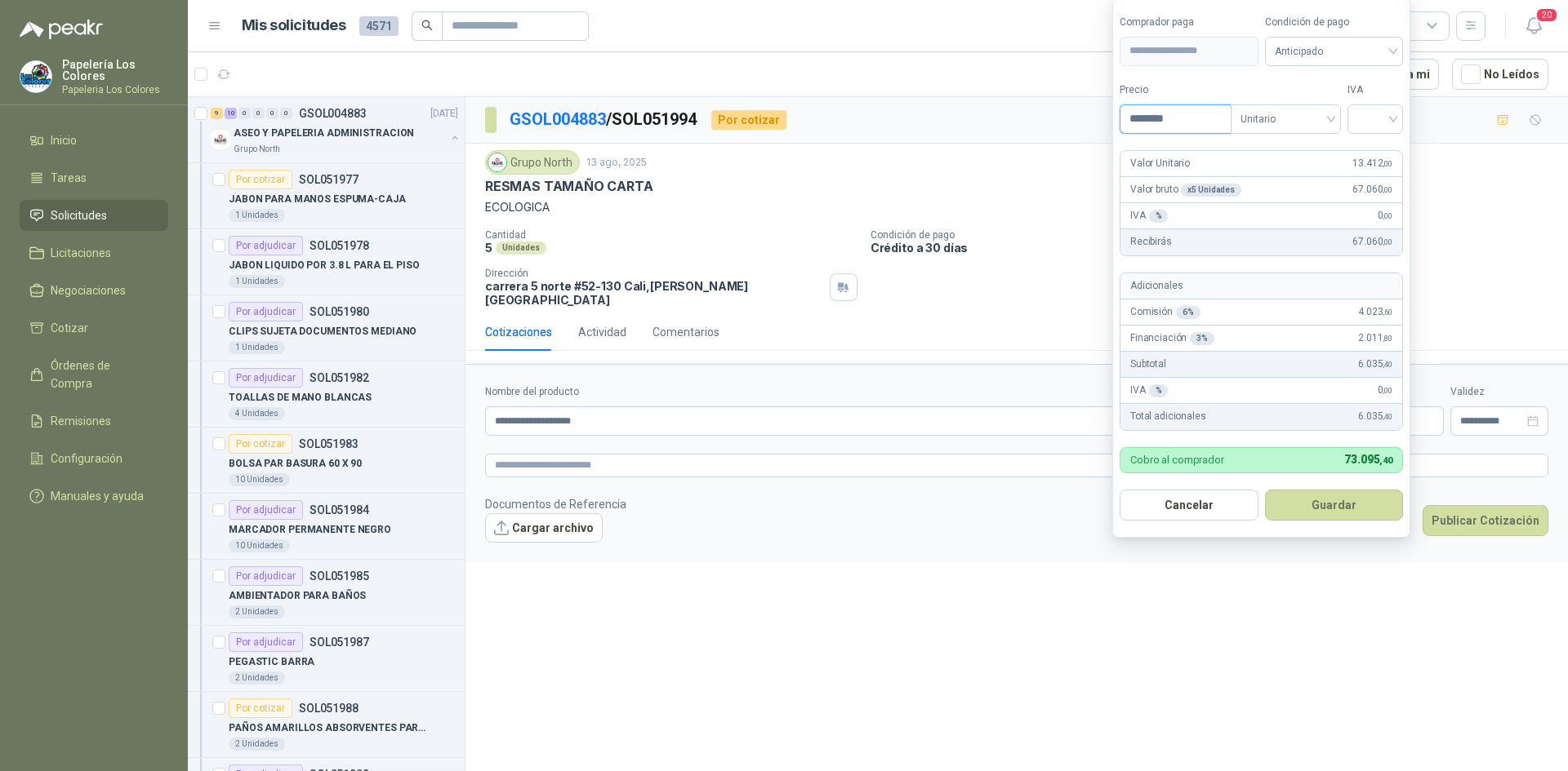
type input "********"
click at [1385, 113] on input "search" at bounding box center [1375, 118] width 36 height 24
click at [1375, 152] on div "19%" at bounding box center [1379, 152] width 31 height 18
click at [1352, 52] on span "Anticipado" at bounding box center [1337, 51] width 121 height 24
click at [1334, 103] on div "Crédito a 30 días" at bounding box center [1336, 110] width 114 height 18
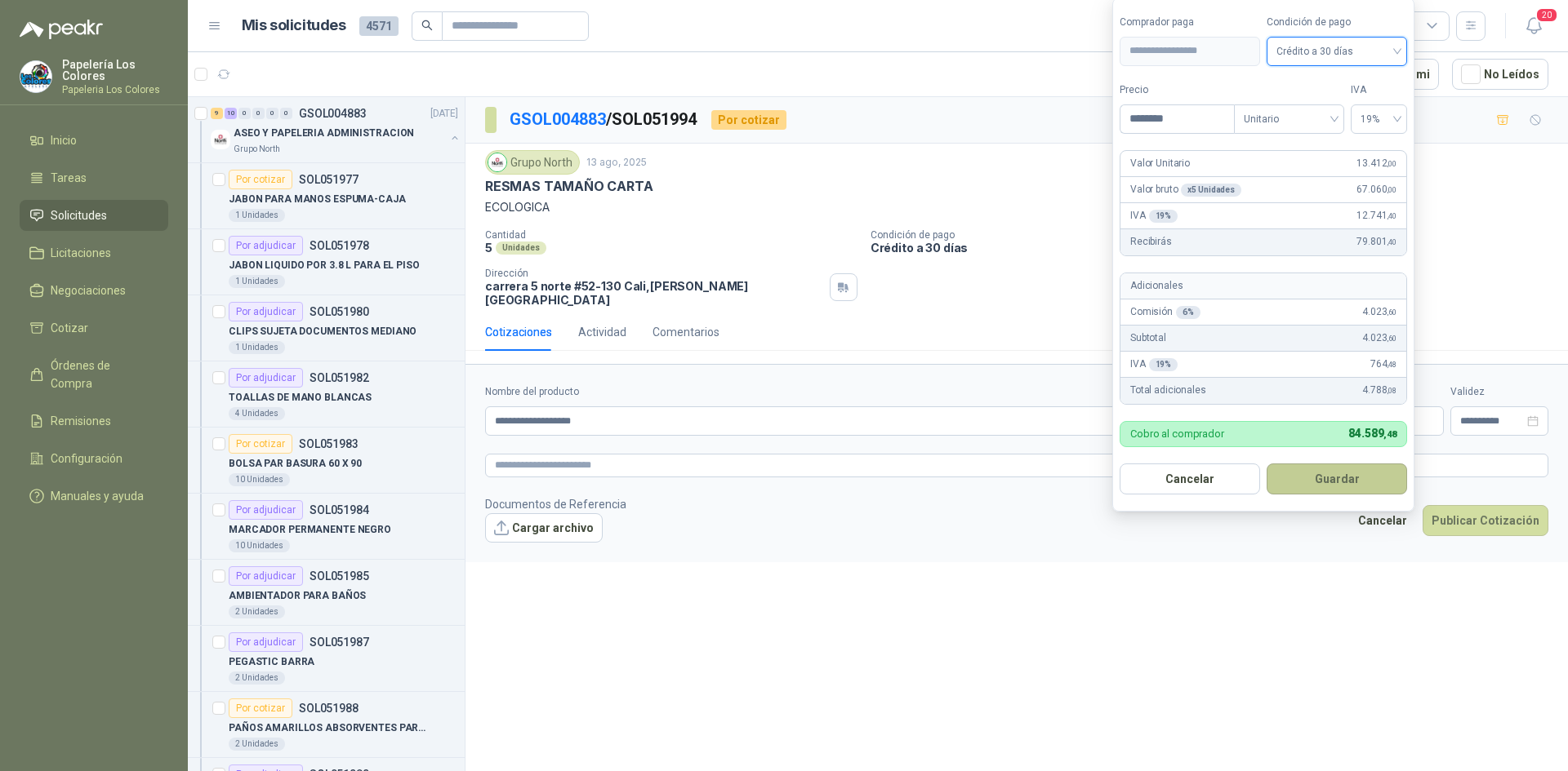
click at [1346, 479] on button "Guardar" at bounding box center [1337, 478] width 141 height 31
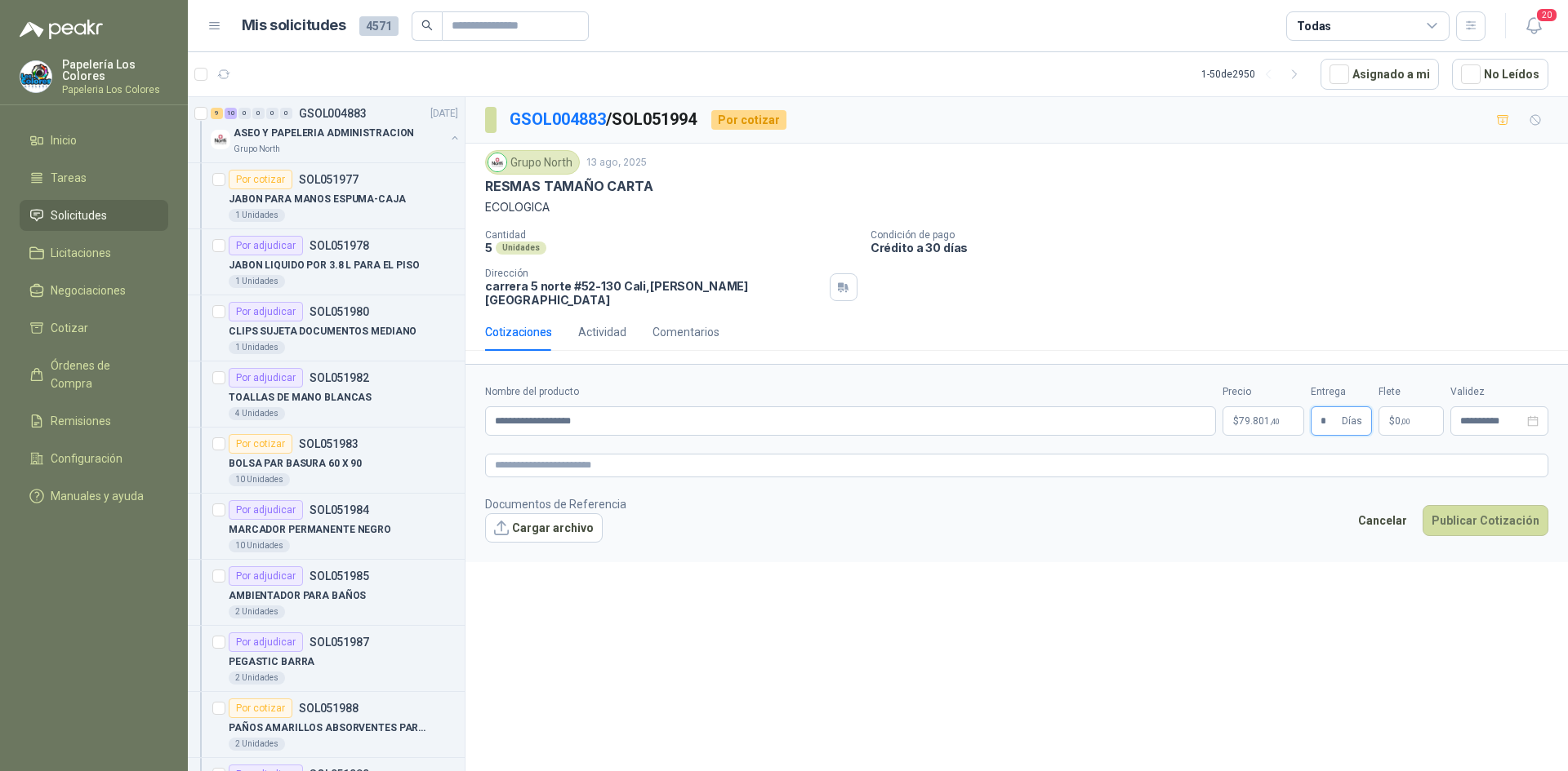
type input "*"
click at [1450, 505] on button "Publicar Cotización" at bounding box center [1485, 520] width 126 height 31
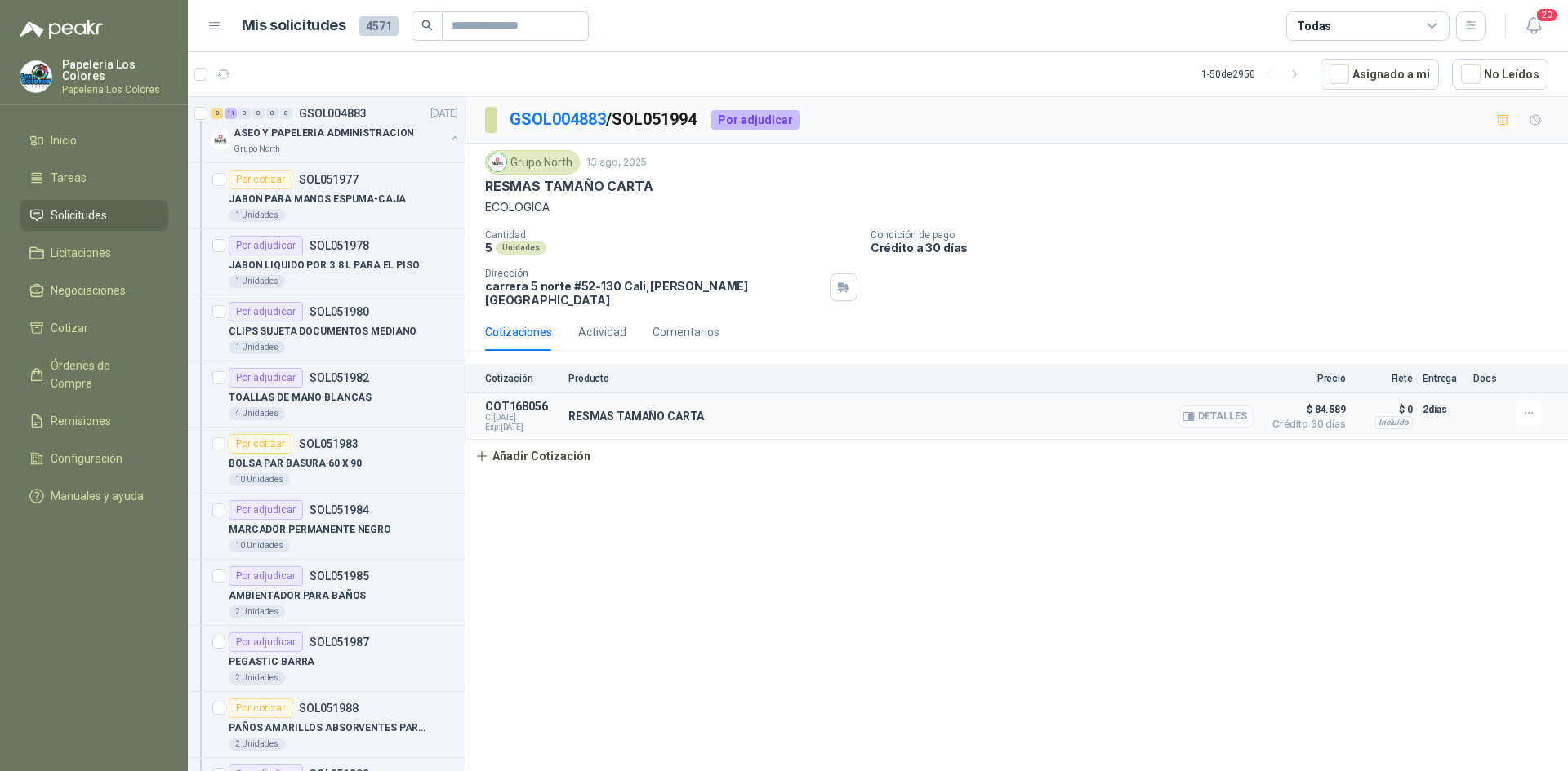
click at [1225, 406] on button "Detalles" at bounding box center [1216, 417] width 77 height 22
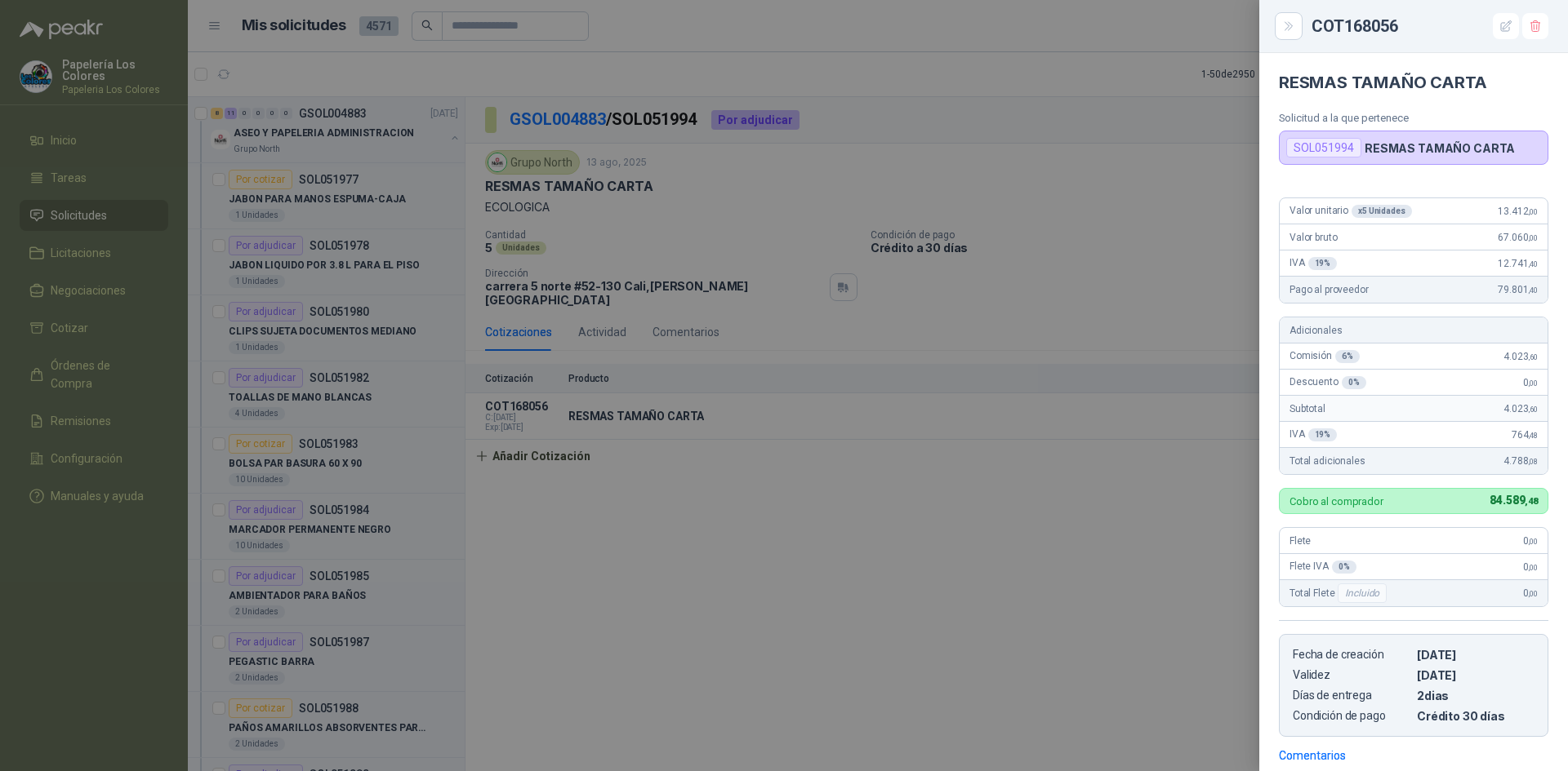
click at [1087, 587] on div at bounding box center [784, 386] width 1568 height 771
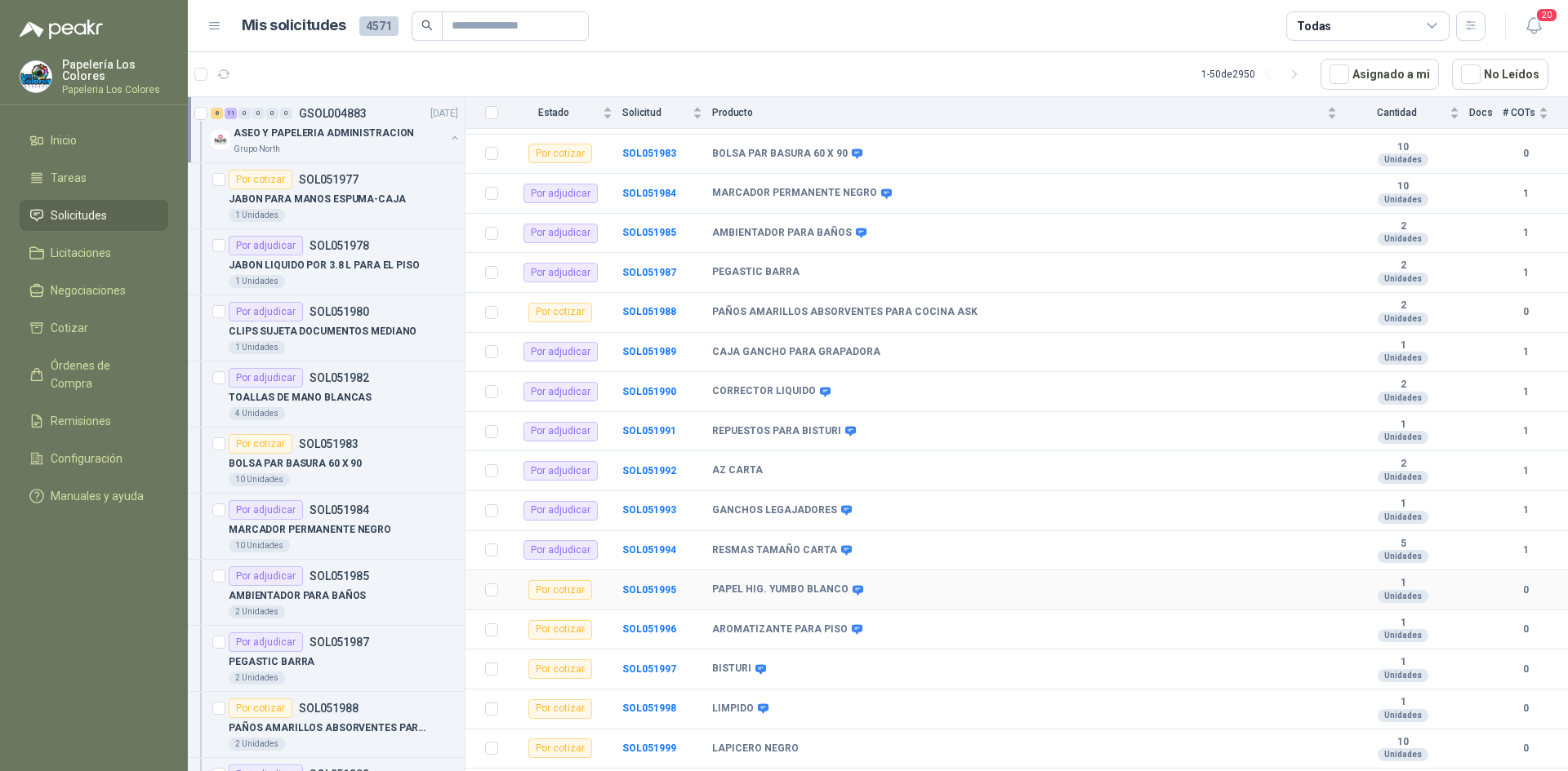
scroll to position [372, 0]
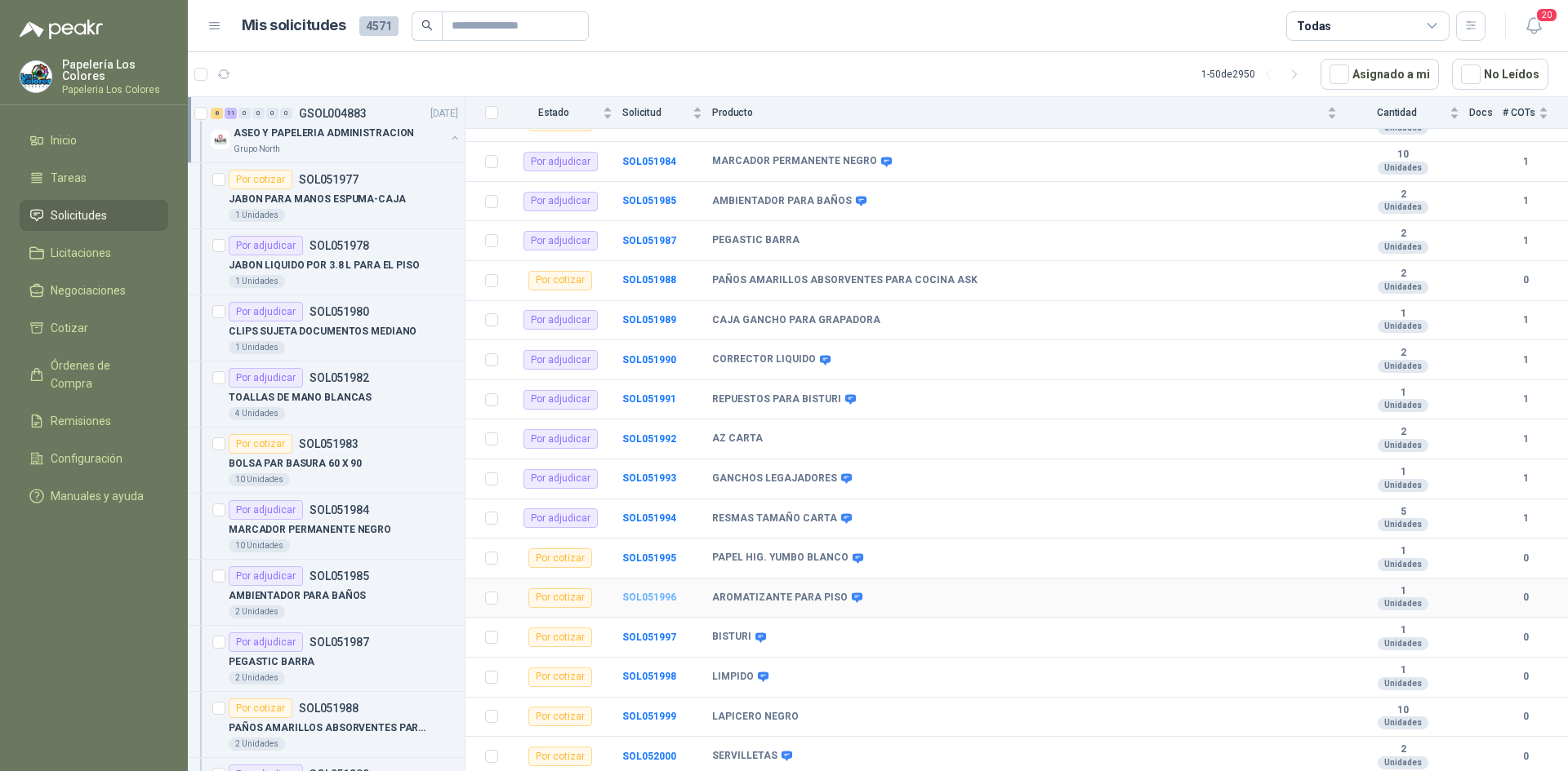
click at [650, 600] on b "SOL051996" at bounding box center [649, 598] width 54 height 11
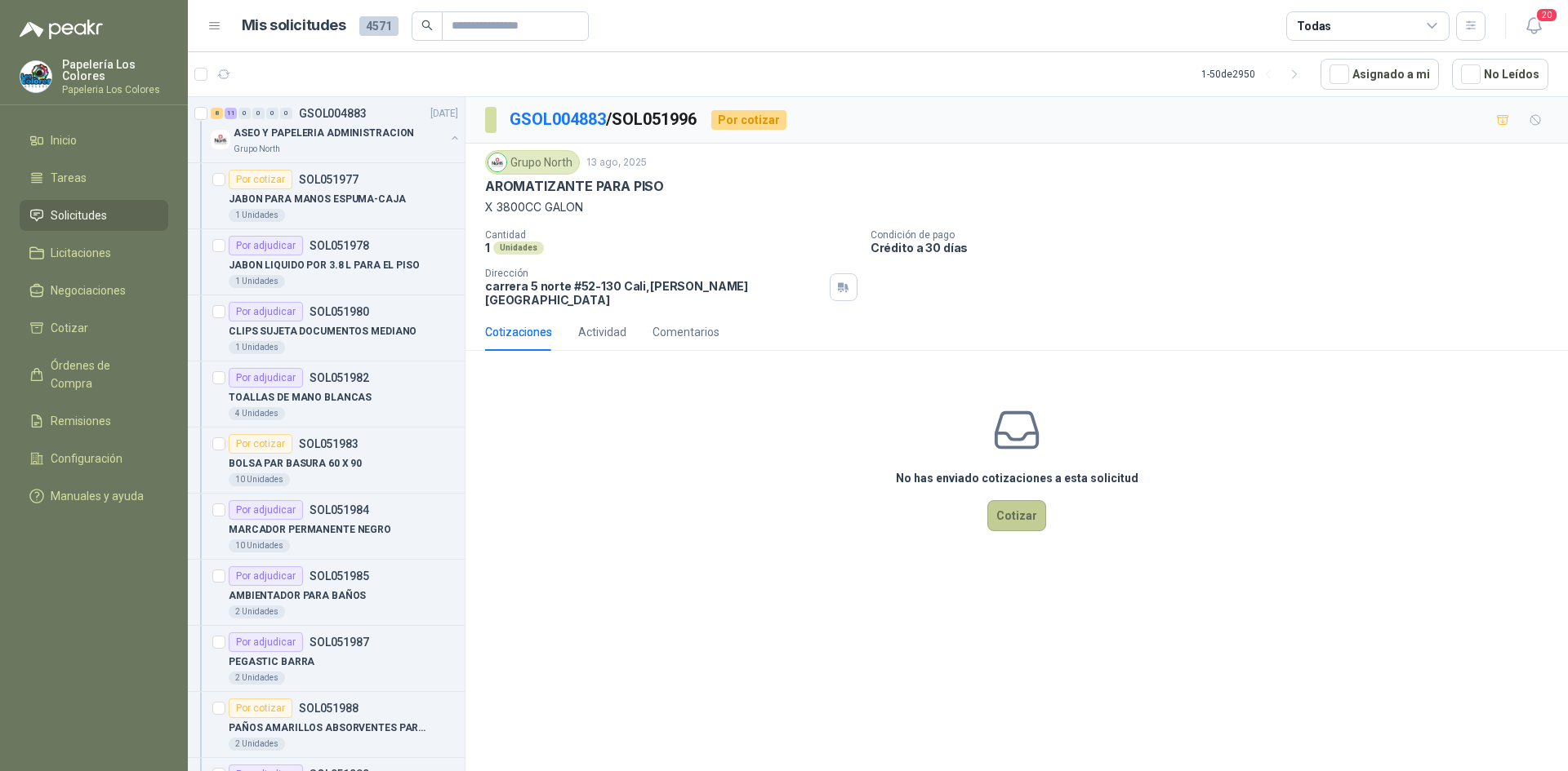
click at [1013, 509] on button "Cotizar" at bounding box center [1016, 515] width 58 height 31
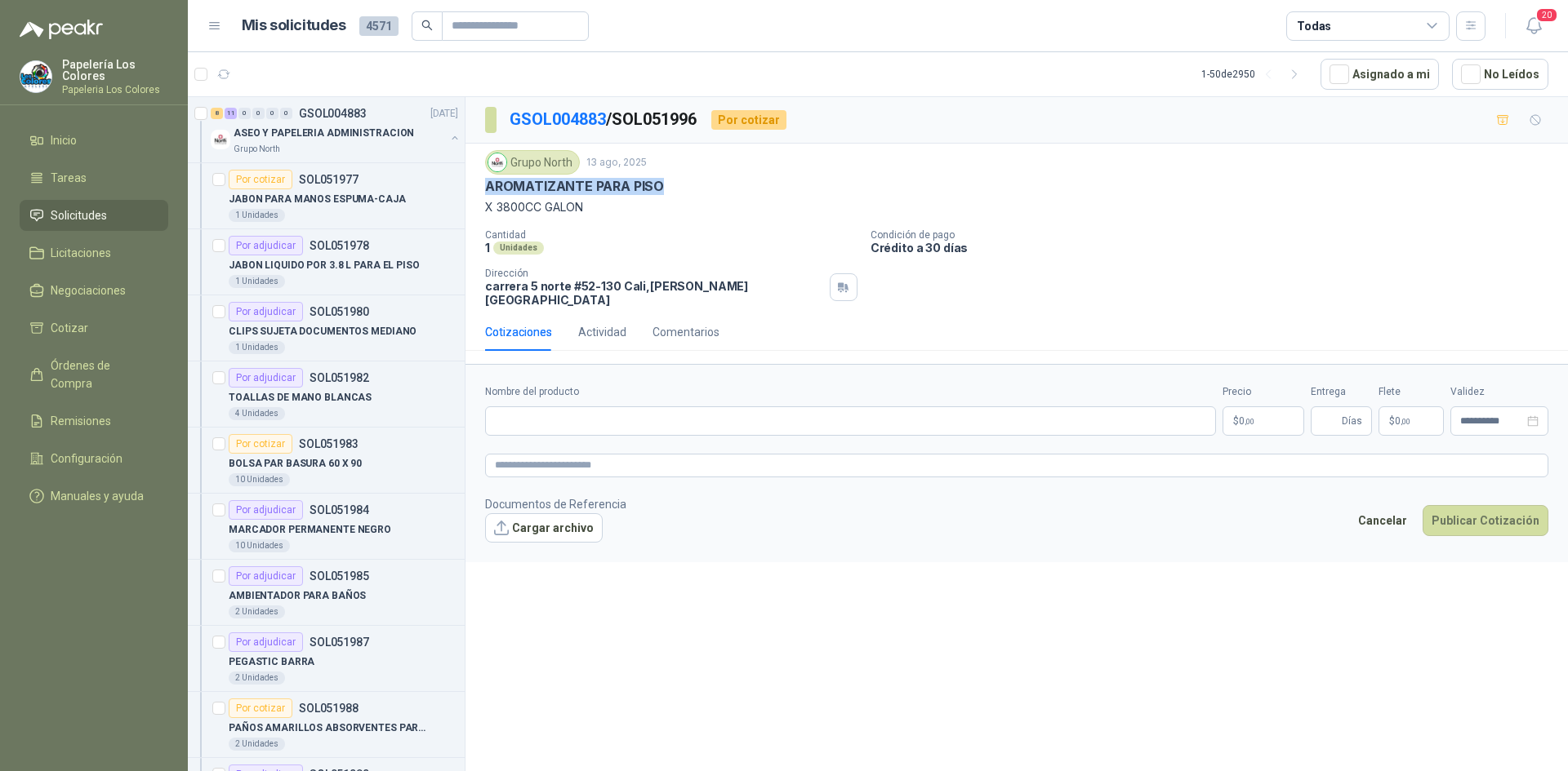
drag, startPoint x: 659, startPoint y: 185, endPoint x: 479, endPoint y: 193, distance: 180.2
click at [479, 193] on div "Grupo North 13 ago, 2025 AROMATIZANTE PARA PISO X 3800CC GALON Cantidad 1 Unida…" at bounding box center [1016, 228] width 1103 height 170
click at [581, 415] on input "Nombre del producto" at bounding box center [850, 422] width 731 height 30
paste input "**********"
type input "**********"
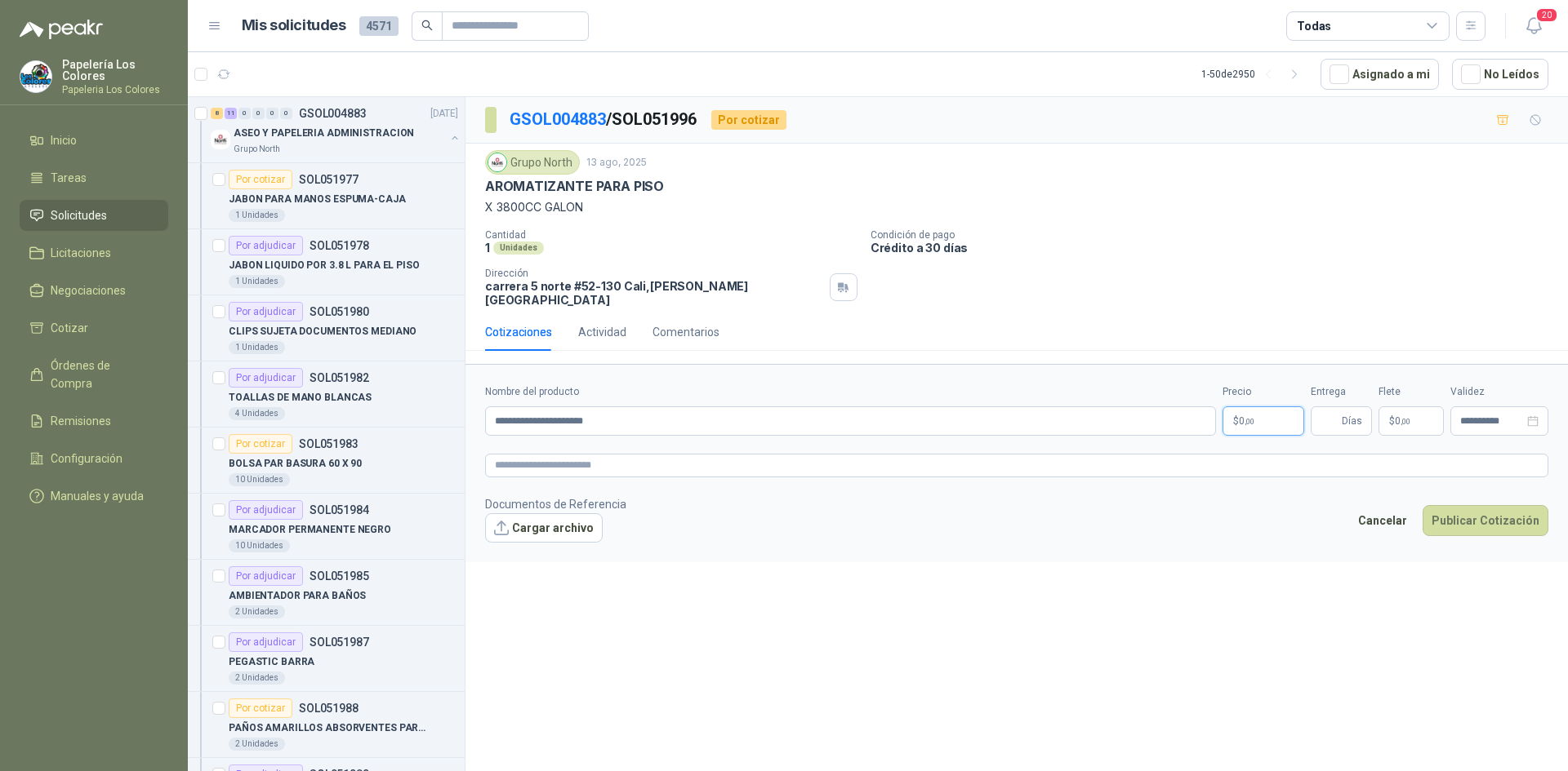
click at [1244, 404] on body "Papelería Los Colores Papeleria Los Colores Inicio Tareas Solicitudes Licitacio…" at bounding box center [784, 386] width 1568 height 771
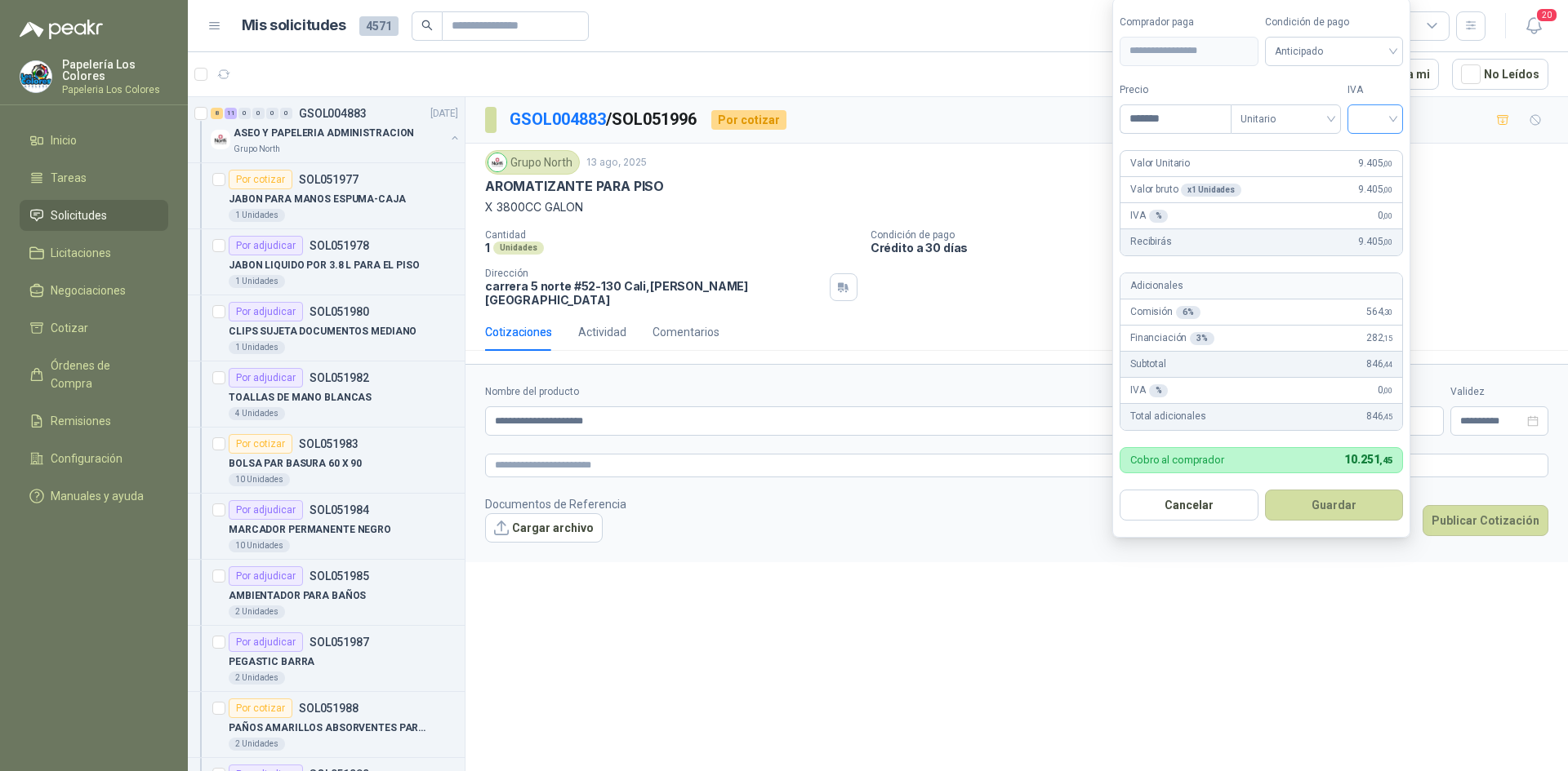
click at [1399, 113] on div at bounding box center [1375, 120] width 56 height 30
type input "*******"
click at [1373, 151] on div "19%" at bounding box center [1379, 152] width 31 height 18
click at [1338, 44] on span "Anticipado" at bounding box center [1337, 51] width 121 height 24
click at [1308, 102] on div "Crédito a 30 días" at bounding box center [1336, 110] width 114 height 18
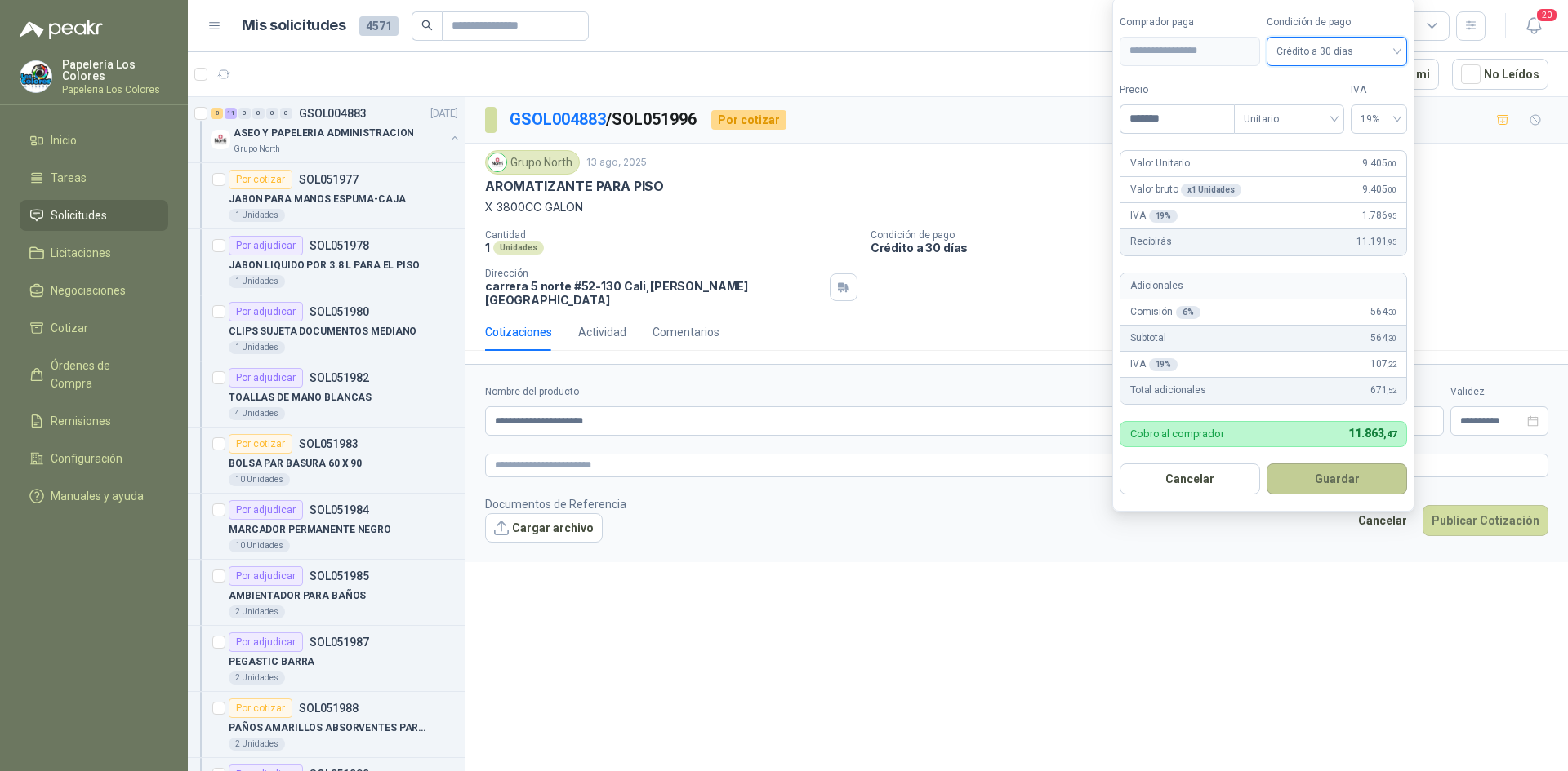
click at [1305, 475] on button "Guardar" at bounding box center [1337, 478] width 141 height 31
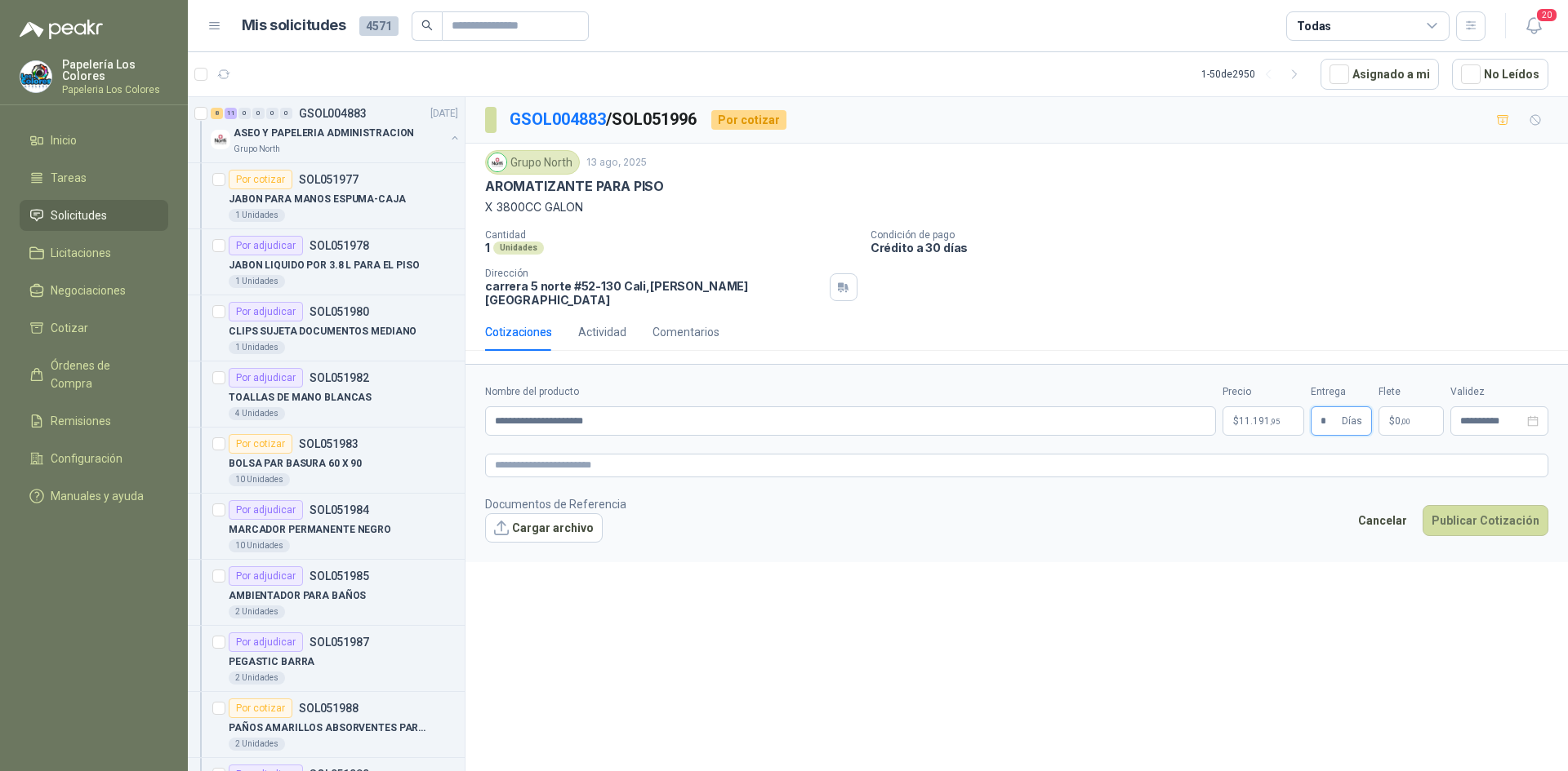
type input "*"
click at [607, 454] on textarea at bounding box center [1016, 466] width 1064 height 24
paste textarea "**********"
type textarea "**********"
click at [1470, 511] on button "Publicar Cotización" at bounding box center [1485, 520] width 126 height 31
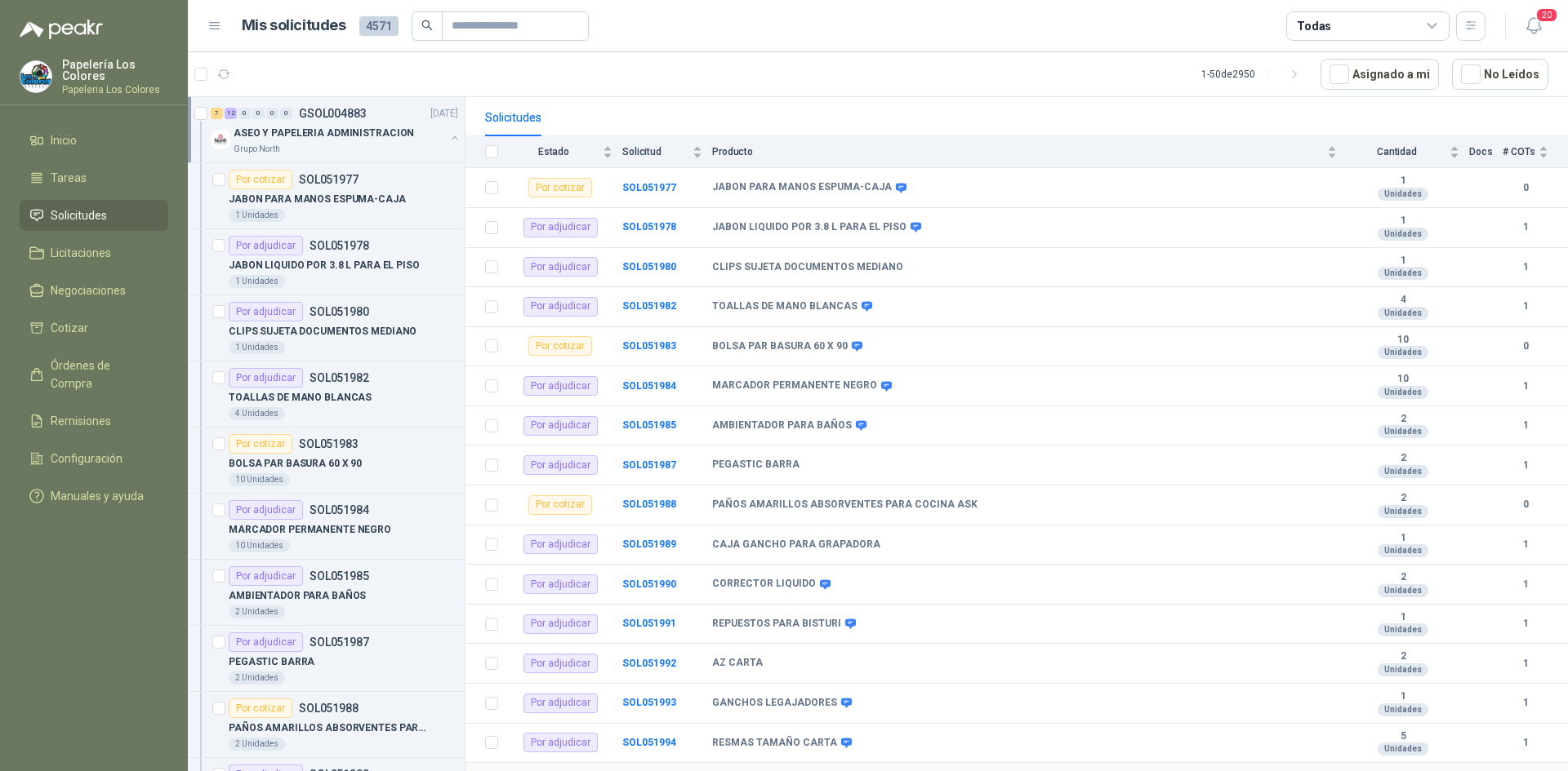
scroll to position [372, 0]
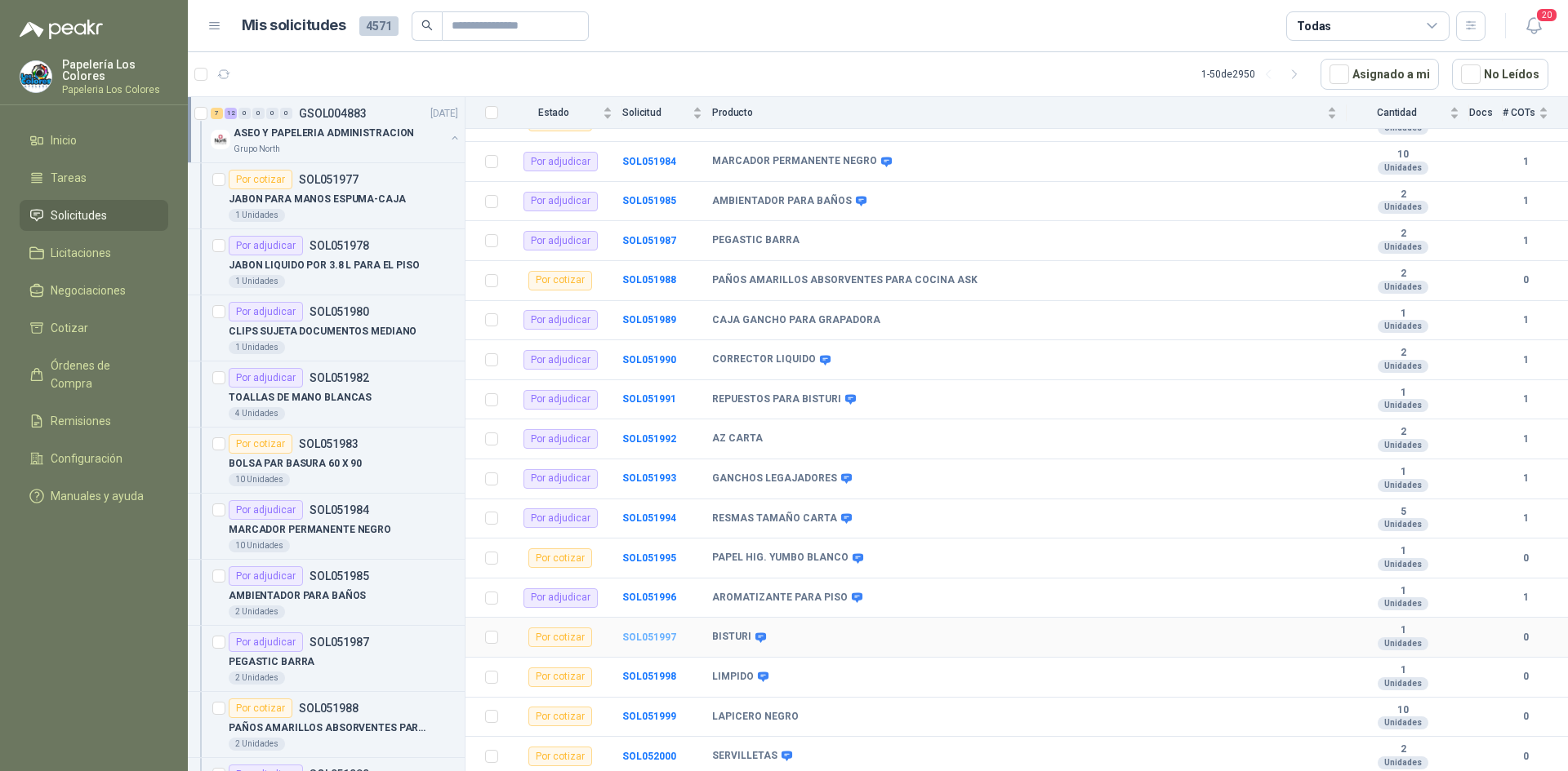
click at [643, 635] on b "SOL051997" at bounding box center [649, 638] width 54 height 11
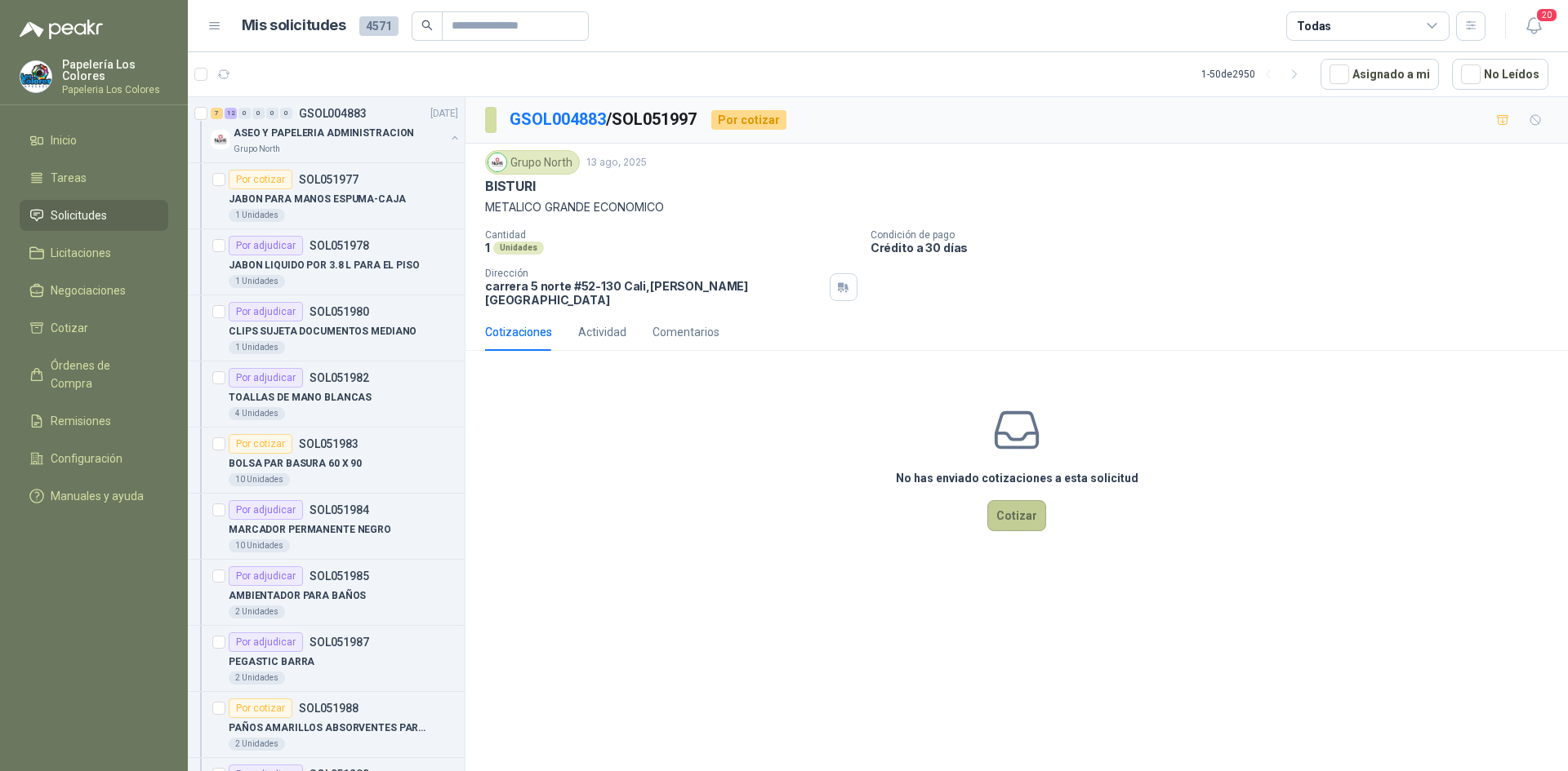
click at [1035, 504] on button "Cotizar" at bounding box center [1016, 515] width 58 height 31
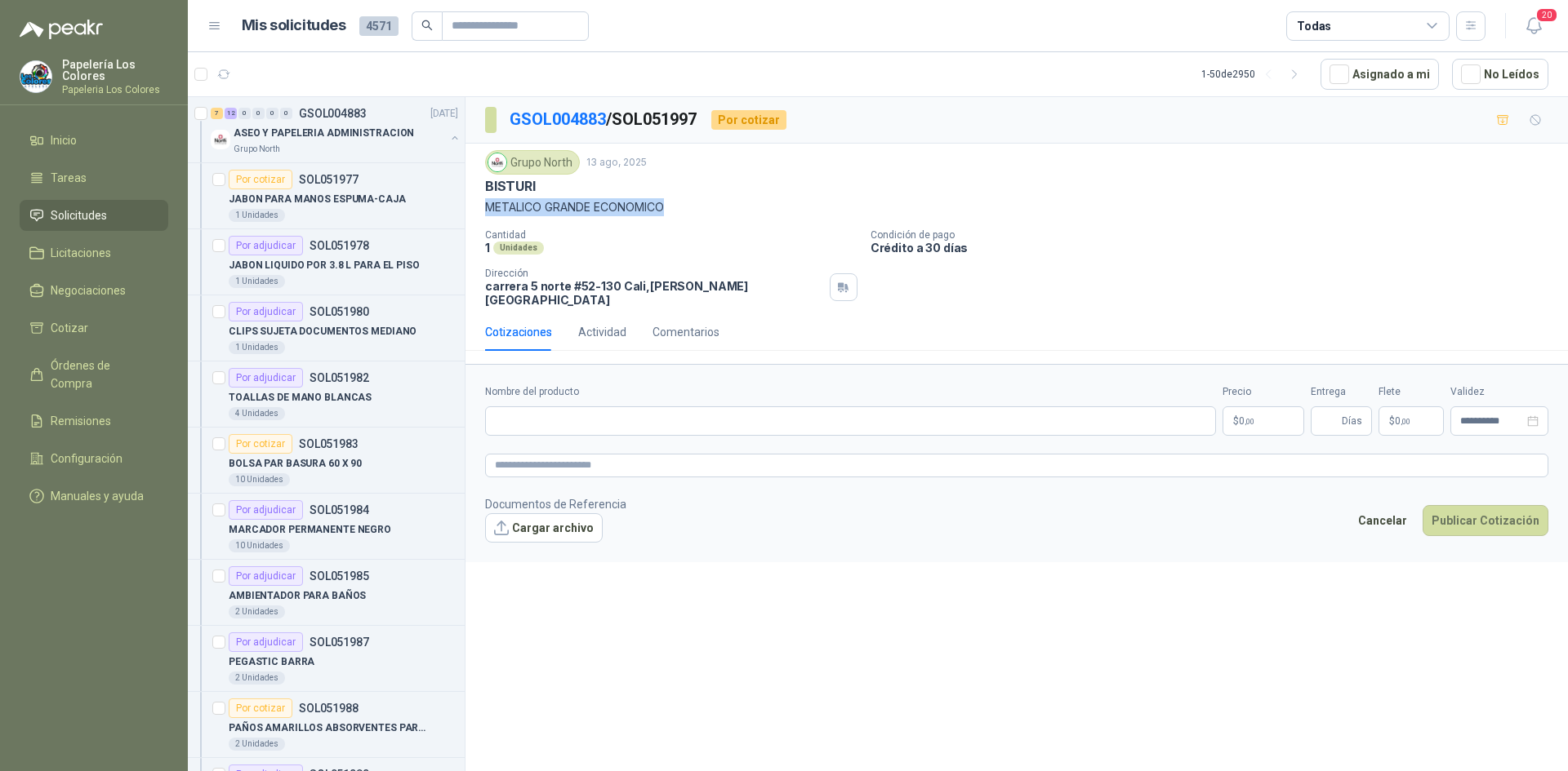
drag, startPoint x: 667, startPoint y: 209, endPoint x: 469, endPoint y: 209, distance: 198.0
click at [469, 209] on div "Grupo North 13 ago, 2025 BISTURI METALICO GRANDE ECONOMICO Cantidad 1 Unidades …" at bounding box center [1016, 228] width 1103 height 170
click at [634, 407] on input "Nombre del producto" at bounding box center [850, 422] width 731 height 30
paste input "**********"
drag, startPoint x: 537, startPoint y: 186, endPoint x: 477, endPoint y: 191, distance: 60.2
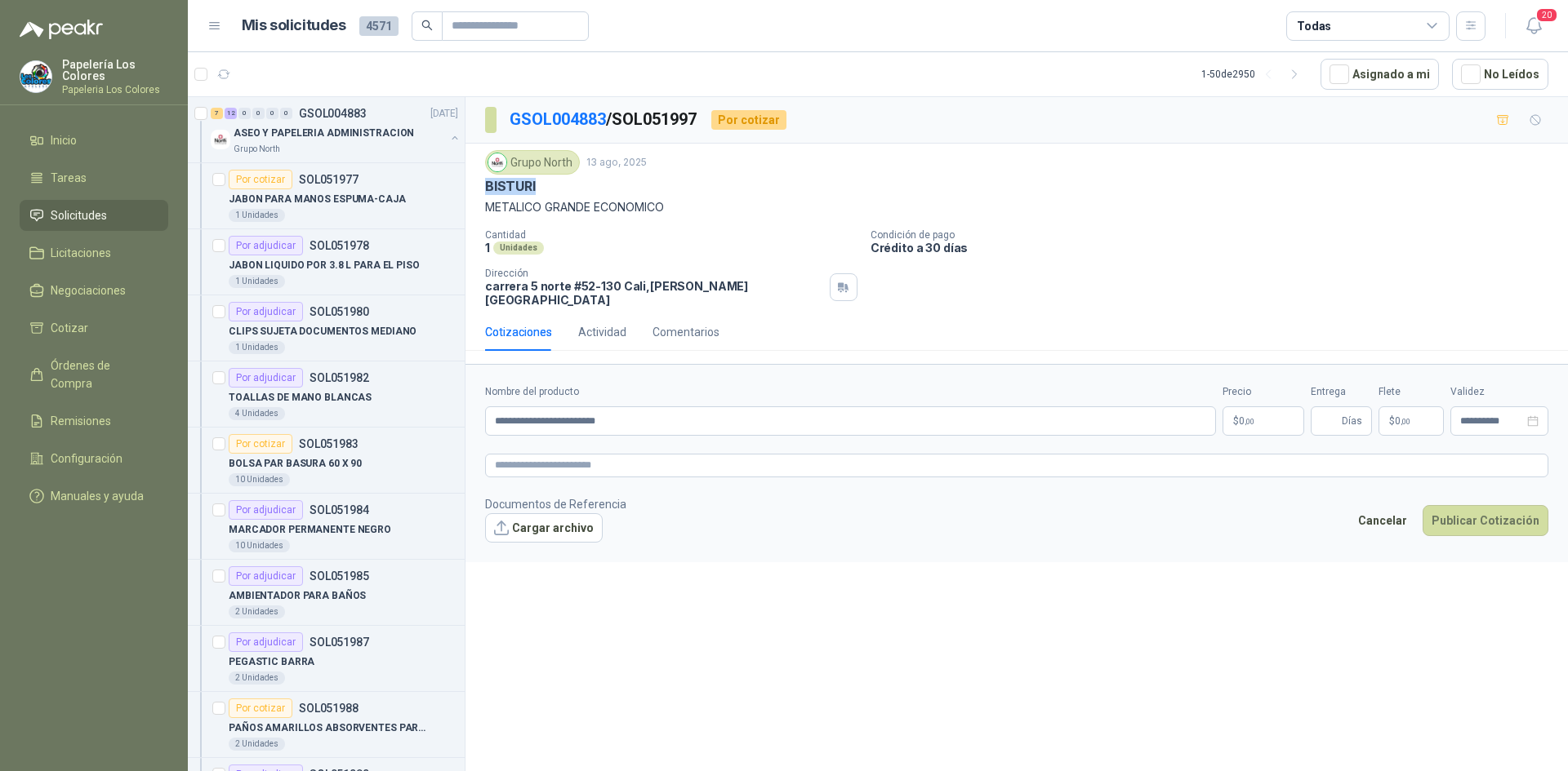
click at [477, 191] on div "Grupo North 13 ago, 2025 BISTURI METALICO GRANDE ECONOMICO Cantidad 1 Unidades …" at bounding box center [1016, 228] width 1103 height 170
click at [497, 408] on input "**********" at bounding box center [850, 422] width 731 height 30
paste input "*******"
click at [773, 411] on input "**********" at bounding box center [850, 422] width 731 height 30
type input "**********"
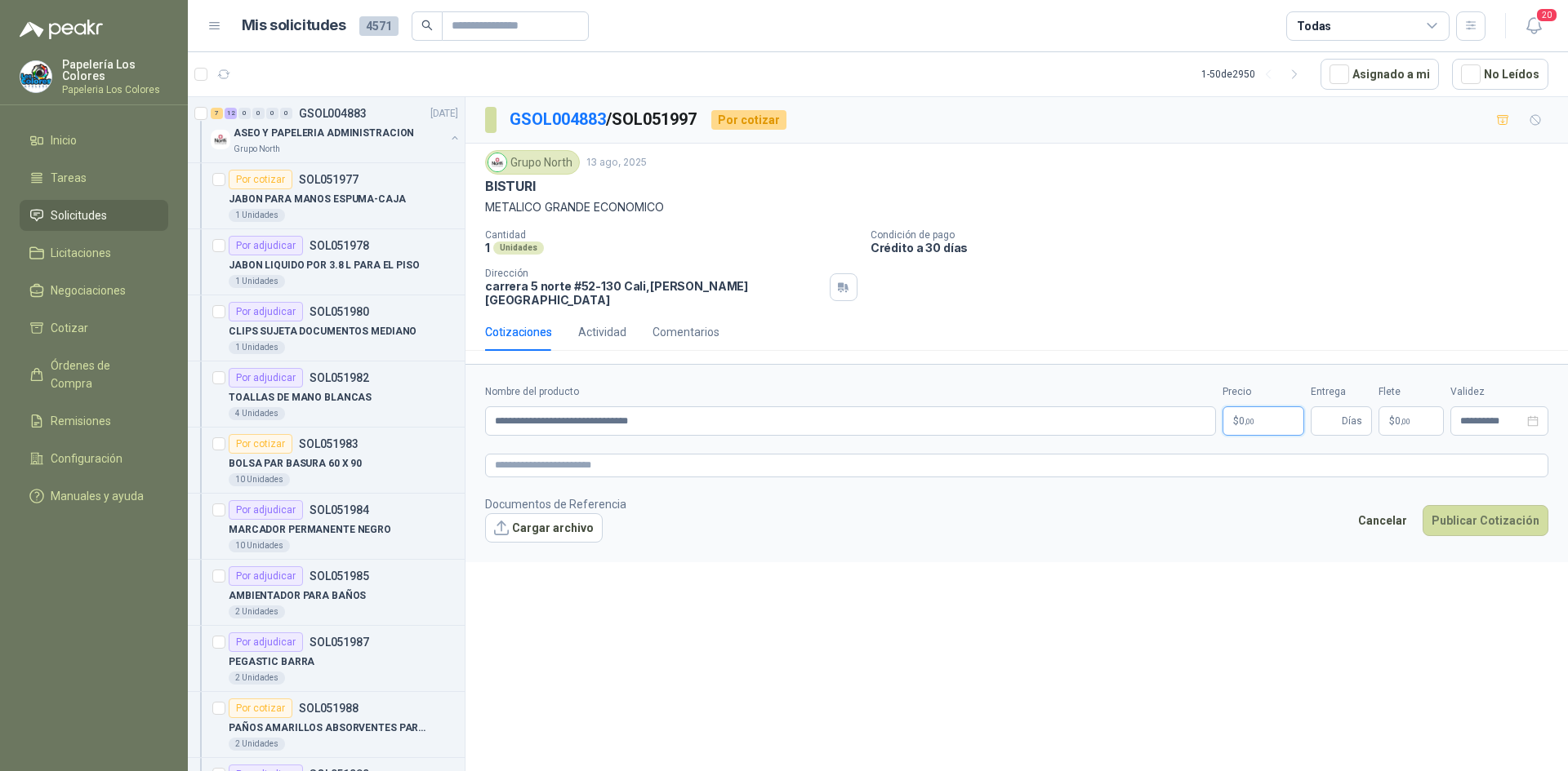
click at [1273, 401] on body "Papelería Los Colores Papeleria Los Colores Inicio Tareas Solicitudes Licitacio…" at bounding box center [784, 386] width 1568 height 771
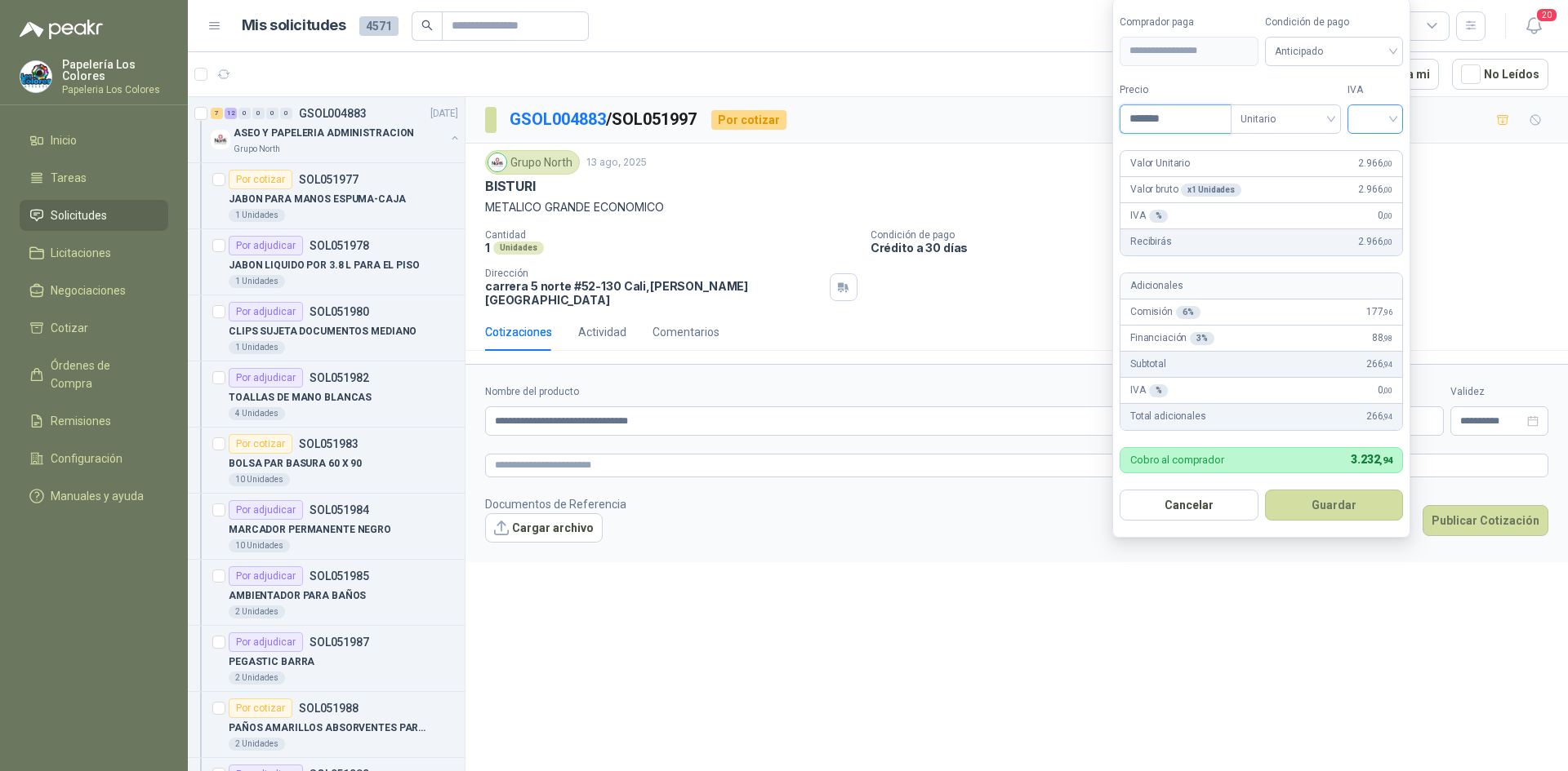
type input "*******"
click at [1382, 112] on input "search" at bounding box center [1375, 118] width 36 height 24
click at [1372, 153] on div "19%" at bounding box center [1379, 152] width 31 height 18
click at [1361, 51] on span "Anticipado" at bounding box center [1337, 51] width 121 height 24
click at [1338, 107] on div "Crédito a 30 días" at bounding box center [1336, 110] width 114 height 18
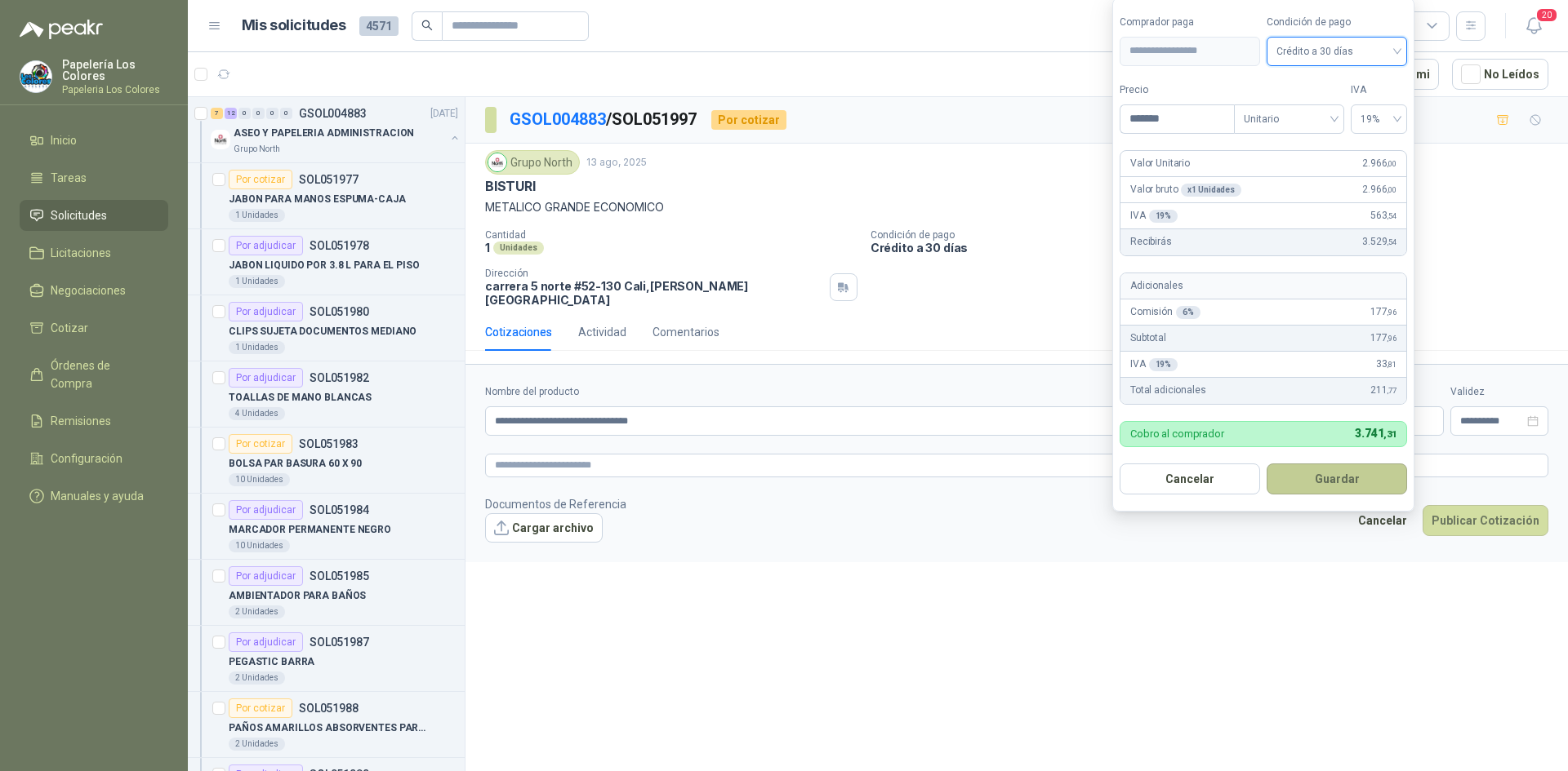
click at [1332, 477] on button "Guardar" at bounding box center [1337, 478] width 141 height 31
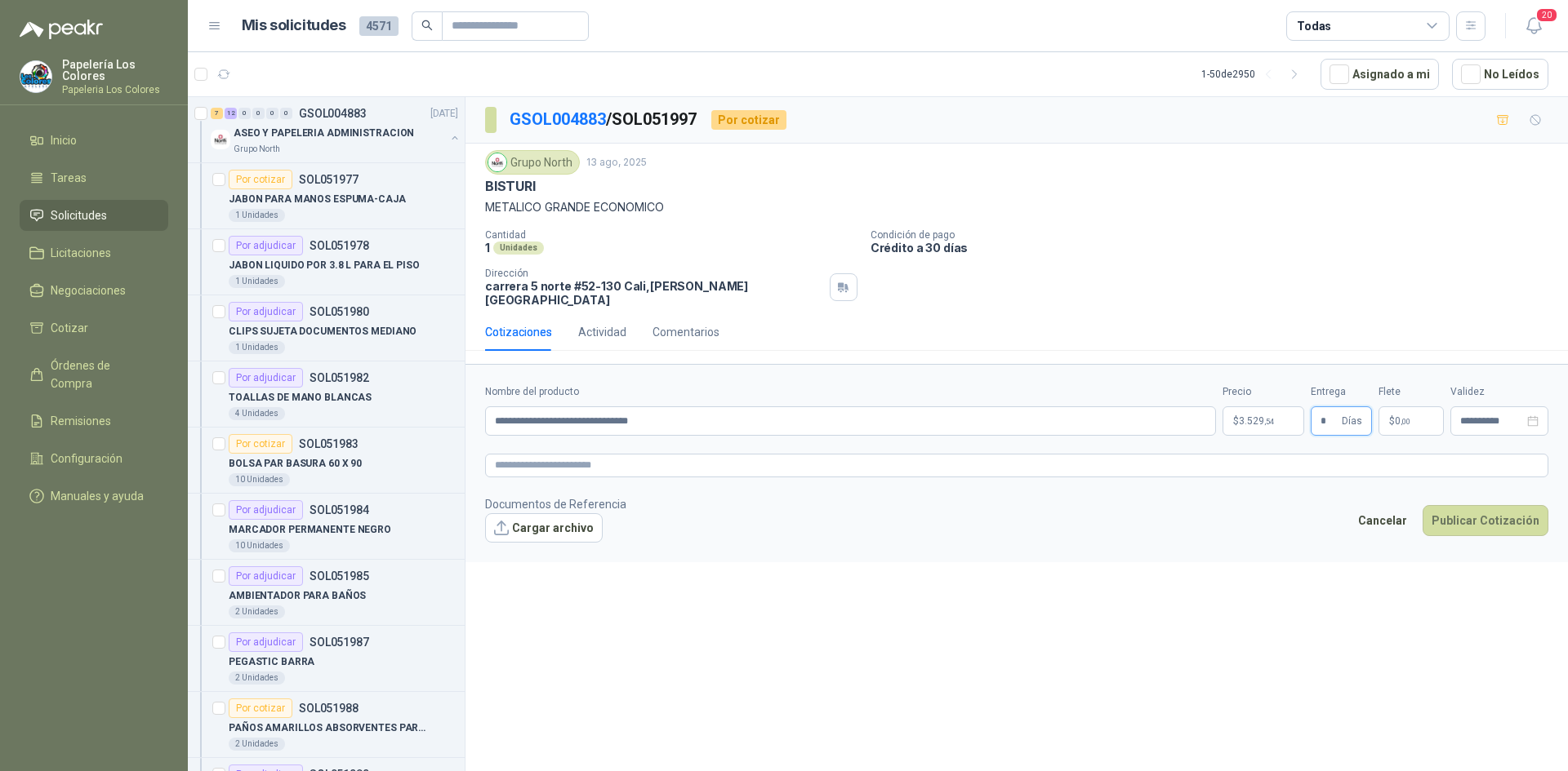
type input "*"
click at [1485, 505] on button "Publicar Cotización" at bounding box center [1485, 520] width 126 height 31
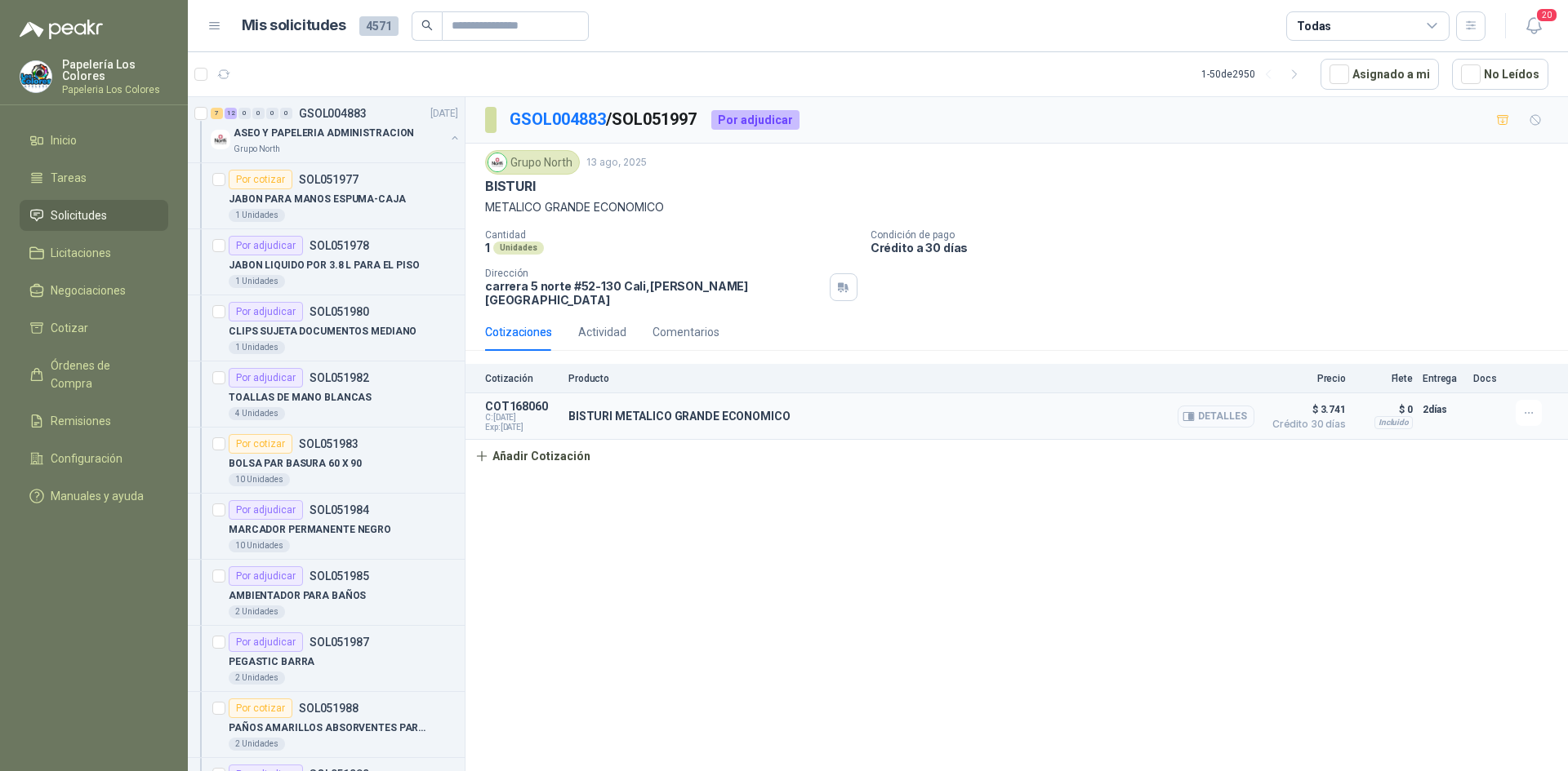
click at [1224, 406] on button "Detalles" at bounding box center [1216, 417] width 77 height 22
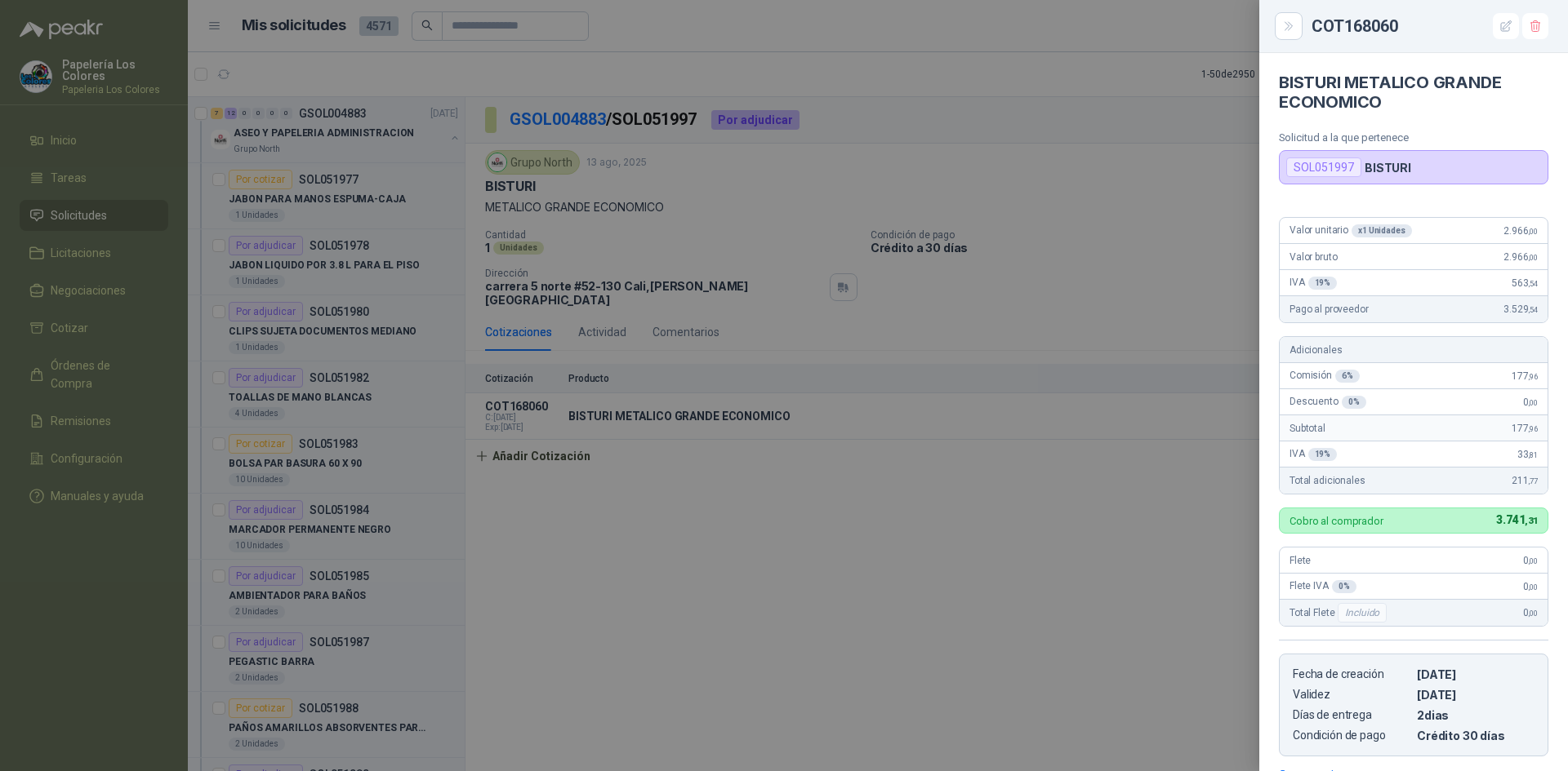
click at [1162, 476] on div at bounding box center [784, 386] width 1568 height 771
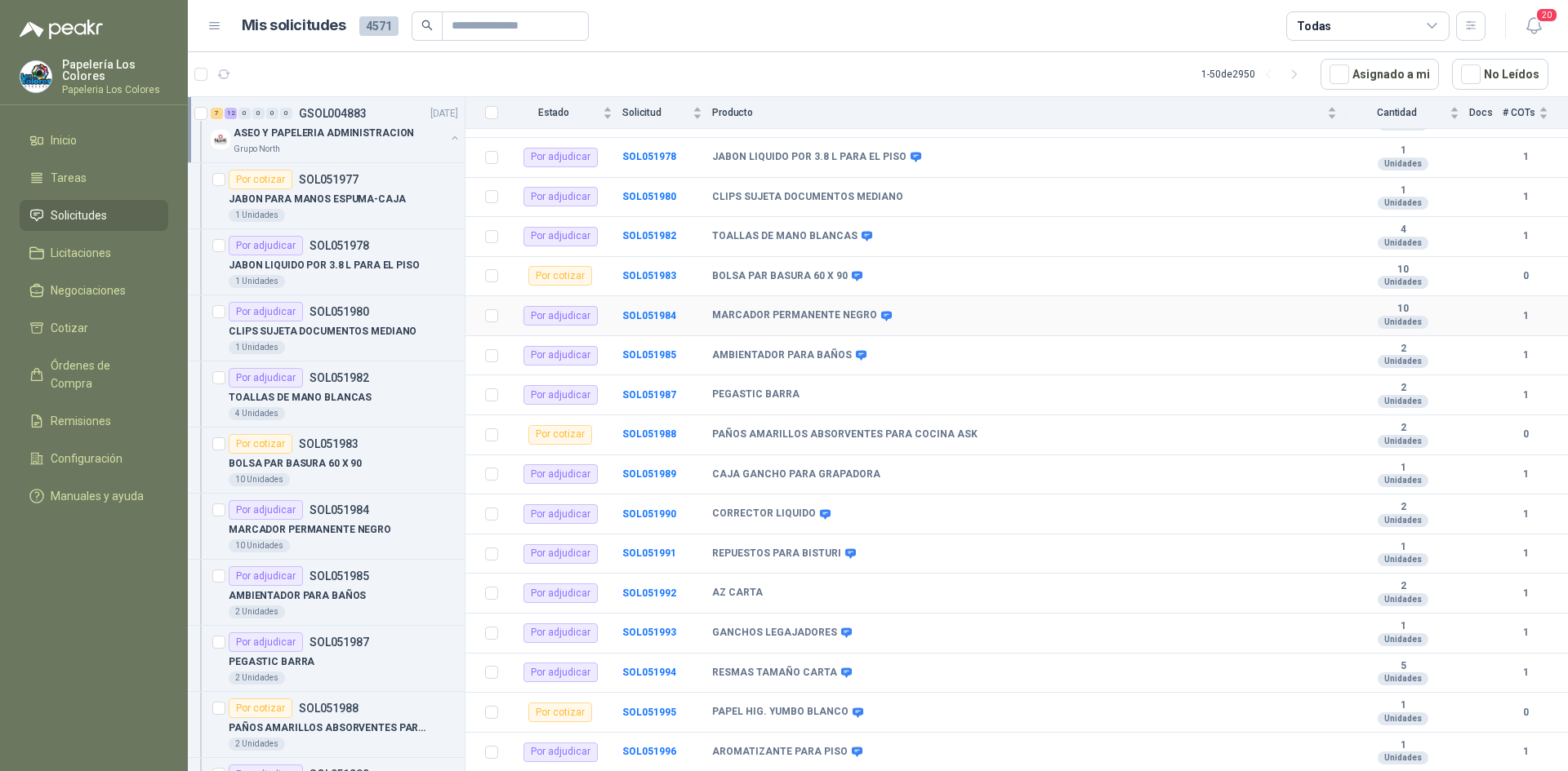
scroll to position [372, 0]
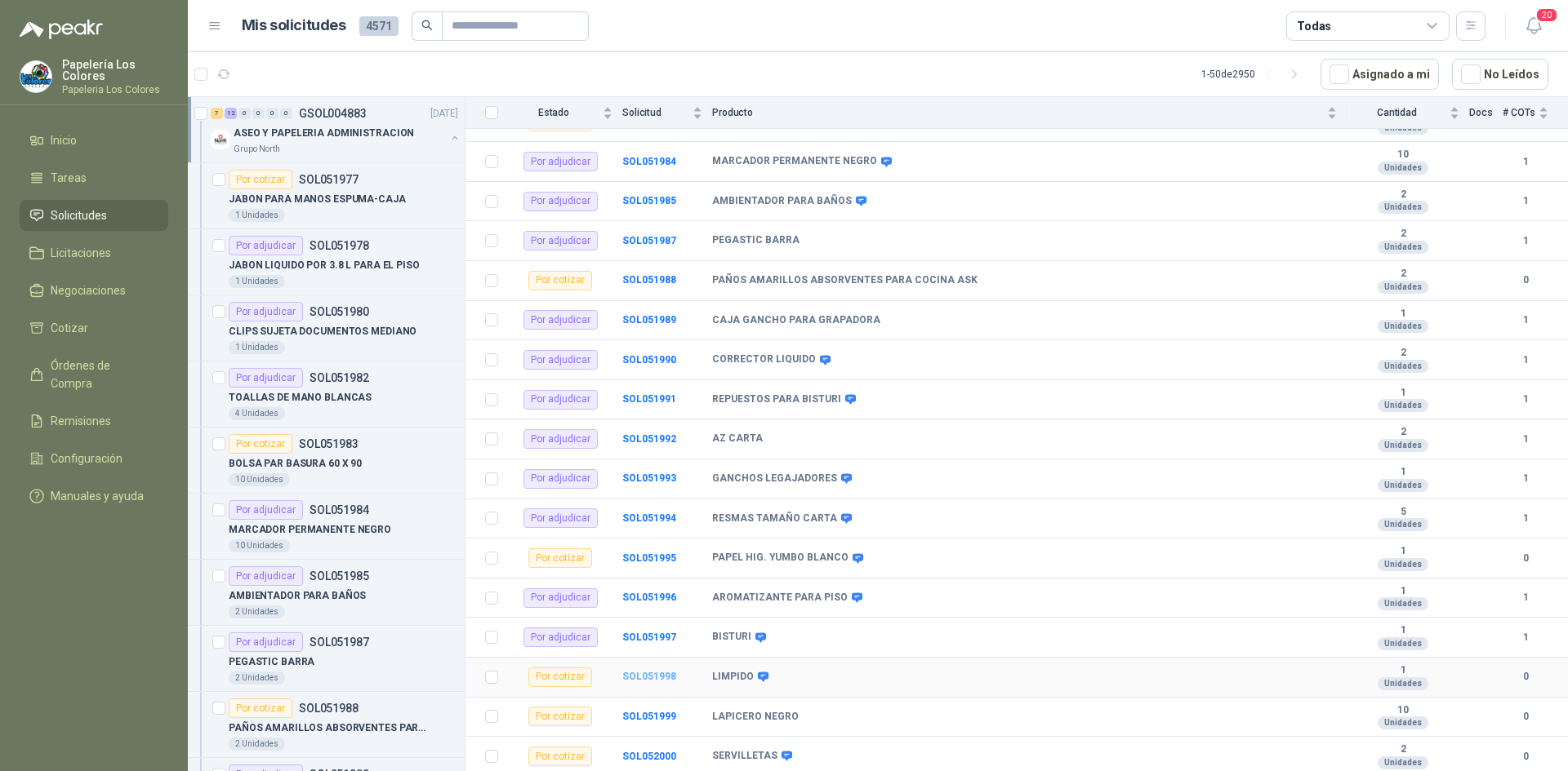
click at [639, 671] on b "SOL051998" at bounding box center [649, 676] width 54 height 11
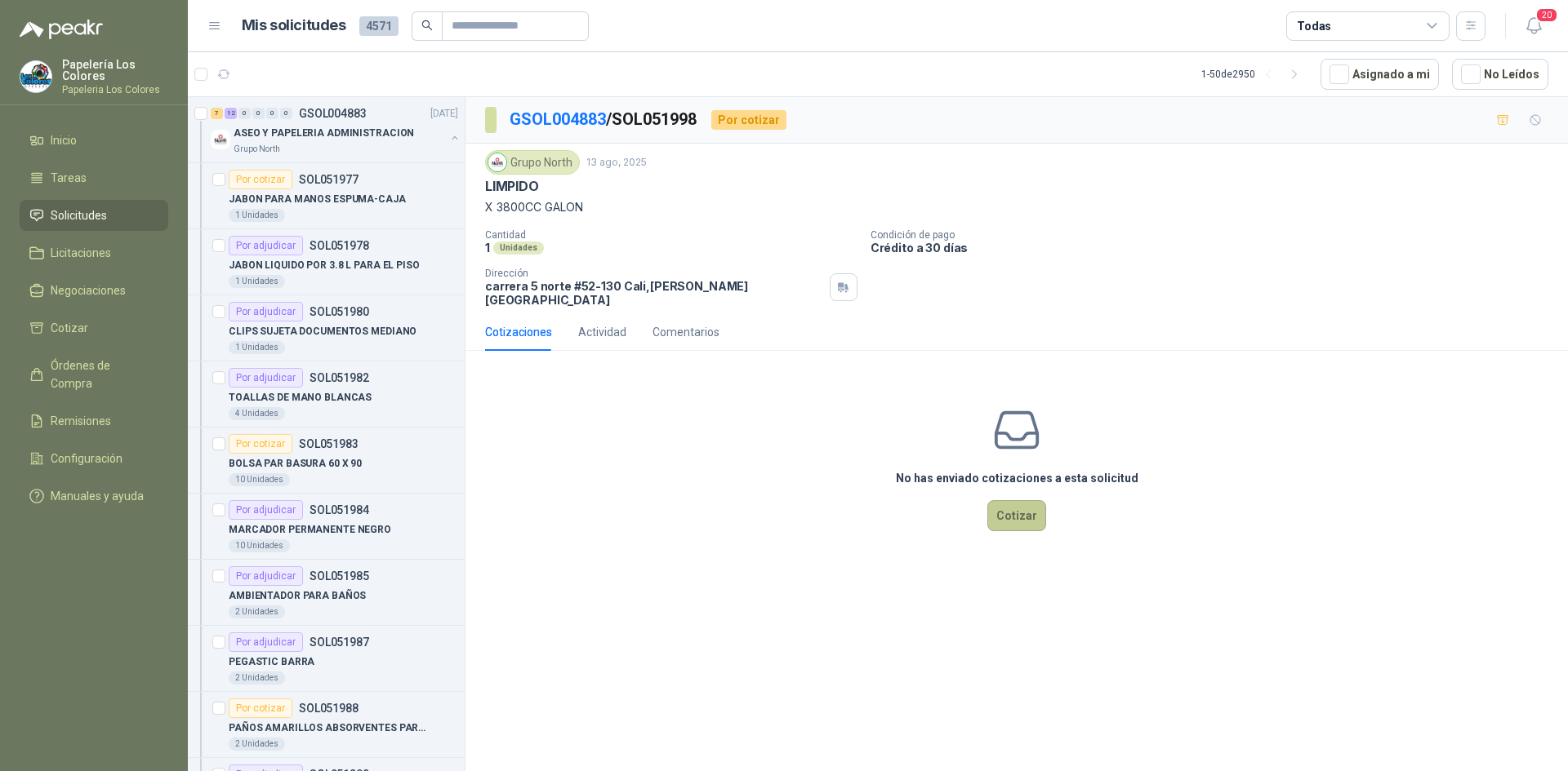
click at [1013, 503] on button "Cotizar" at bounding box center [1016, 515] width 58 height 31
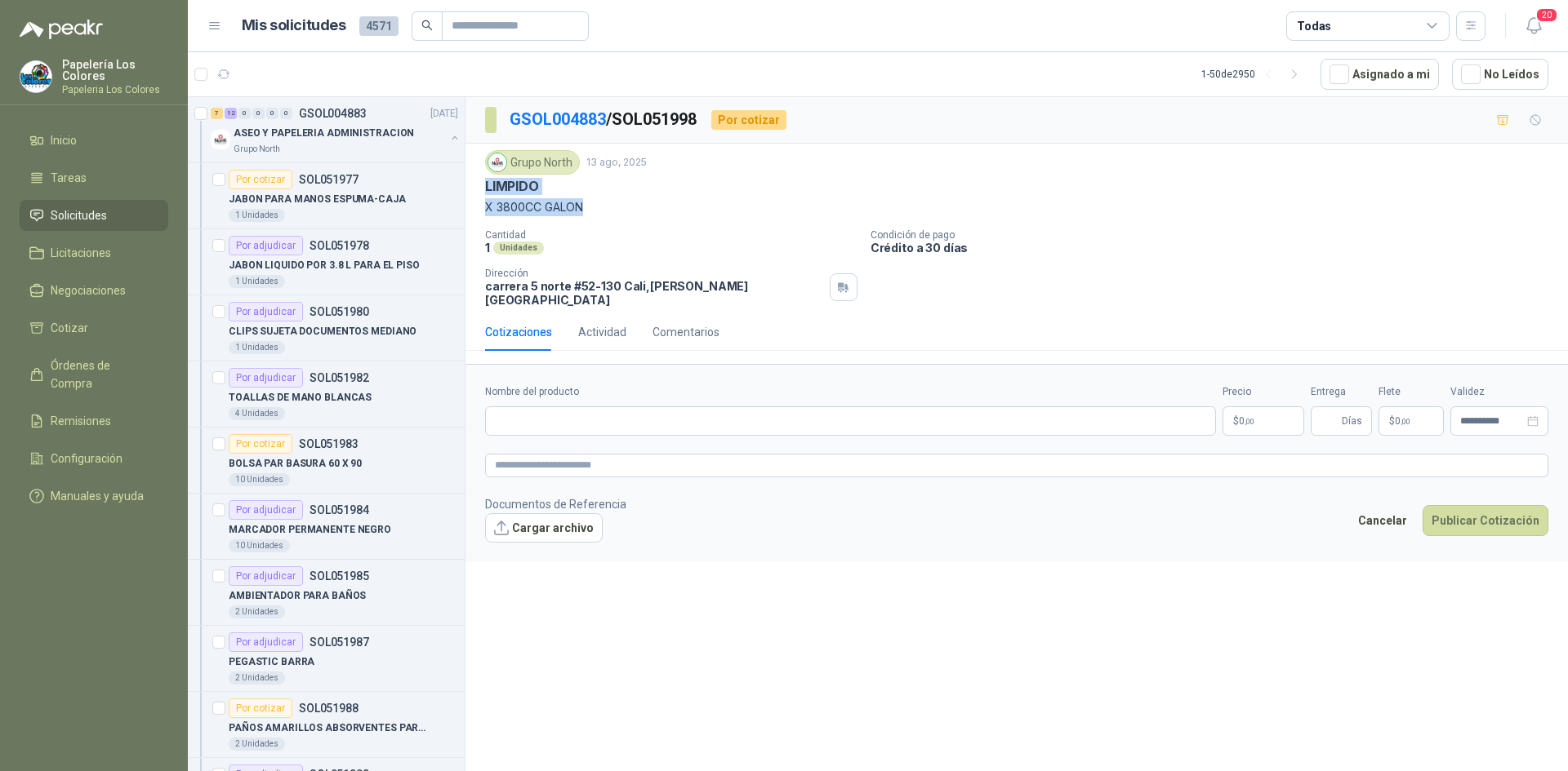
drag, startPoint x: 583, startPoint y: 208, endPoint x: 484, endPoint y: 196, distance: 99.7
click at [484, 196] on div "Grupo North 13 ago, 2025 LIMPIDO X 3800CC GALON Cantidad 1 Unidades Condición d…" at bounding box center [1016, 228] width 1103 height 170
click at [582, 418] on input "Nombre del producto" at bounding box center [850, 422] width 731 height 30
paste input "**********"
type input "**********"
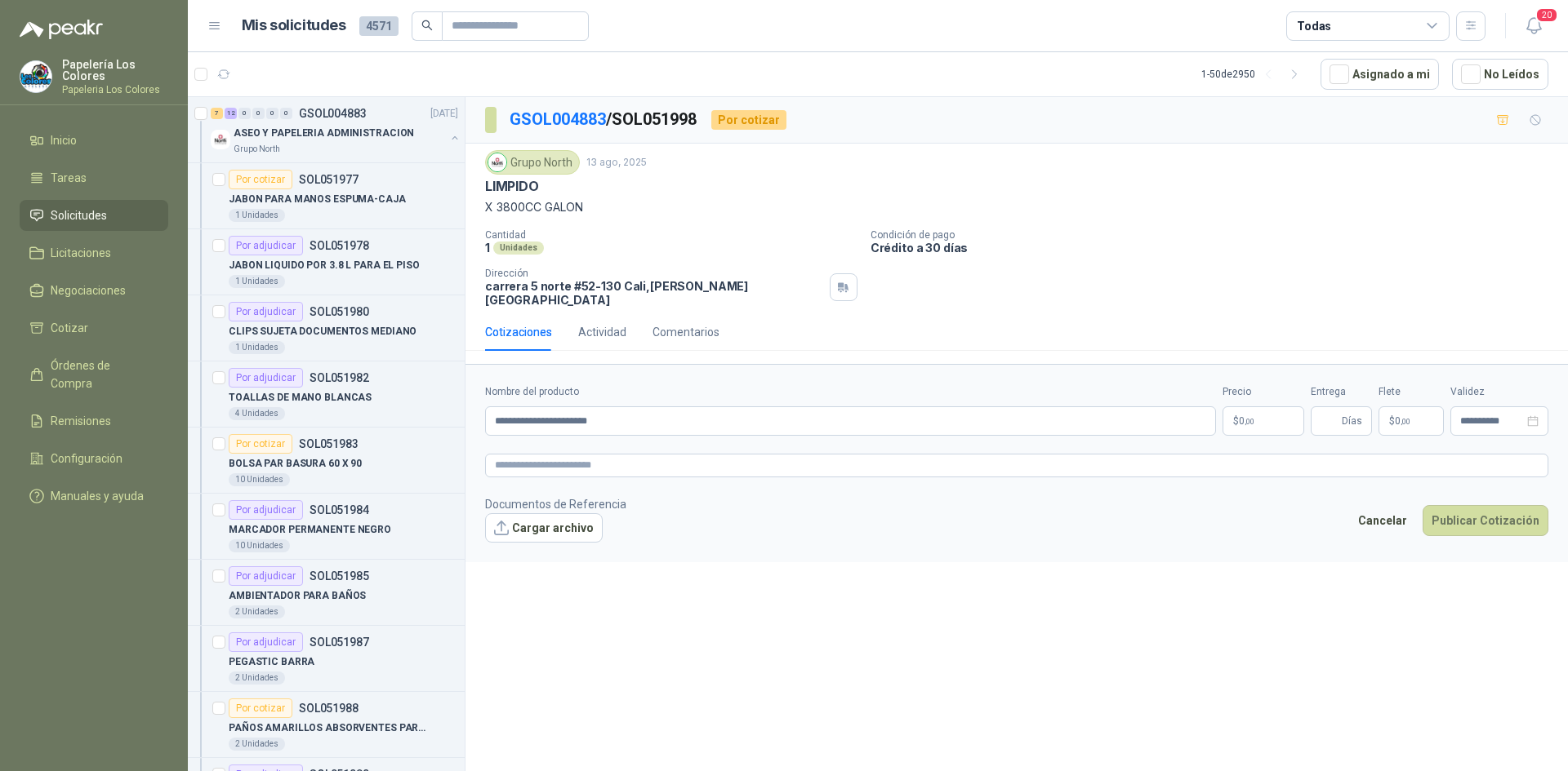
click at [1244, 411] on body "Papelería Los Colores Papeleria Los Colores Inicio Tareas Solicitudes Licitacio…" at bounding box center [784, 386] width 1568 height 771
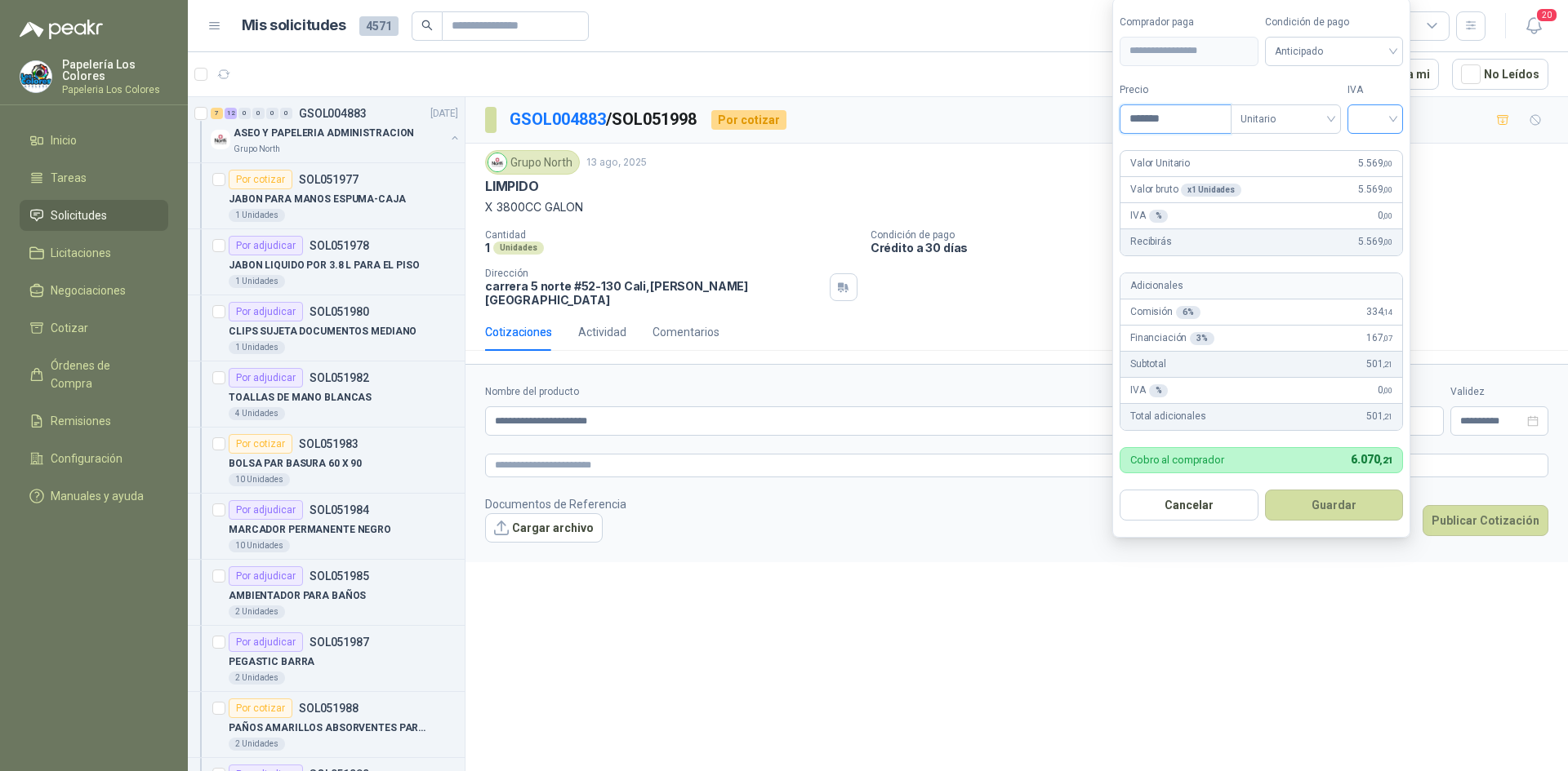
type input "*******"
click at [1370, 126] on input "search" at bounding box center [1375, 118] width 36 height 24
click at [1373, 151] on div "19%" at bounding box center [1379, 152] width 31 height 18
drag, startPoint x: 1333, startPoint y: 56, endPoint x: 1334, endPoint y: 93, distance: 37.0
click at [1333, 57] on span "Anticipado" at bounding box center [1337, 51] width 121 height 24
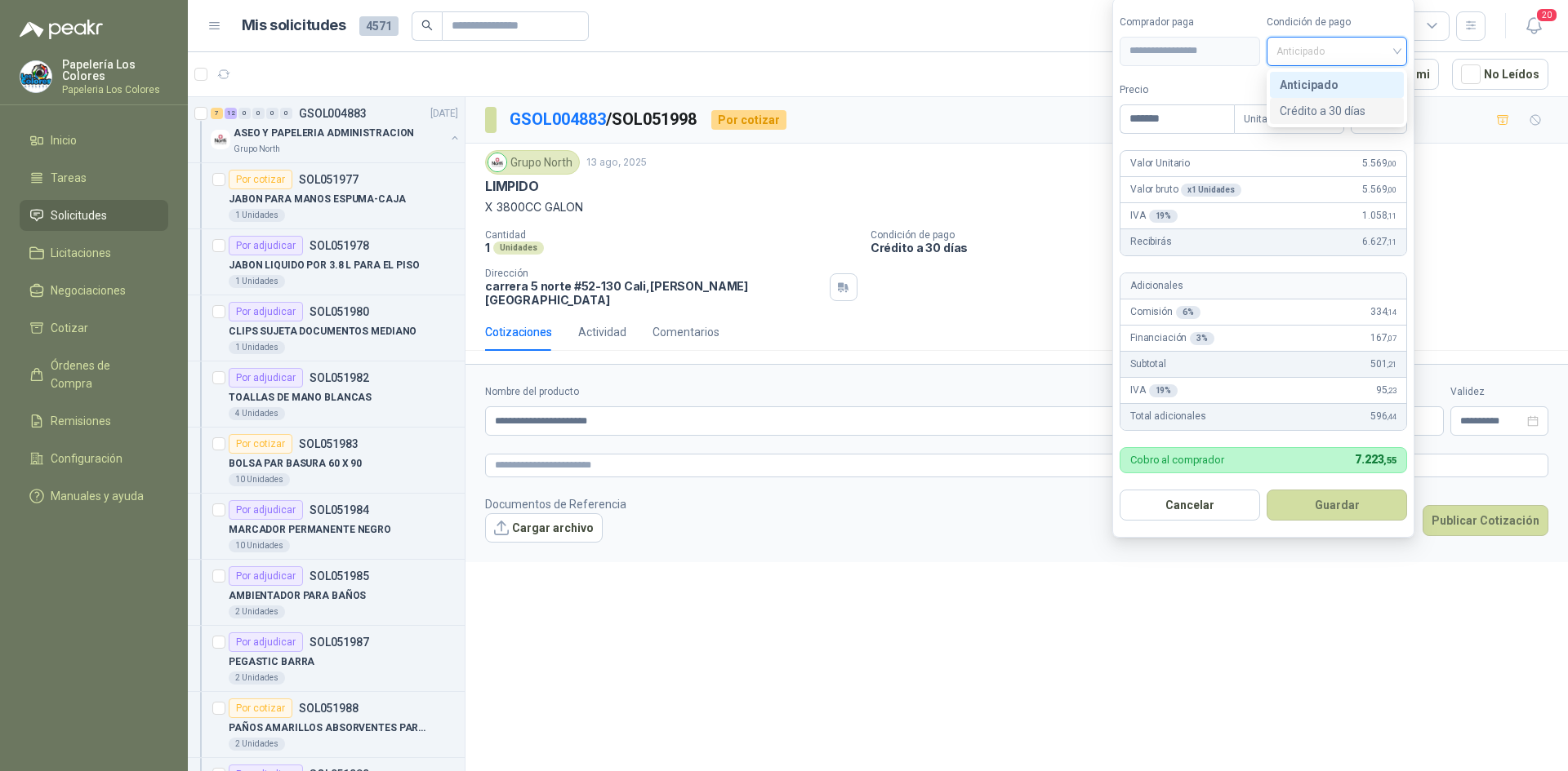
click at [1332, 109] on div "Crédito a 30 días" at bounding box center [1336, 110] width 114 height 18
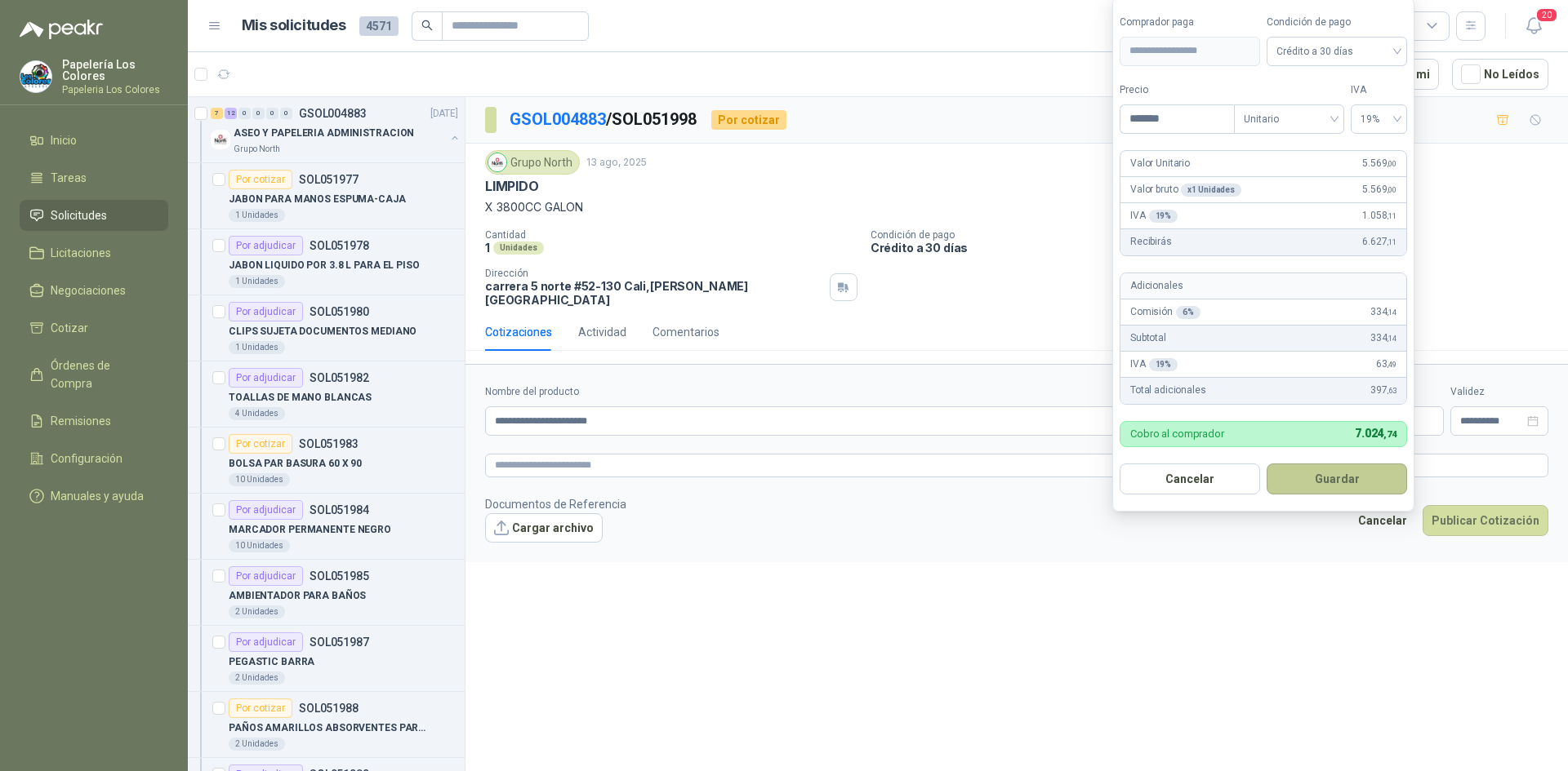
click at [1329, 475] on button "Guardar" at bounding box center [1337, 478] width 141 height 31
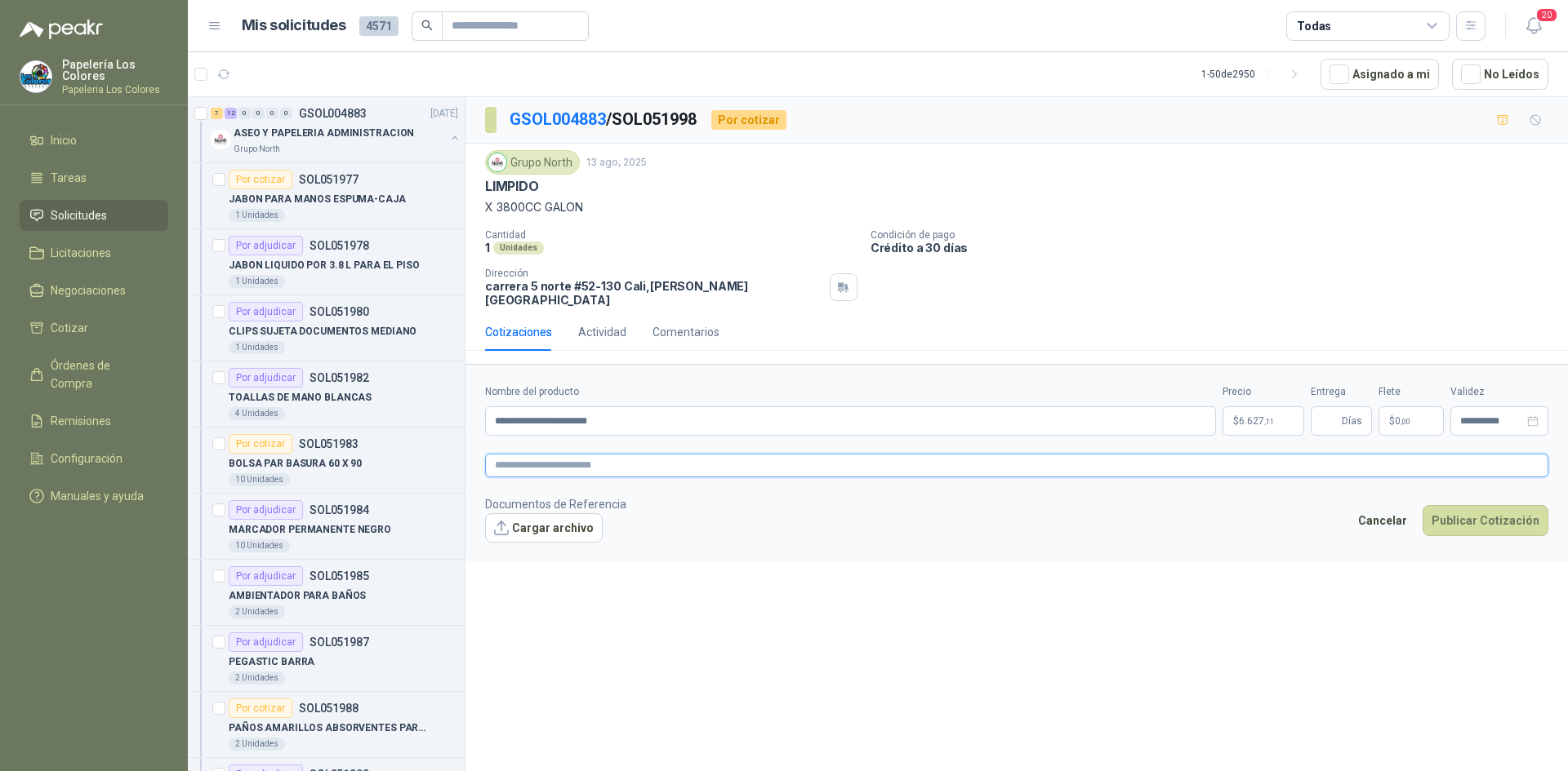
click at [598, 456] on textarea at bounding box center [1016, 466] width 1064 height 24
paste textarea "**********"
type textarea "**********"
click at [1347, 411] on span "Días" at bounding box center [1352, 422] width 20 height 28
type input "*"
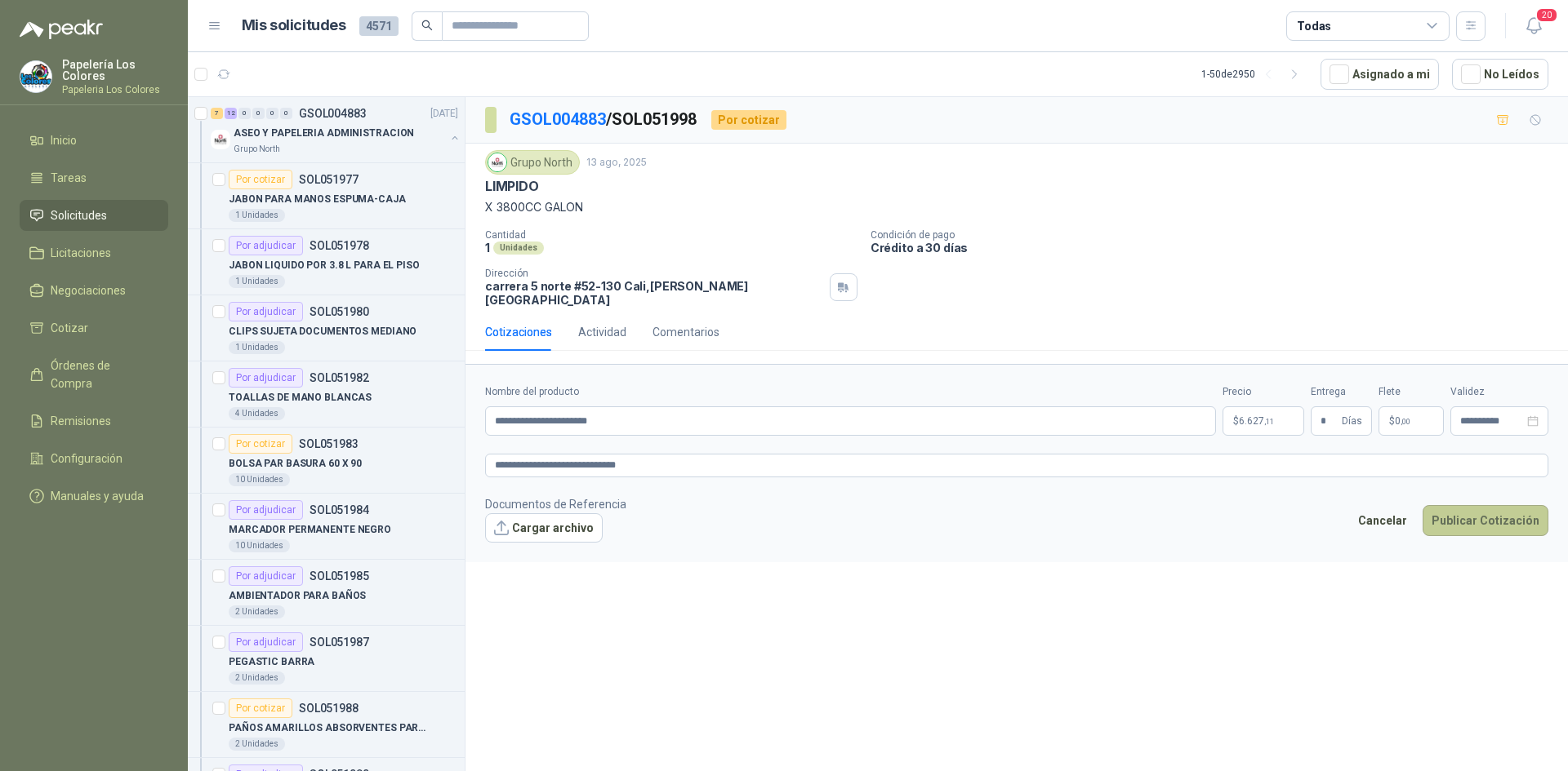
click at [1471, 505] on button "Publicar Cotización" at bounding box center [1485, 520] width 126 height 31
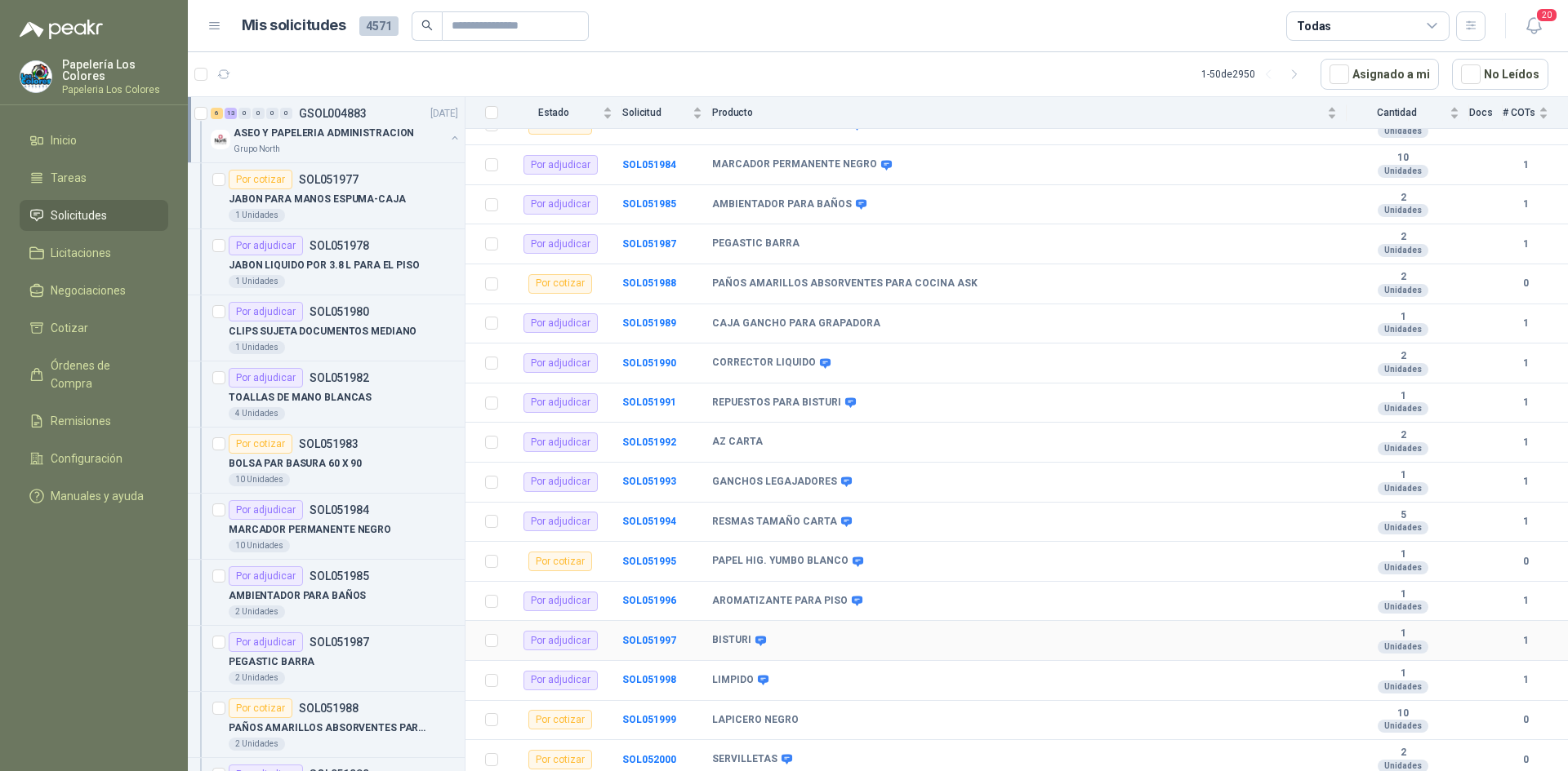
scroll to position [372, 0]
click at [647, 717] on b "SOL051999" at bounding box center [649, 716] width 54 height 11
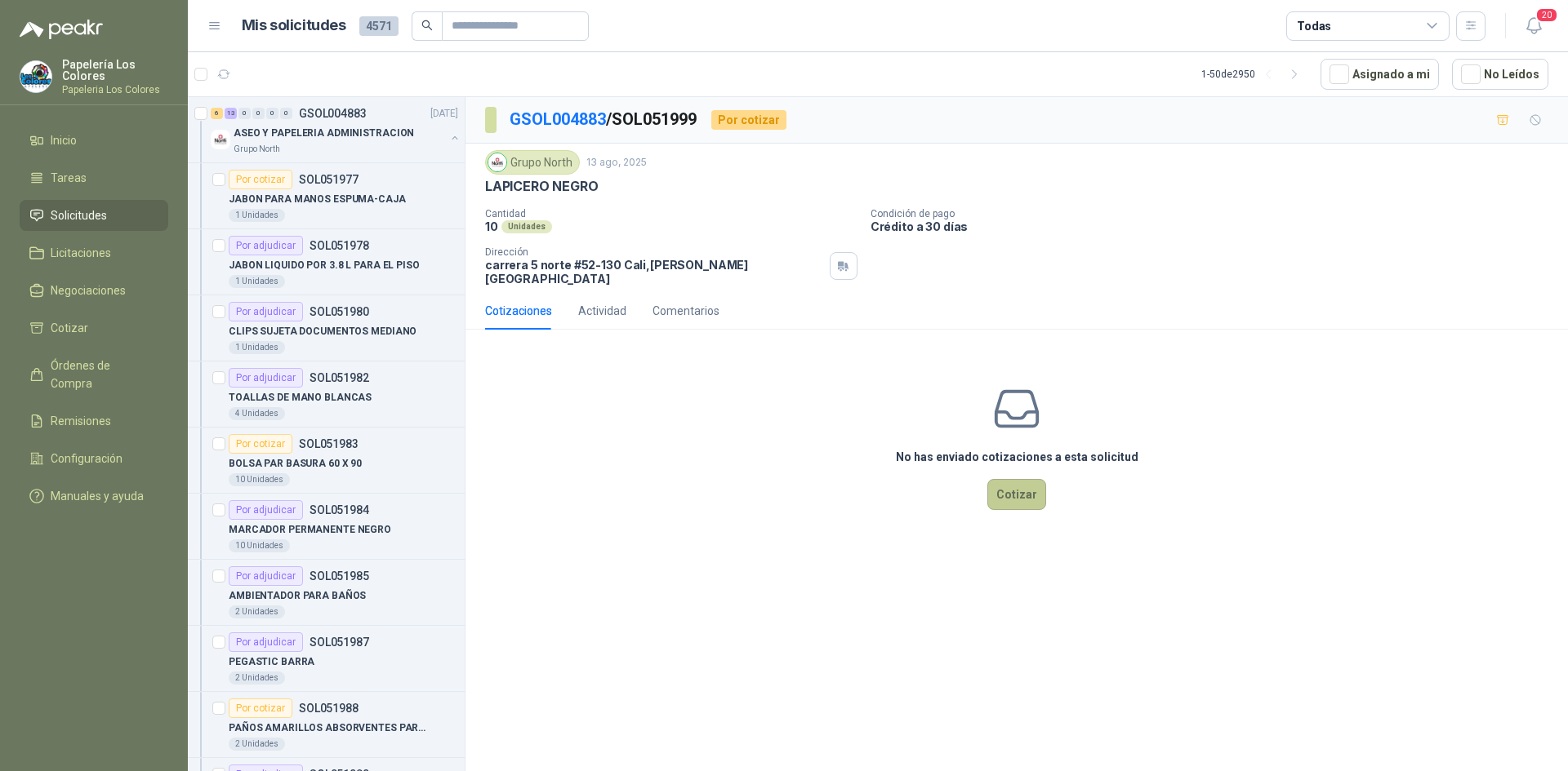
click at [1027, 479] on button "Cotizar" at bounding box center [1016, 494] width 58 height 31
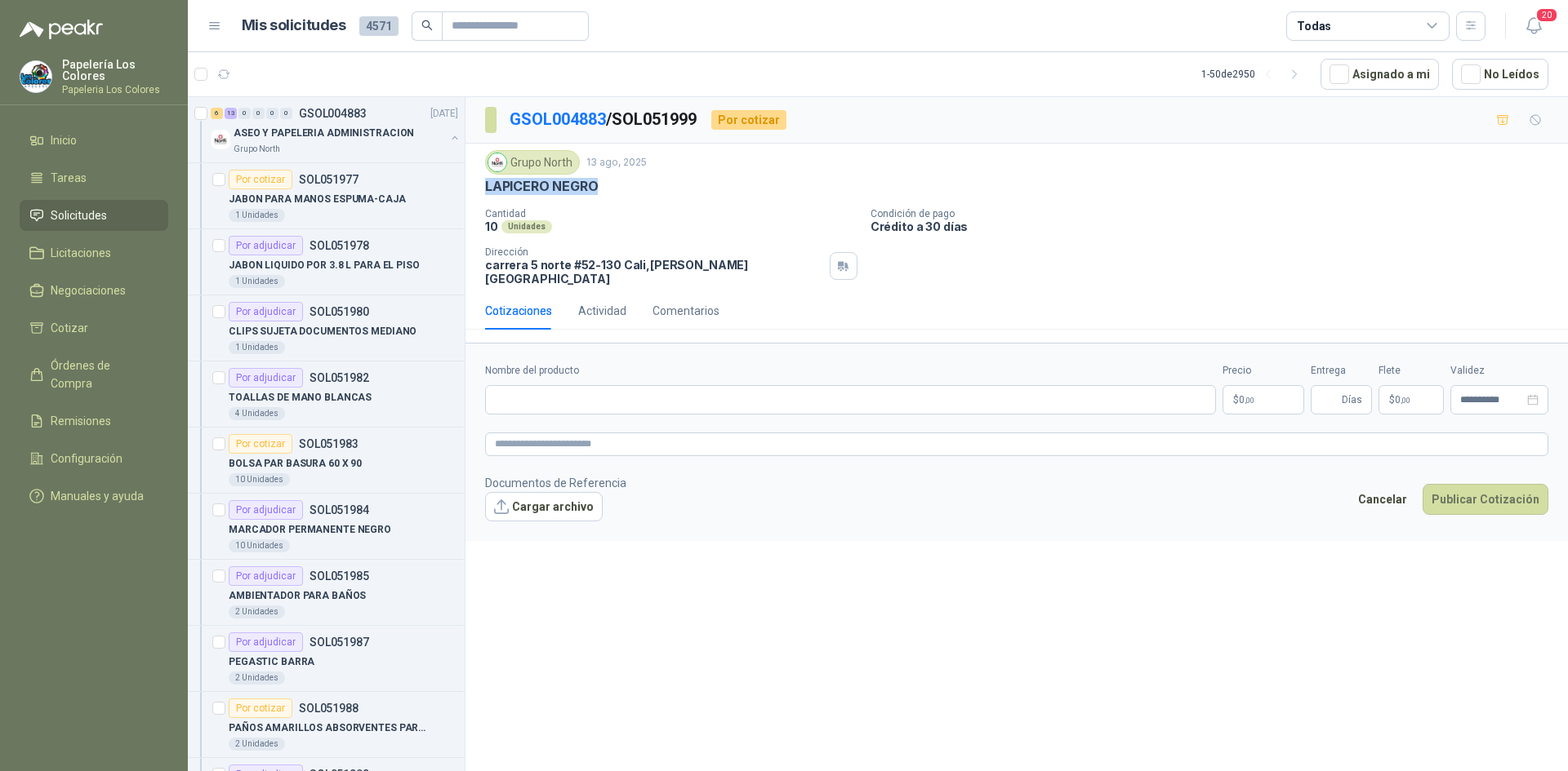
drag, startPoint x: 595, startPoint y: 186, endPoint x: 489, endPoint y: 186, distance: 106.0
click at [489, 186] on p "LAPICERO NEGRO" at bounding box center [542, 186] width 113 height 17
click at [580, 389] on input "Nombre del producto" at bounding box center [850, 400] width 731 height 30
paste input "**********"
type input "**********"
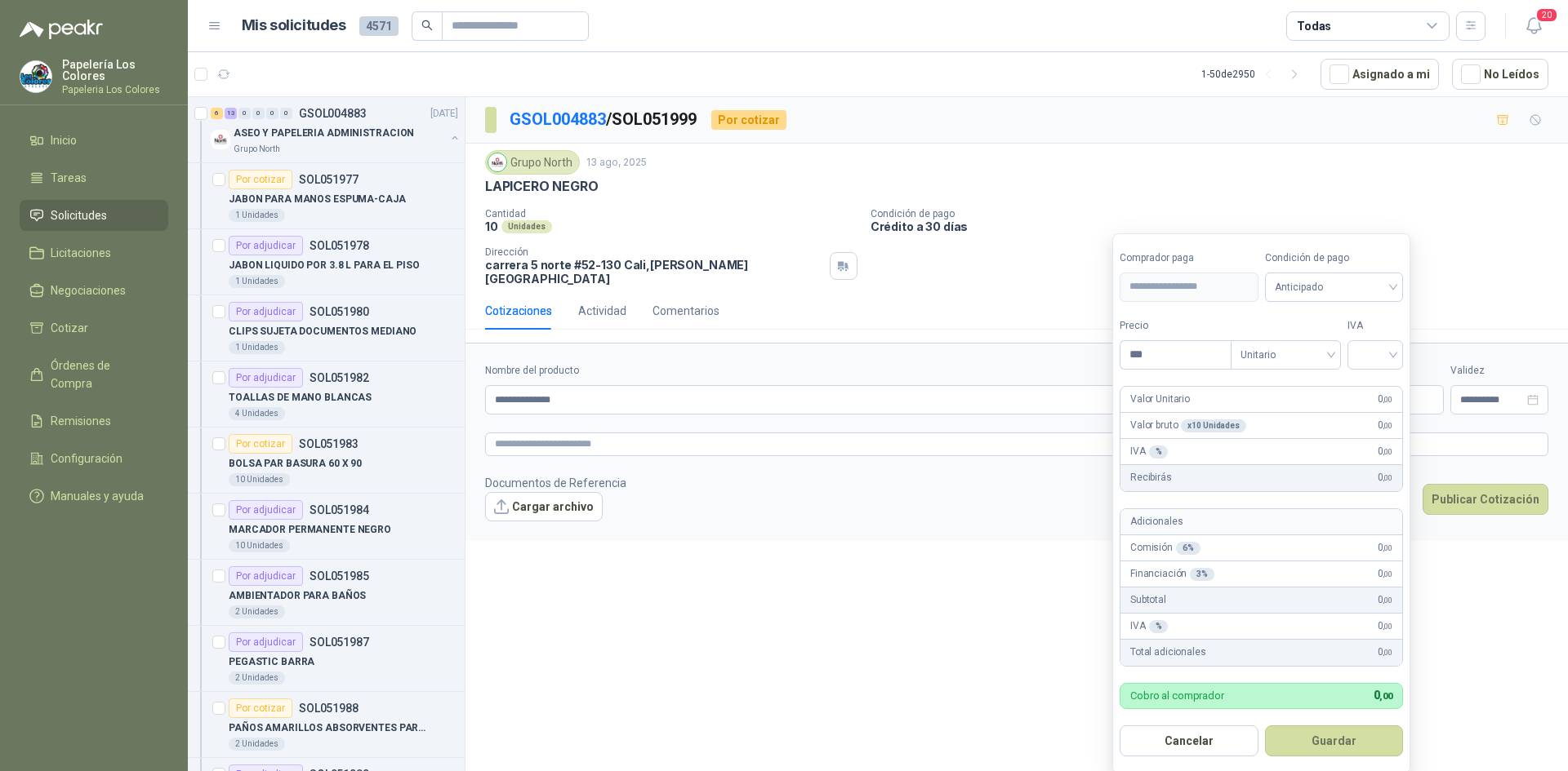
click at [1251, 390] on body "Papelería Los Colores Papeleria Los Colores Inicio Tareas Solicitudes Licitacio…" at bounding box center [784, 386] width 1568 height 771
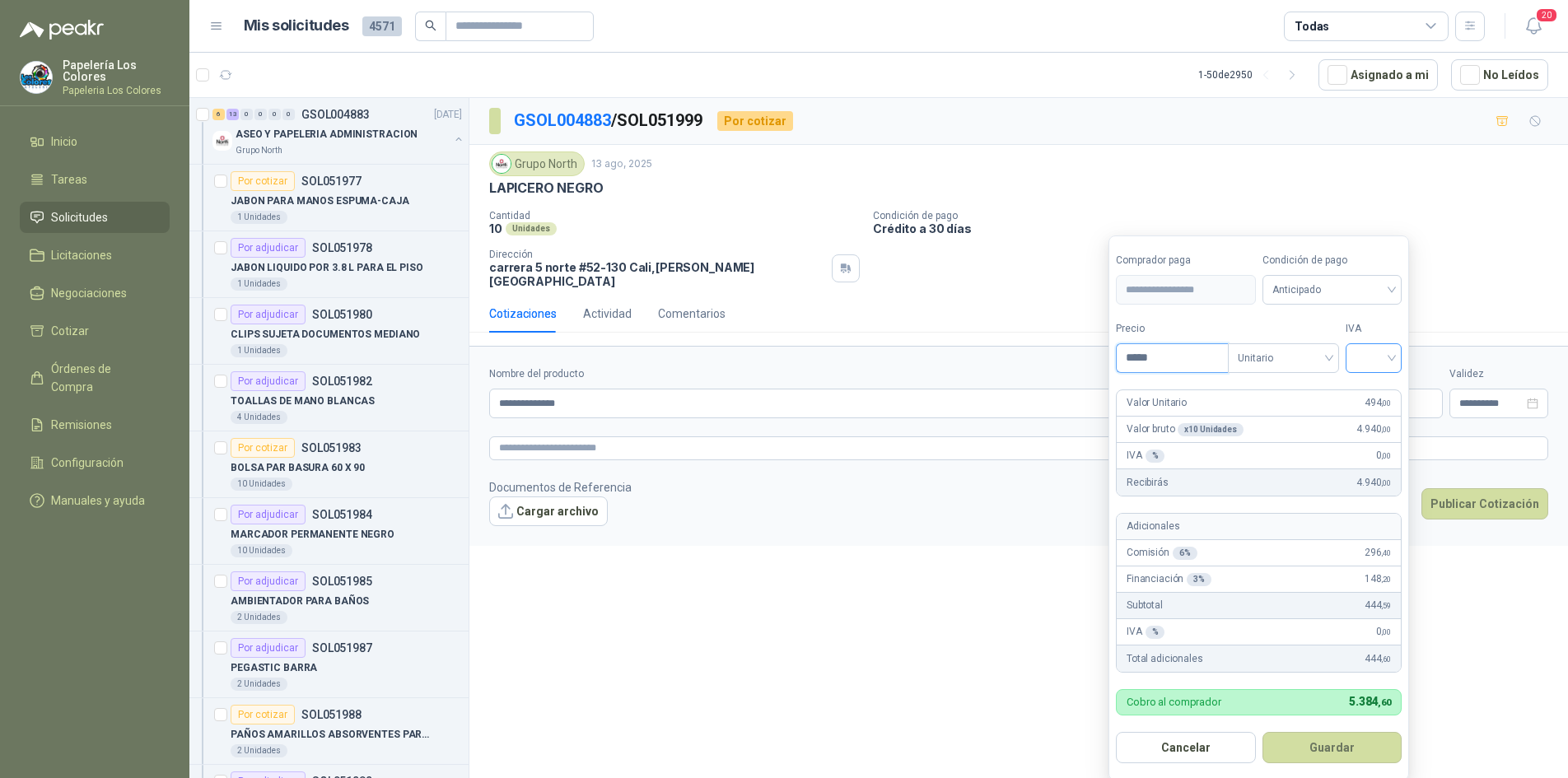
type input "*****"
click at [1368, 356] on input "search" at bounding box center [1374, 356] width 36 height 24
click at [1369, 388] on div "19%" at bounding box center [1377, 392] width 31 height 18
click at [1334, 293] on span "Anticipado" at bounding box center [1335, 290] width 122 height 24
click at [1301, 349] on div "Crédito a 30 días" at bounding box center [1334, 351] width 115 height 18
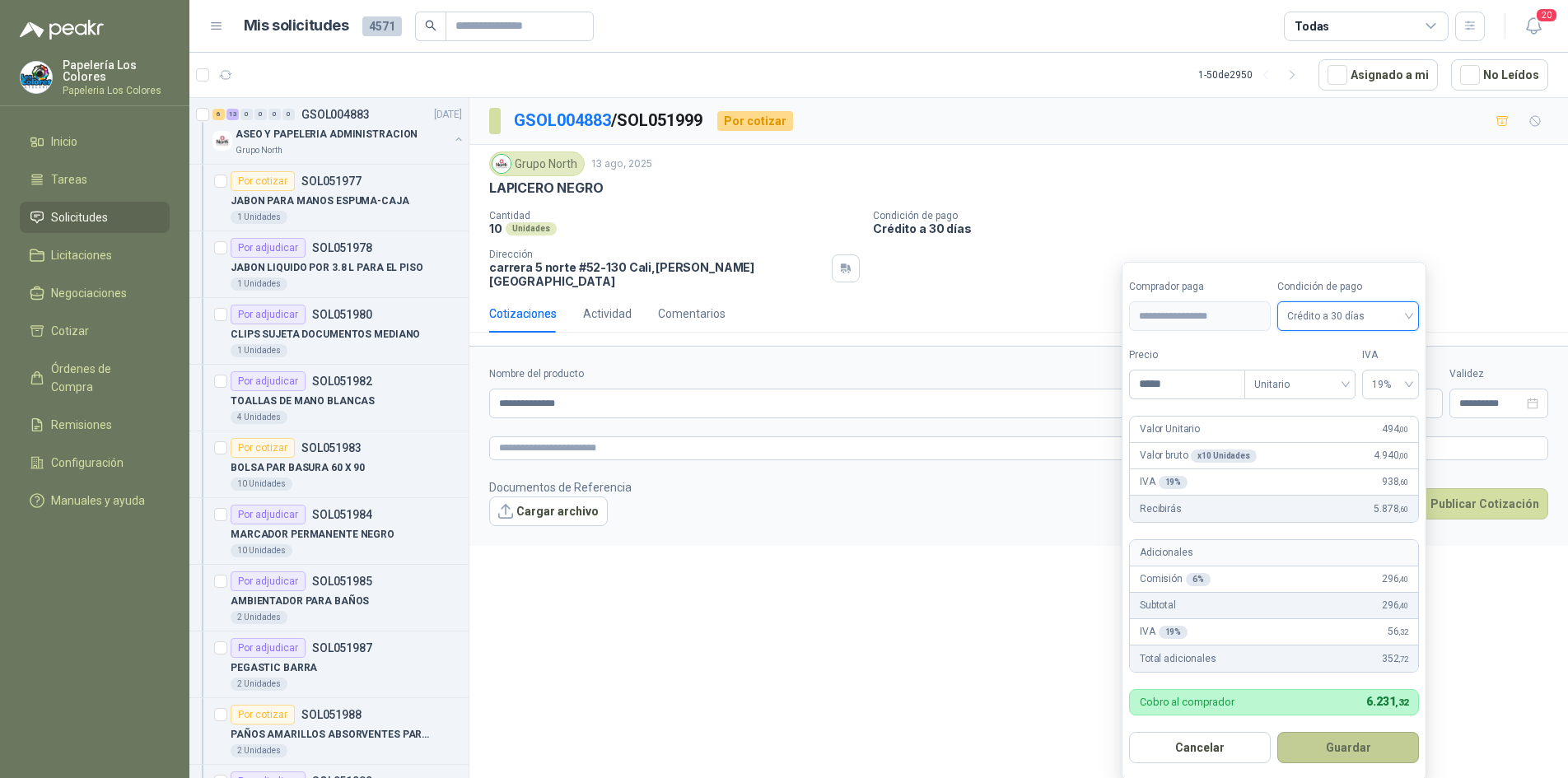
click at [1333, 743] on button "Guardar" at bounding box center [1348, 747] width 142 height 31
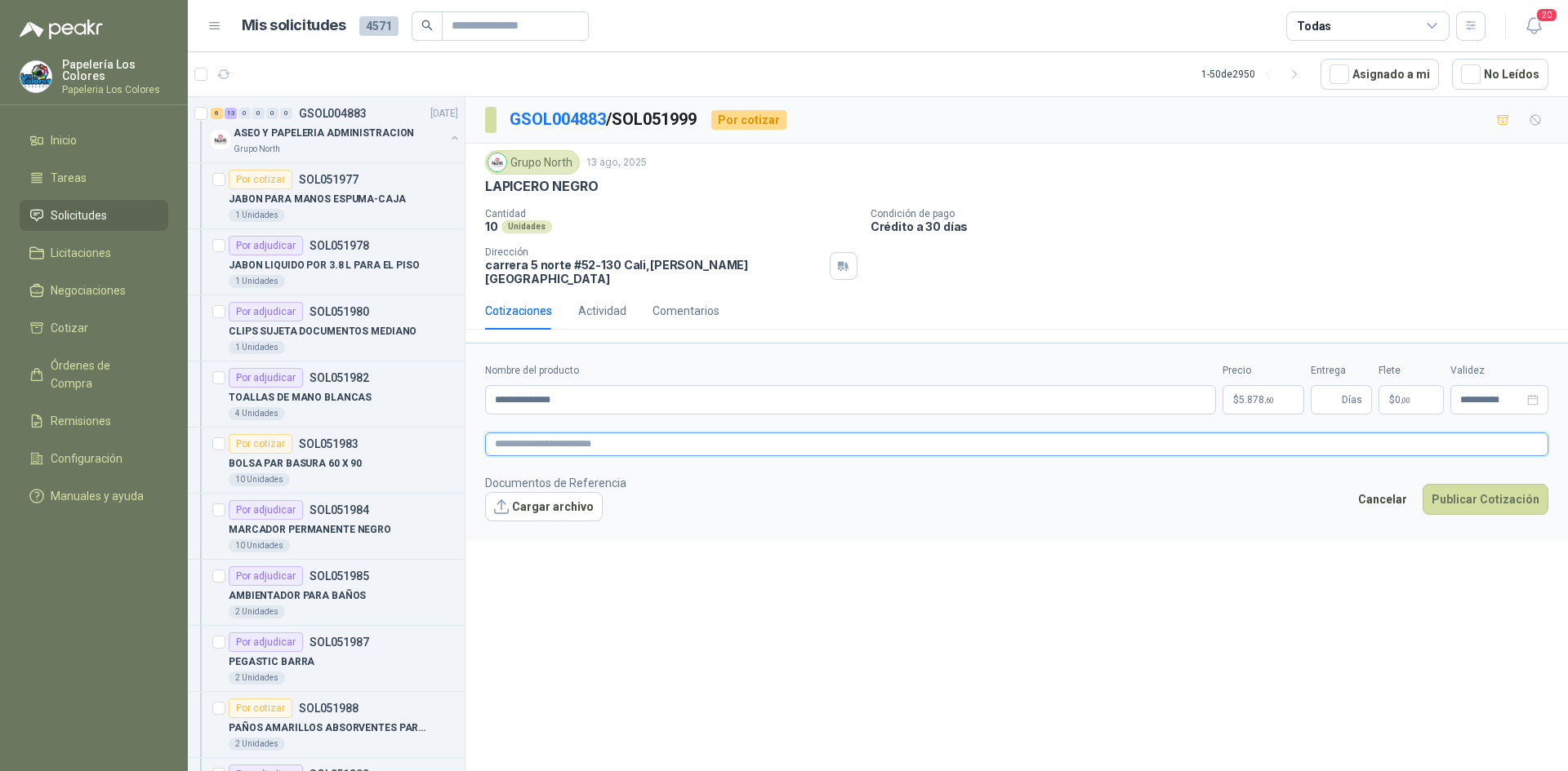
click at [611, 435] on textarea at bounding box center [1016, 445] width 1064 height 24
paste textarea "**********"
type textarea "**********"
click at [1333, 391] on input "Entrega" at bounding box center [1329, 400] width 18 height 28
type input "*"
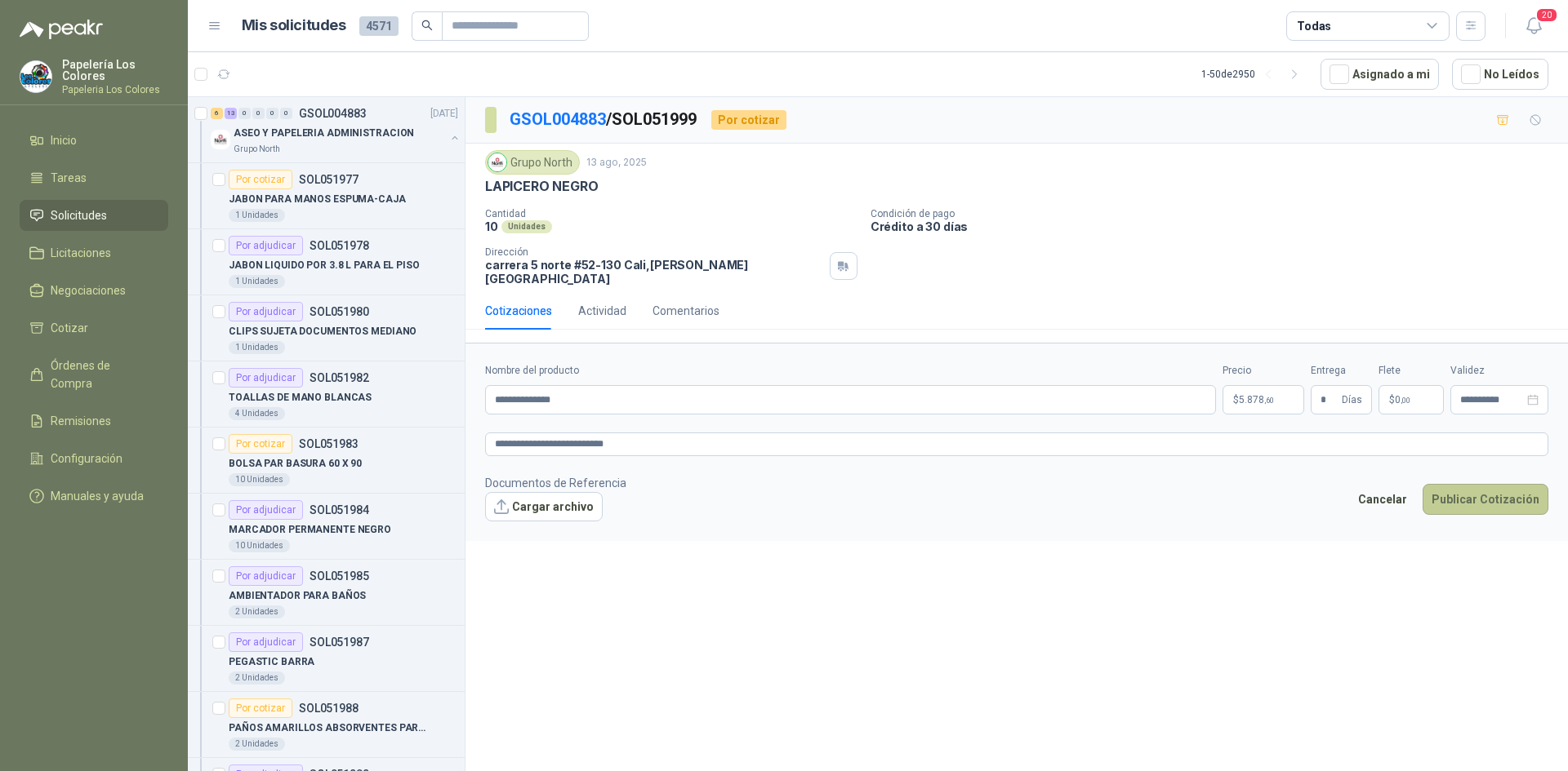
click at [1464, 489] on button "Publicar Cotización" at bounding box center [1485, 499] width 126 height 31
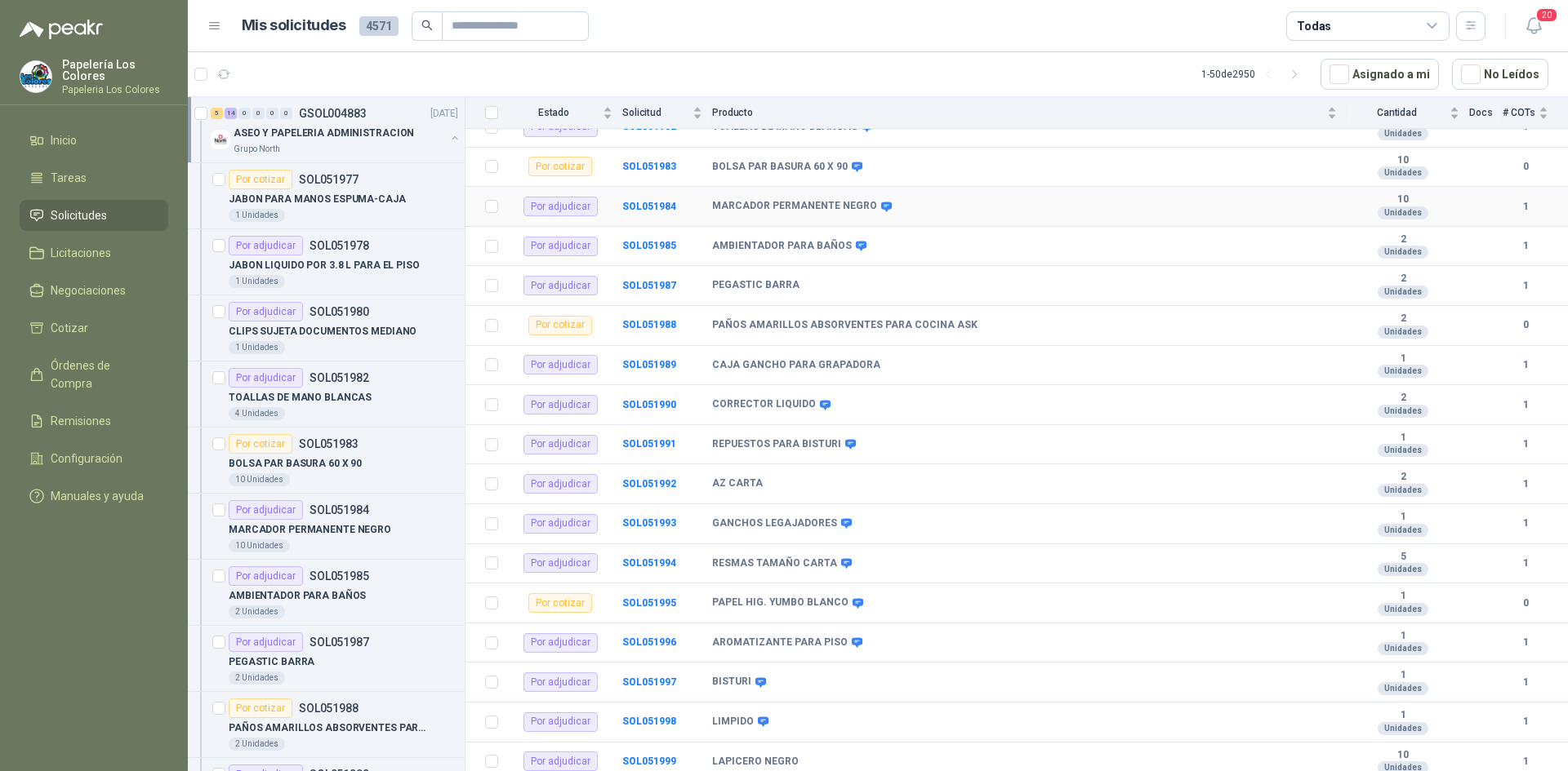
scroll to position [372, 0]
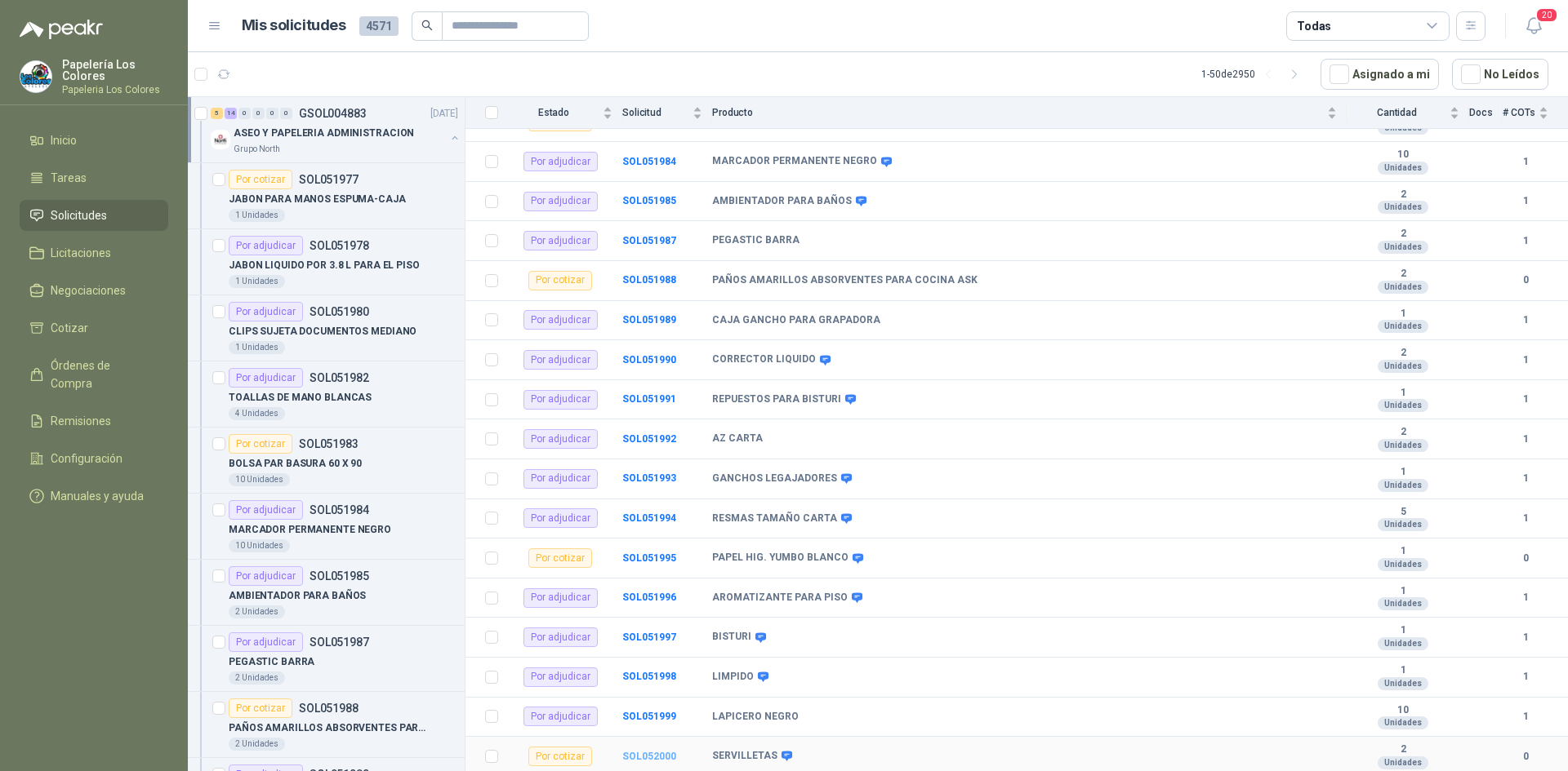
click at [643, 757] on b "SOL052000" at bounding box center [649, 756] width 54 height 11
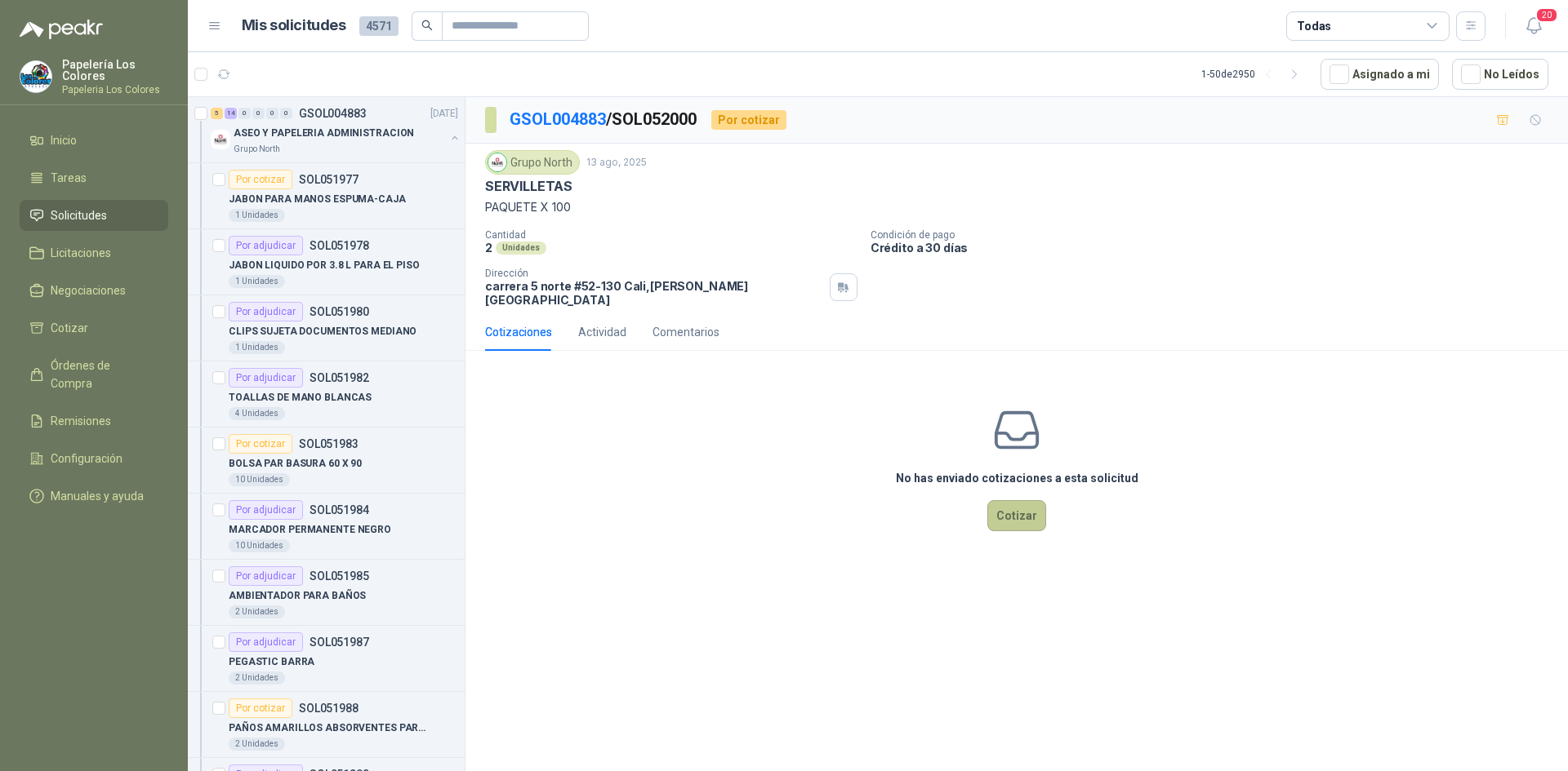
click at [1024, 504] on button "Cotizar" at bounding box center [1016, 515] width 58 height 31
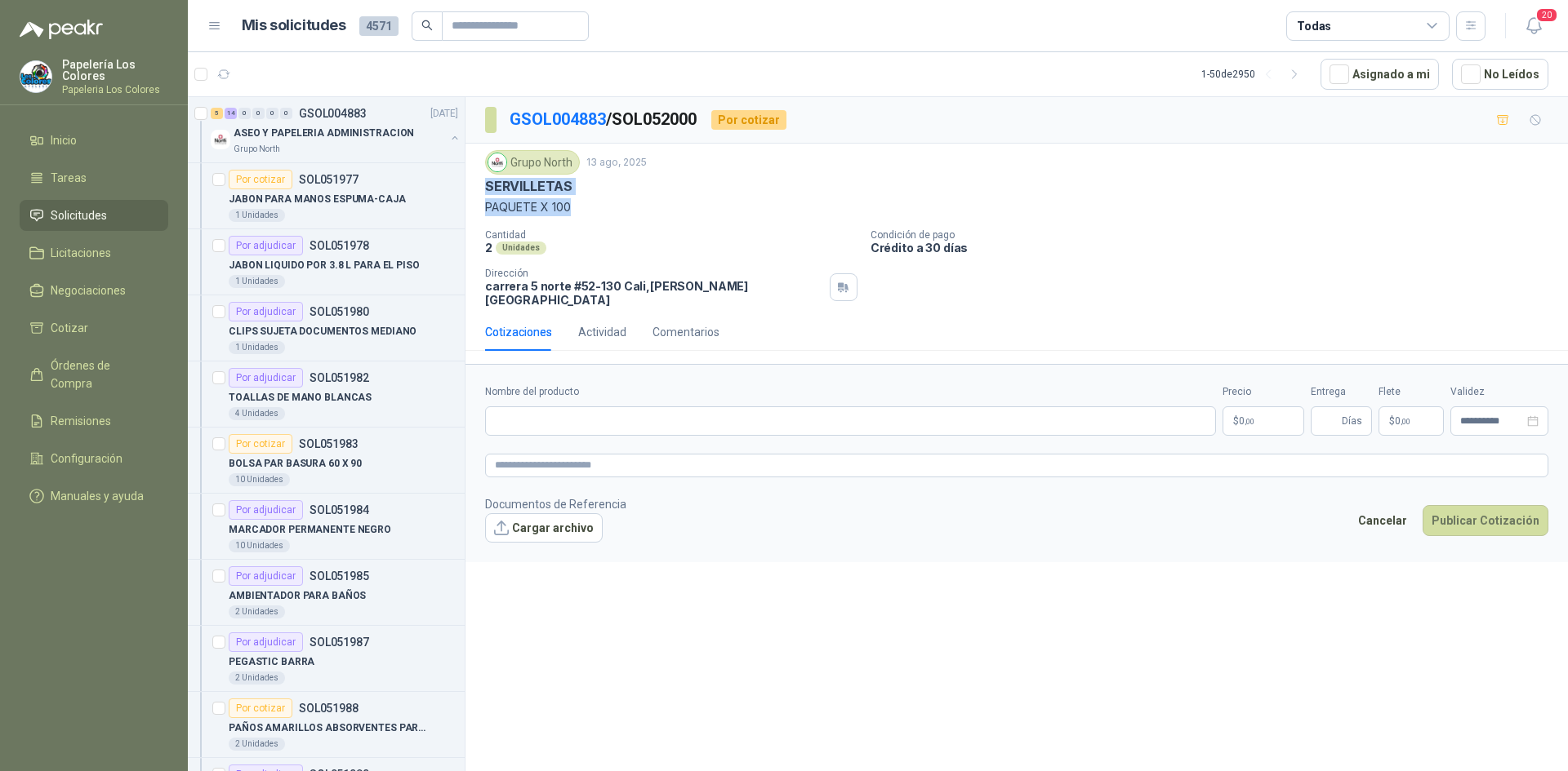
drag, startPoint x: 487, startPoint y: 185, endPoint x: 578, endPoint y: 218, distance: 96.8
click at [578, 218] on div "Grupo North 13 ago, 2025 SERVILLETAS PAQUETE X 100 Cantidad 2 Unidades Condició…" at bounding box center [1016, 228] width 1064 height 157
click at [619, 407] on input "Nombre del producto" at bounding box center [850, 422] width 731 height 30
paste input "**********"
type input "**********"
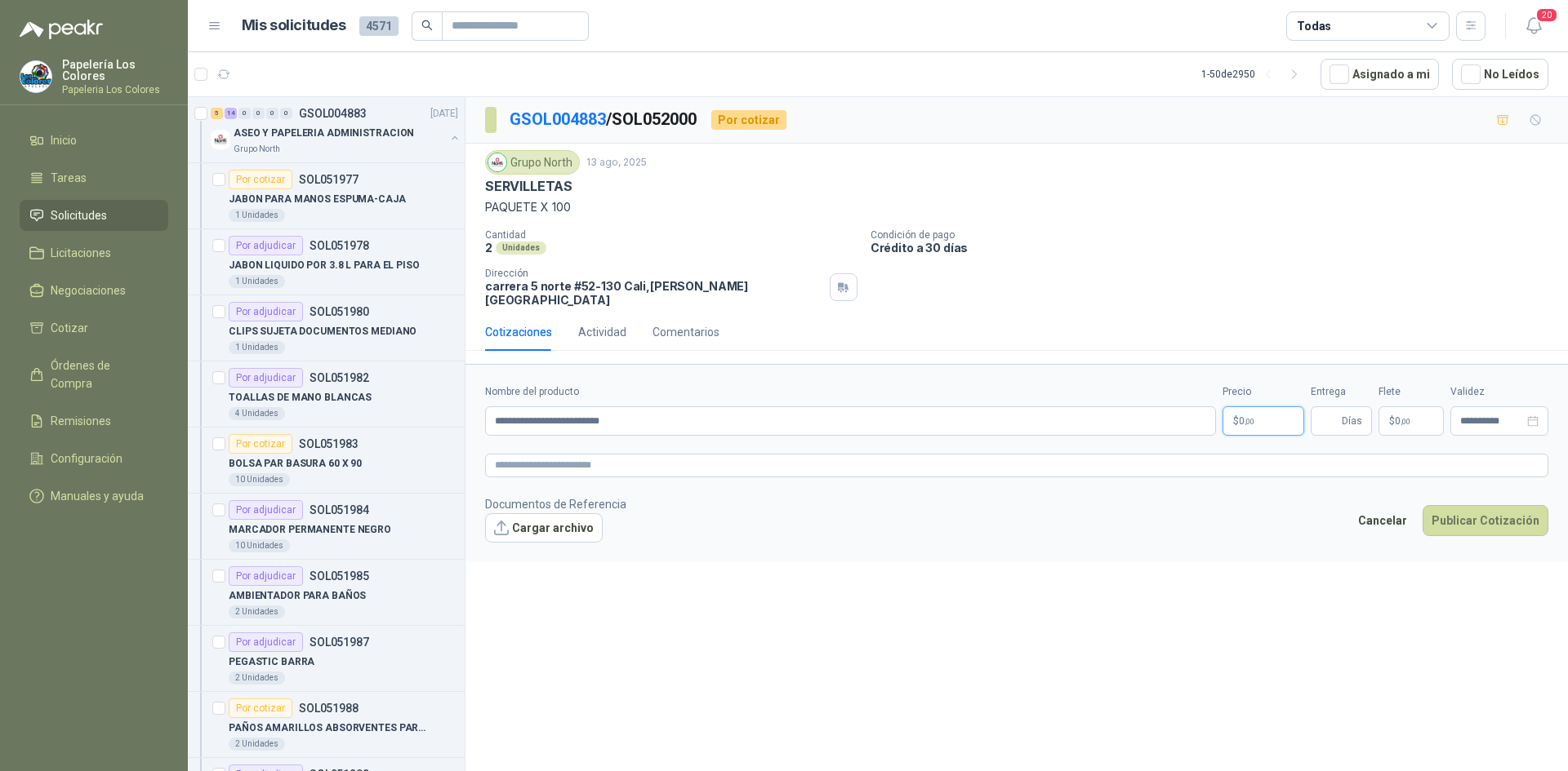
click at [1274, 407] on body "Papelería Los Colores Papeleria Los Colores Inicio Tareas Solicitudes Licitacio…" at bounding box center [784, 386] width 1568 height 771
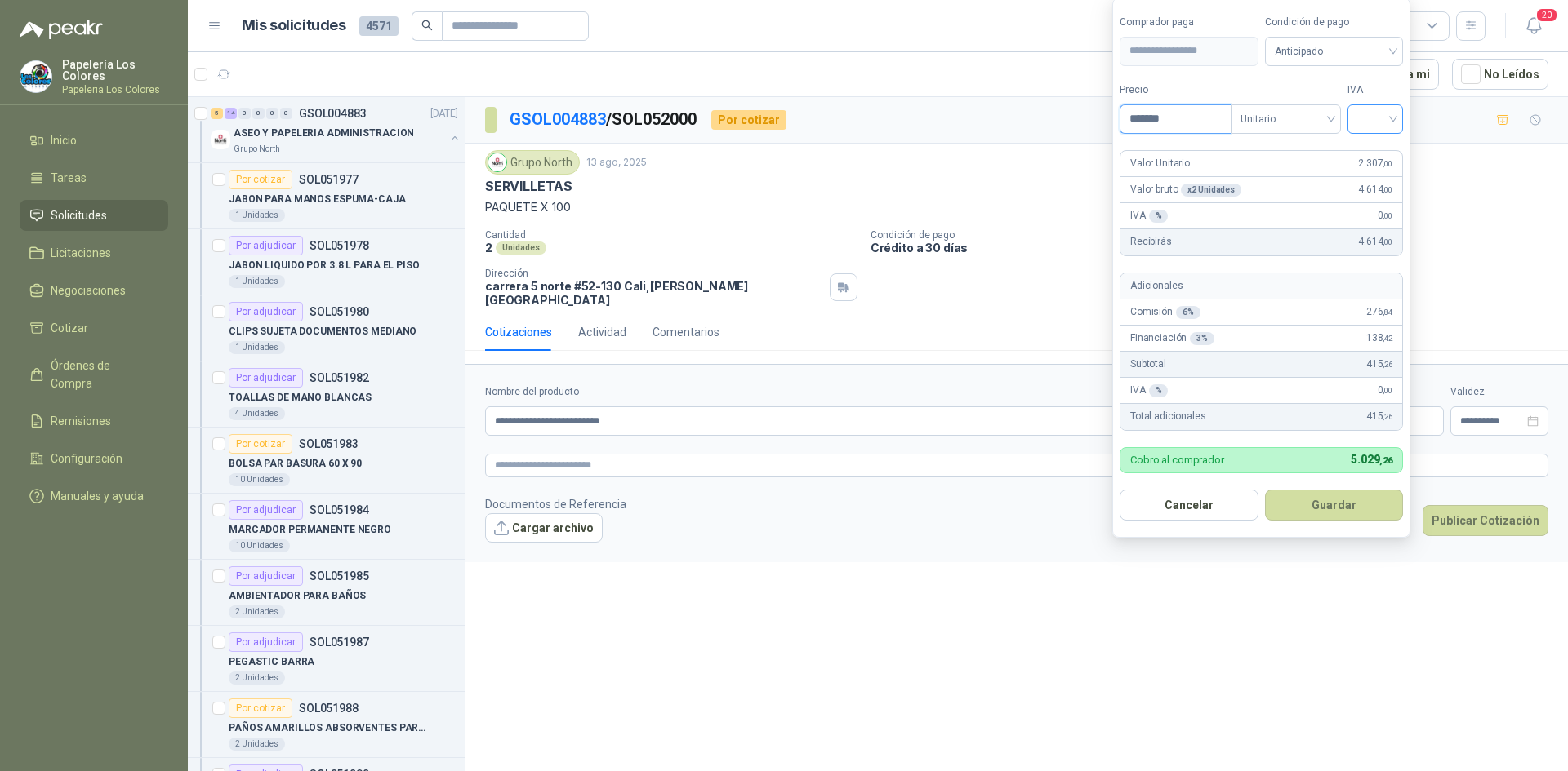
type input "*******"
click at [1374, 120] on input "search" at bounding box center [1375, 118] width 36 height 24
click at [1368, 153] on div "19%" at bounding box center [1379, 152] width 31 height 18
click at [1358, 49] on span "Anticipado" at bounding box center [1337, 51] width 121 height 24
click at [1321, 108] on div "Crédito a 30 días" at bounding box center [1336, 110] width 114 height 18
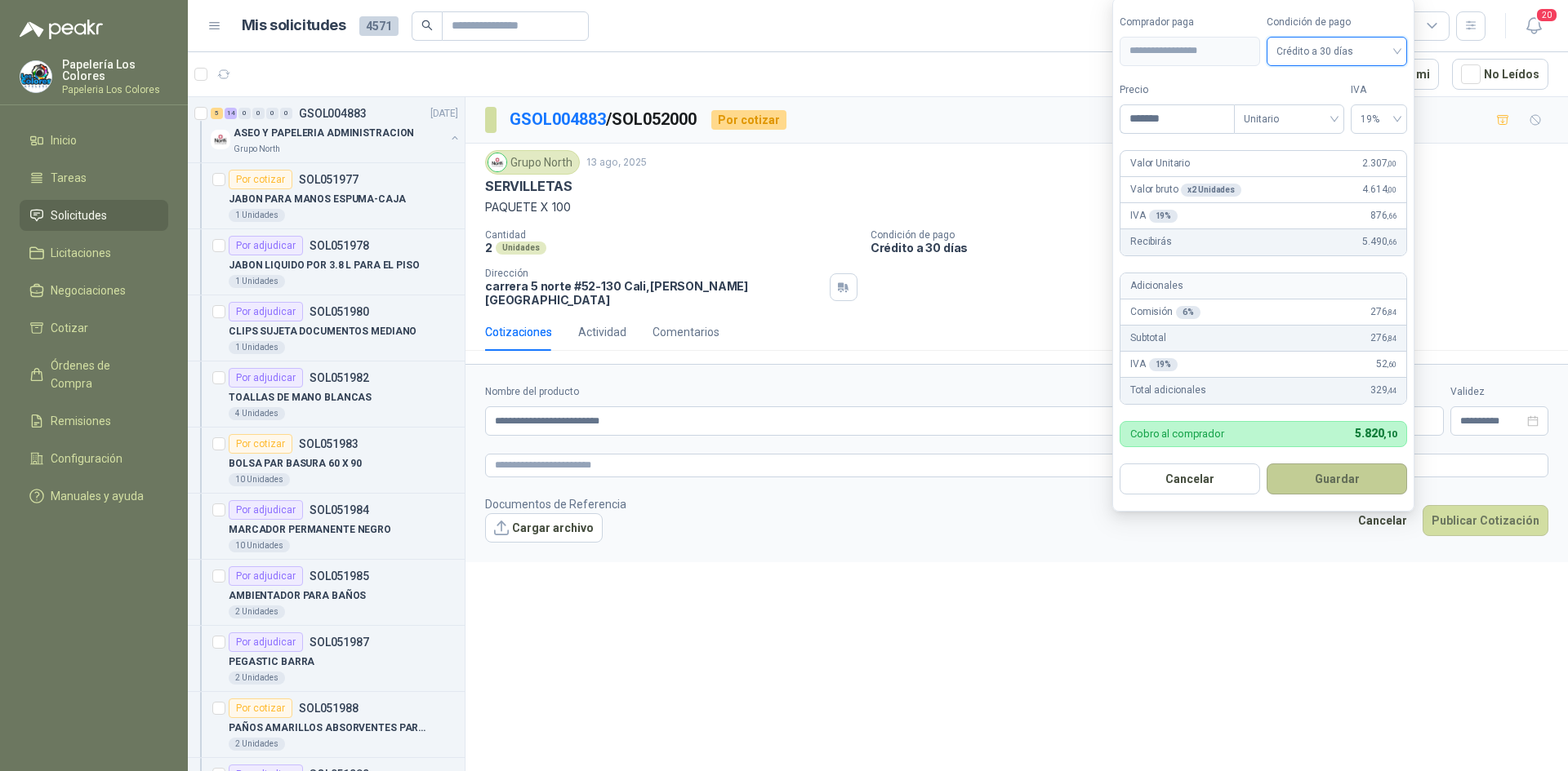
click at [1297, 474] on button "Guardar" at bounding box center [1337, 478] width 141 height 31
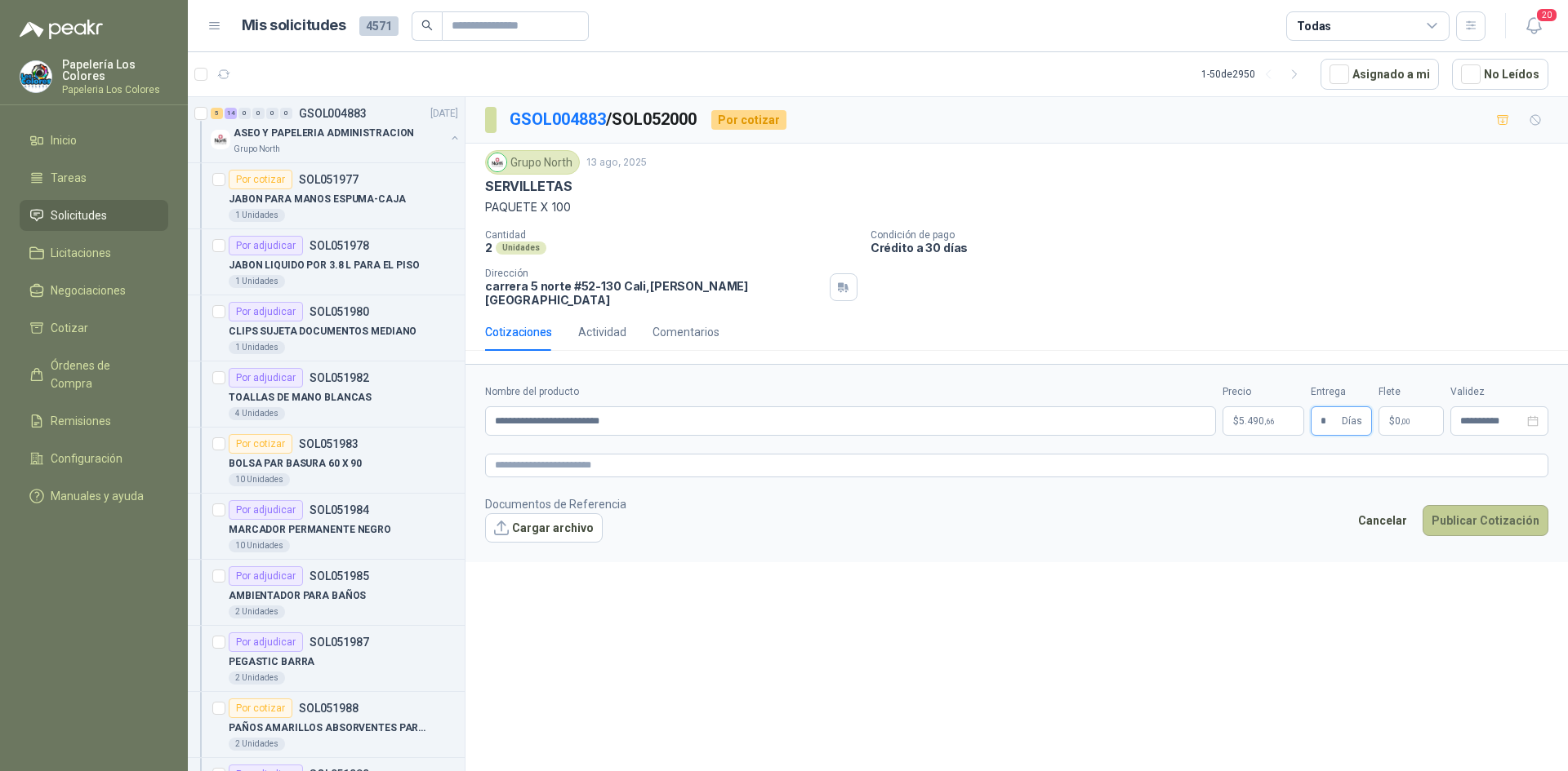
type input "*"
click at [1477, 507] on button "Publicar Cotización" at bounding box center [1485, 520] width 126 height 31
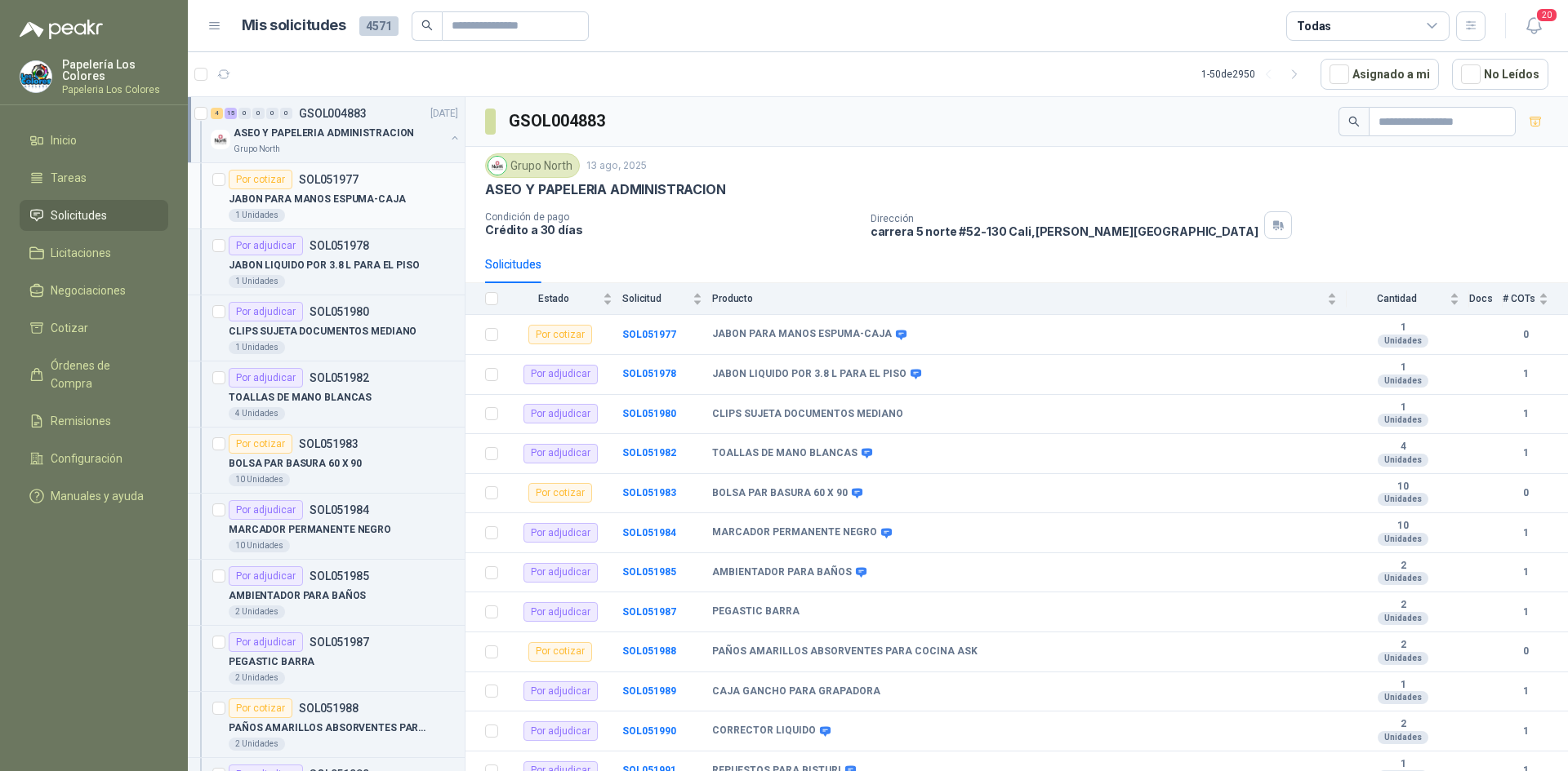
click at [370, 197] on p "JABON PARA MANOS ESPUMA-CAJA" at bounding box center [317, 199] width 177 height 16
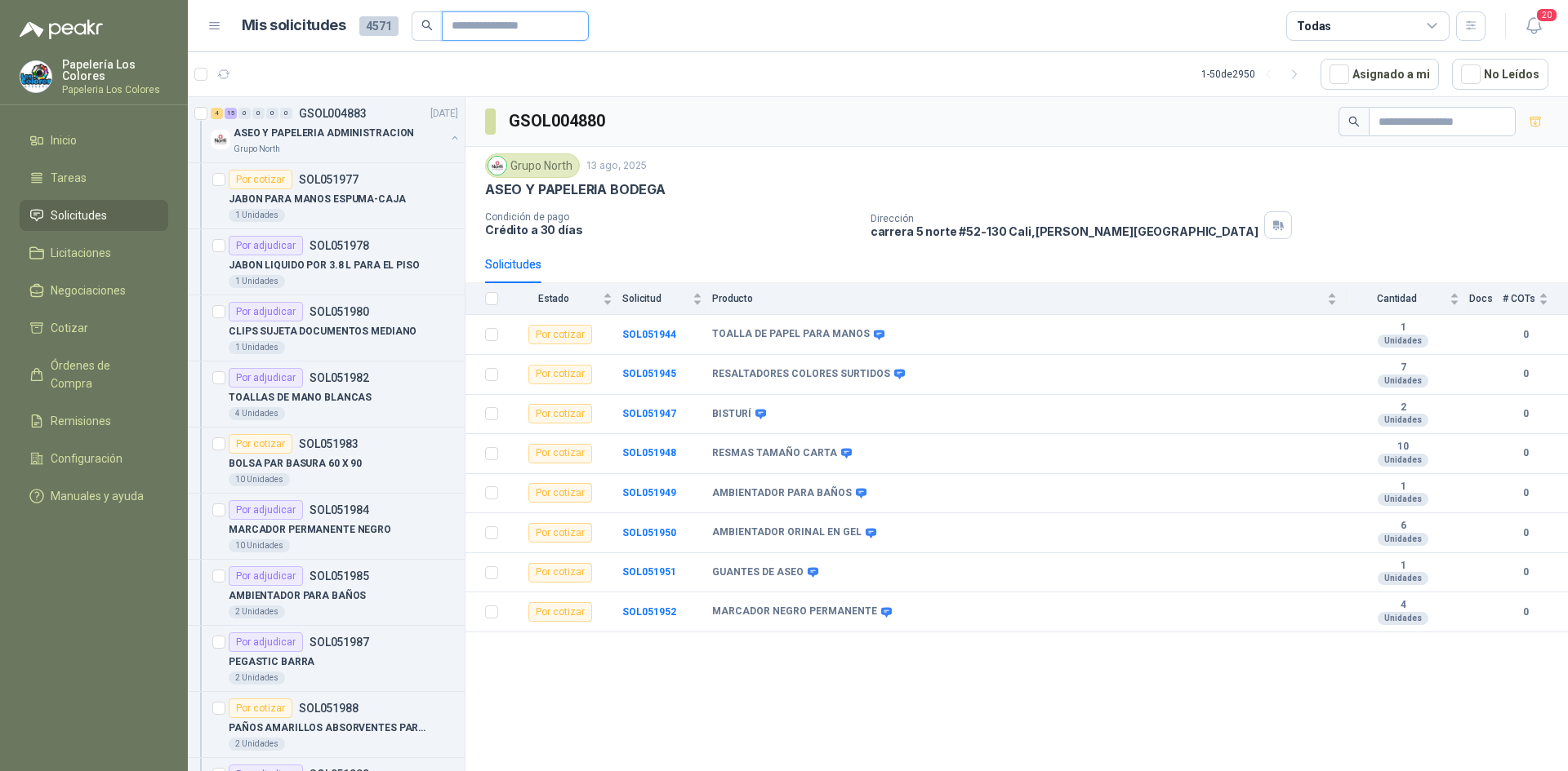
click at [486, 24] on input "text" at bounding box center [508, 26] width 114 height 28
type input "****"
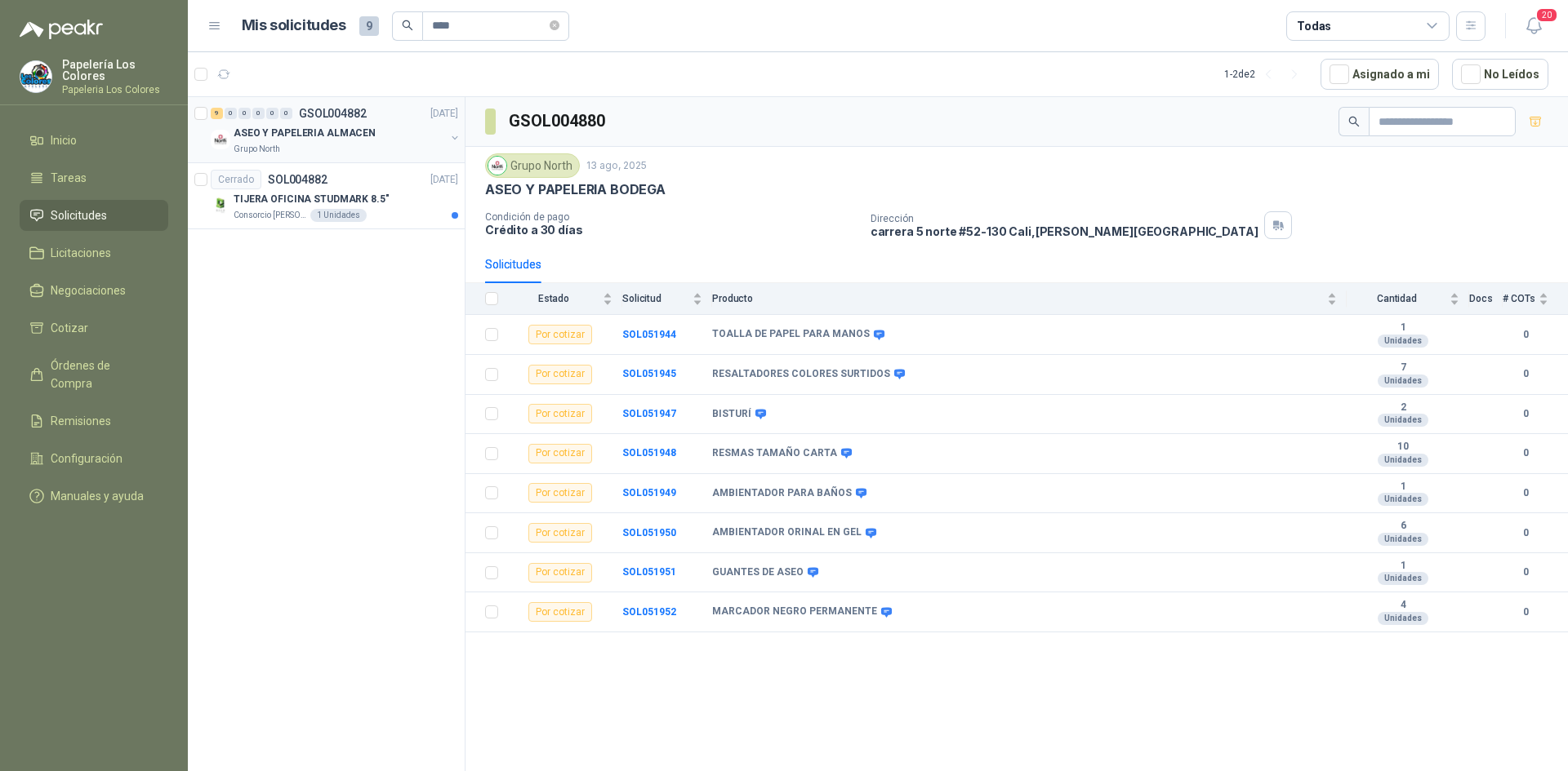
click at [390, 134] on div "ASEO Y PAPELERIA ALMACEN" at bounding box center [339, 133] width 211 height 19
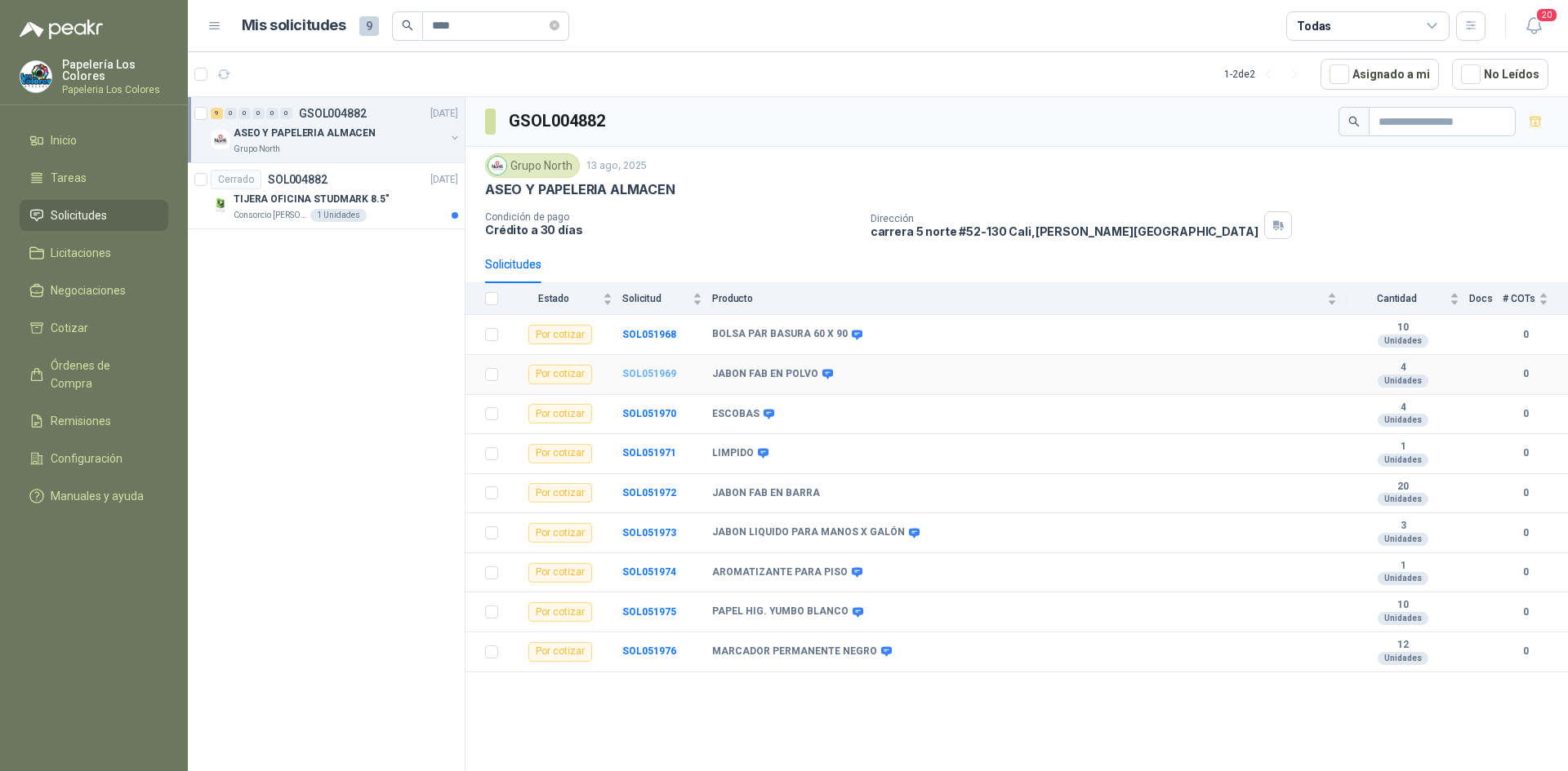
click at [658, 371] on b "SOL051969" at bounding box center [649, 373] width 54 height 11
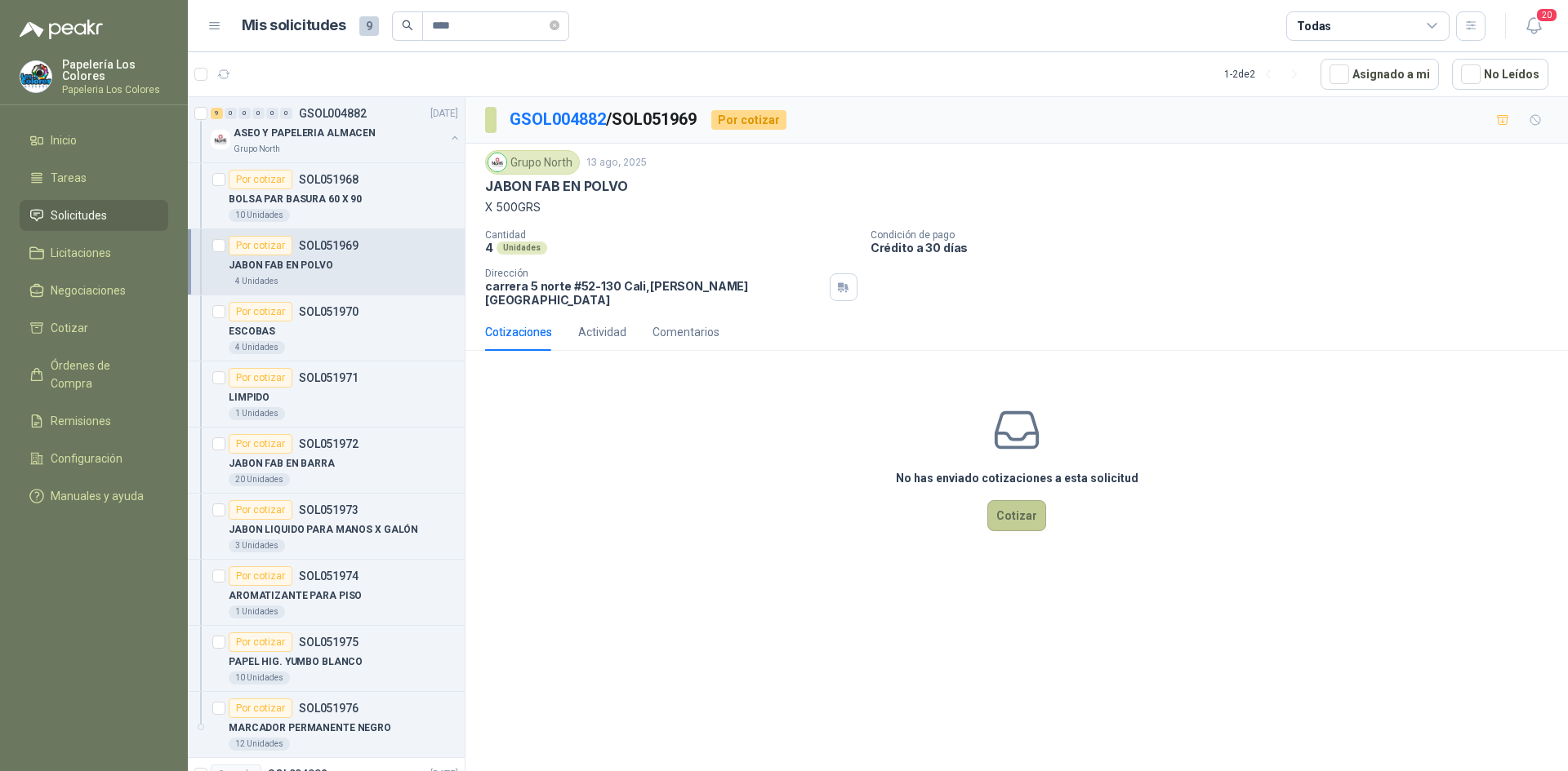
click at [1026, 500] on button "Cotizar" at bounding box center [1016, 515] width 58 height 31
